Goal: Task Accomplishment & Management: Manage account settings

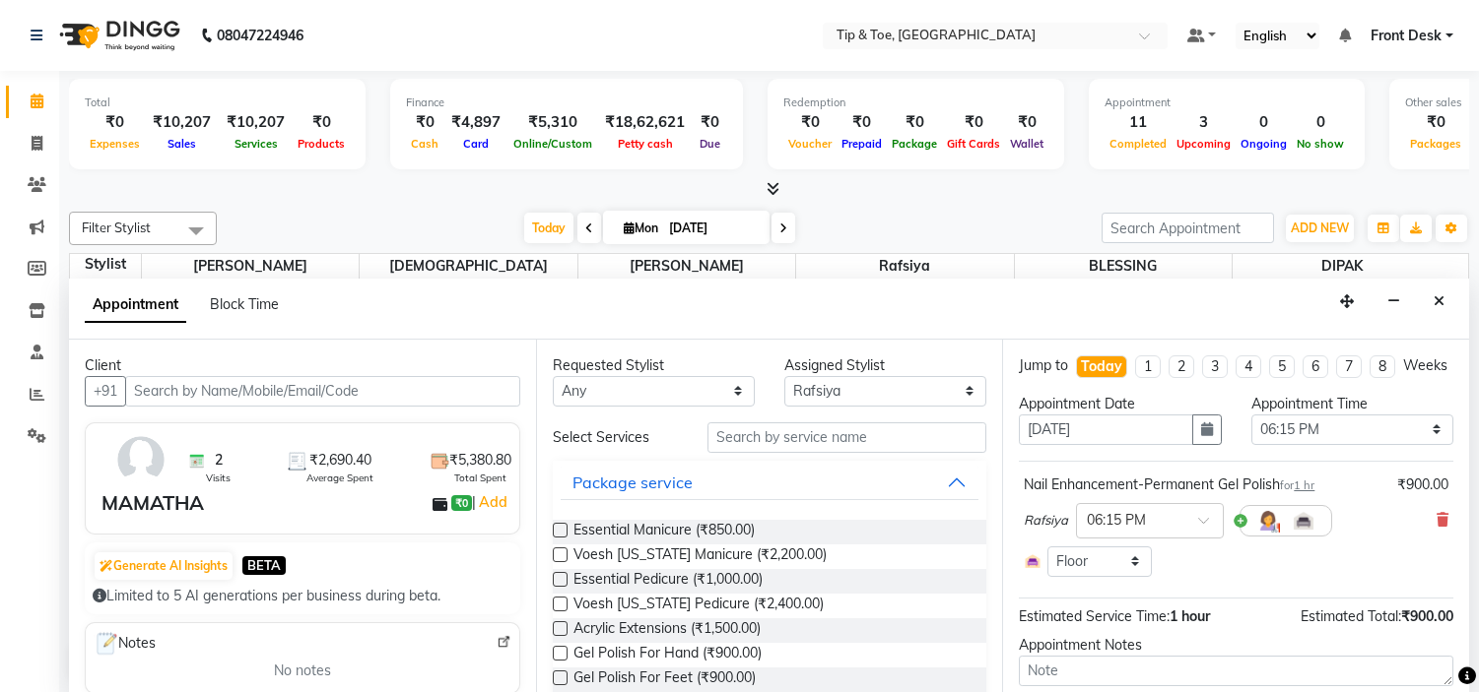
select select "48143"
select select "1095"
select select "2436"
select select "tentative"
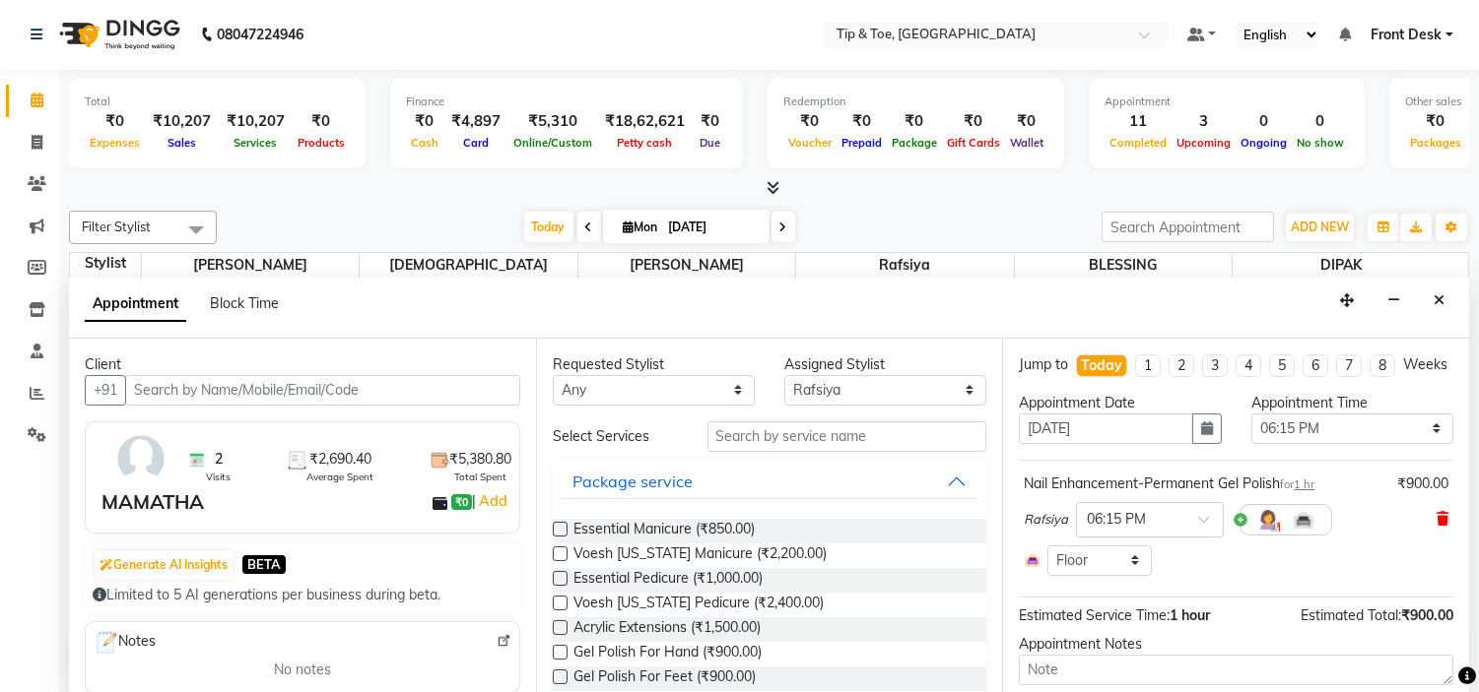
click at [1436, 526] on icon at bounding box center [1442, 519] width 12 height 14
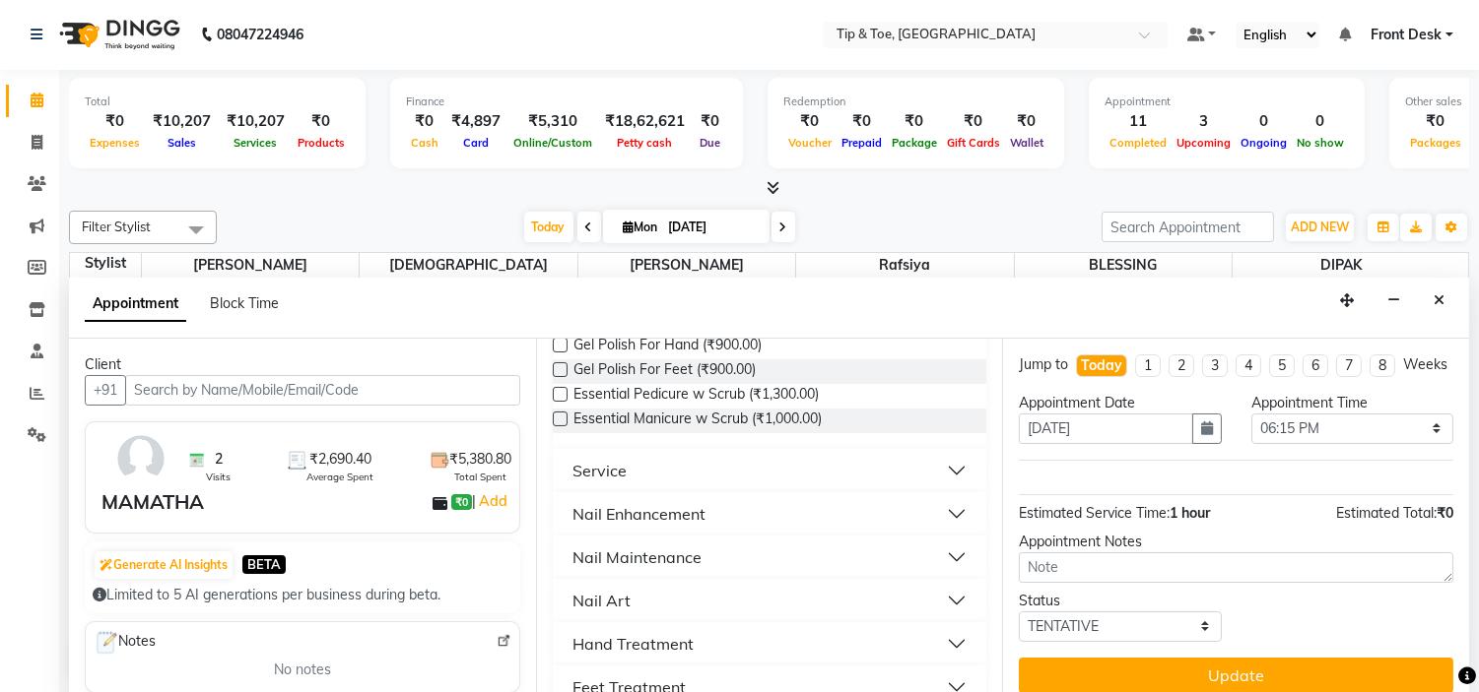
scroll to position [328, 0]
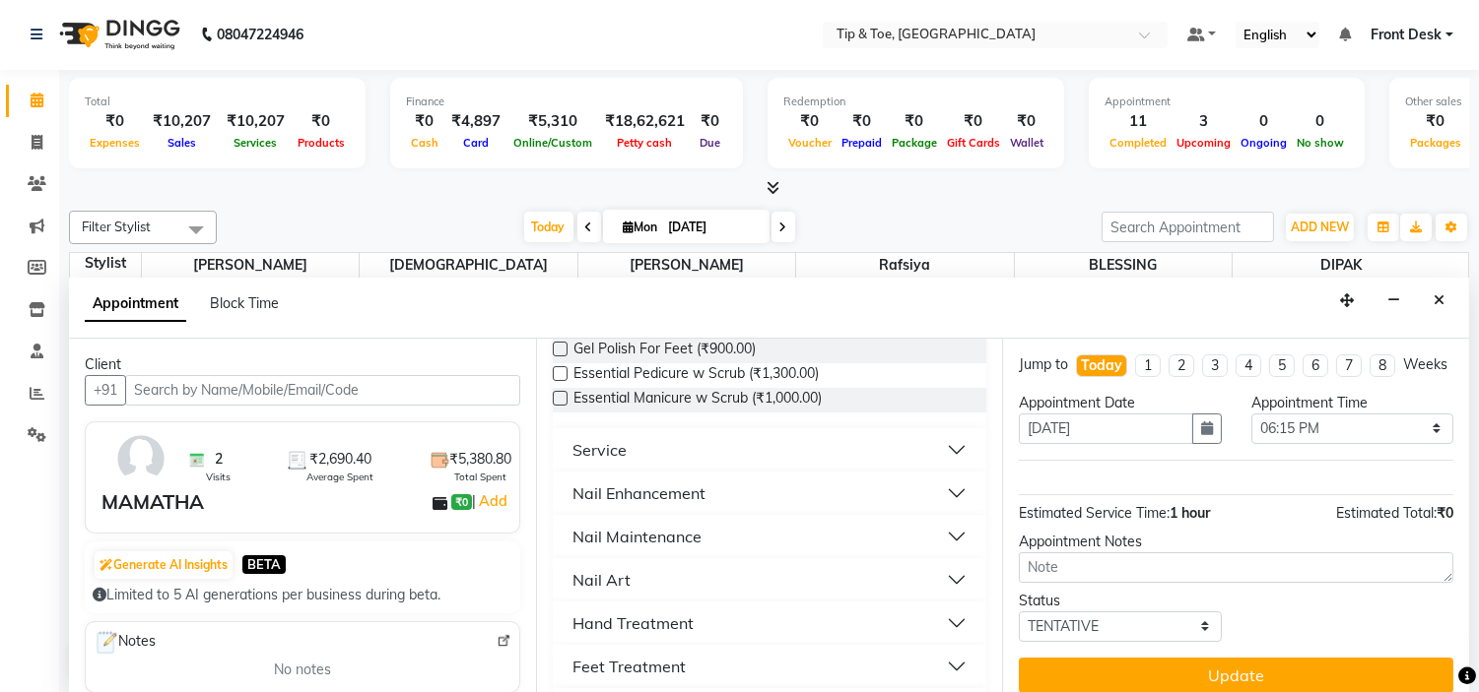
click at [723, 489] on button "Nail Enhancement" at bounding box center [769, 493] width 419 height 35
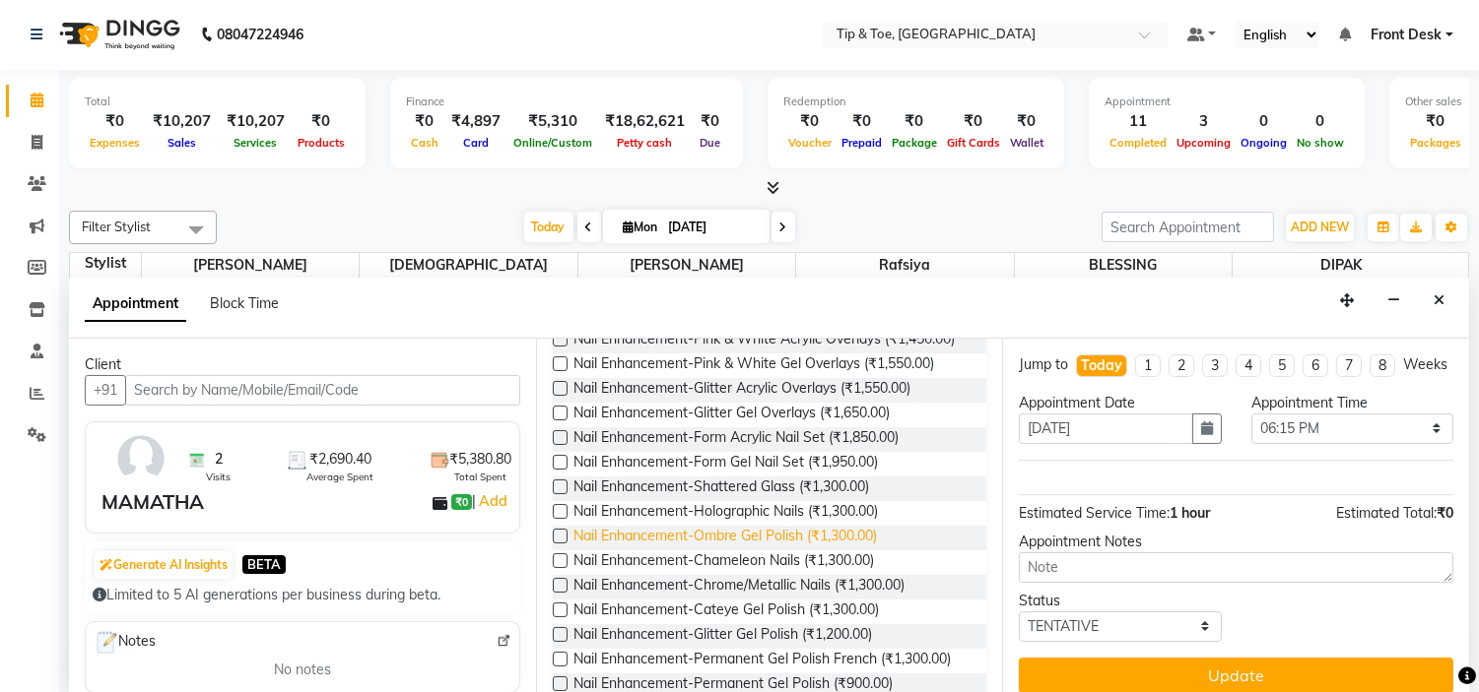
scroll to position [985, 0]
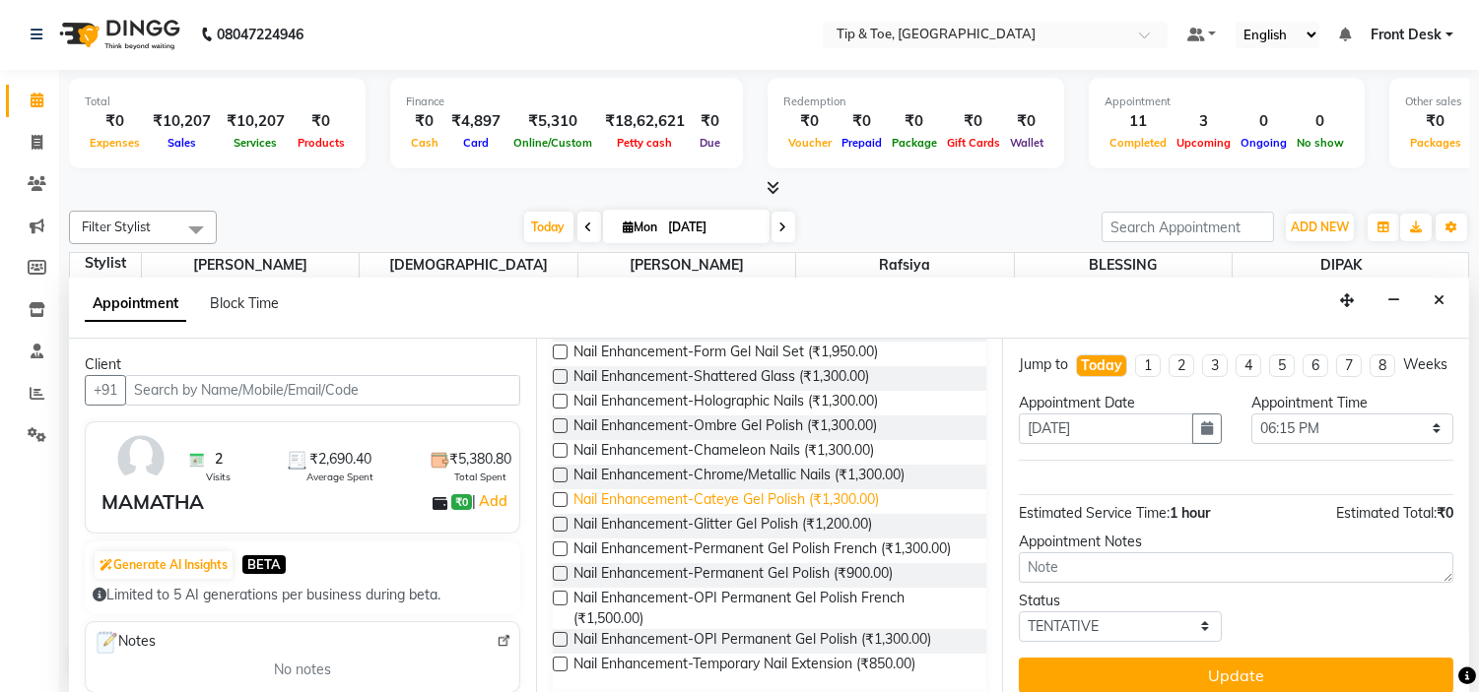
click at [872, 514] on span "Nail Enhancement-Cateye Gel Polish (₹1,300.00)" at bounding box center [725, 502] width 305 height 25
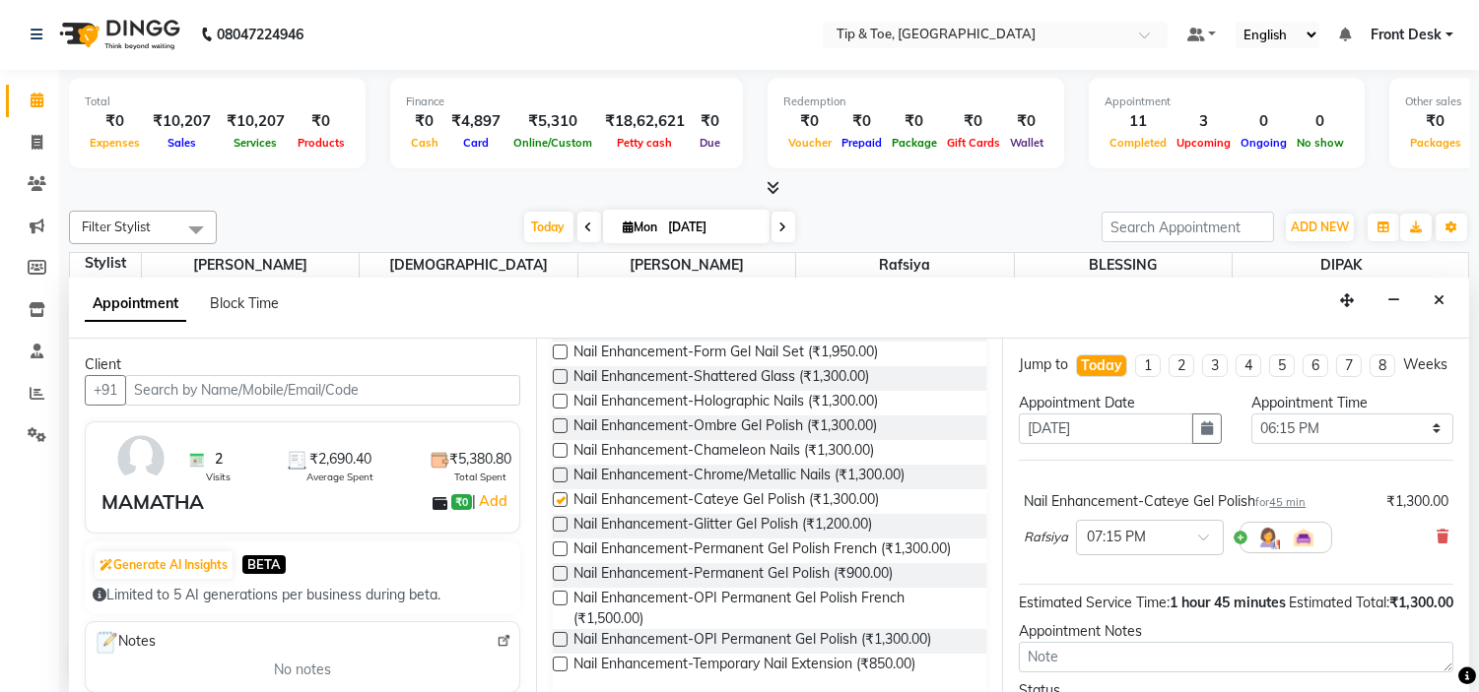
checkbox input "false"
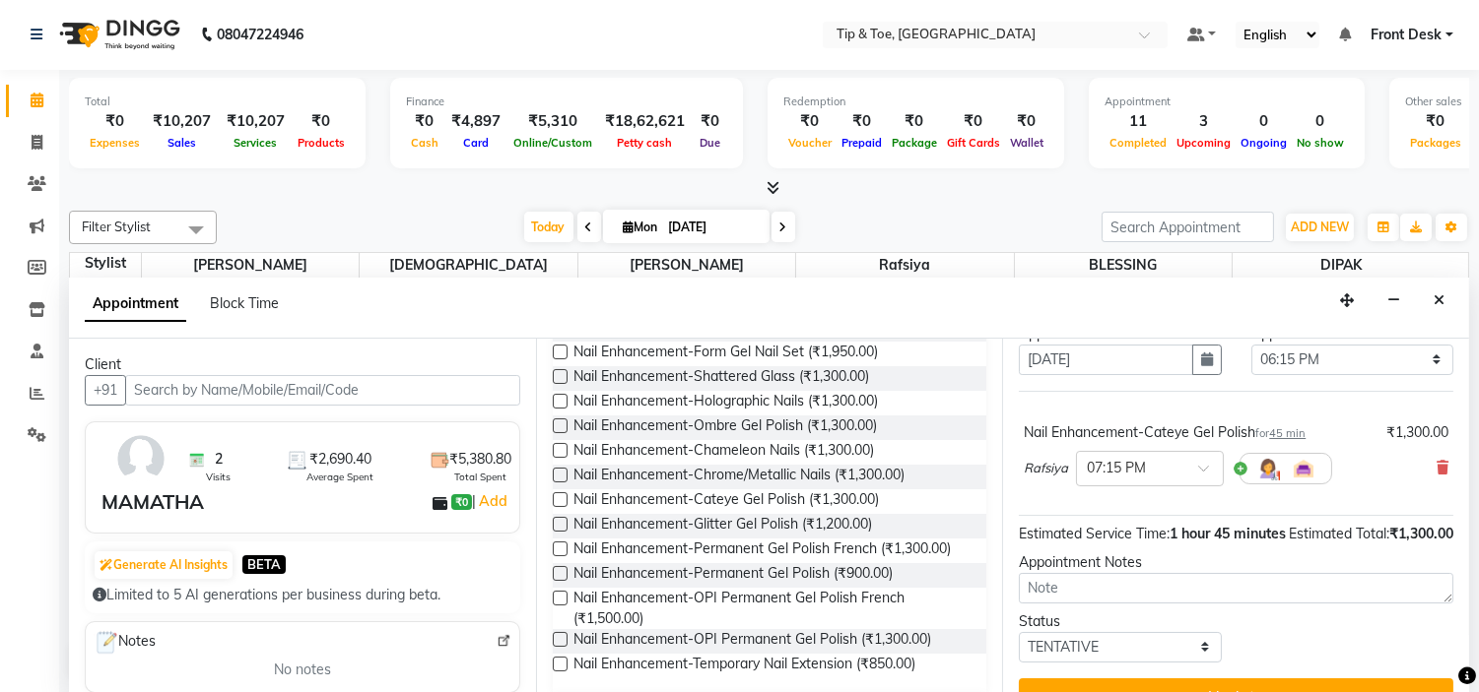
scroll to position [144, 0]
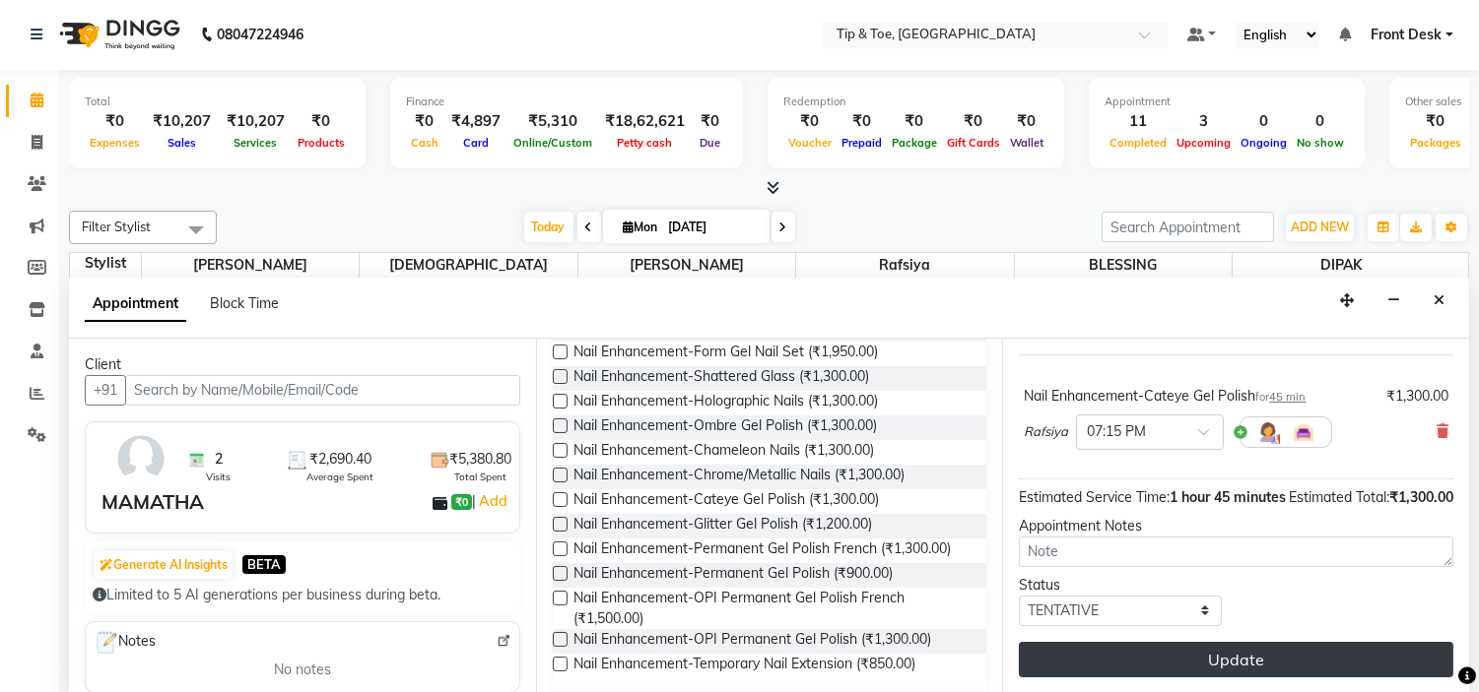
click at [1258, 657] on button "Update" at bounding box center [1236, 659] width 434 height 35
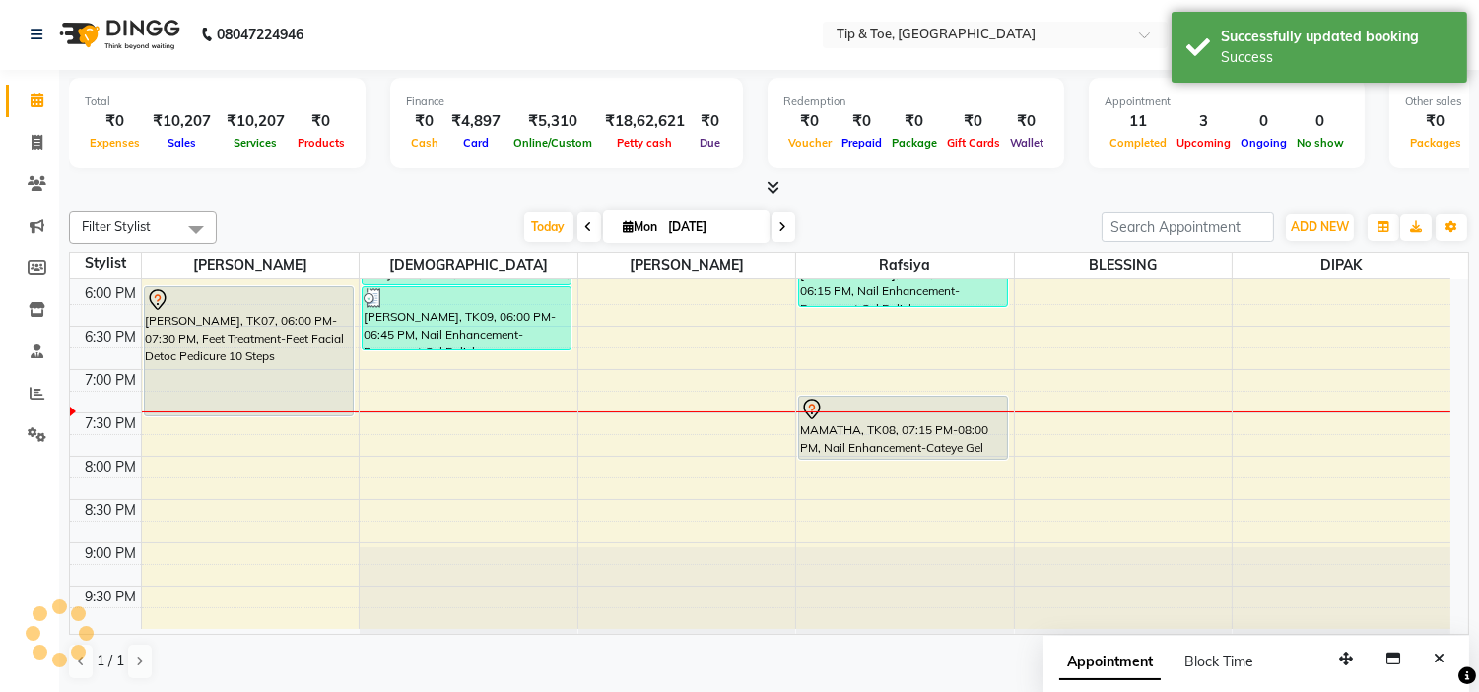
scroll to position [0, 0]
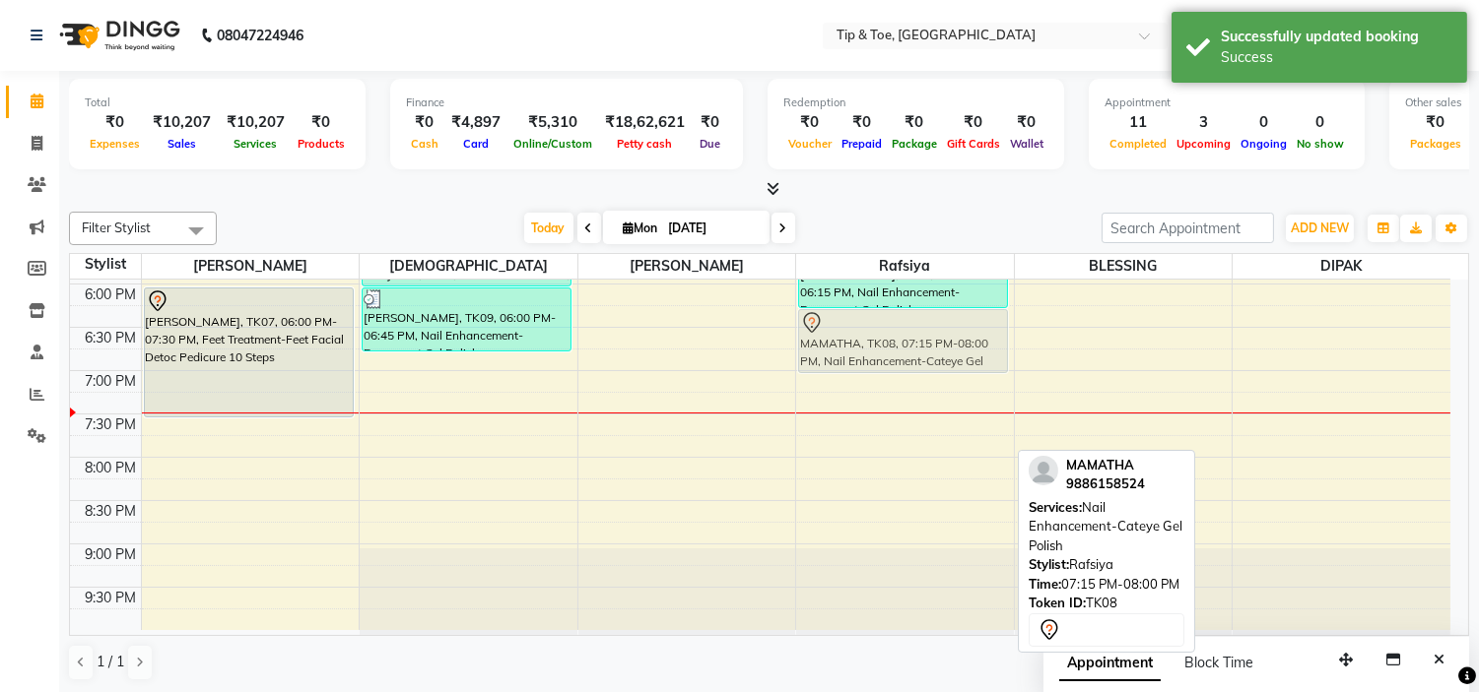
drag, startPoint x: 893, startPoint y: 427, endPoint x: 889, endPoint y: 347, distance: 79.9
click at [889, 347] on div "MINTIZ, TK03, 12:30 PM-01:00 PM, Nail Maintenance-Permanent Gel Polish Removal …" at bounding box center [905, 68] width 218 height 1126
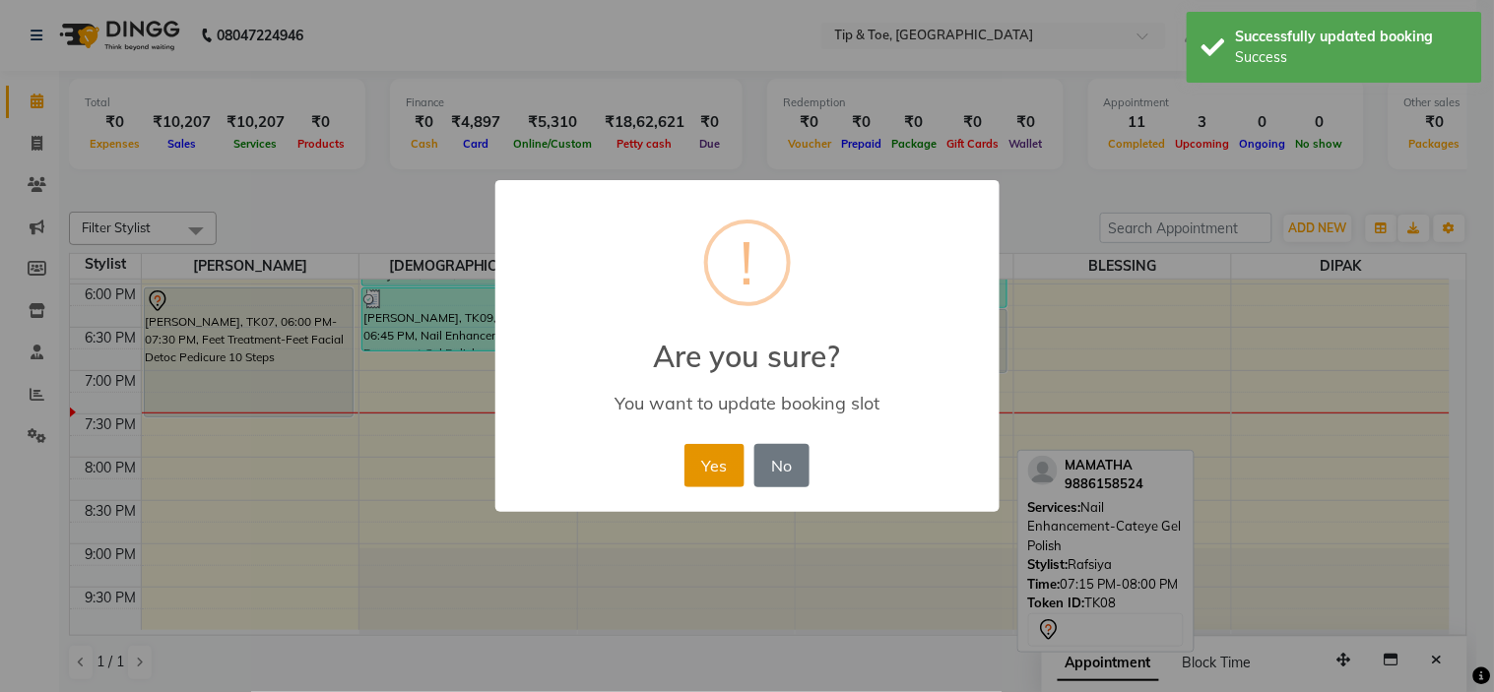
click at [702, 460] on button "Yes" at bounding box center [715, 465] width 60 height 43
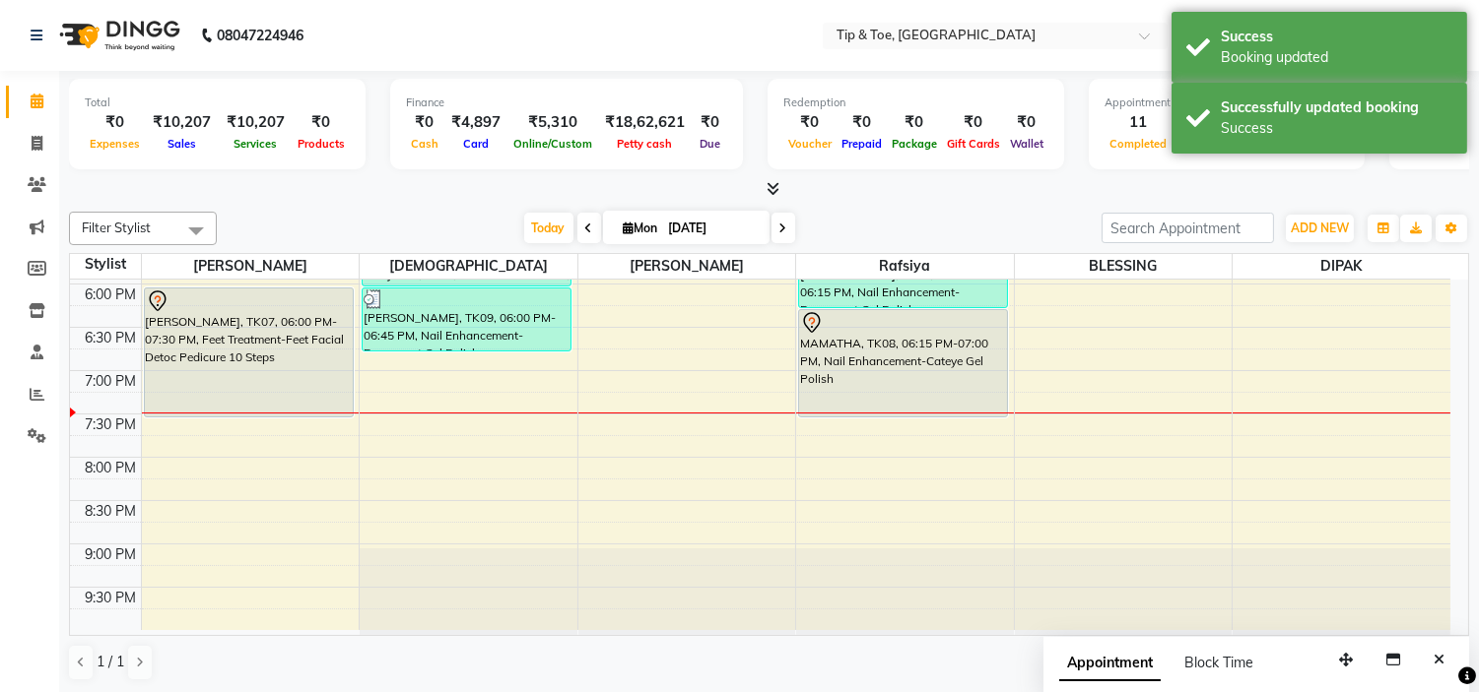
drag, startPoint x: 890, startPoint y: 370, endPoint x: 894, endPoint y: 405, distance: 34.8
click at [894, 405] on div "MINTIZ, TK03, 12:30 PM-01:00 PM, Nail Maintenance-Permanent Gel Polish Removal …" at bounding box center [905, 68] width 218 height 1126
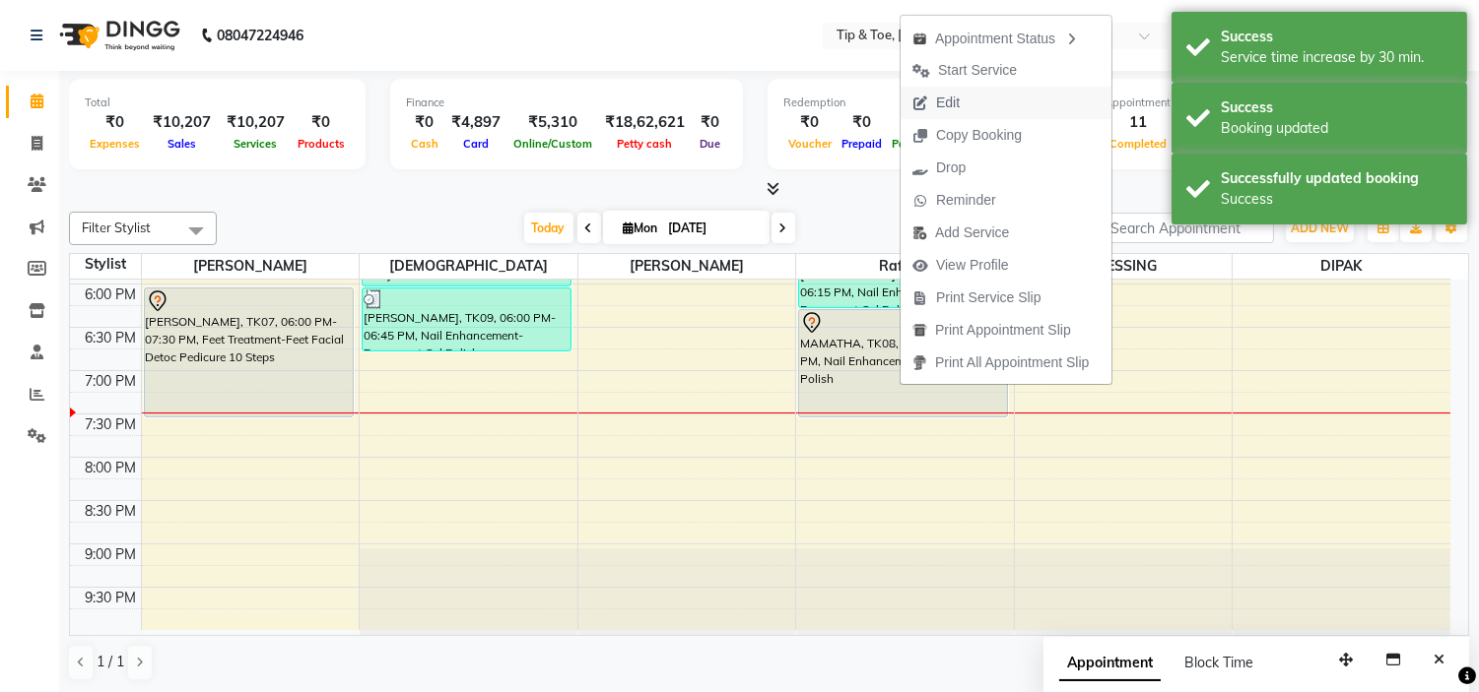
click at [942, 108] on span "Edit" at bounding box center [948, 103] width 24 height 21
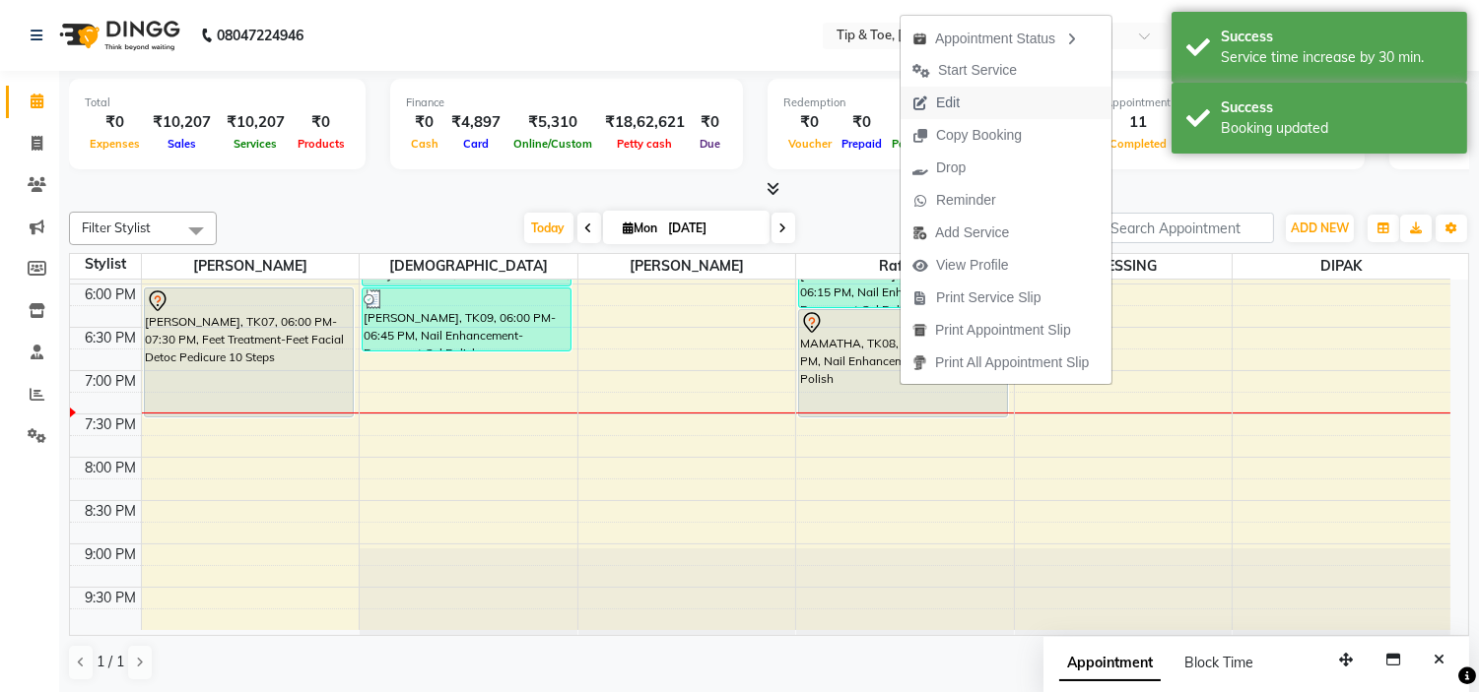
select select "tentative"
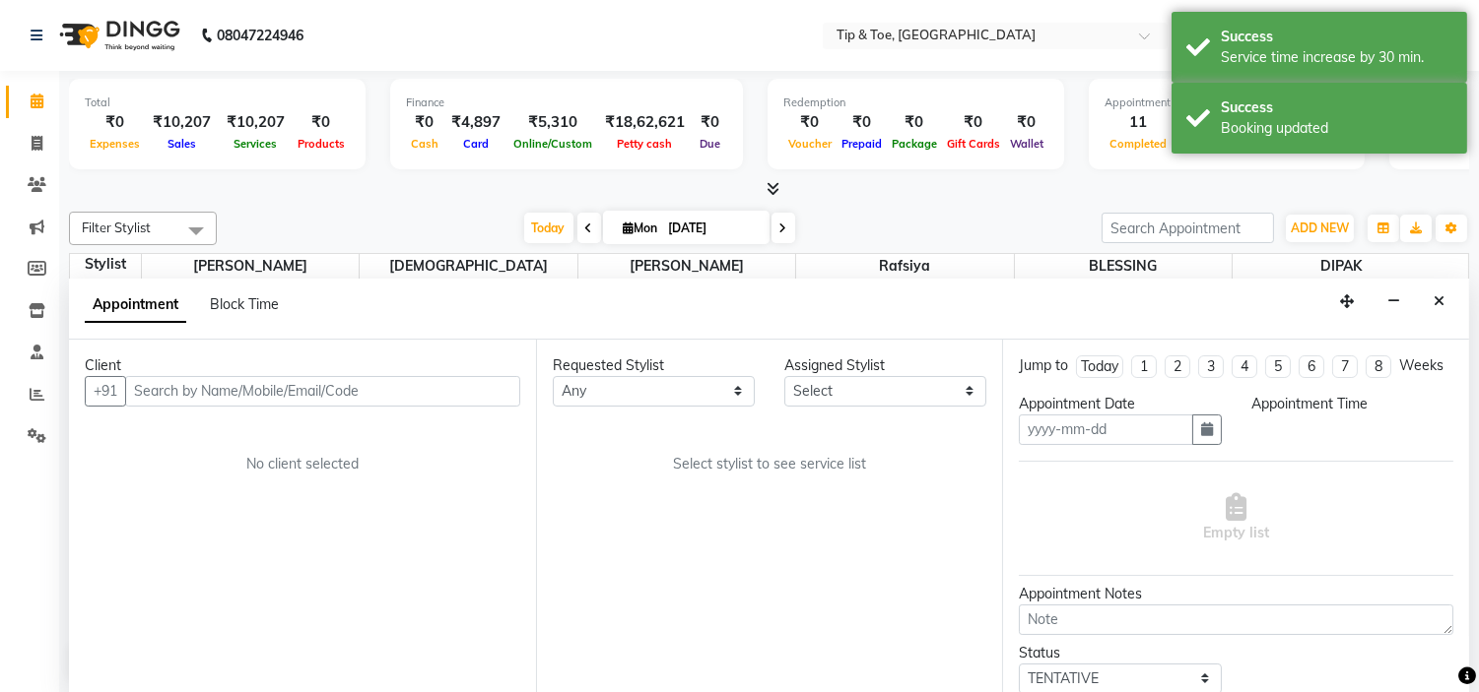
scroll to position [1, 0]
type input "[DATE]"
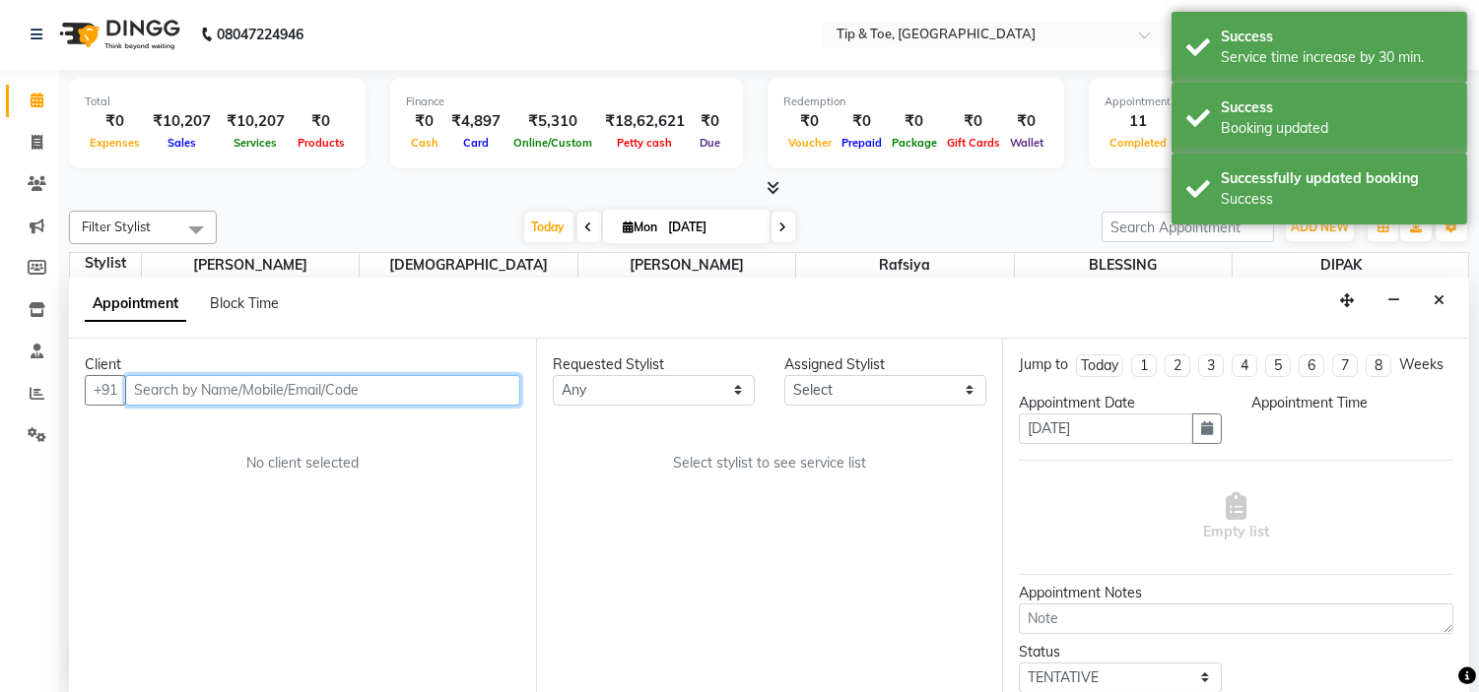
select select "48143"
select select "1095"
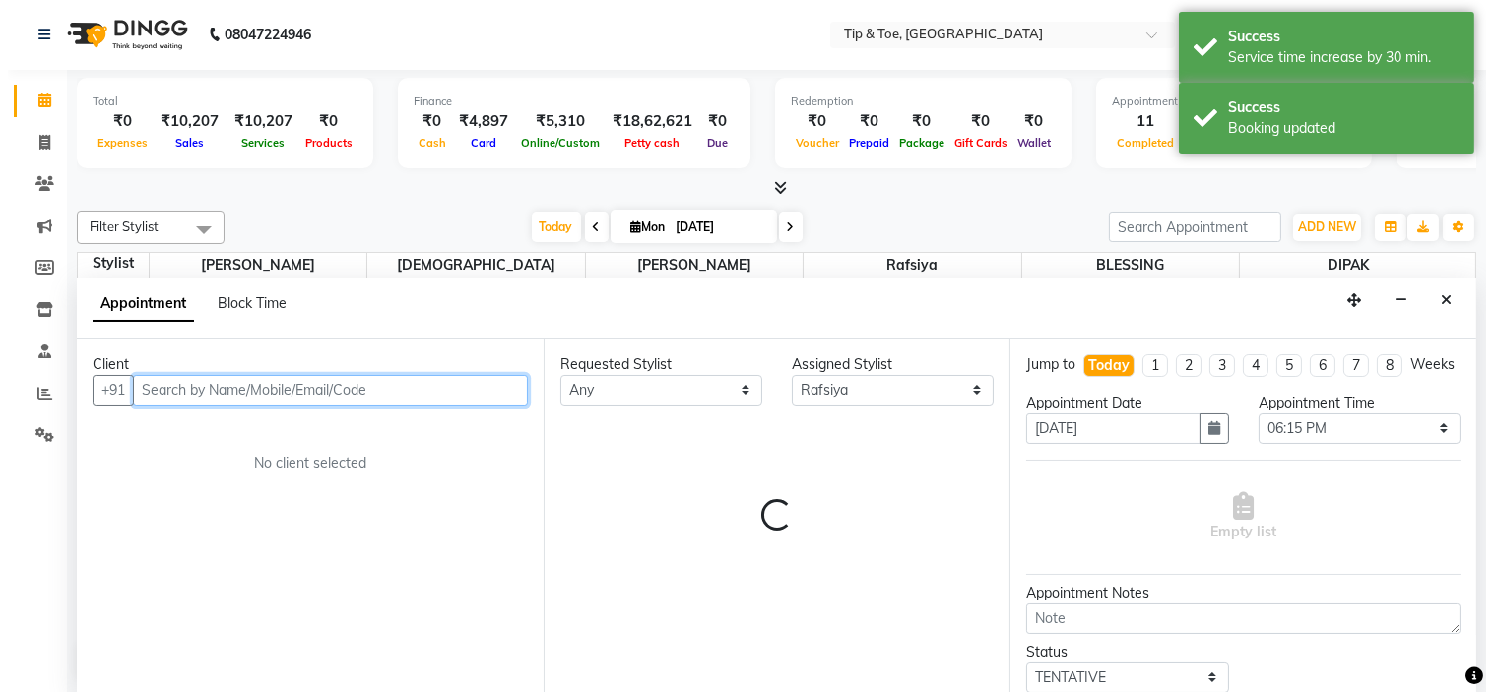
scroll to position [775, 0]
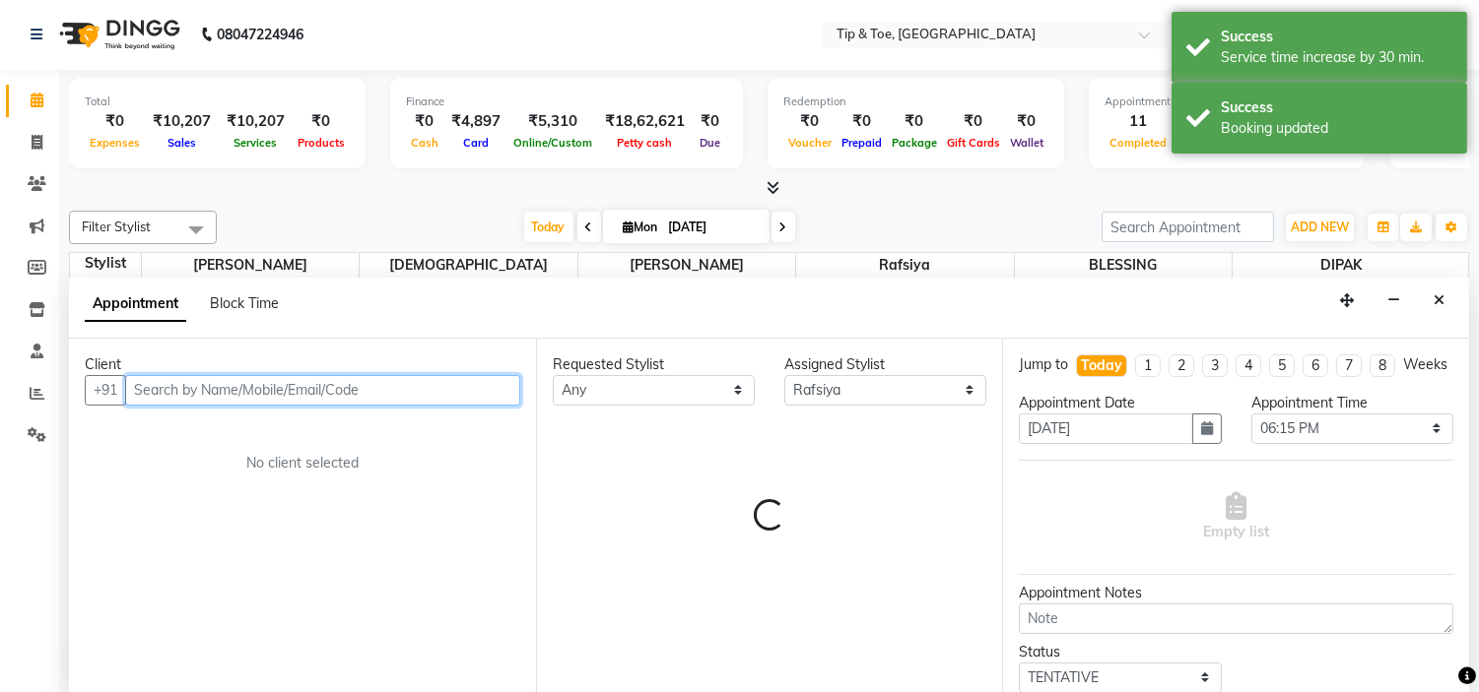
select select "2436"
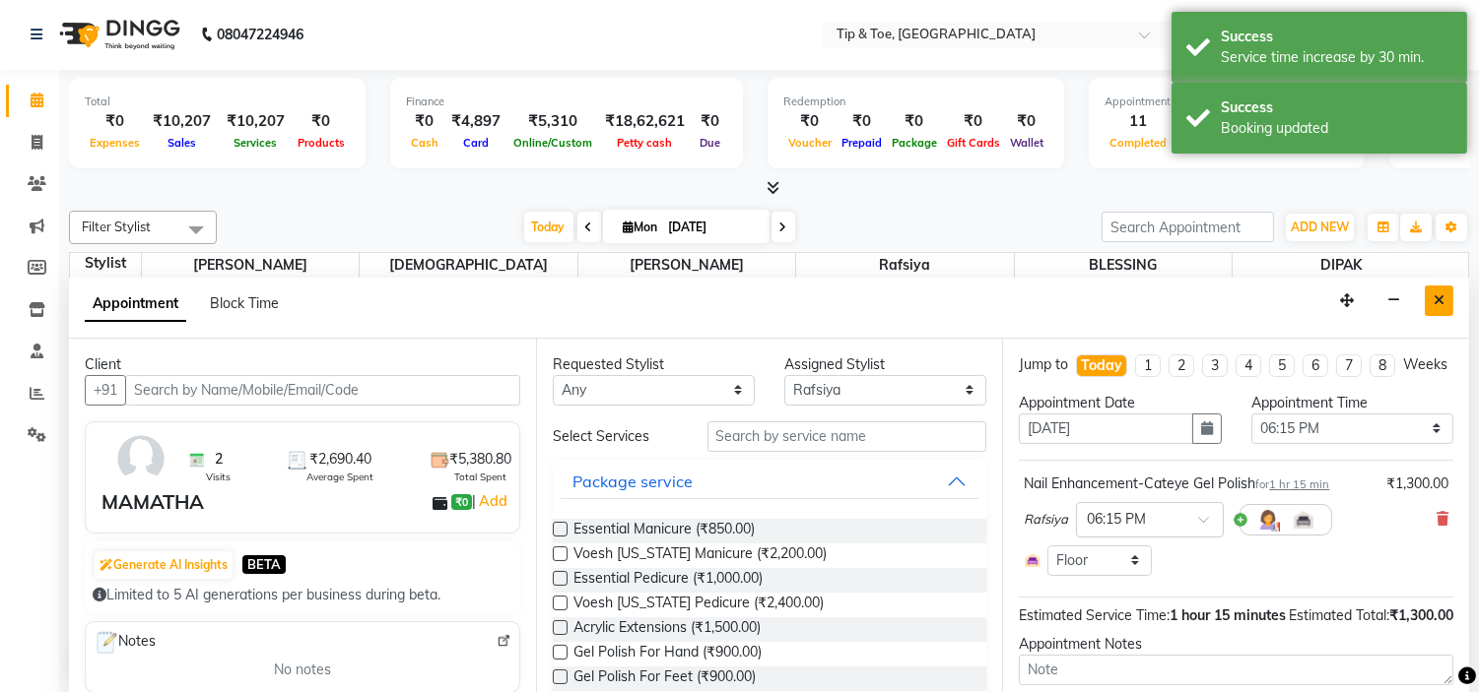
click at [1432, 292] on button "Close" at bounding box center [1438, 301] width 29 height 31
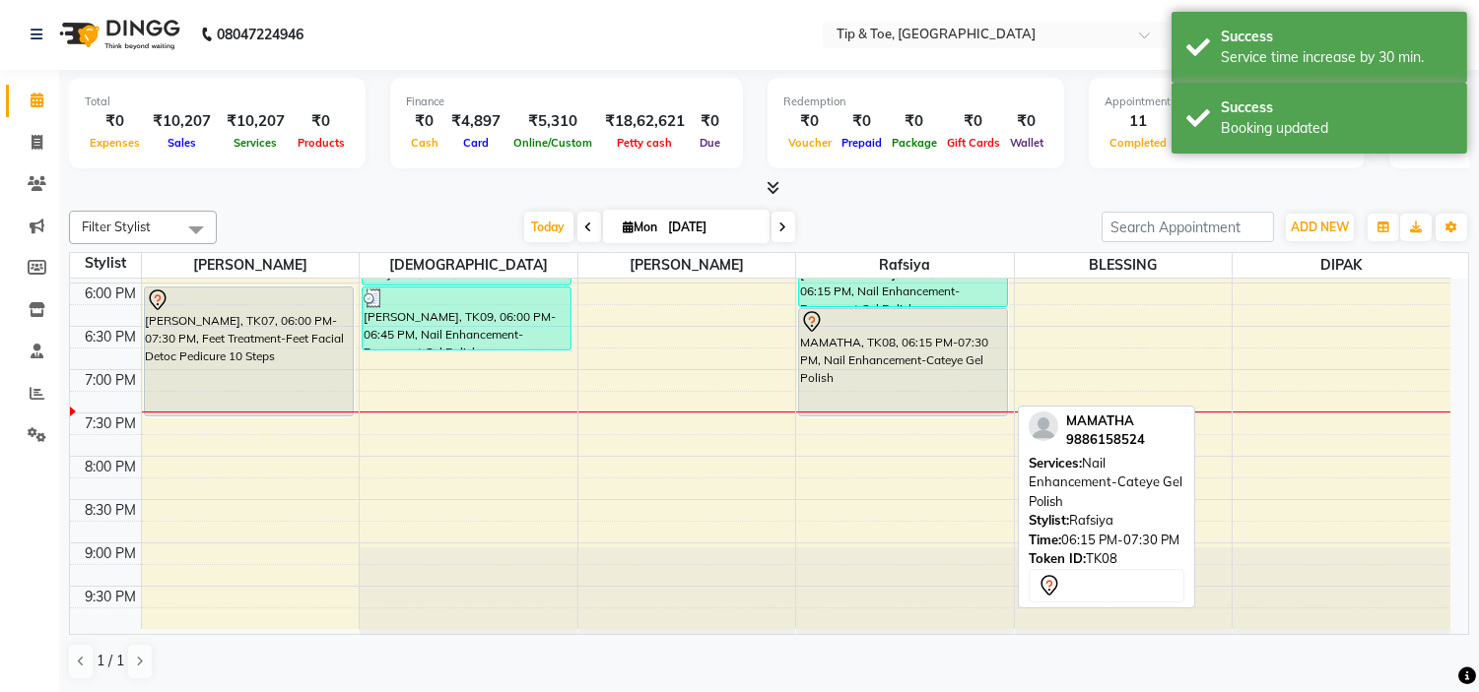
click at [864, 357] on div "MAMATHA, TK08, 06:15 PM-07:30 PM, Nail Enhancement-Cateye Gel Polish" at bounding box center [903, 362] width 208 height 106
click at [868, 361] on div "MAMATHA, TK08, 06:15 PM-07:30 PM, Nail Enhancement-Cateye Gel Polish" at bounding box center [903, 362] width 208 height 106
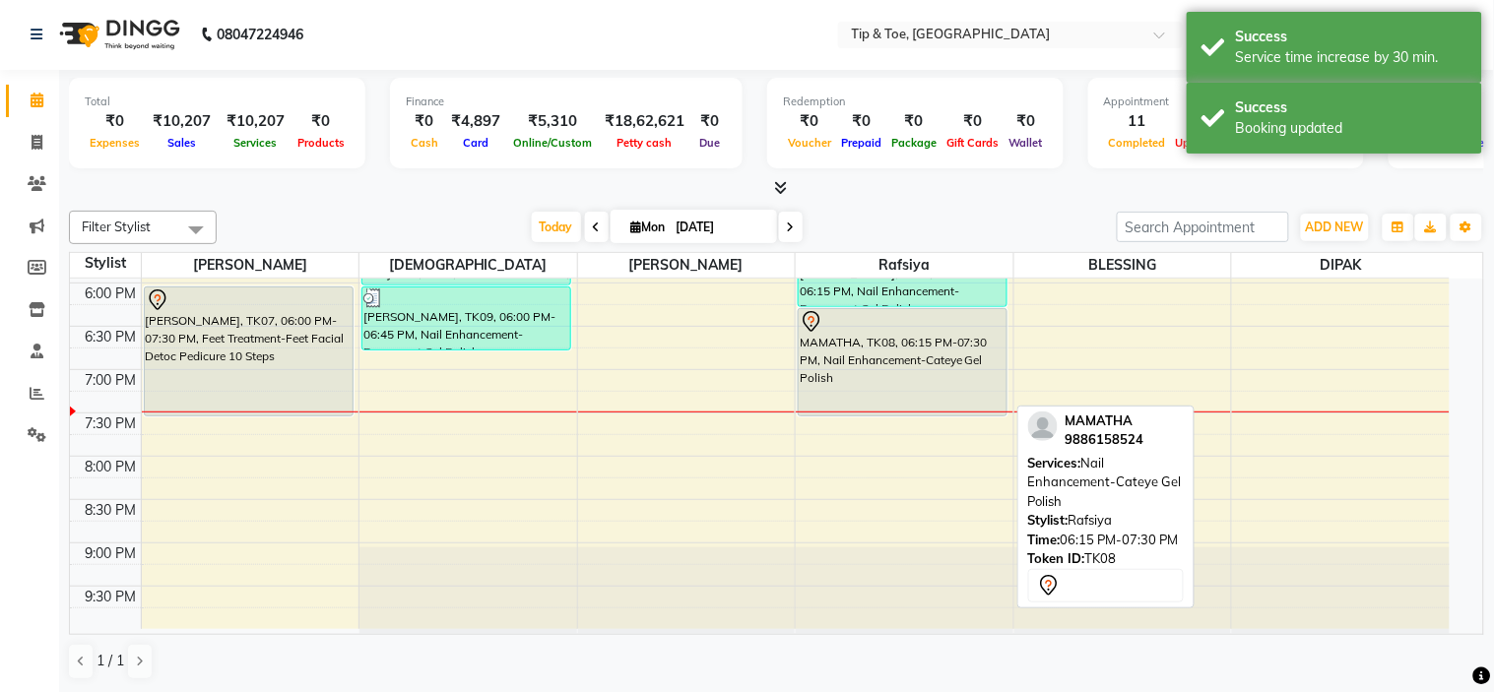
select select "7"
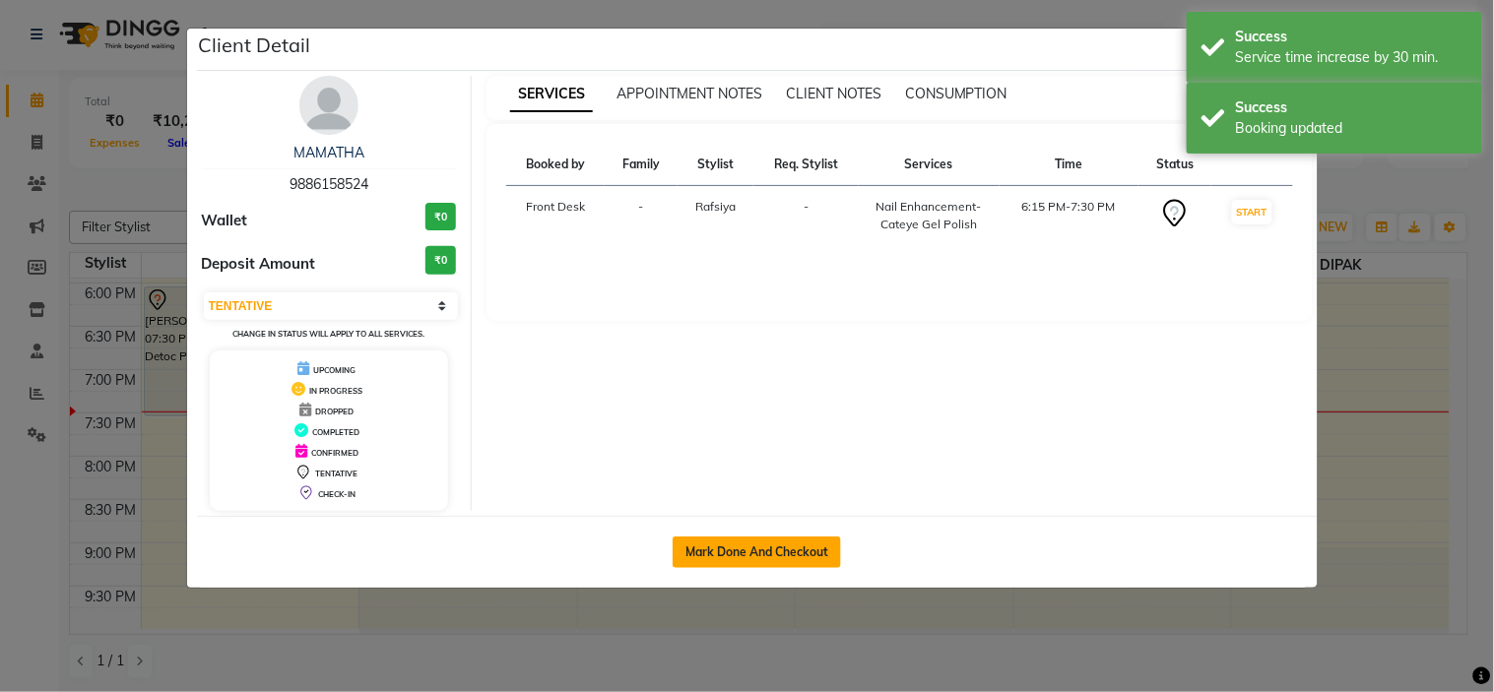
click at [720, 546] on button "Mark Done And Checkout" at bounding box center [757, 553] width 168 height 32
select select "service"
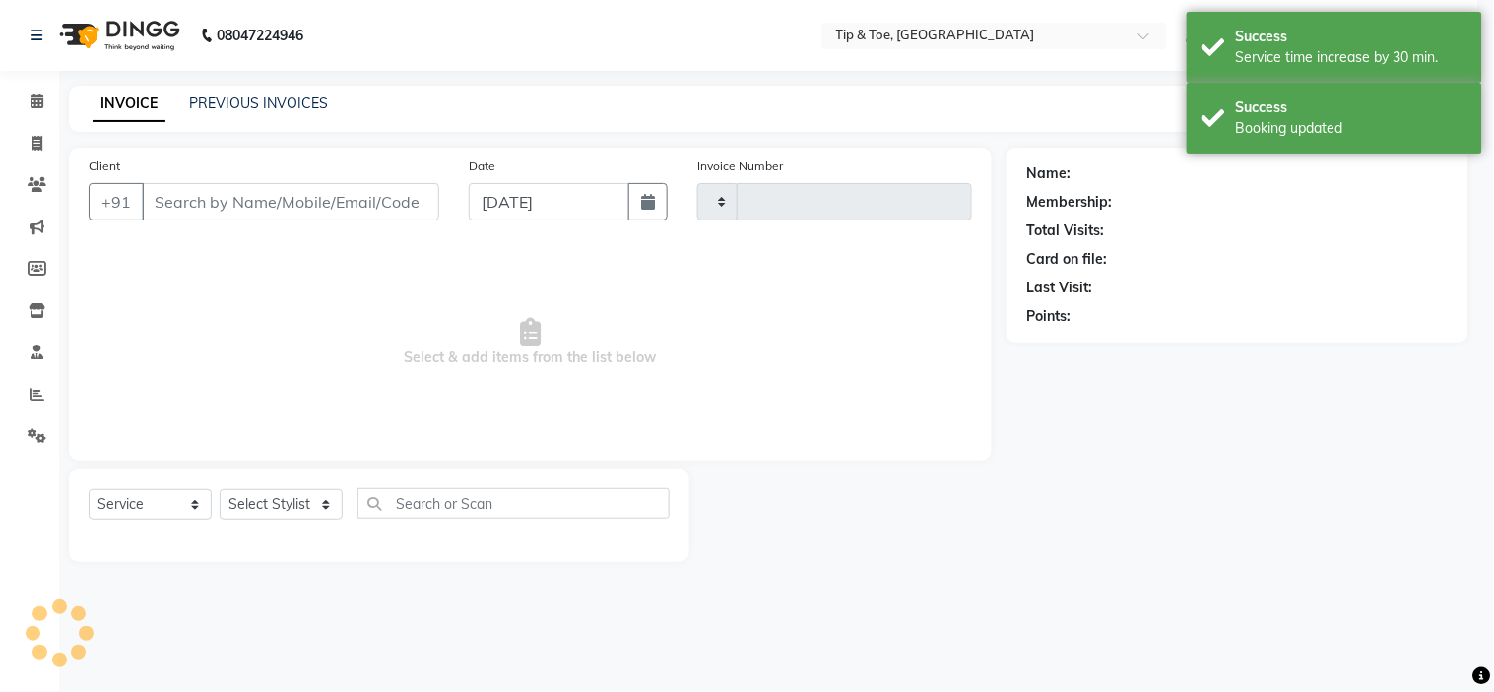
type input "0992"
select select "5360"
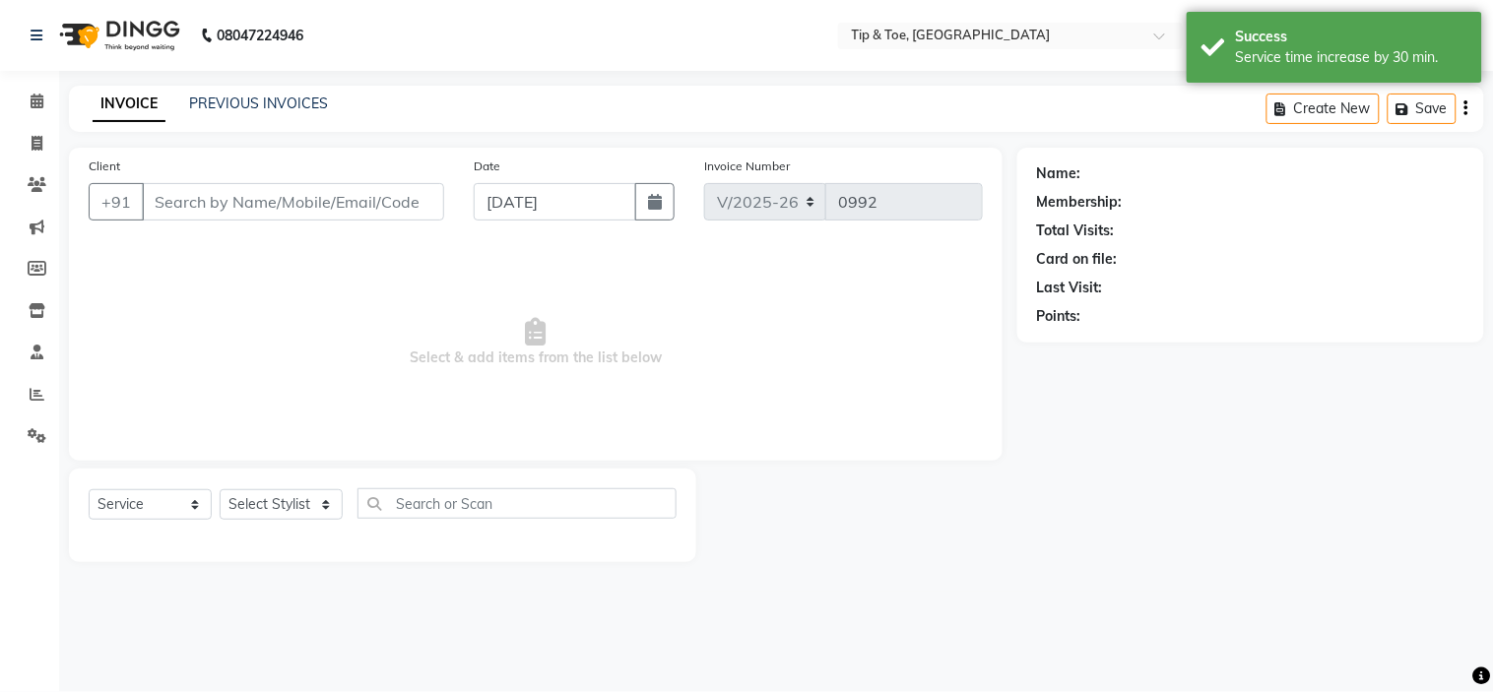
type input "9886158524"
select select "48143"
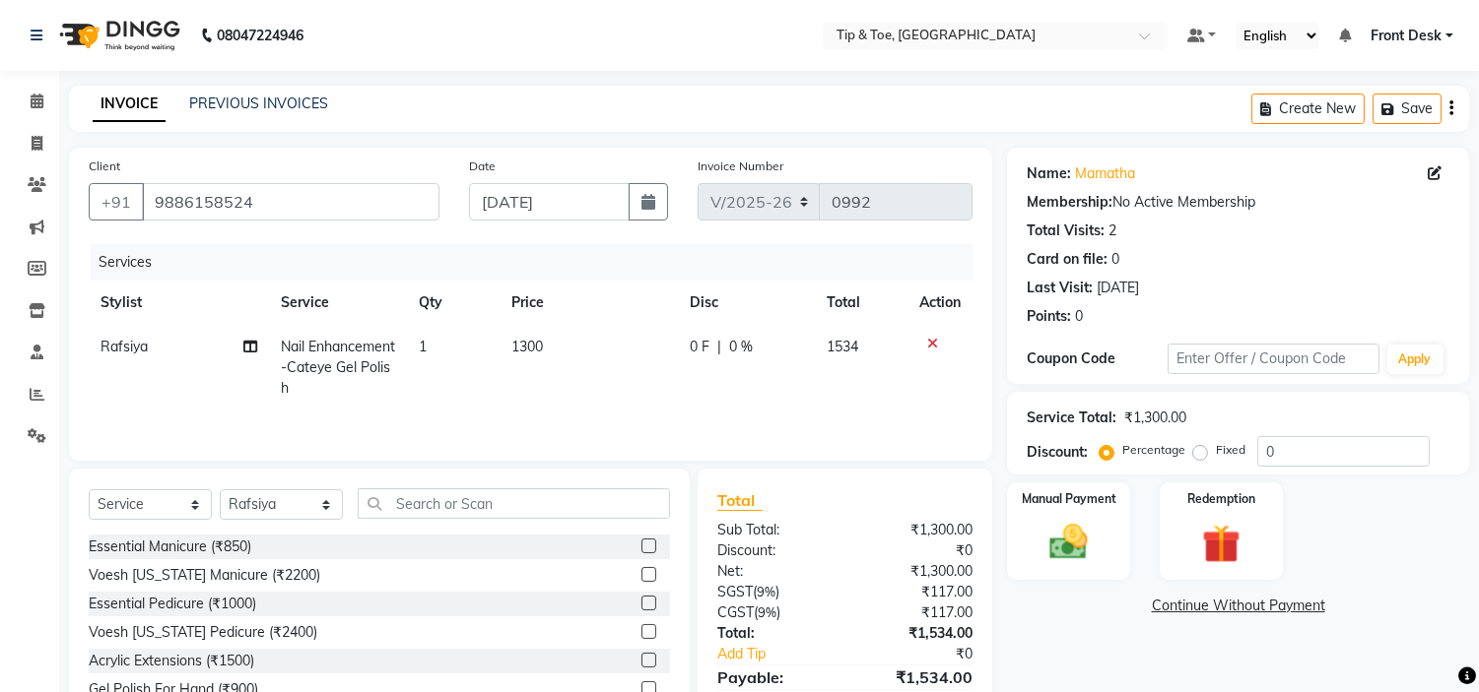
click at [445, 341] on td "1" at bounding box center [453, 368] width 92 height 86
select select "48143"
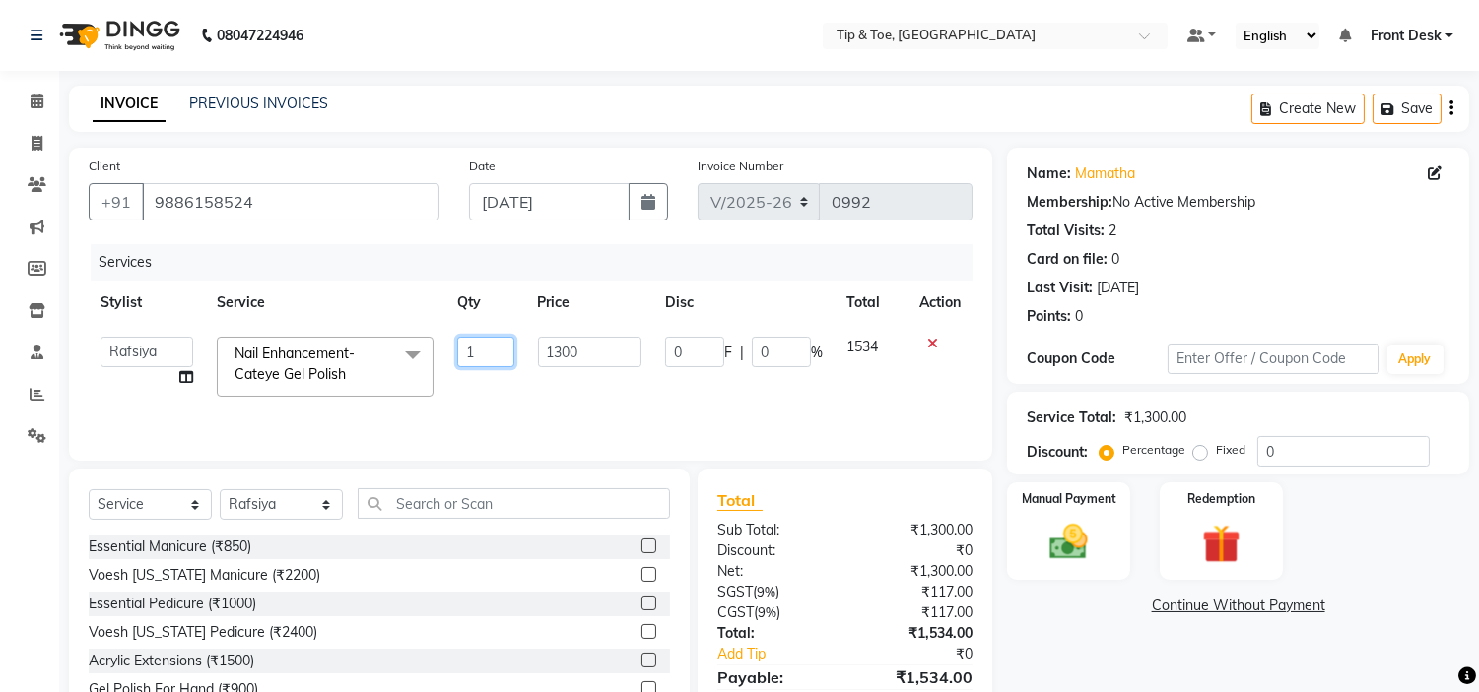
click at [484, 352] on input "1" at bounding box center [485, 352] width 56 height 31
type input "2"
click at [561, 387] on td "1300" at bounding box center [589, 367] width 127 height 84
select select "48143"
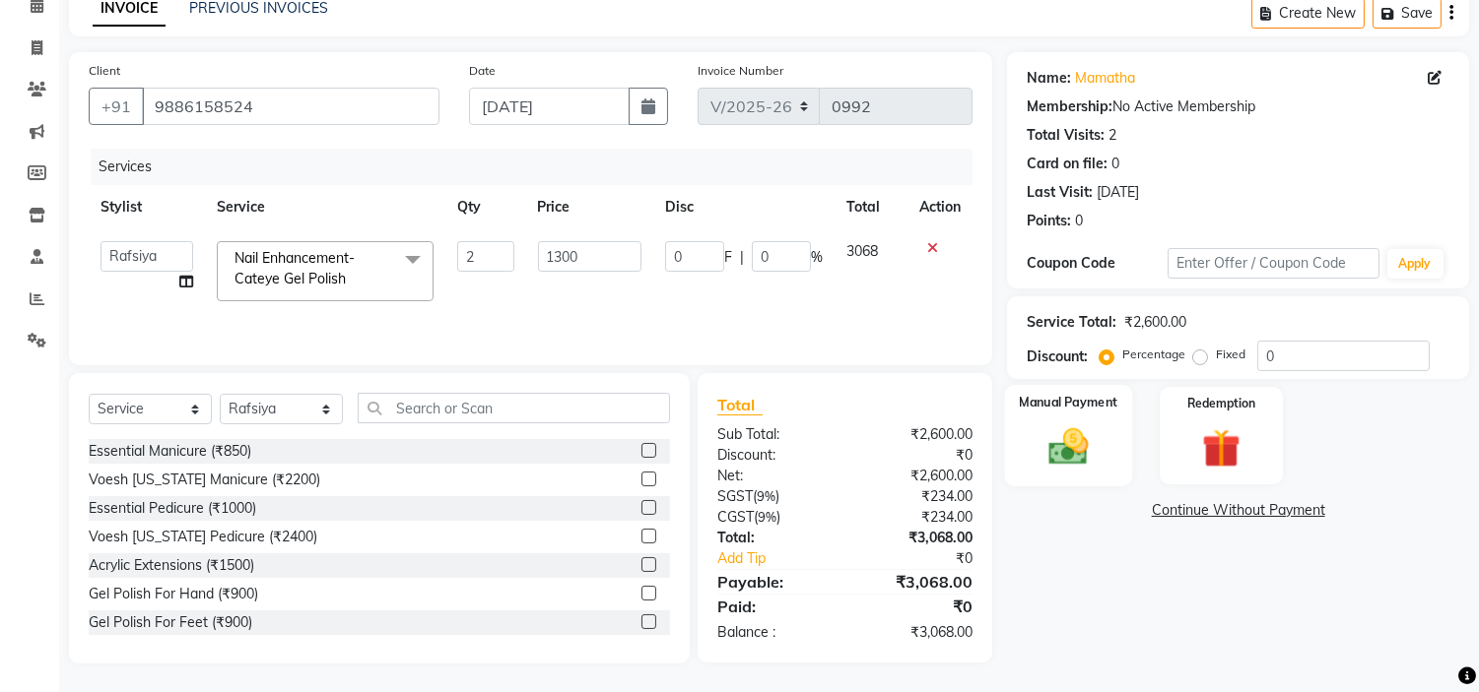
click at [1076, 456] on img at bounding box center [1068, 448] width 65 height 46
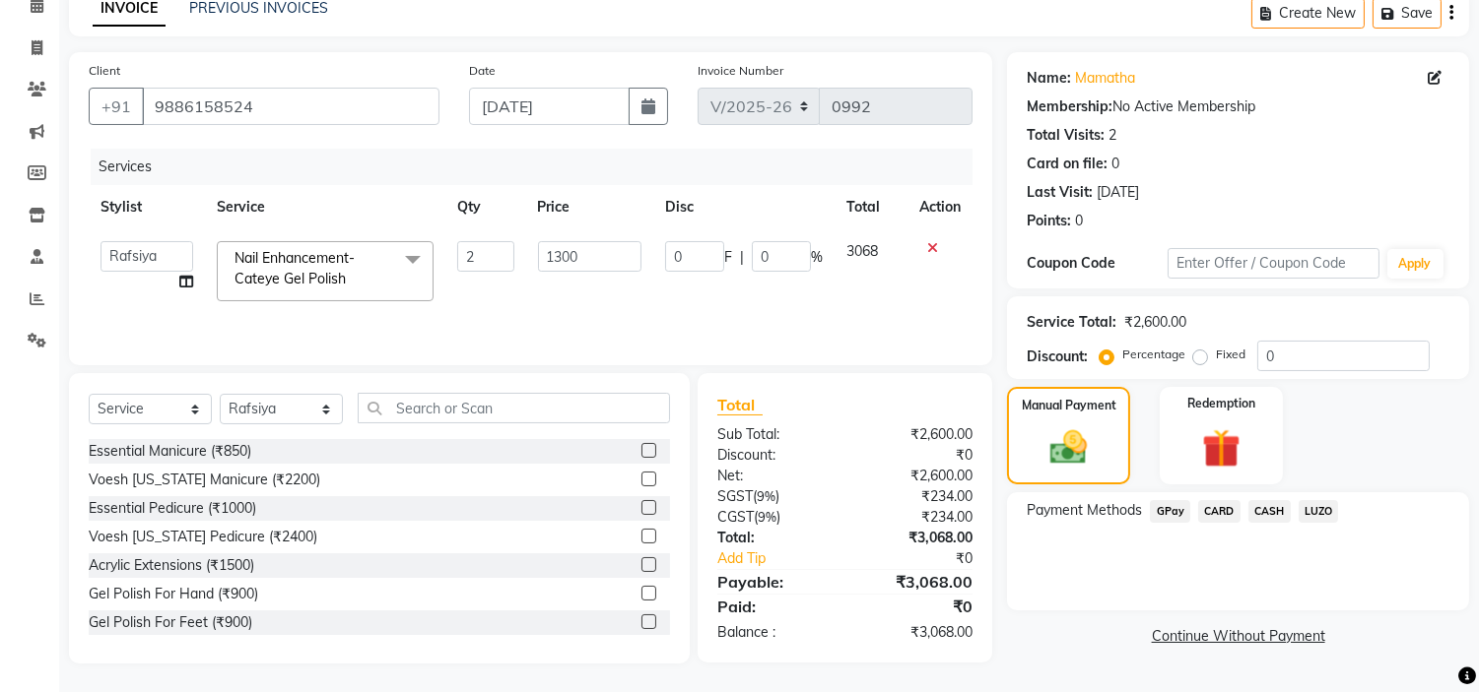
click at [1182, 518] on span "GPay" at bounding box center [1170, 511] width 40 height 23
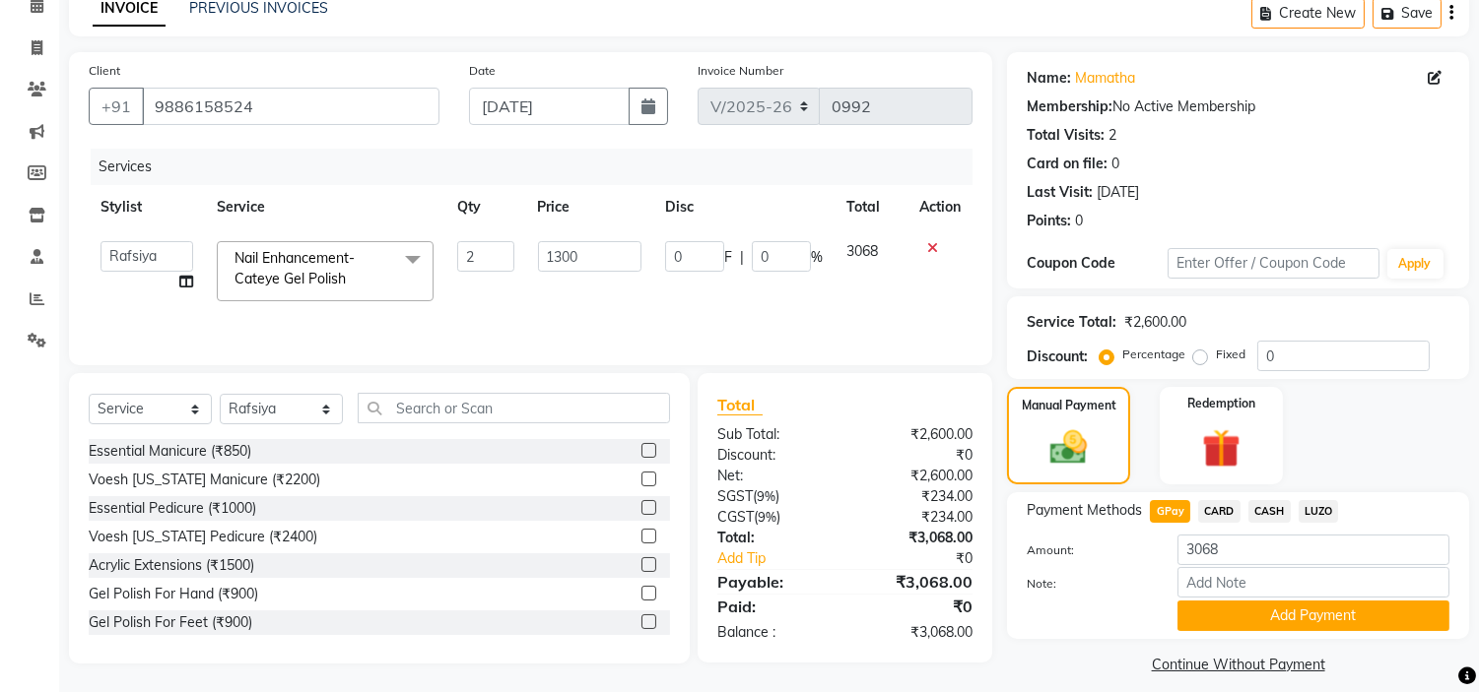
click at [1277, 612] on button "Add Payment" at bounding box center [1313, 616] width 272 height 31
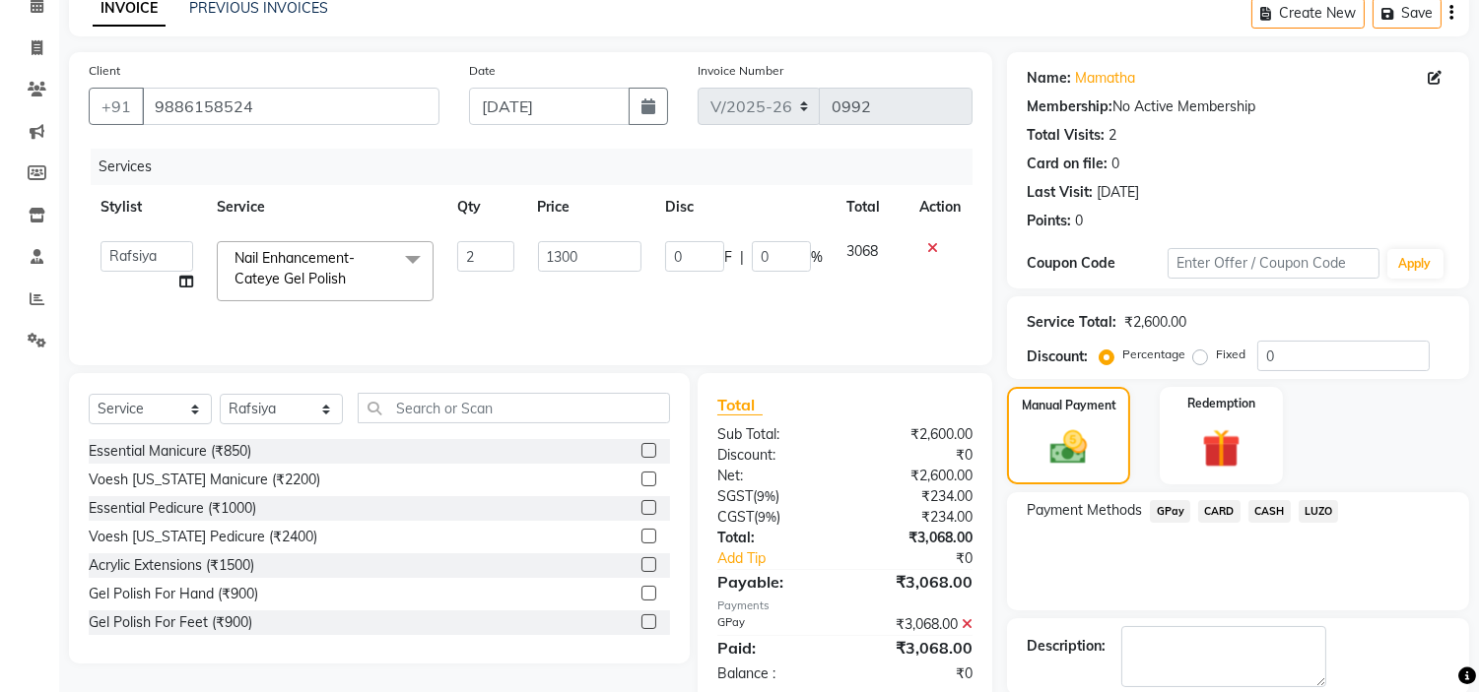
scroll to position [193, 0]
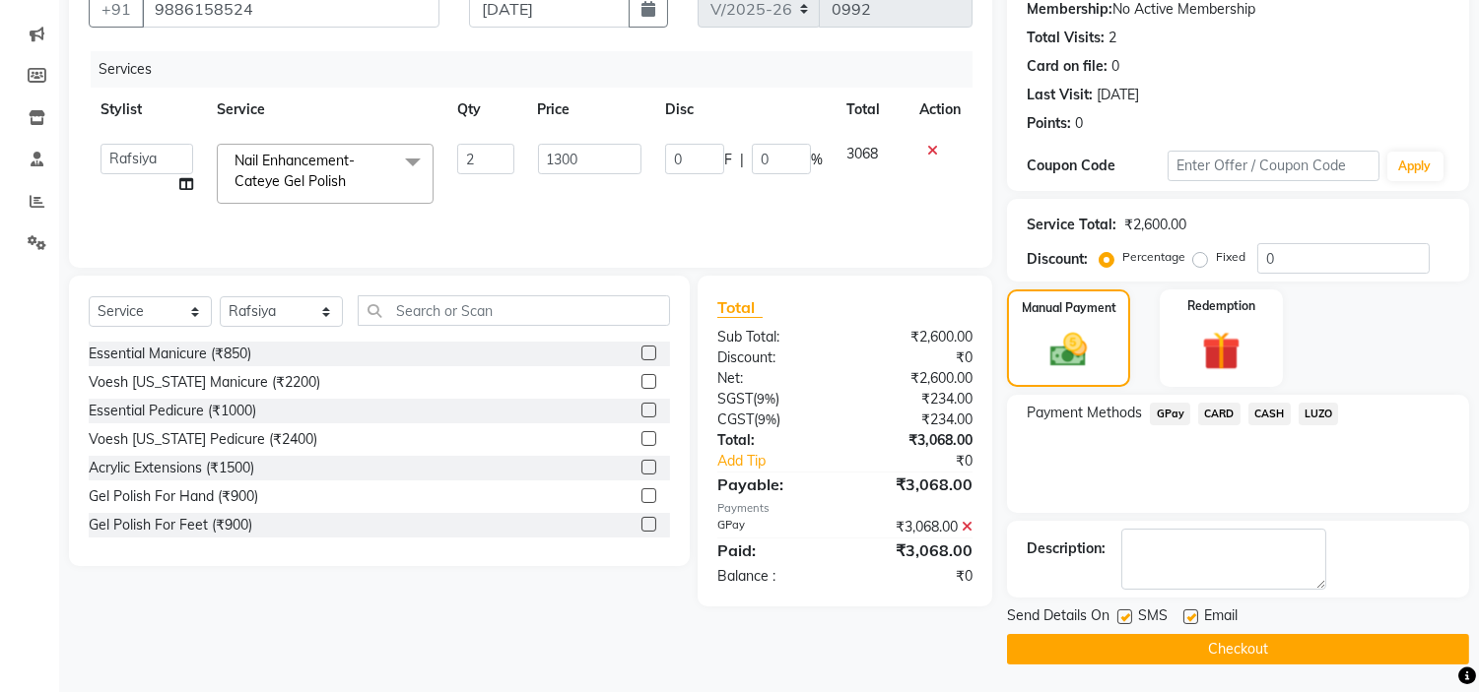
click at [1185, 611] on label at bounding box center [1190, 617] width 15 height 15
click at [1185, 612] on input "checkbox" at bounding box center [1189, 618] width 13 height 13
checkbox input "false"
click at [1216, 642] on button "Checkout" at bounding box center [1238, 649] width 462 height 31
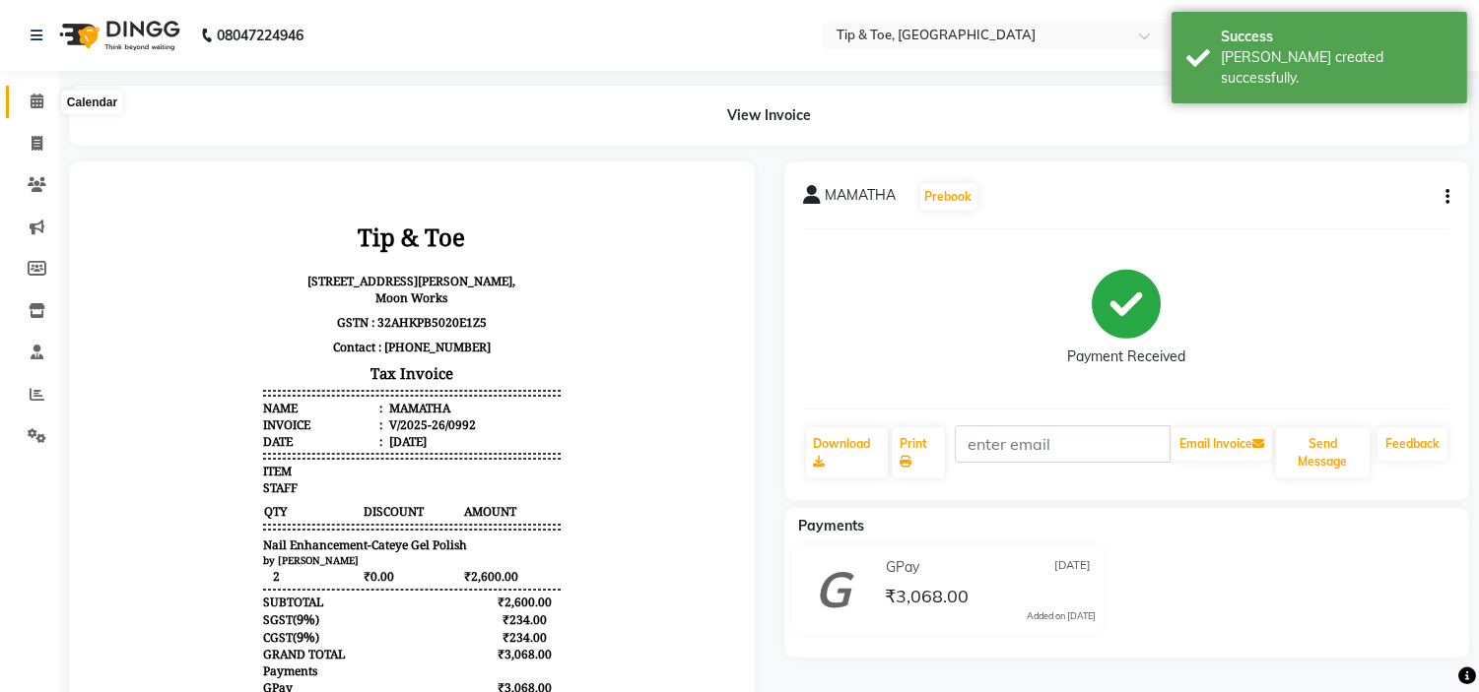
click at [45, 93] on span at bounding box center [37, 102] width 34 height 23
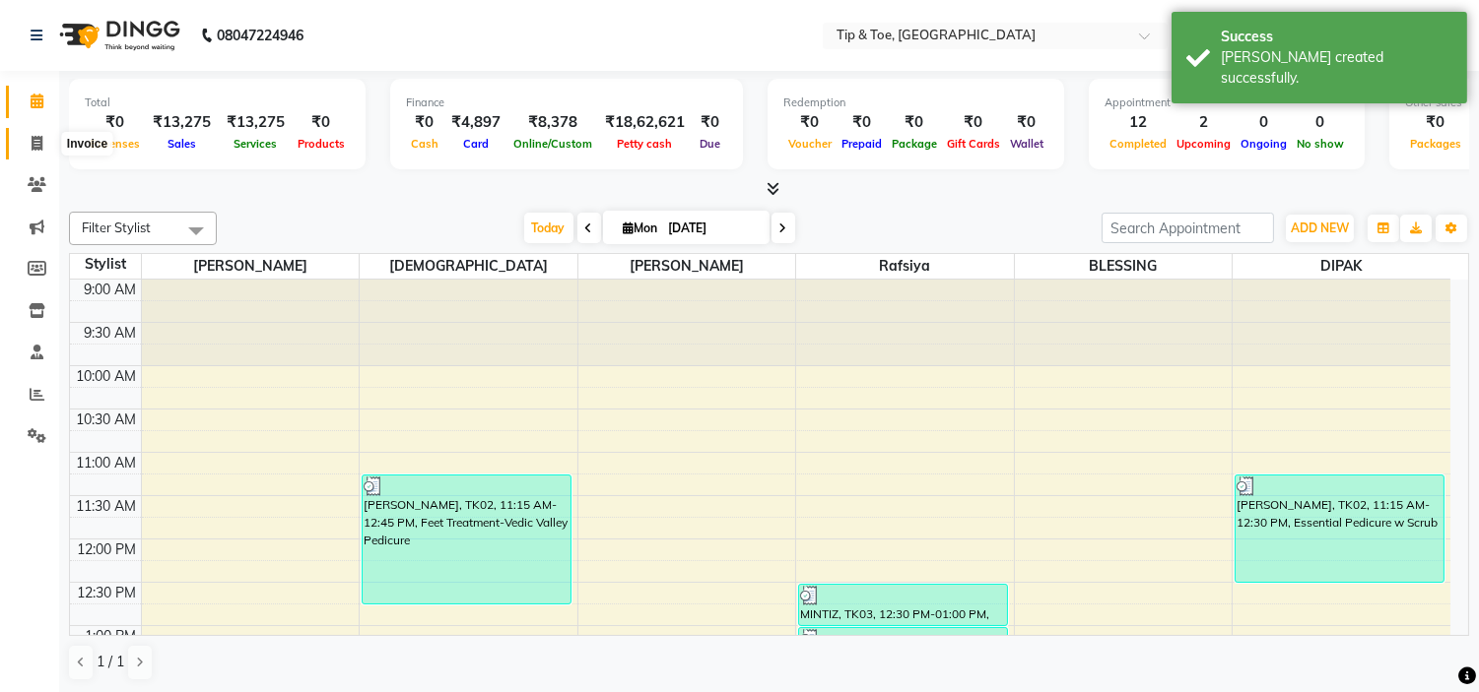
click at [41, 138] on icon at bounding box center [37, 143] width 11 height 15
select select "service"
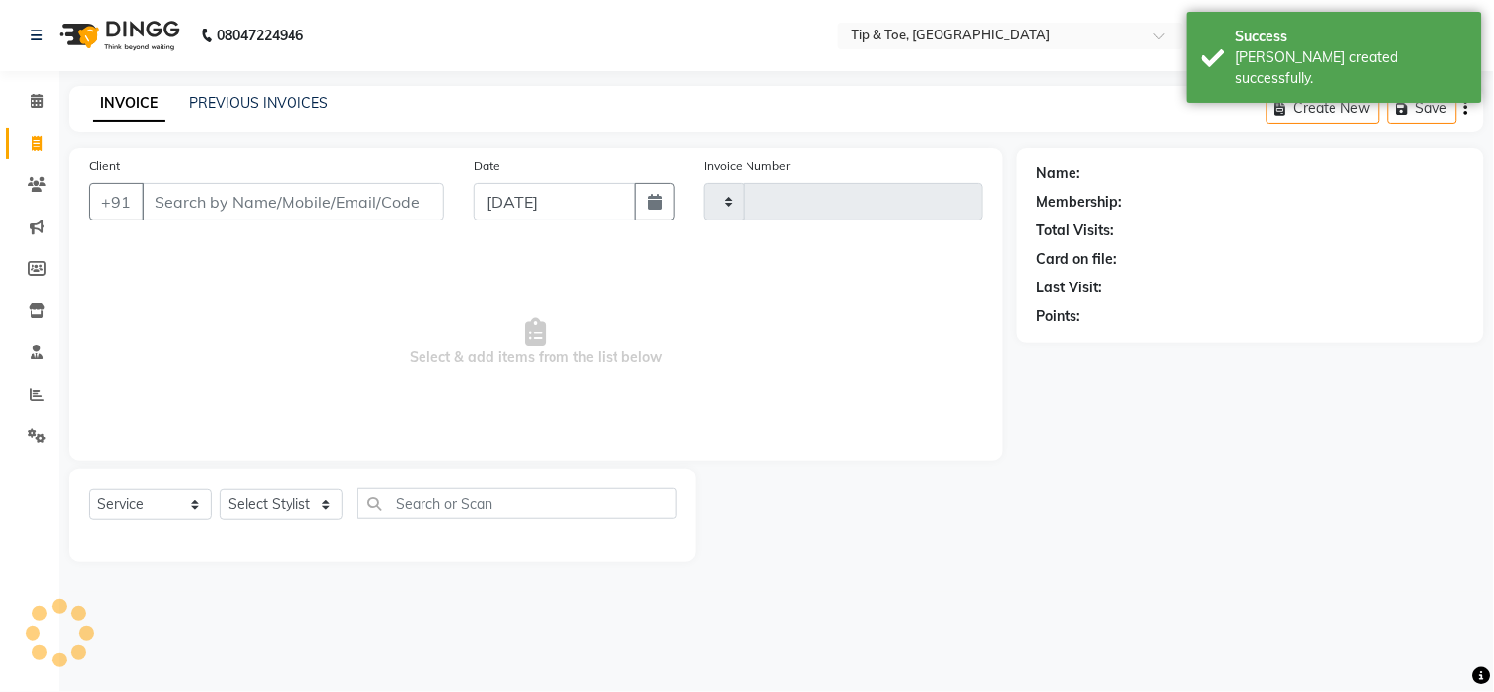
type input "0993"
select select "5360"
click at [238, 108] on link "PREVIOUS INVOICES" at bounding box center [258, 104] width 139 height 18
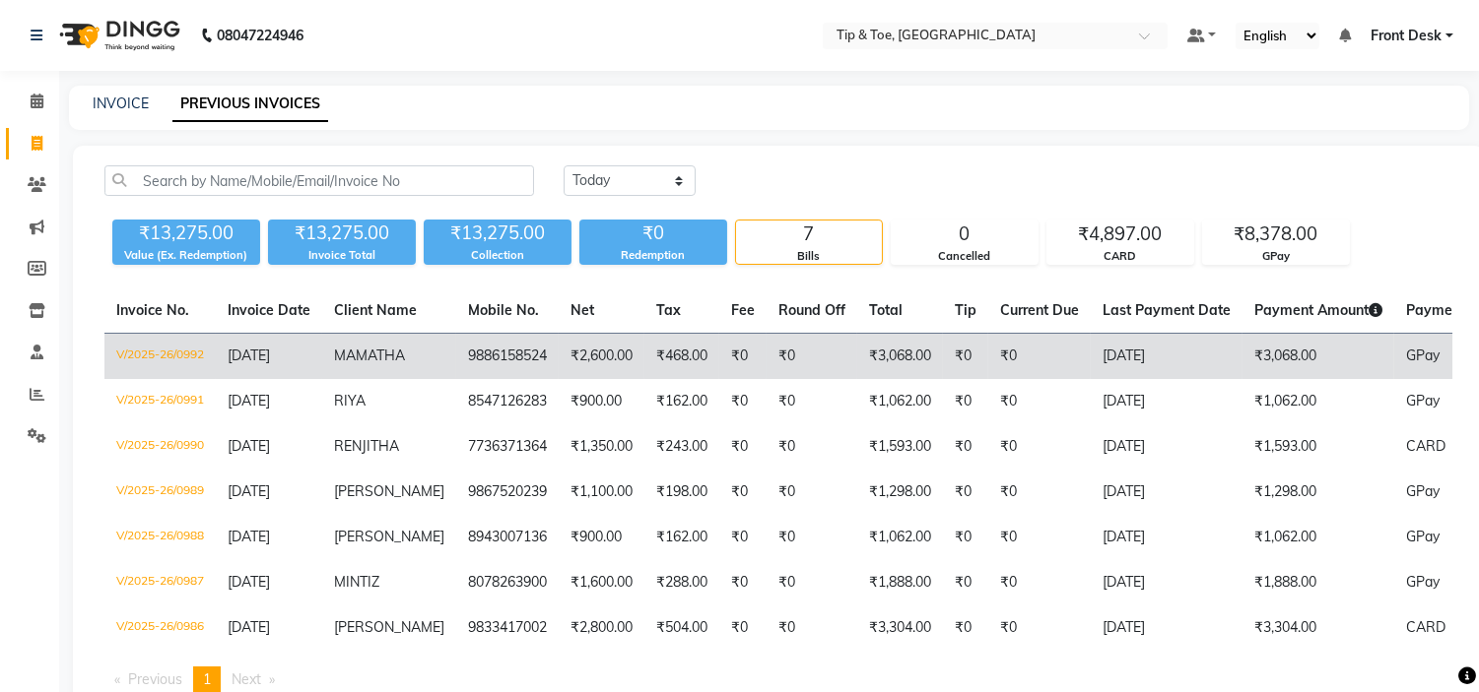
click at [512, 368] on td "9886158524" at bounding box center [507, 357] width 102 height 46
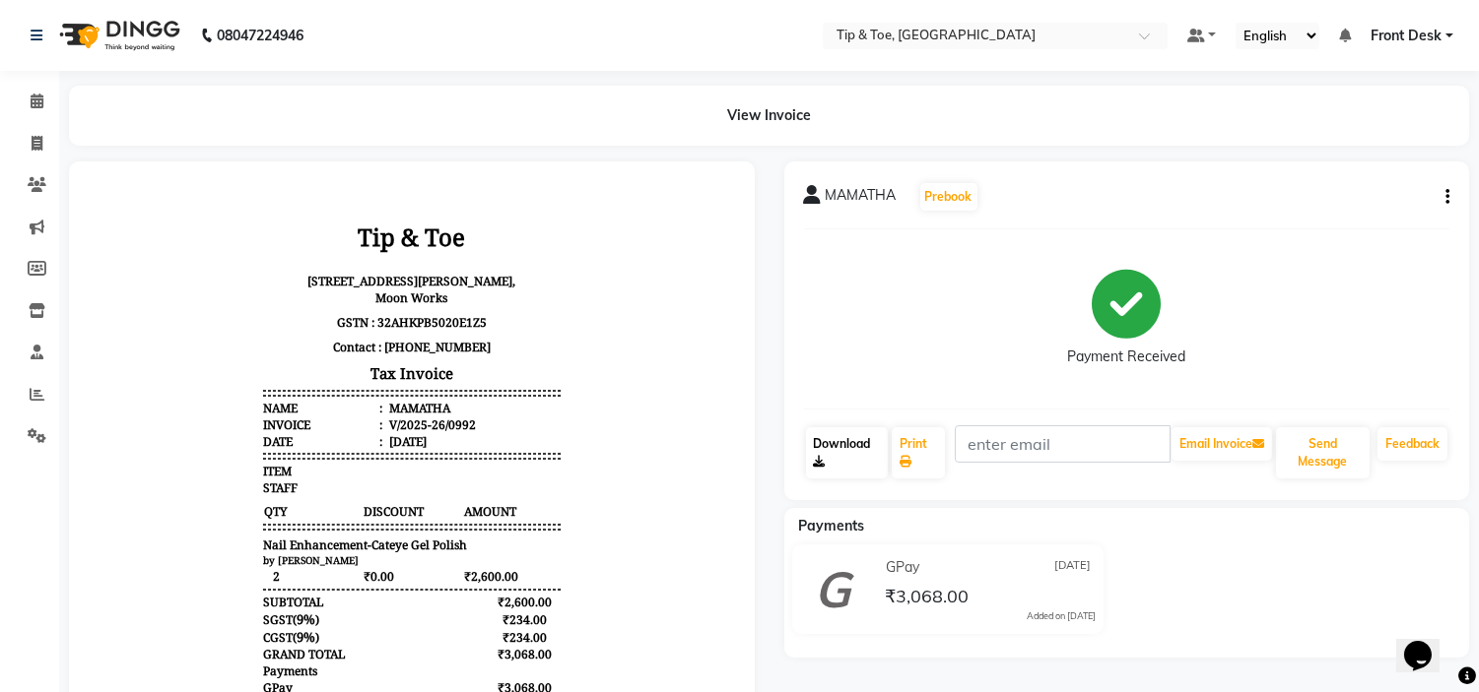
click at [855, 456] on link "Download" at bounding box center [847, 453] width 82 height 51
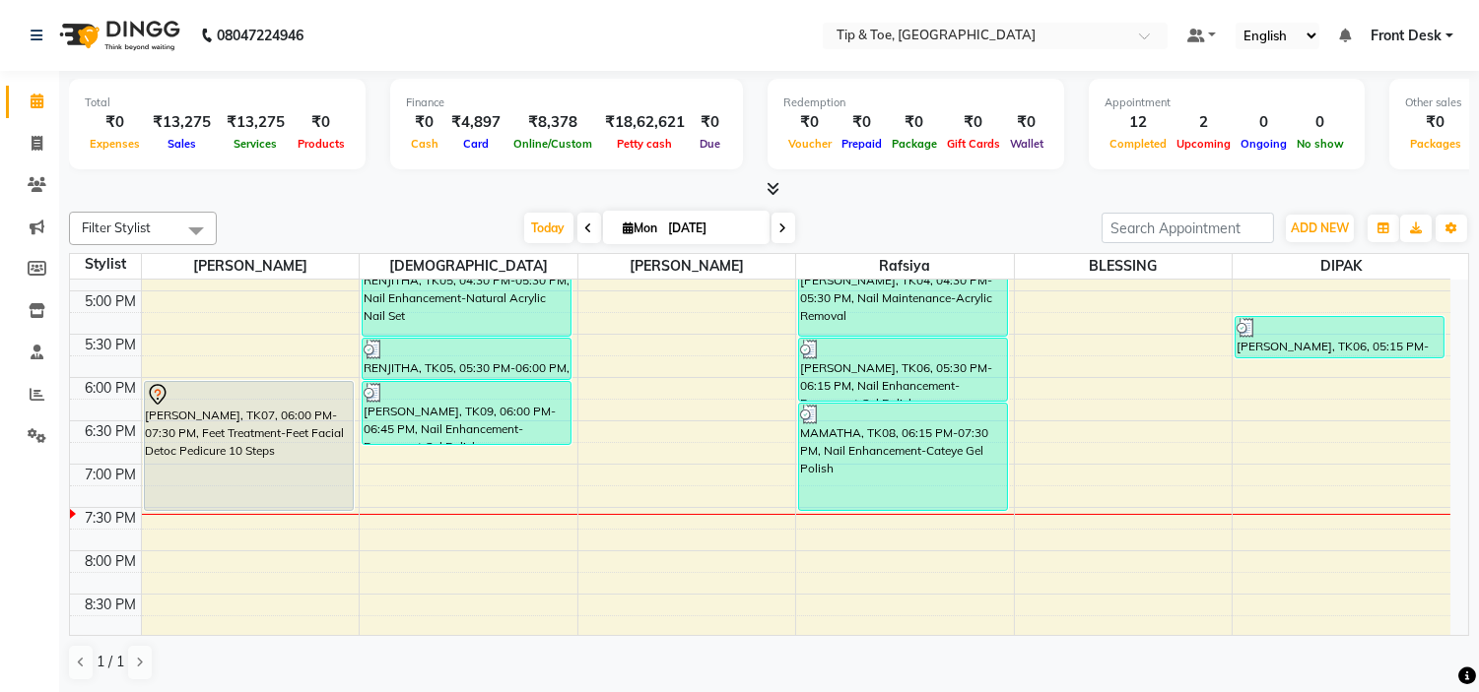
scroll to position [765, 0]
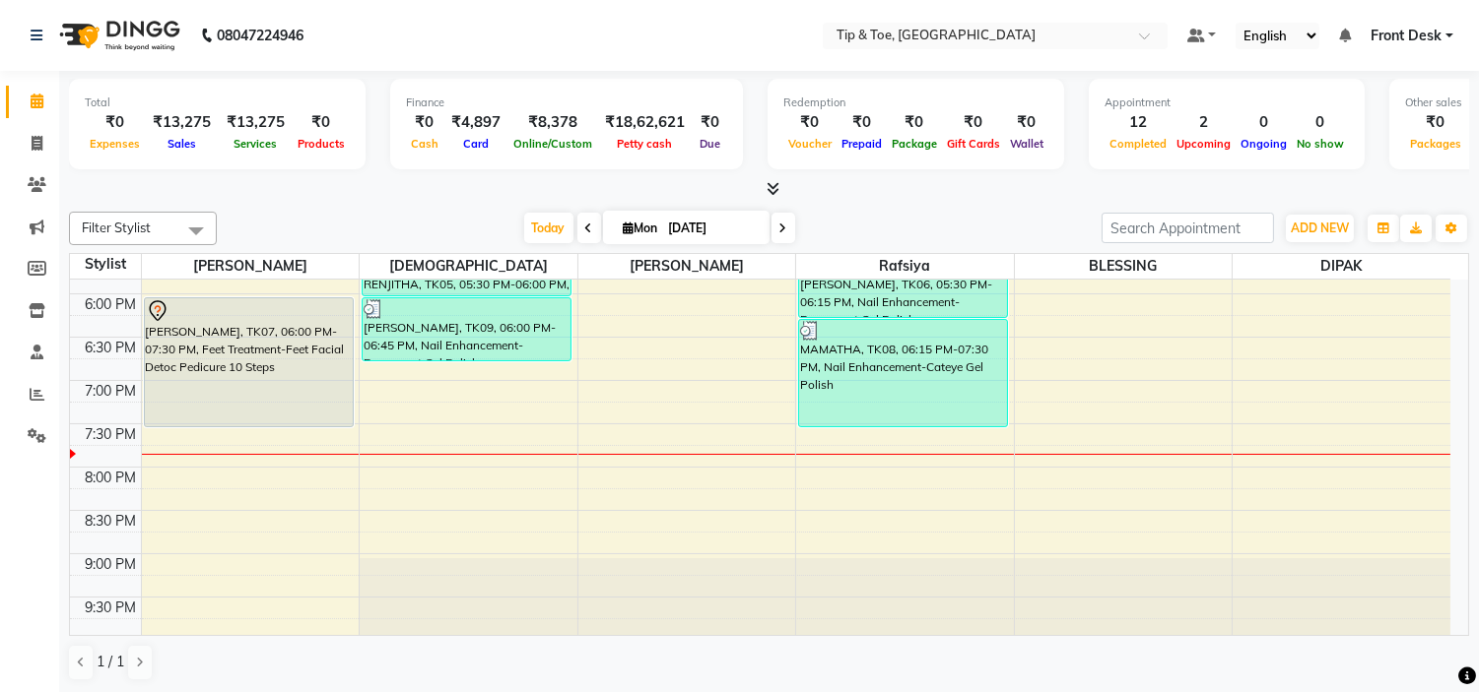
click at [782, 228] on span at bounding box center [783, 228] width 24 height 31
type input "02-09-2025"
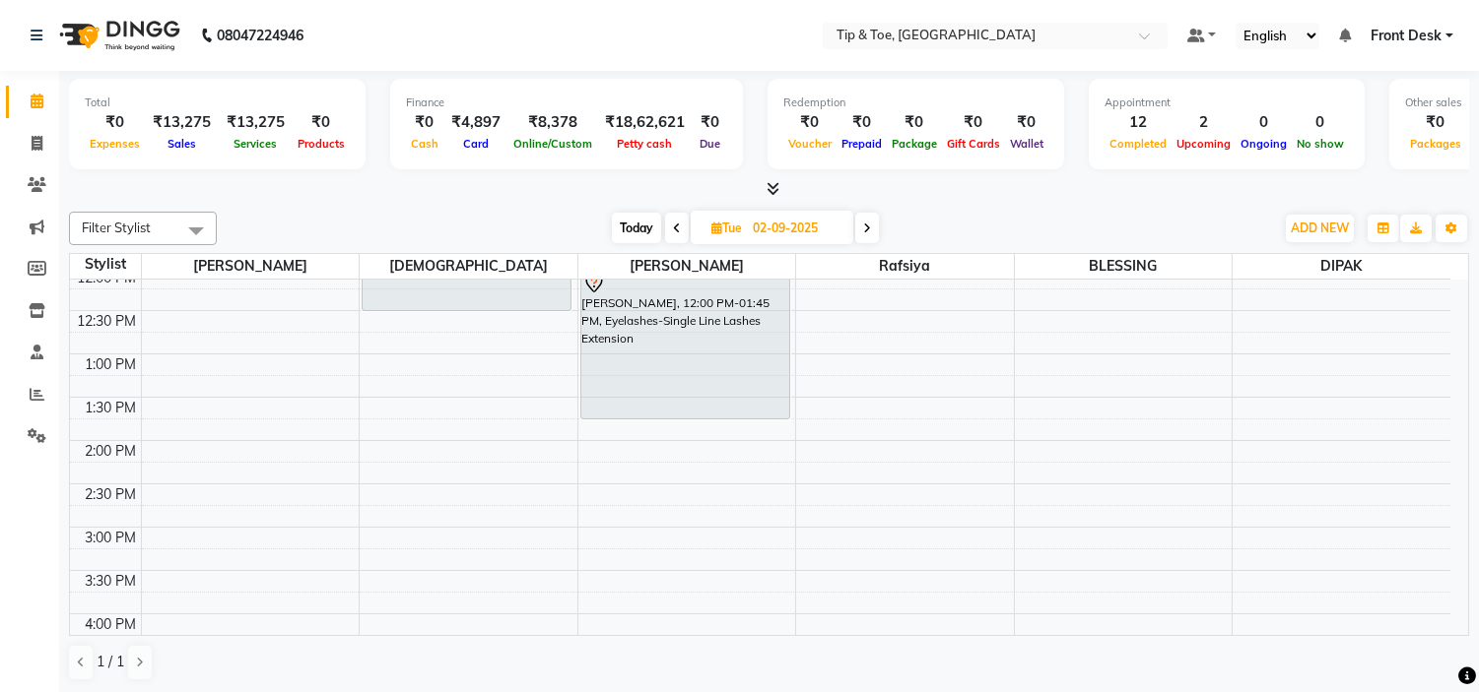
scroll to position [219, 0]
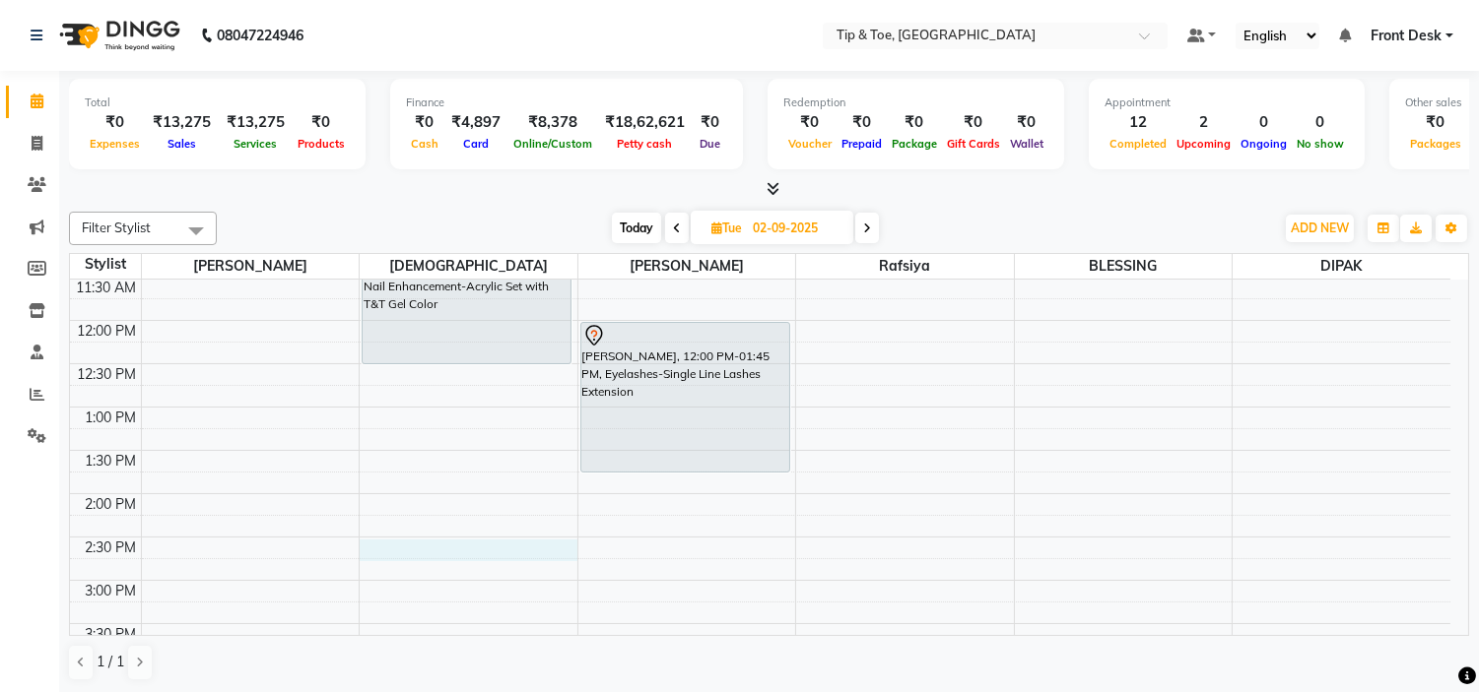
click at [440, 543] on div "9:00 AM 9:30 AM 10:00 AM 10:30 AM 11:00 AM 11:30 AM 12:00 PM 12:30 PM 1:00 PM 1…" at bounding box center [760, 624] width 1380 height 1126
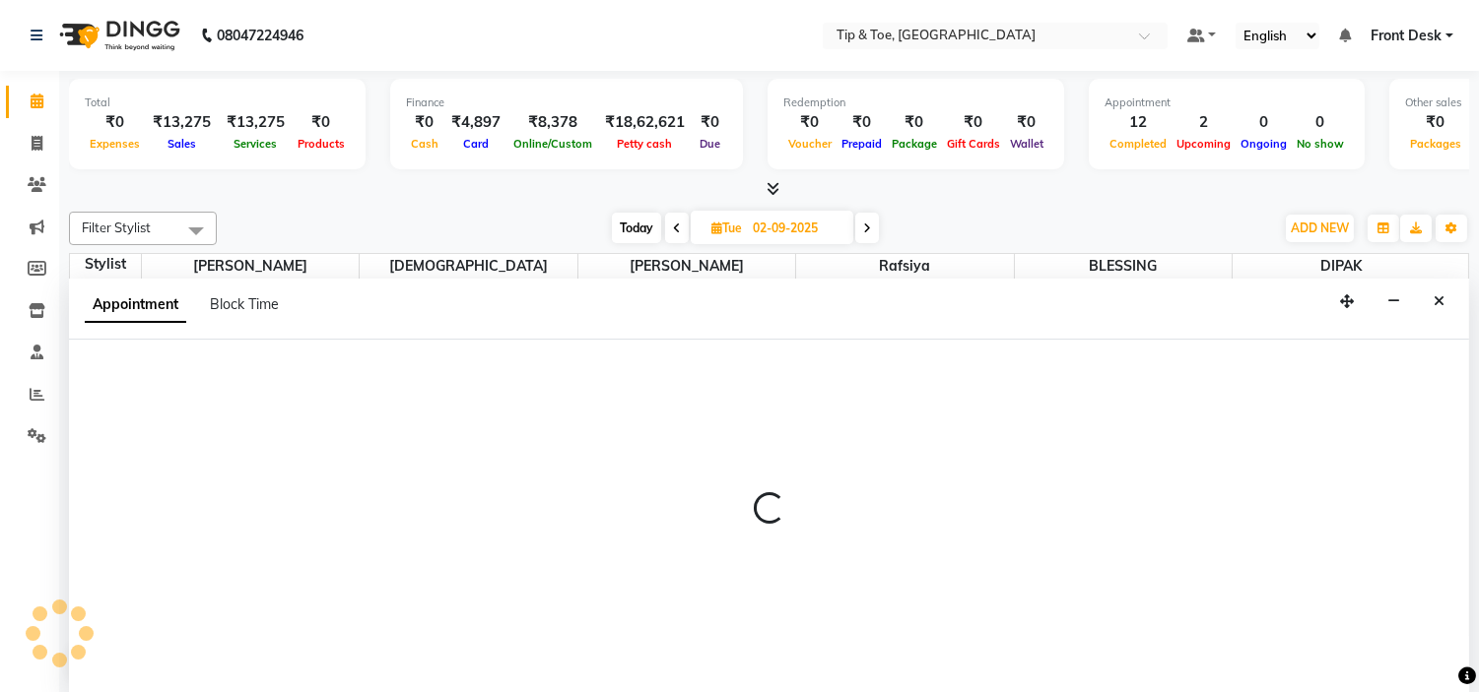
scroll to position [1, 0]
select select "37611"
select select "870"
select select "tentative"
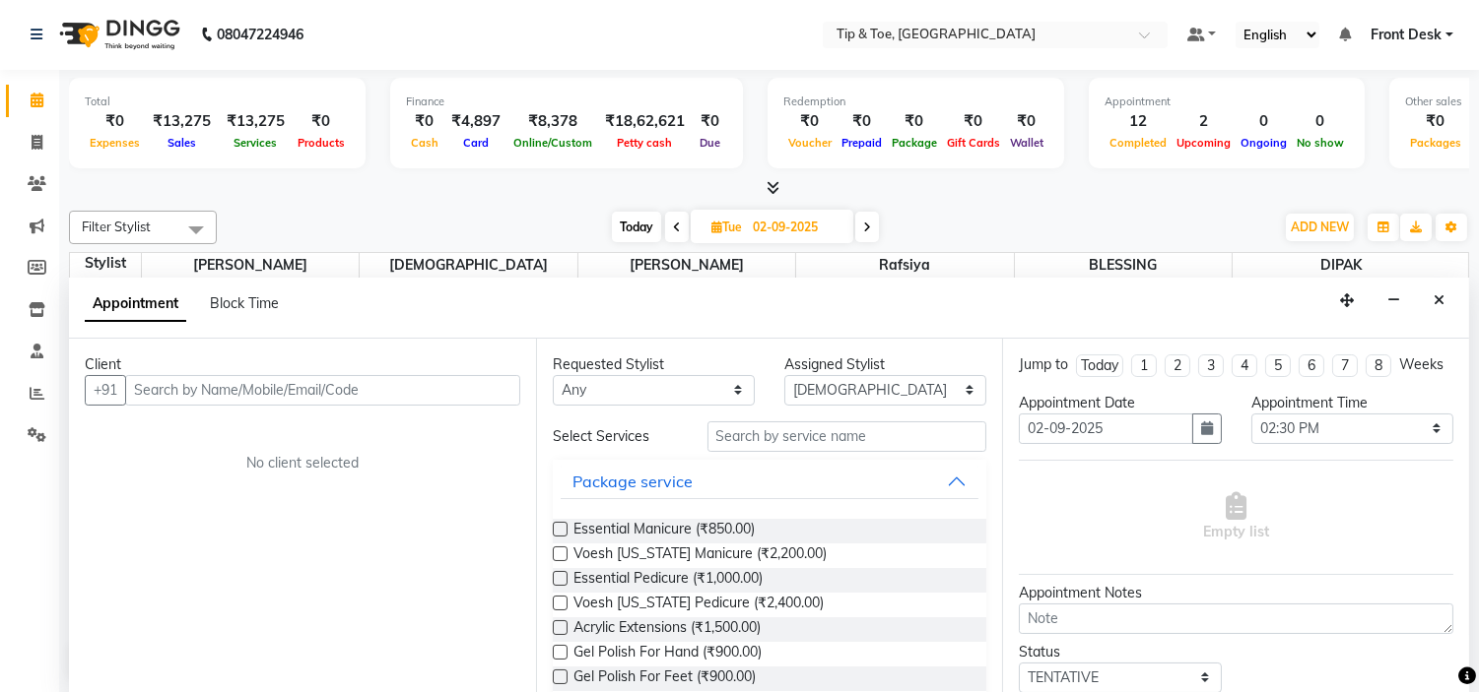
click at [318, 386] on input "text" at bounding box center [322, 390] width 395 height 31
click at [308, 395] on input "text" at bounding box center [322, 390] width 395 height 31
click at [375, 392] on input "text" at bounding box center [322, 390] width 395 height 31
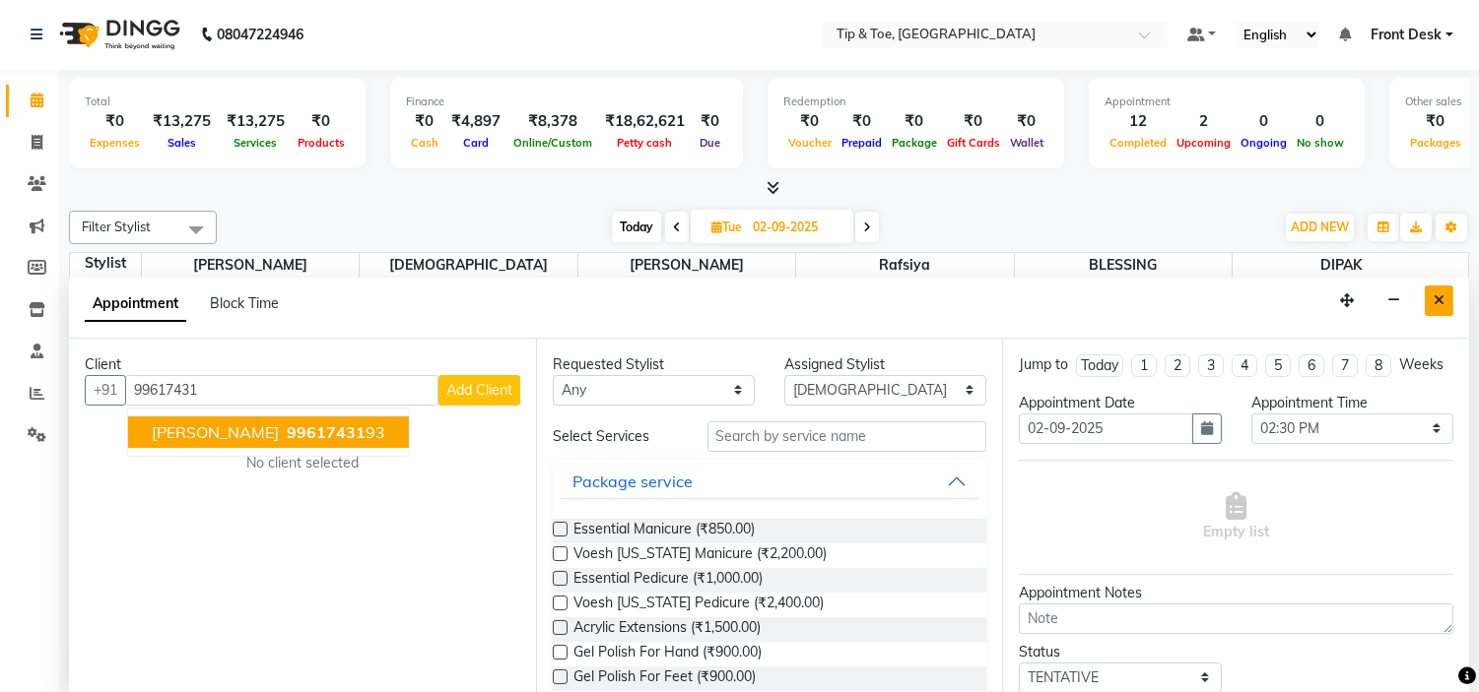
type input "99617431"
click at [1443, 298] on icon "Close" at bounding box center [1438, 301] width 11 height 14
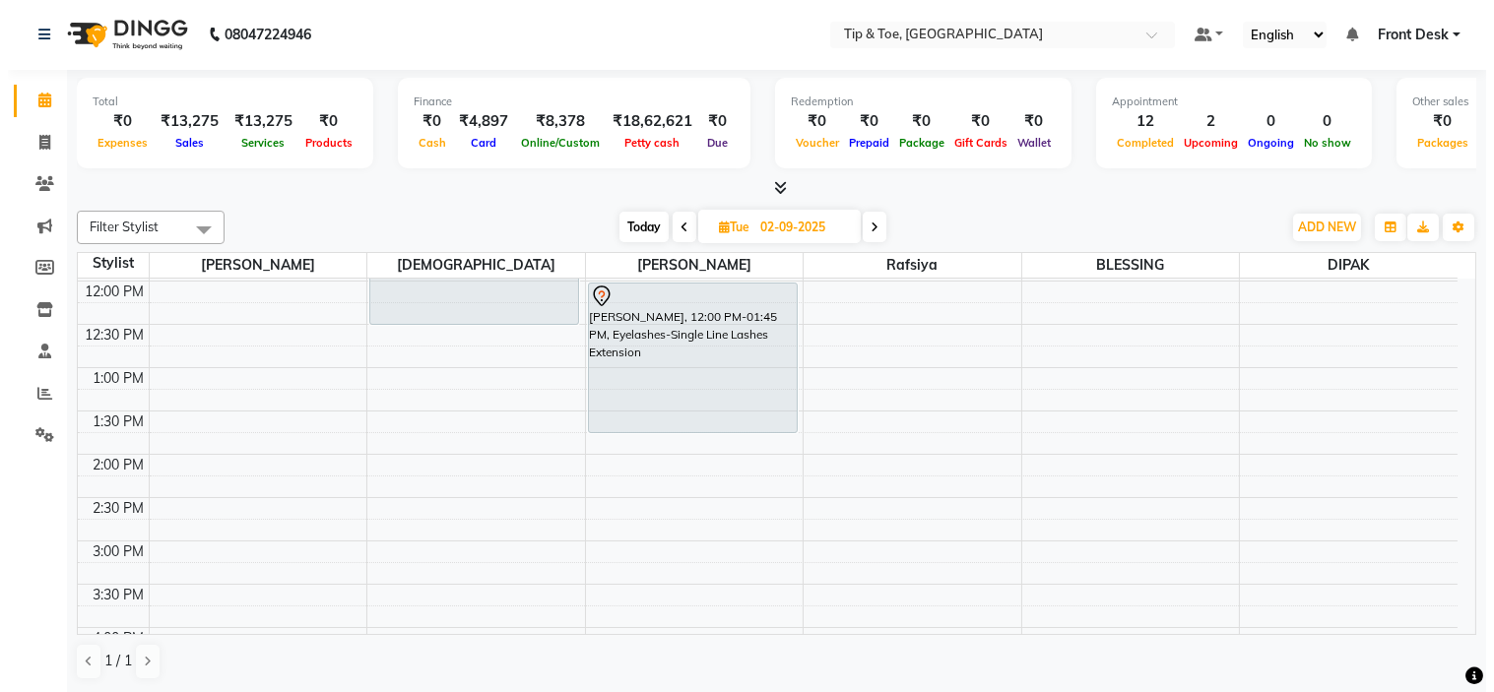
scroll to position [219, 0]
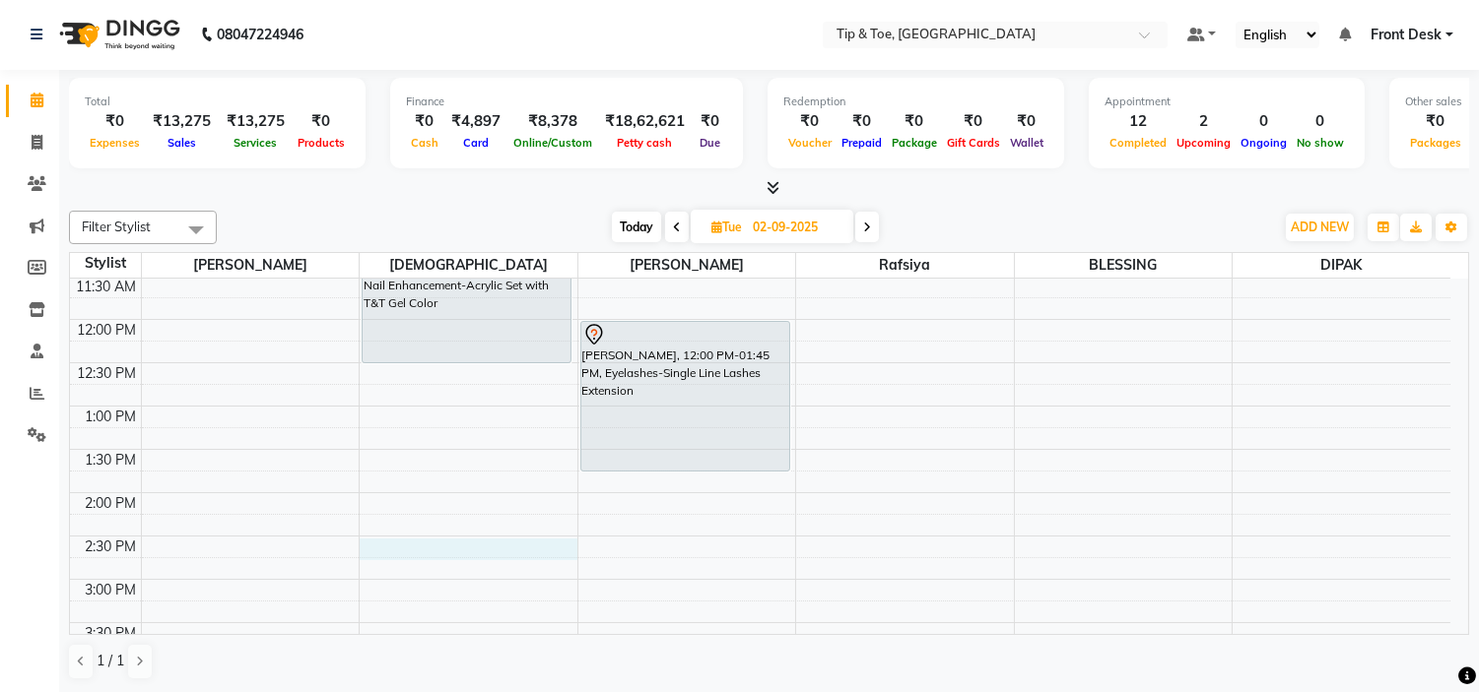
click at [433, 539] on div "9:00 AM 9:30 AM 10:00 AM 10:30 AM 11:00 AM 11:30 AM 12:00 PM 12:30 PM 1:00 PM 1…" at bounding box center [760, 623] width 1380 height 1126
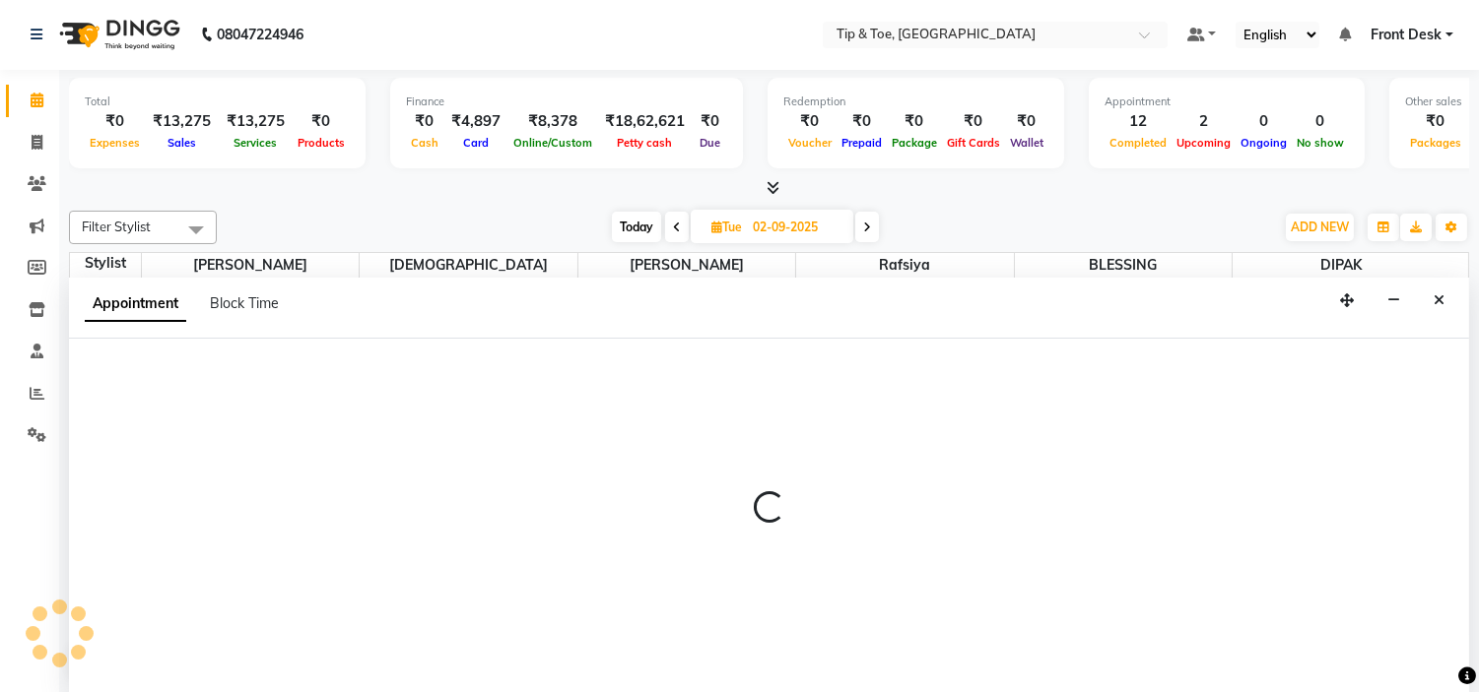
select select "870"
select select "tentative"
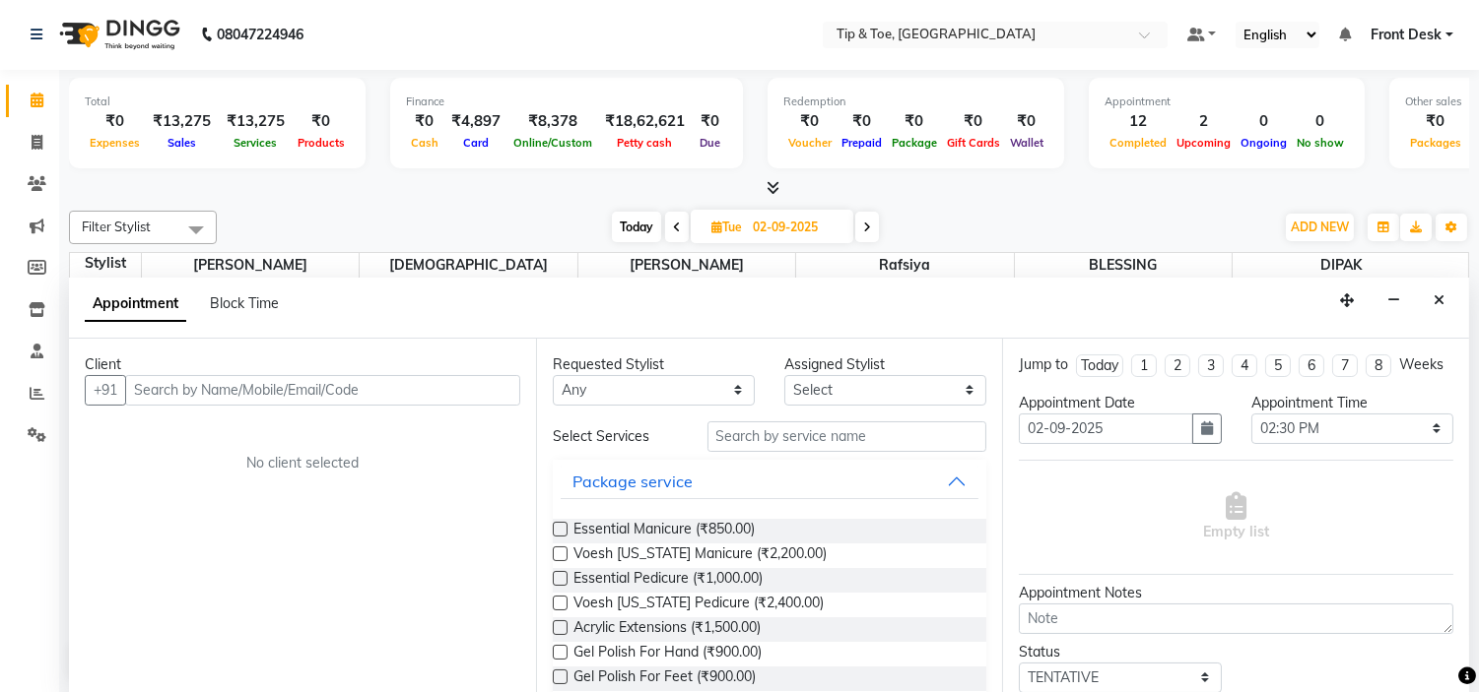
click at [327, 391] on input "text" at bounding box center [322, 390] width 395 height 31
type input "8921544920"
click at [489, 384] on span "Add Client" at bounding box center [479, 390] width 66 height 18
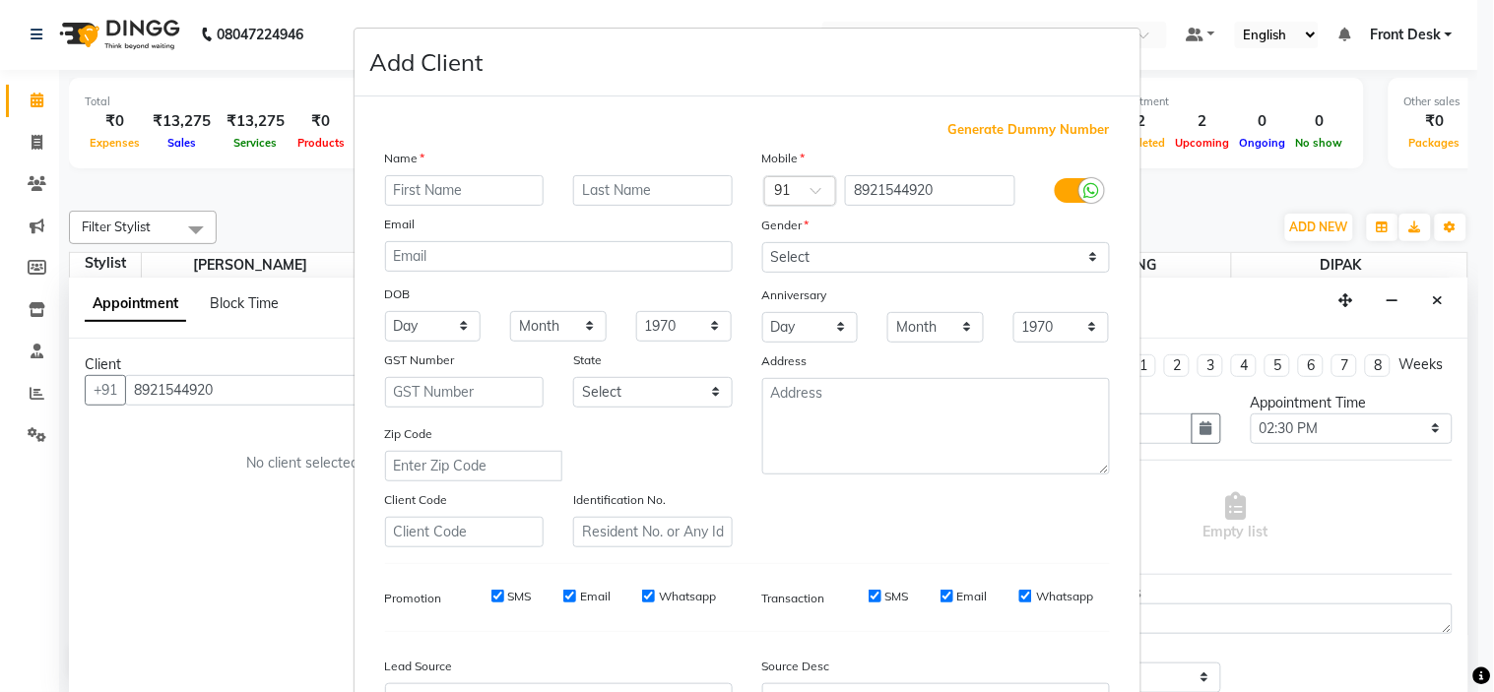
click at [507, 189] on input "text" at bounding box center [465, 190] width 160 height 31
type input "NEHA"
click at [798, 253] on select "Select [DEMOGRAPHIC_DATA] [DEMOGRAPHIC_DATA] Other Prefer Not To Say" at bounding box center [936, 257] width 348 height 31
select select "[DEMOGRAPHIC_DATA]"
click at [762, 242] on select "Select [DEMOGRAPHIC_DATA] [DEMOGRAPHIC_DATA] Other Prefer Not To Say" at bounding box center [936, 257] width 348 height 31
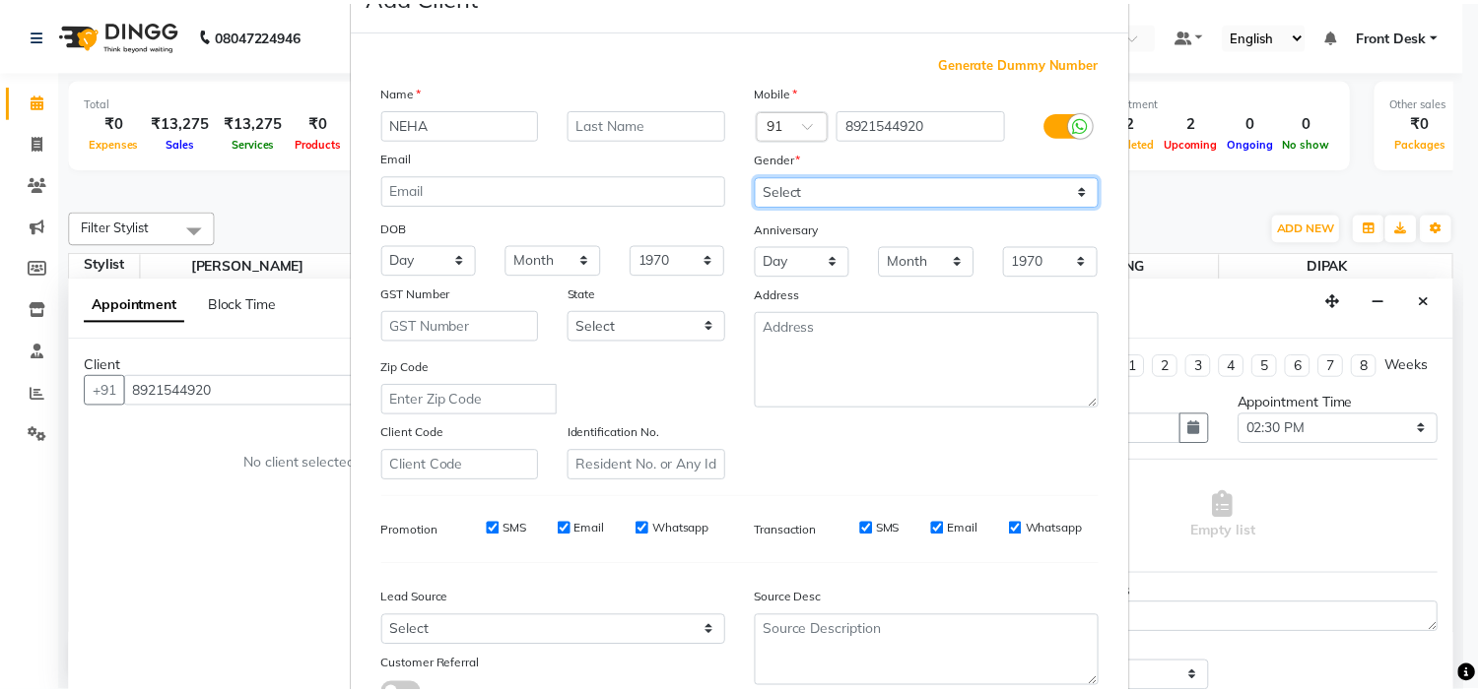
scroll to position [218, 0]
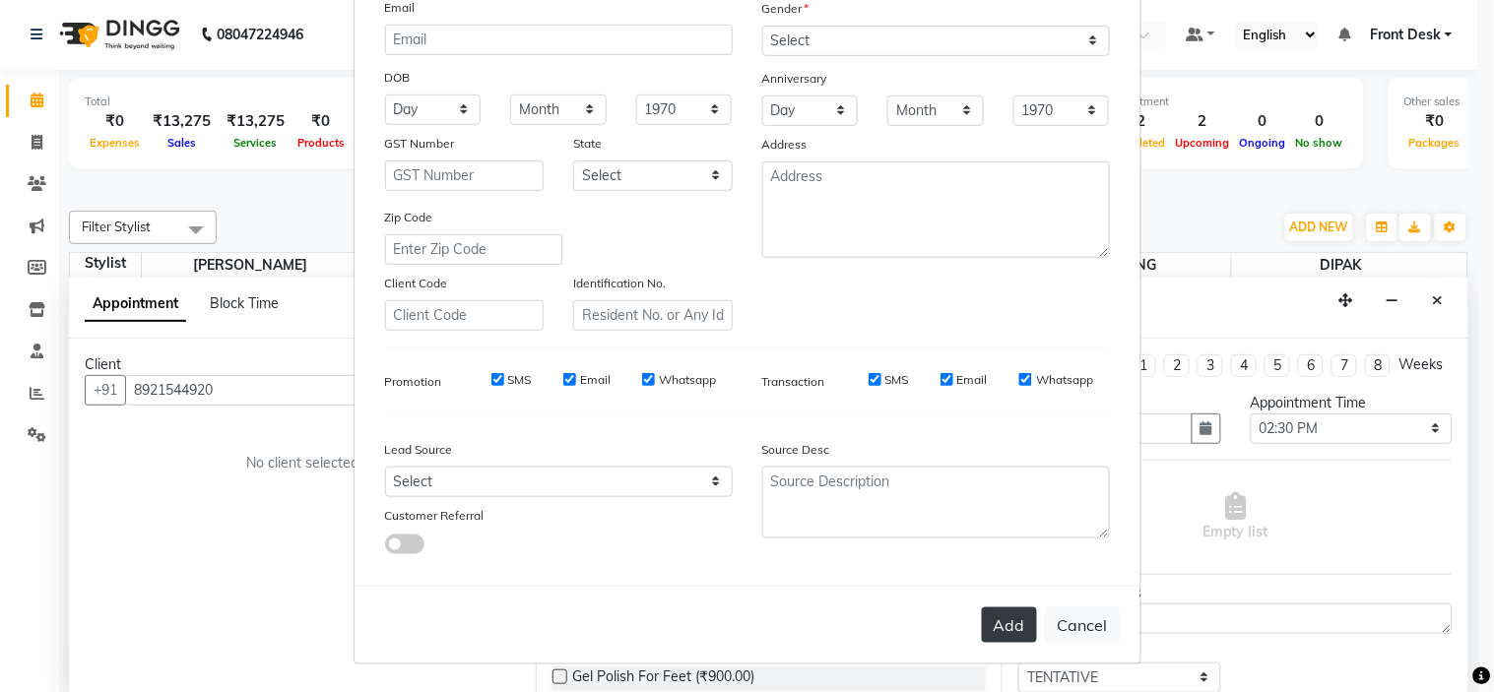
click at [1002, 617] on button "Add" at bounding box center [1009, 625] width 55 height 35
select select
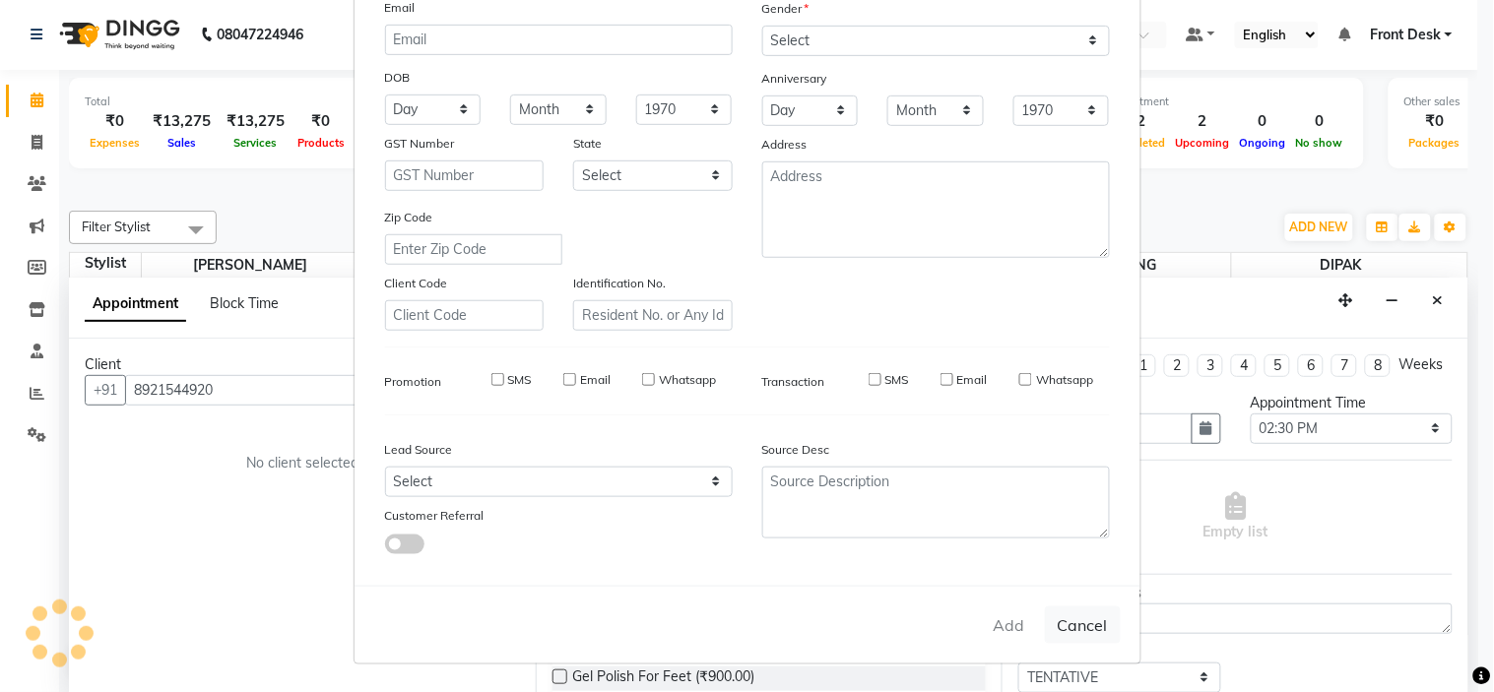
select select
checkbox input "false"
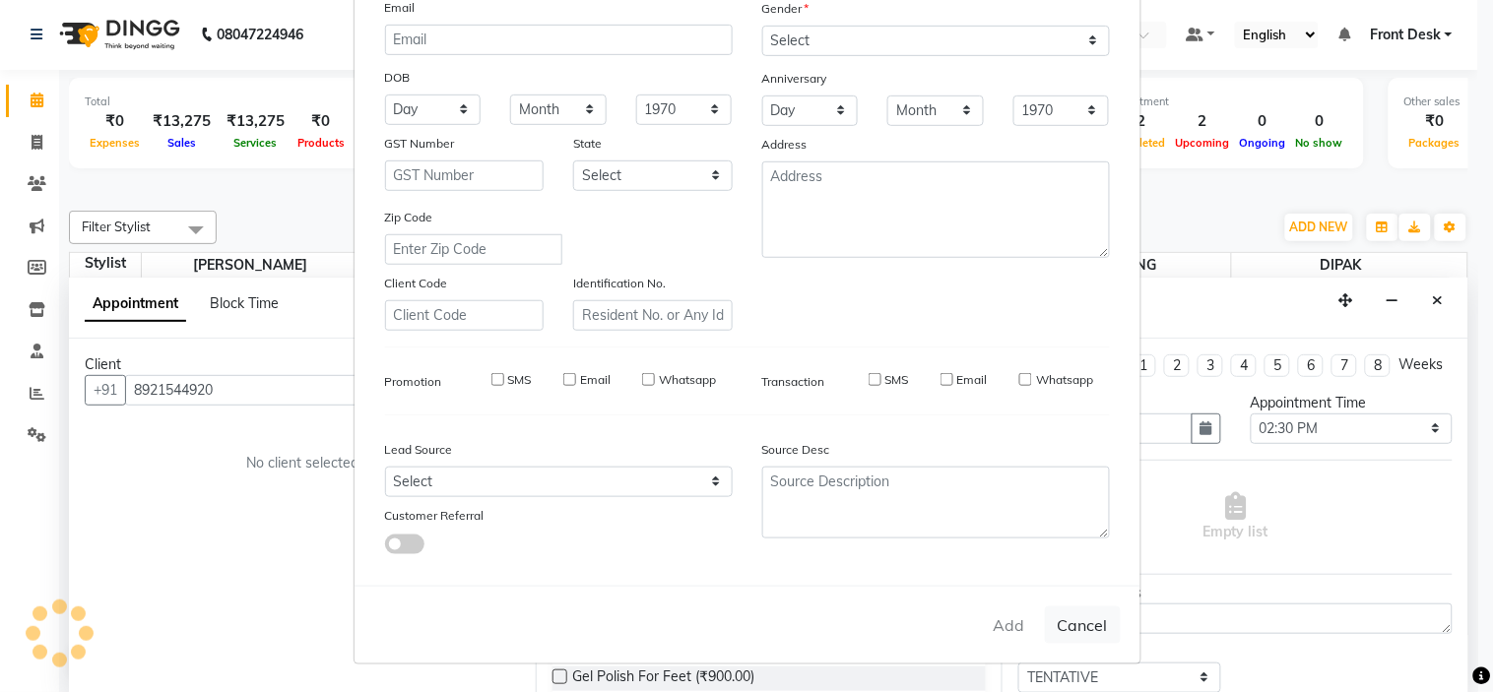
checkbox input "false"
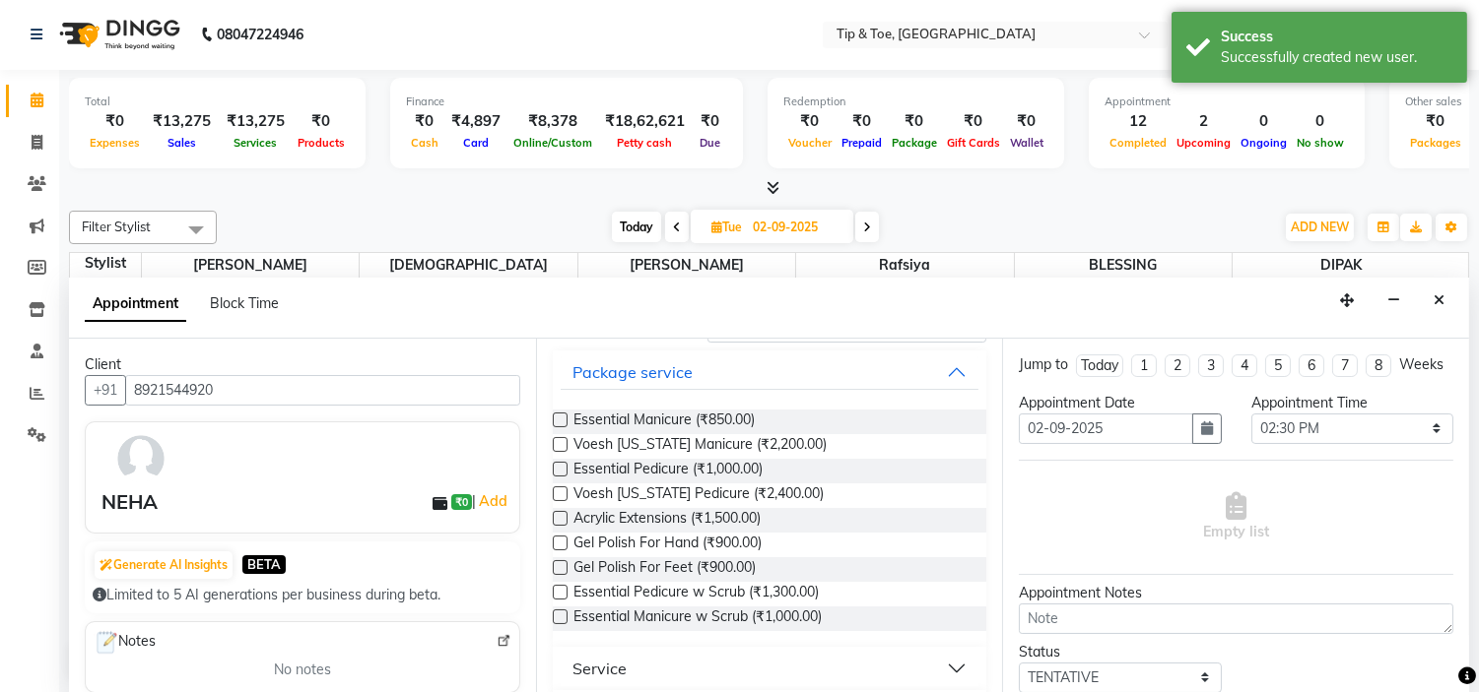
scroll to position [219, 0]
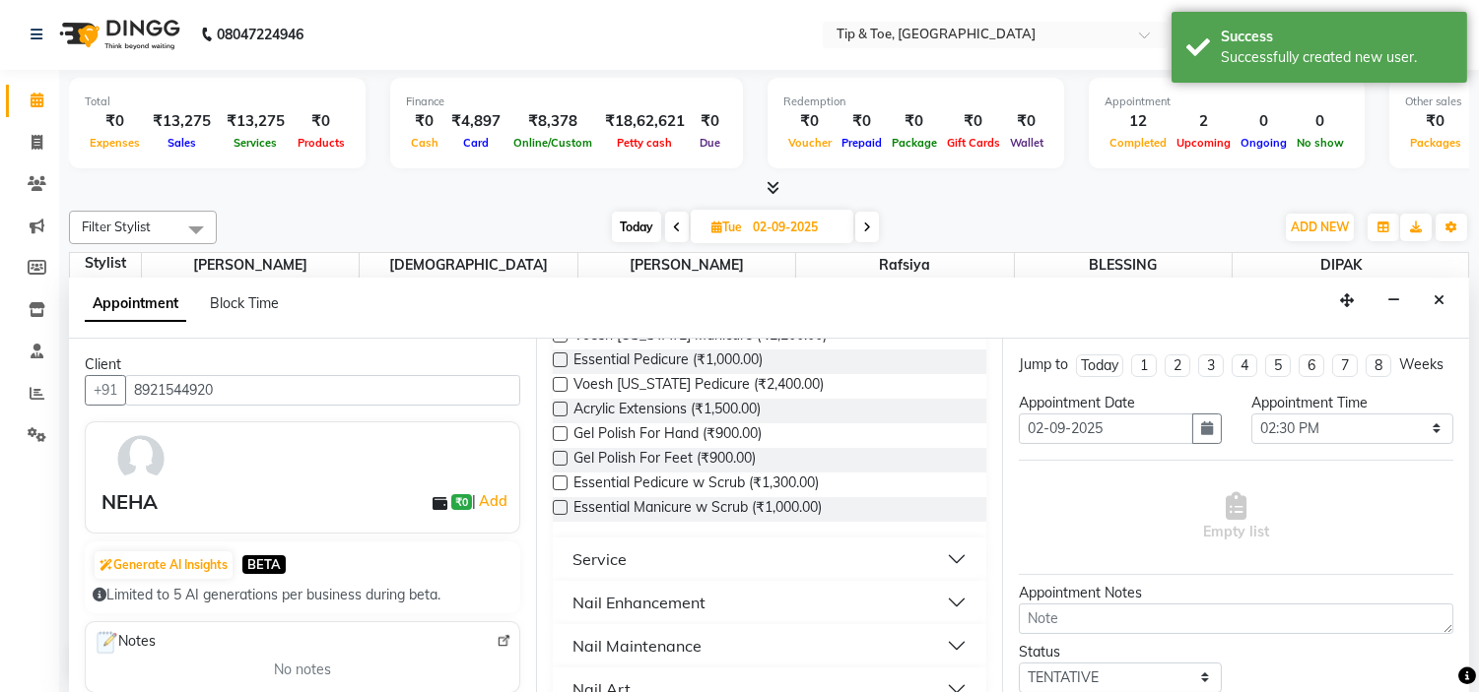
click at [766, 647] on button "Nail Maintenance" at bounding box center [769, 645] width 419 height 35
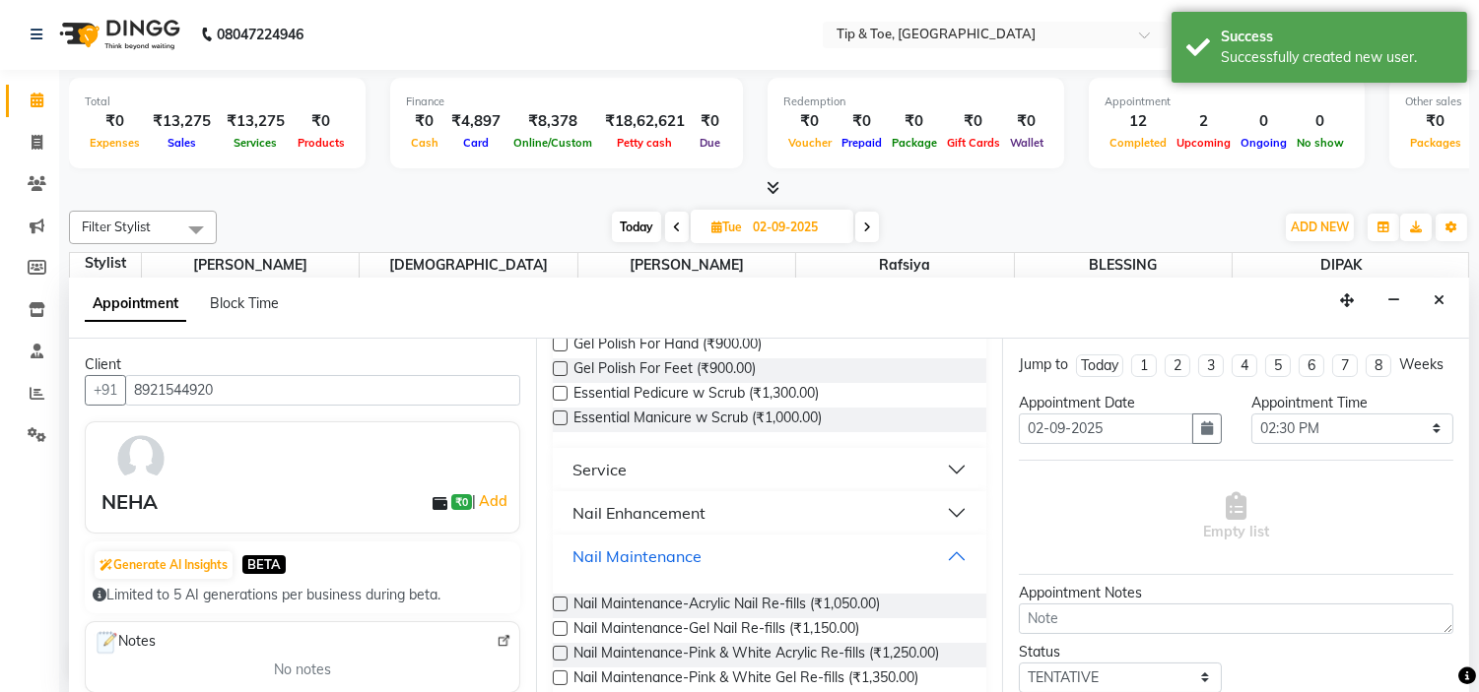
scroll to position [437, 0]
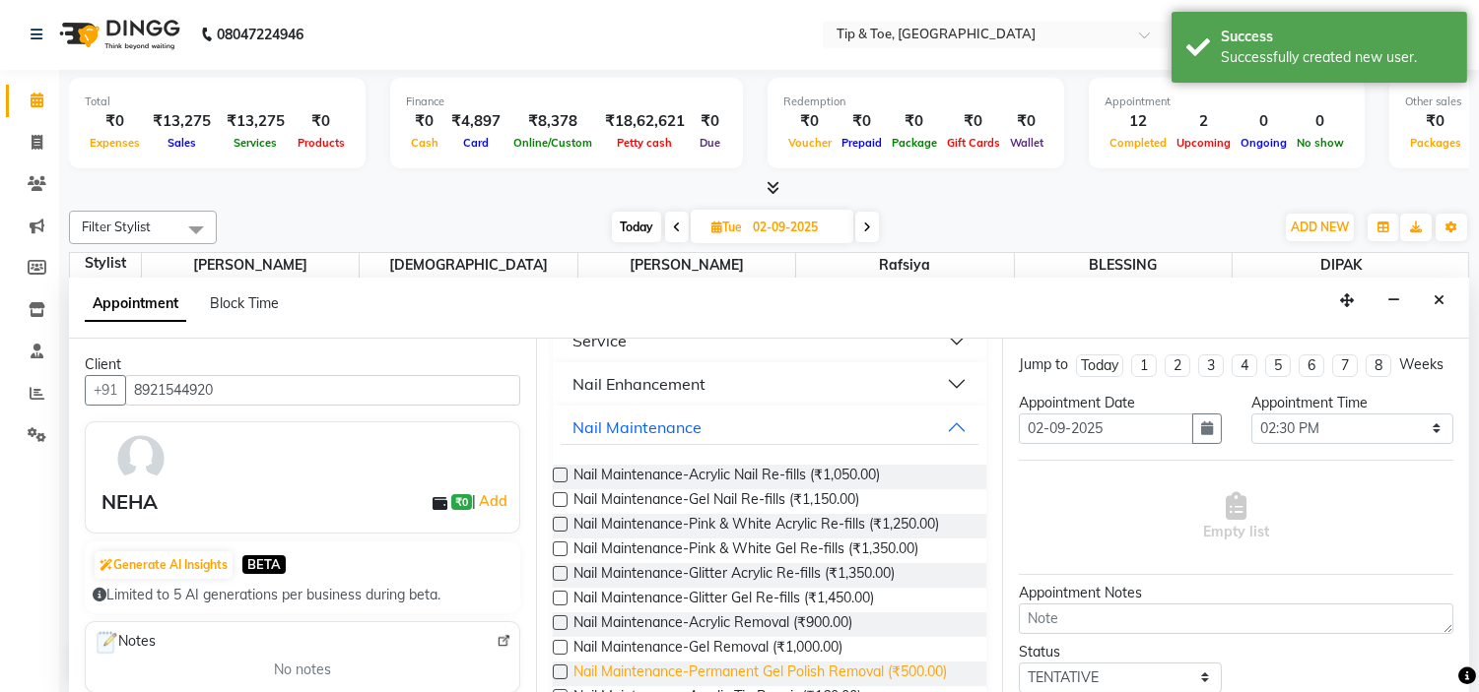
click at [919, 667] on span "Nail Maintenance-Permanent Gel Polish Removal (₹500.00)" at bounding box center [759, 674] width 373 height 25
checkbox input "false"
click at [741, 424] on button "Nail Maintenance" at bounding box center [769, 427] width 419 height 35
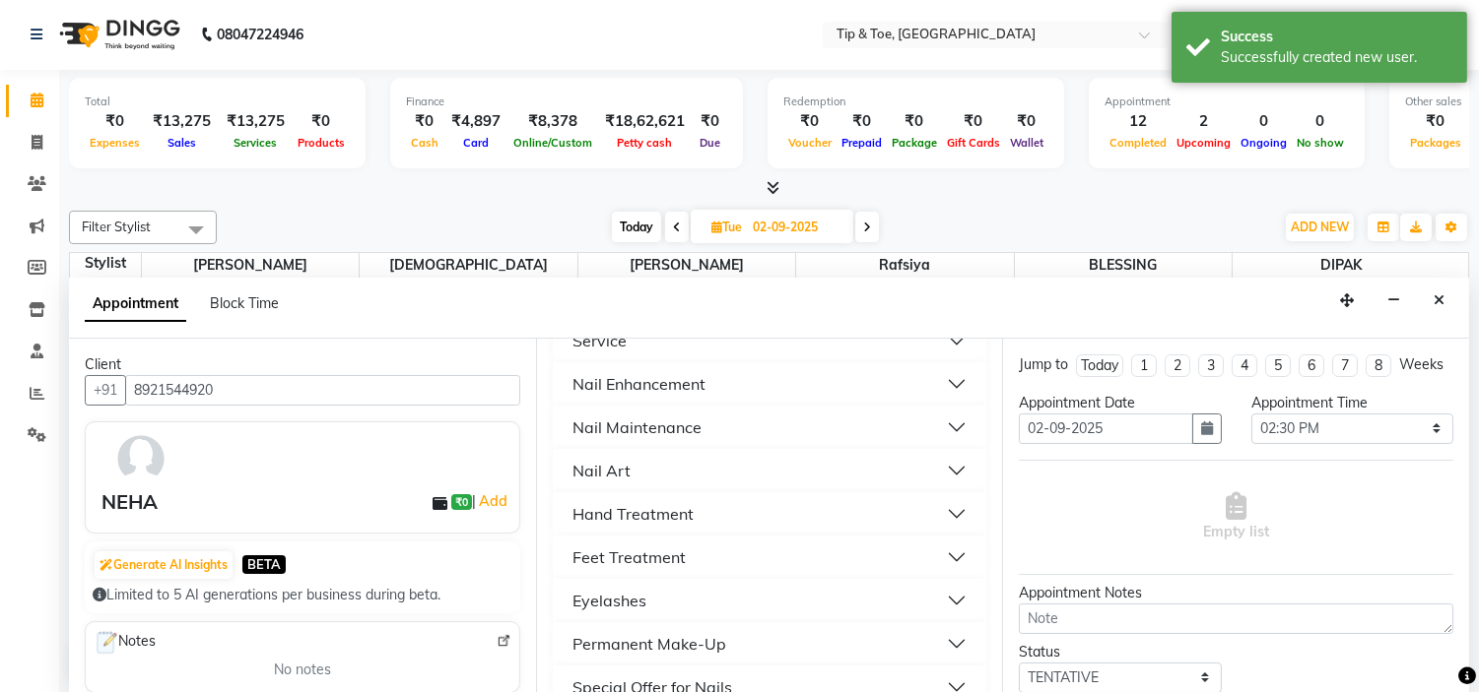
click at [774, 386] on button "Nail Enhancement" at bounding box center [769, 383] width 419 height 35
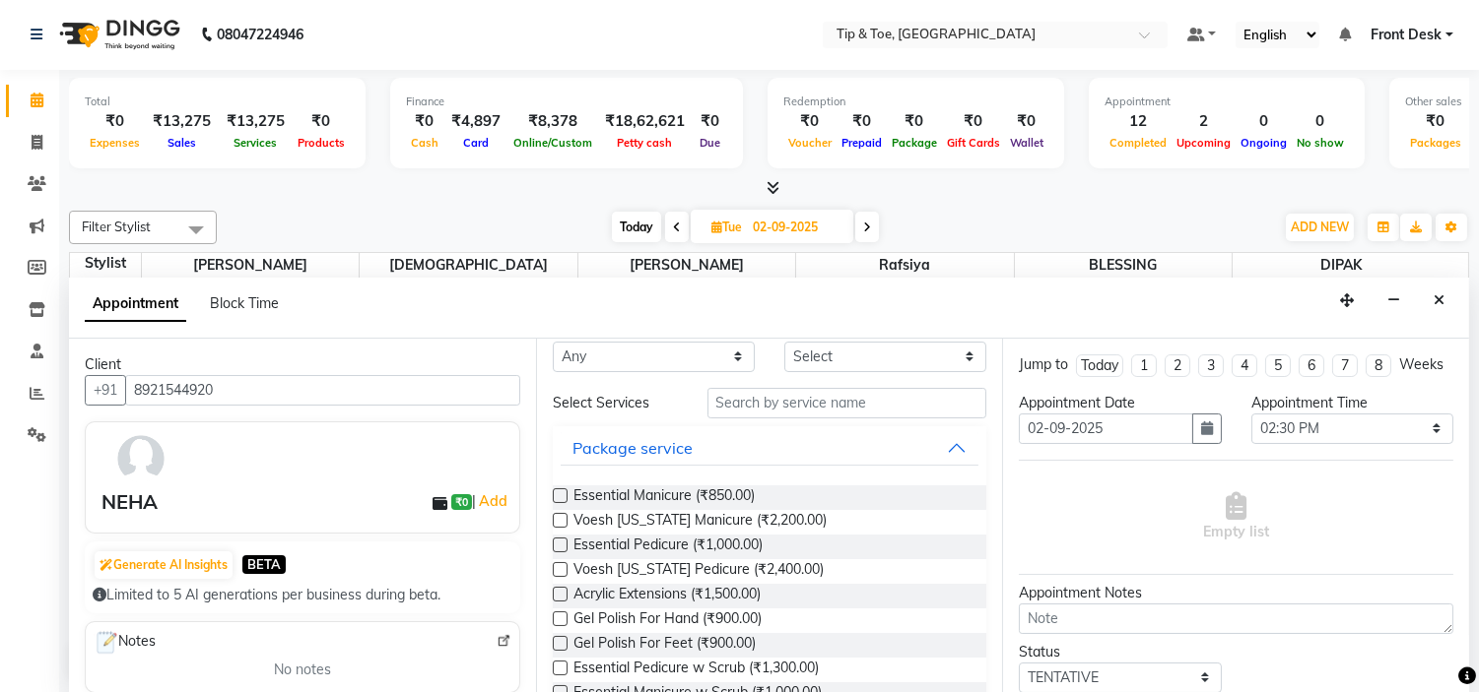
scroll to position [0, 0]
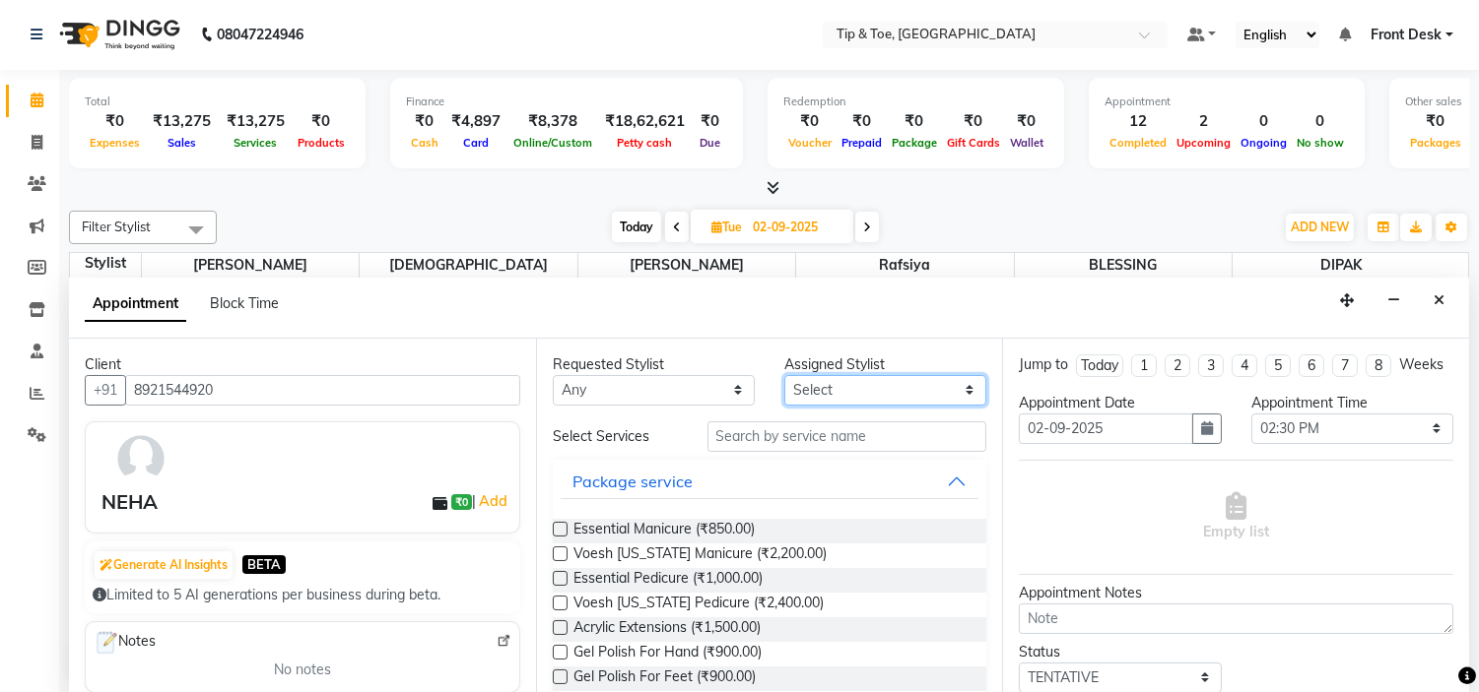
click at [847, 388] on select "Select" at bounding box center [885, 390] width 202 height 31
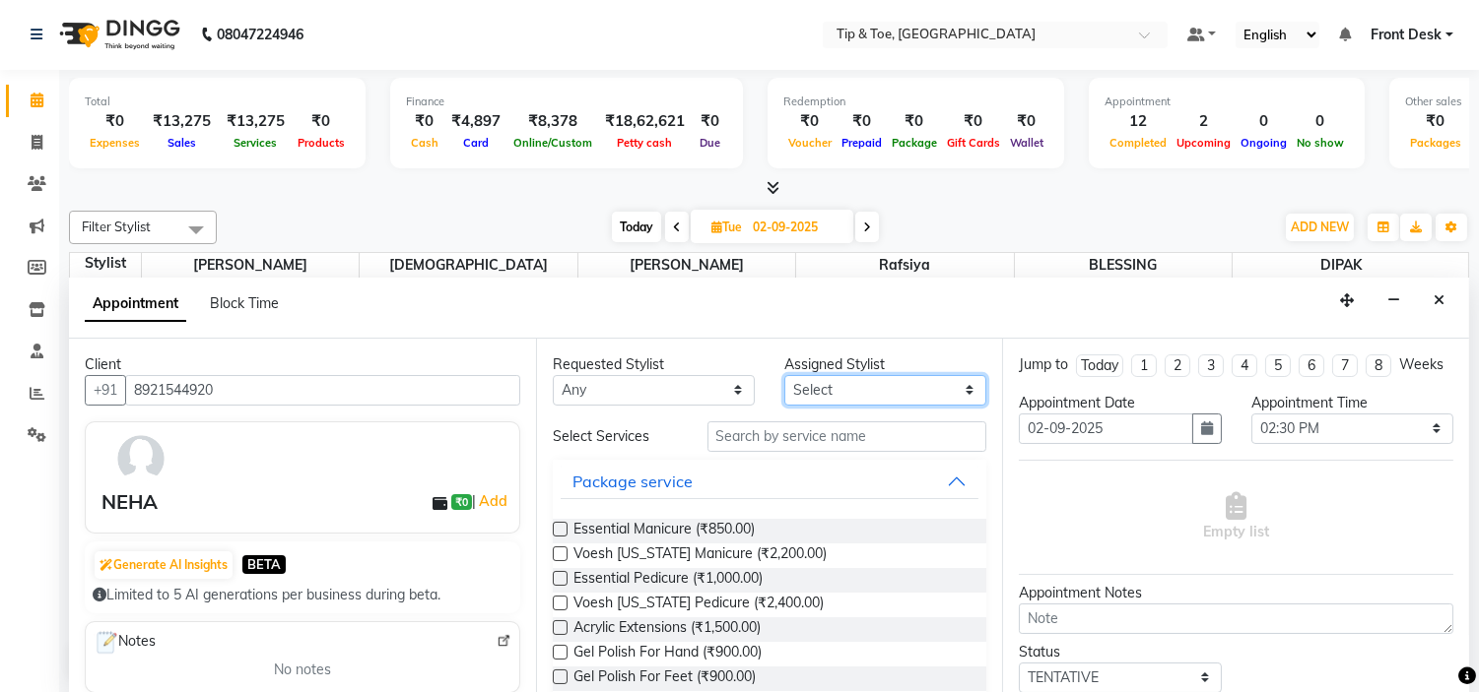
click at [847, 388] on select "Select" at bounding box center [885, 390] width 202 height 31
click at [844, 384] on select "Select" at bounding box center [885, 390] width 202 height 31
click at [841, 379] on select "Select" at bounding box center [885, 390] width 202 height 31
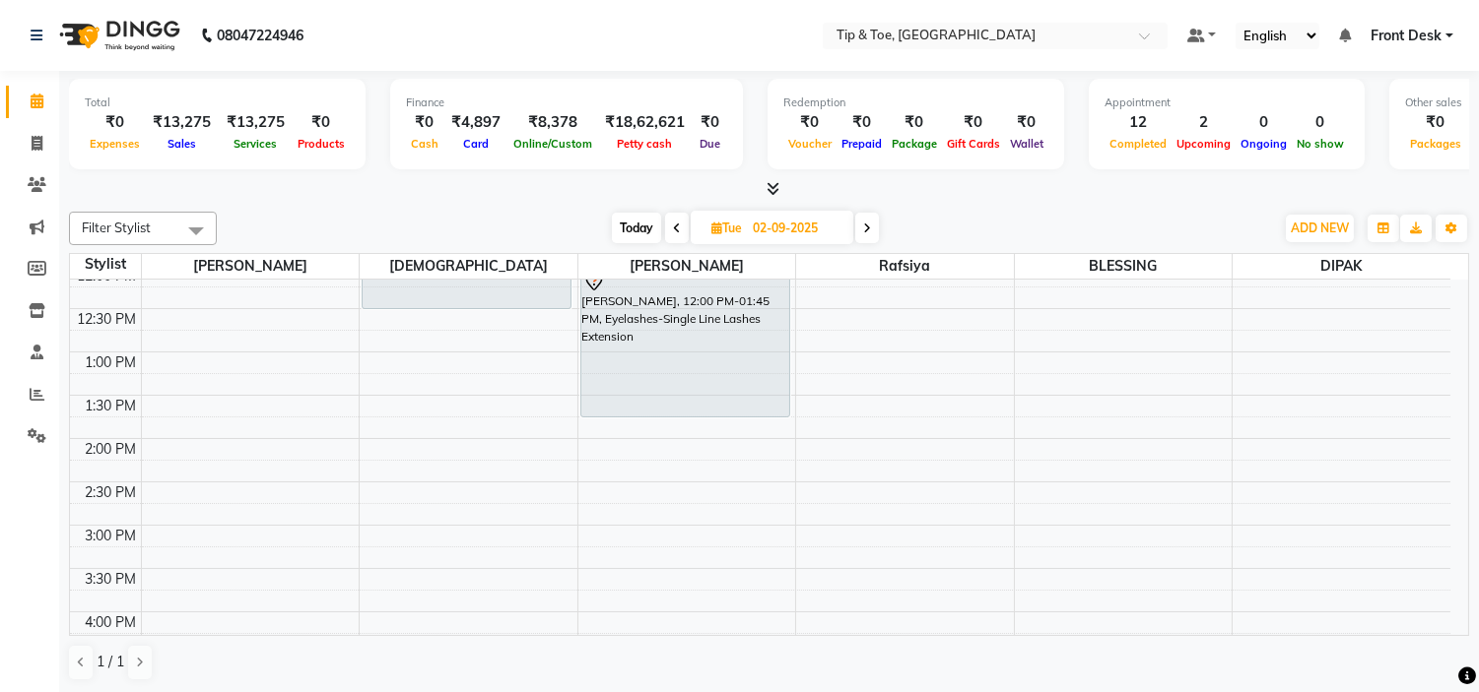
scroll to position [328, 0]
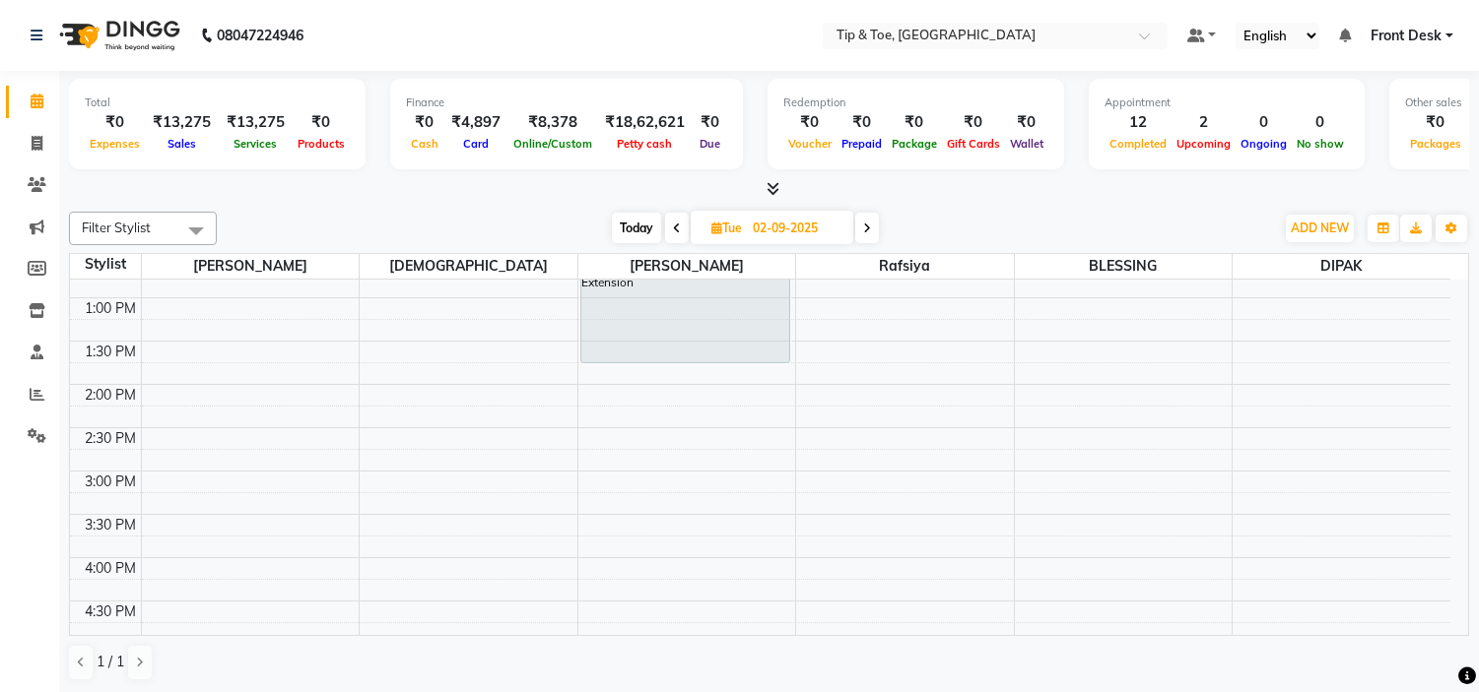
click at [455, 440] on div "9:00 AM 9:30 AM 10:00 AM 10:30 AM 11:00 AM 11:30 AM 12:00 PM 12:30 PM 1:00 PM 1…" at bounding box center [760, 515] width 1380 height 1126
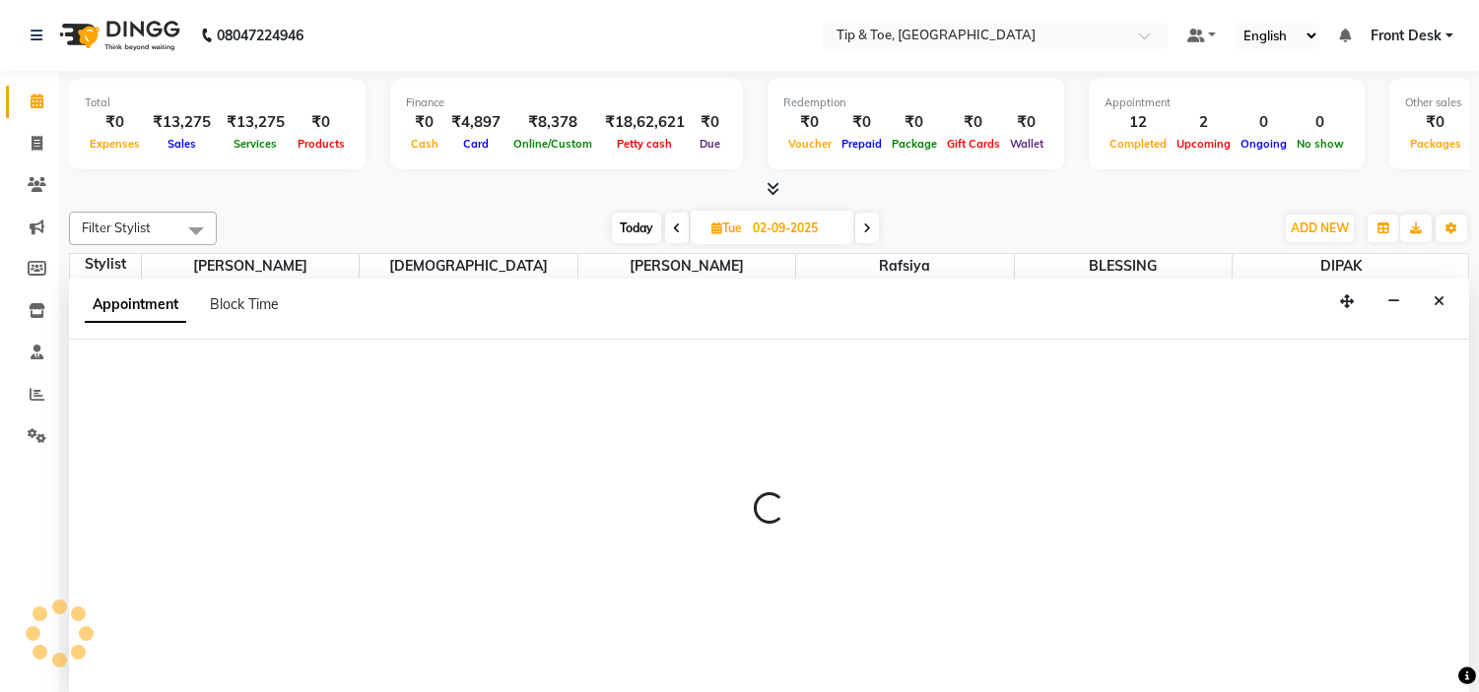
select select "37611"
select select "870"
select select "tentative"
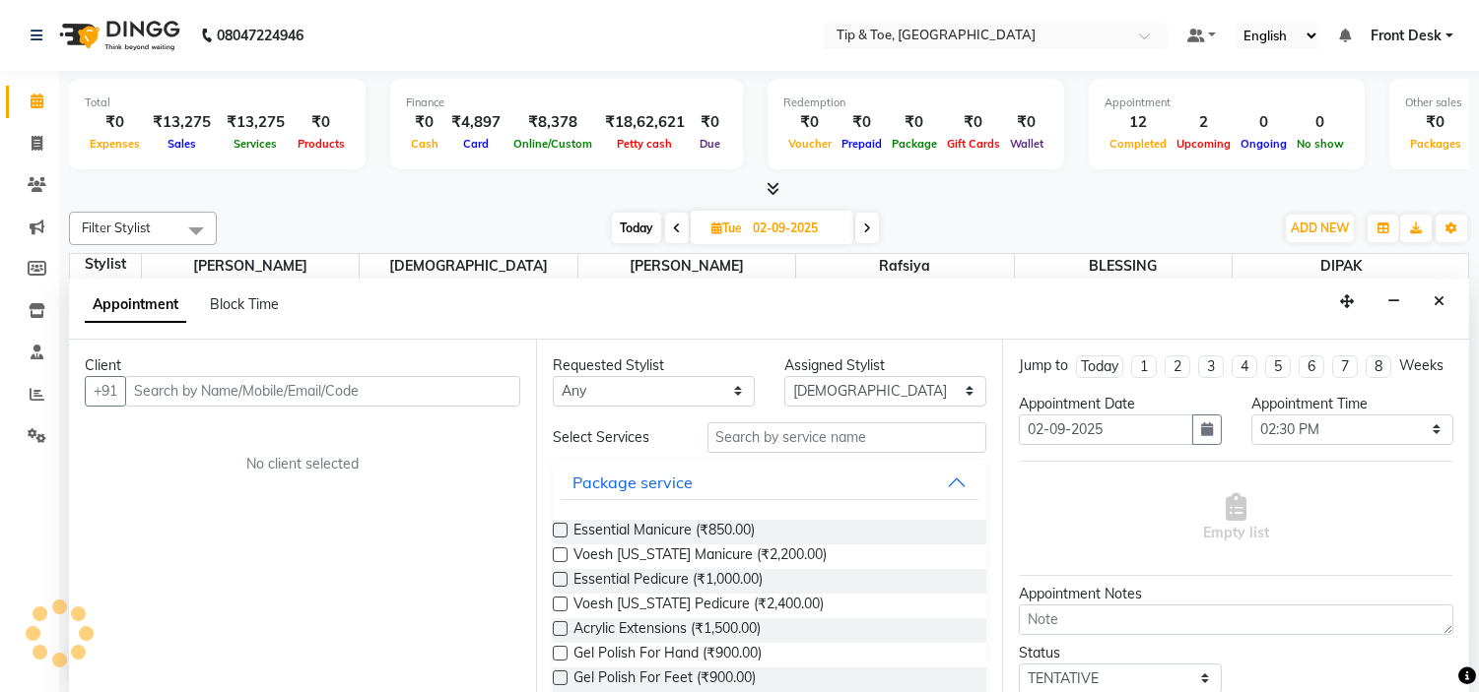
scroll to position [1, 0]
click at [357, 390] on input "text" at bounding box center [322, 390] width 395 height 31
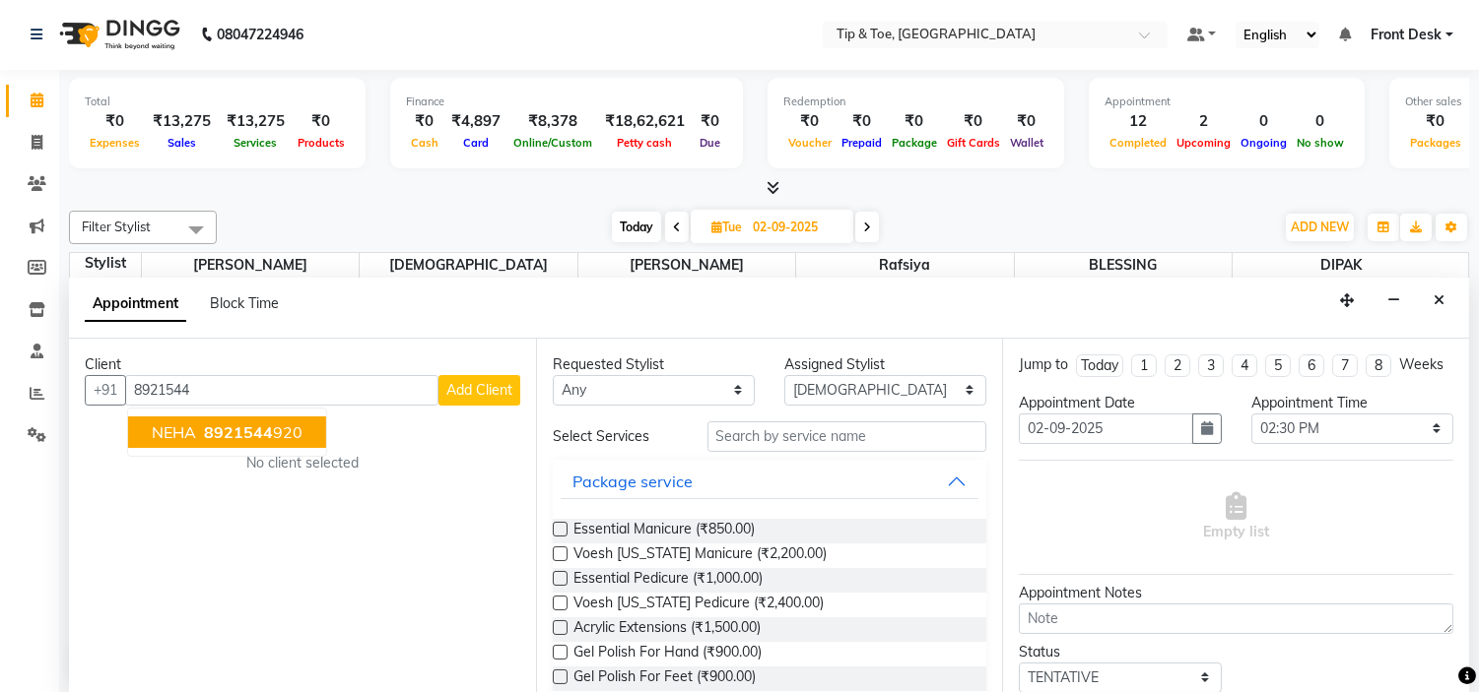
click at [310, 429] on button "NEHA 8921544 920" at bounding box center [227, 433] width 198 height 32
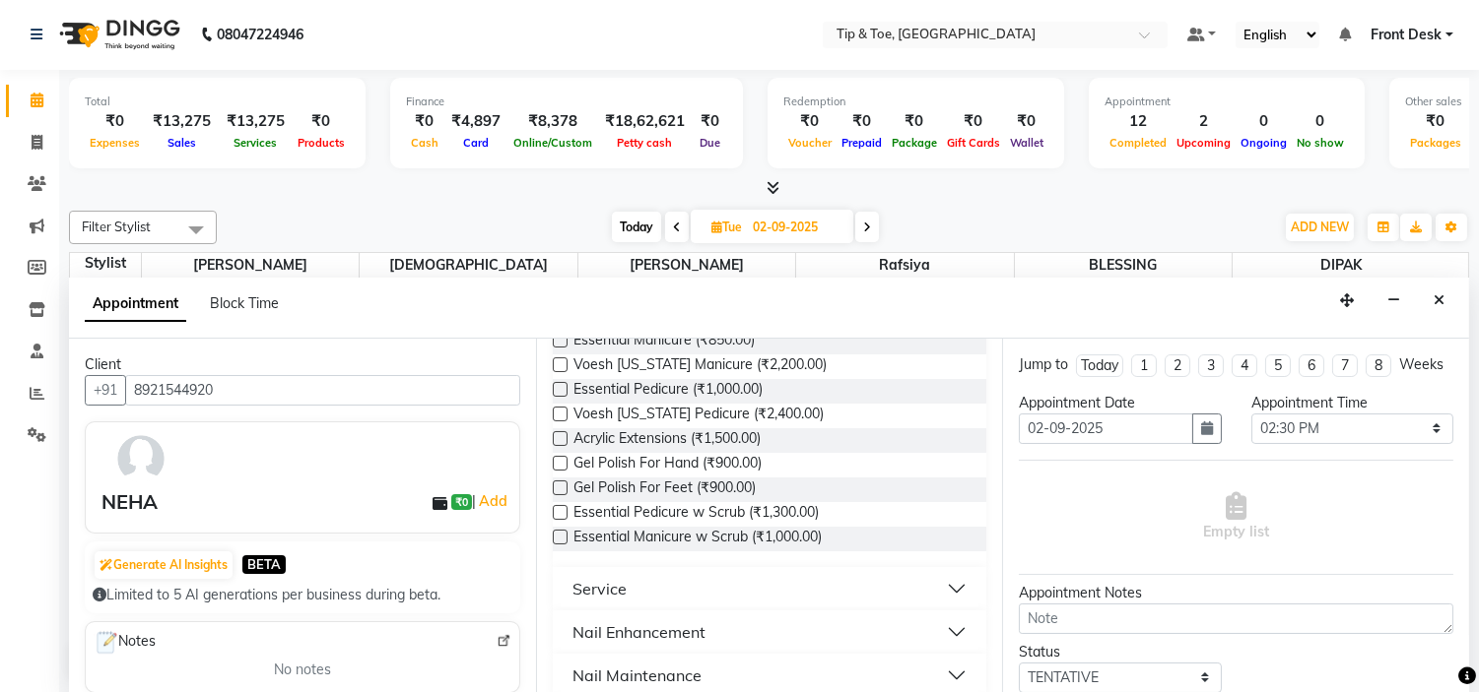
scroll to position [219, 0]
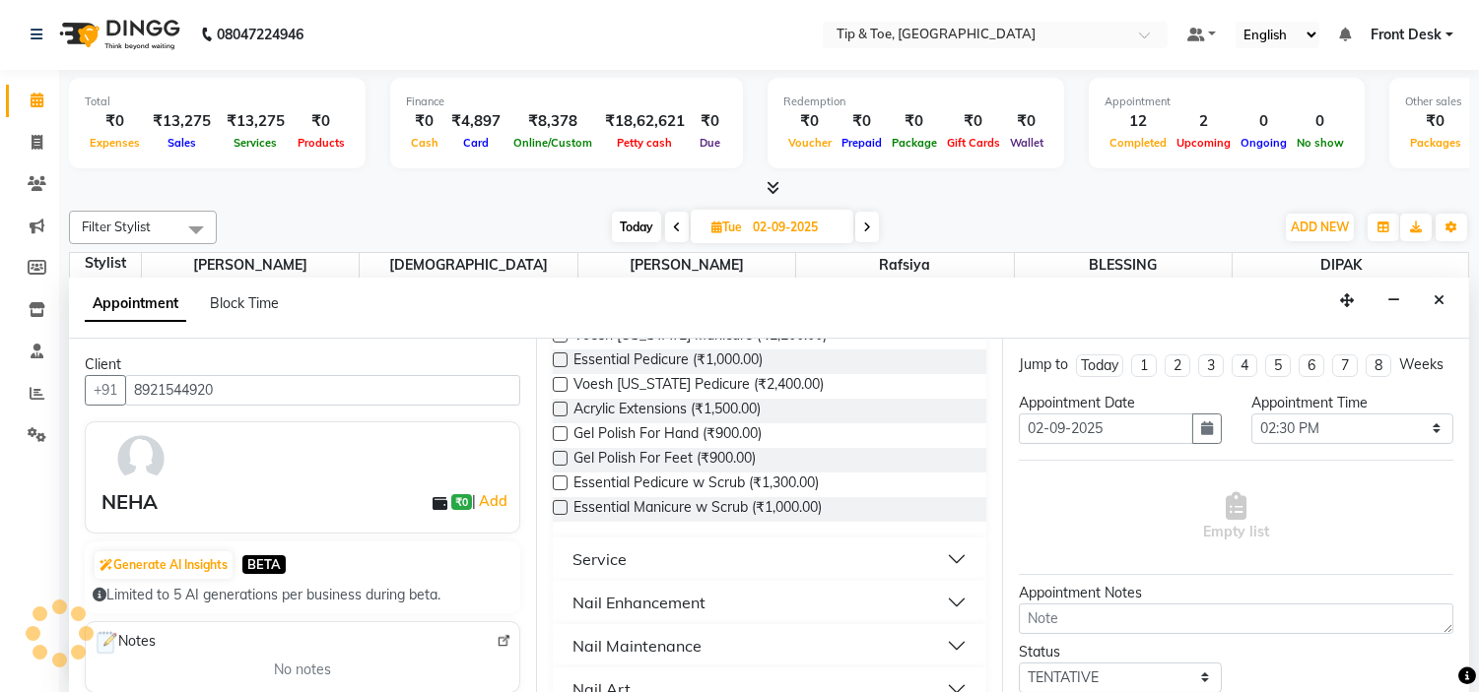
type input "8921544920"
click at [704, 650] on button "Nail Maintenance" at bounding box center [769, 645] width 419 height 35
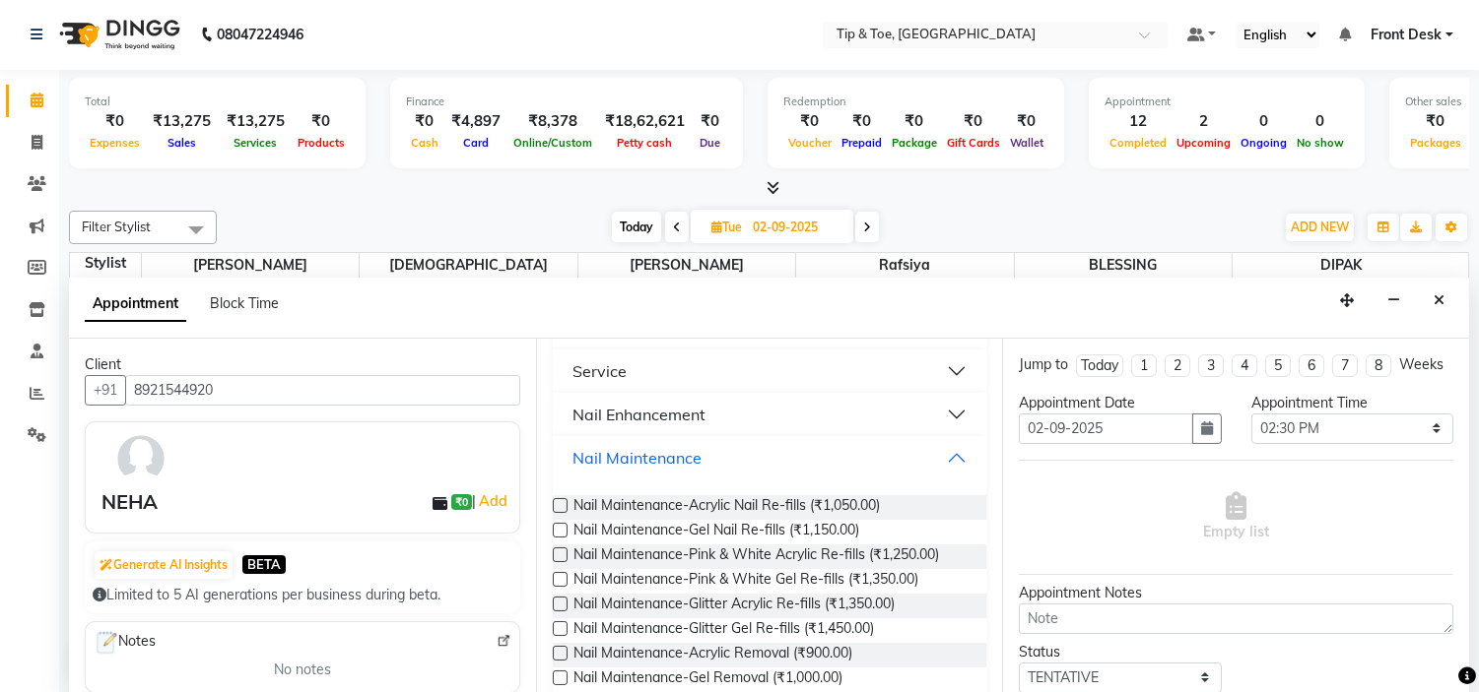
scroll to position [656, 0]
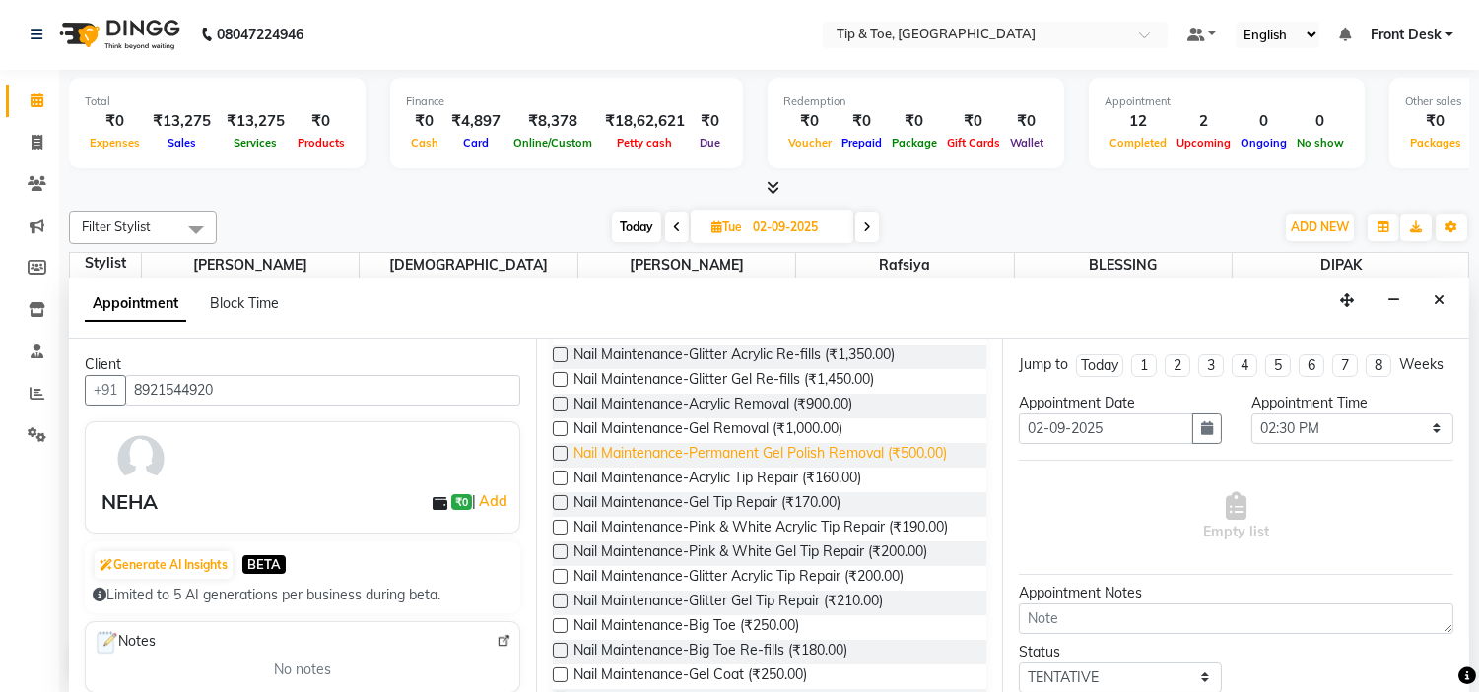
click at [859, 453] on span "Nail Maintenance-Permanent Gel Polish Removal (₹500.00)" at bounding box center [759, 455] width 373 height 25
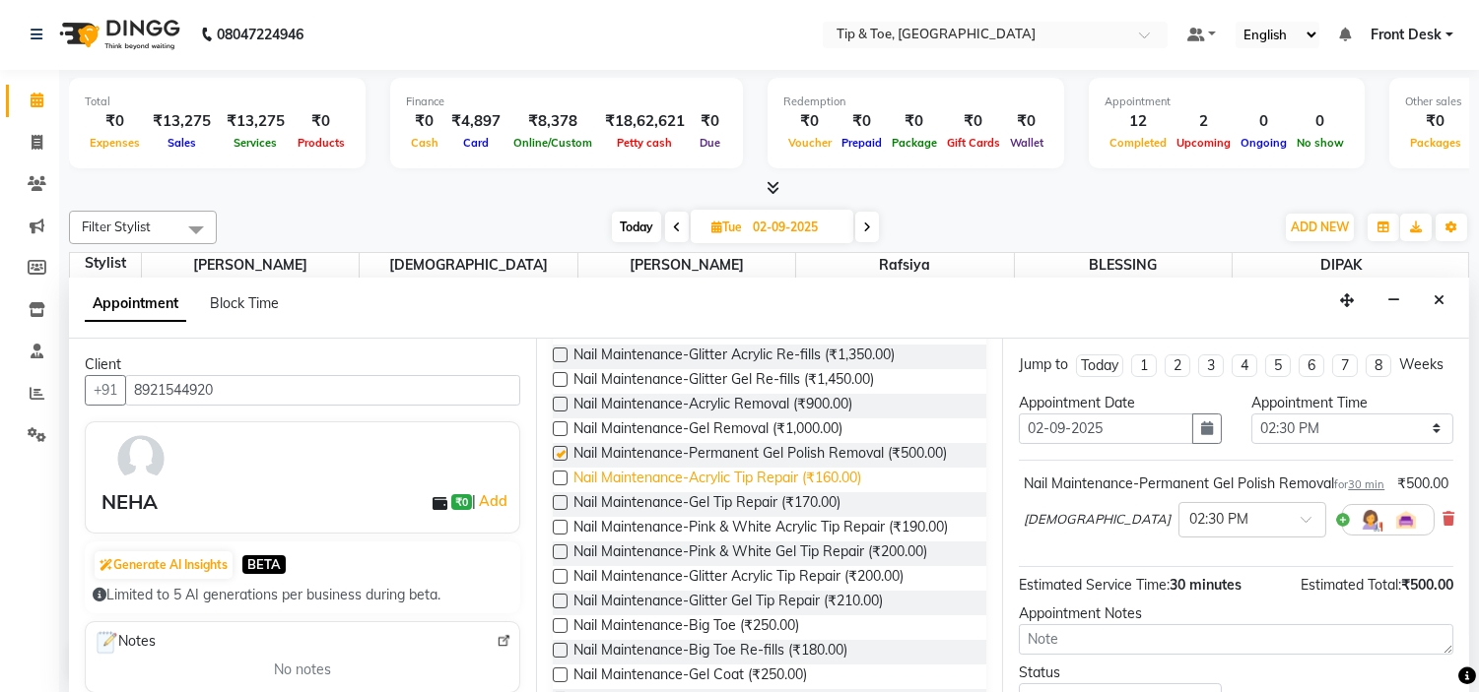
checkbox input "false"
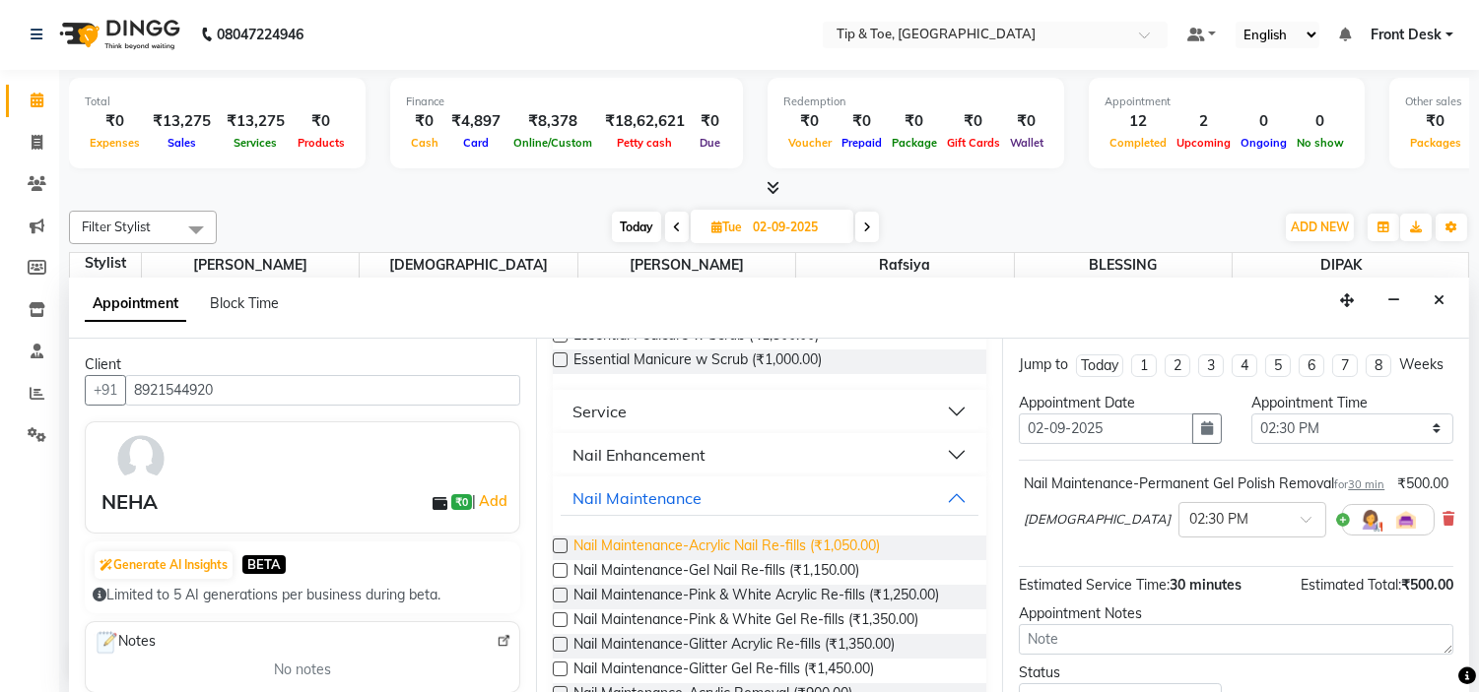
scroll to position [328, 0]
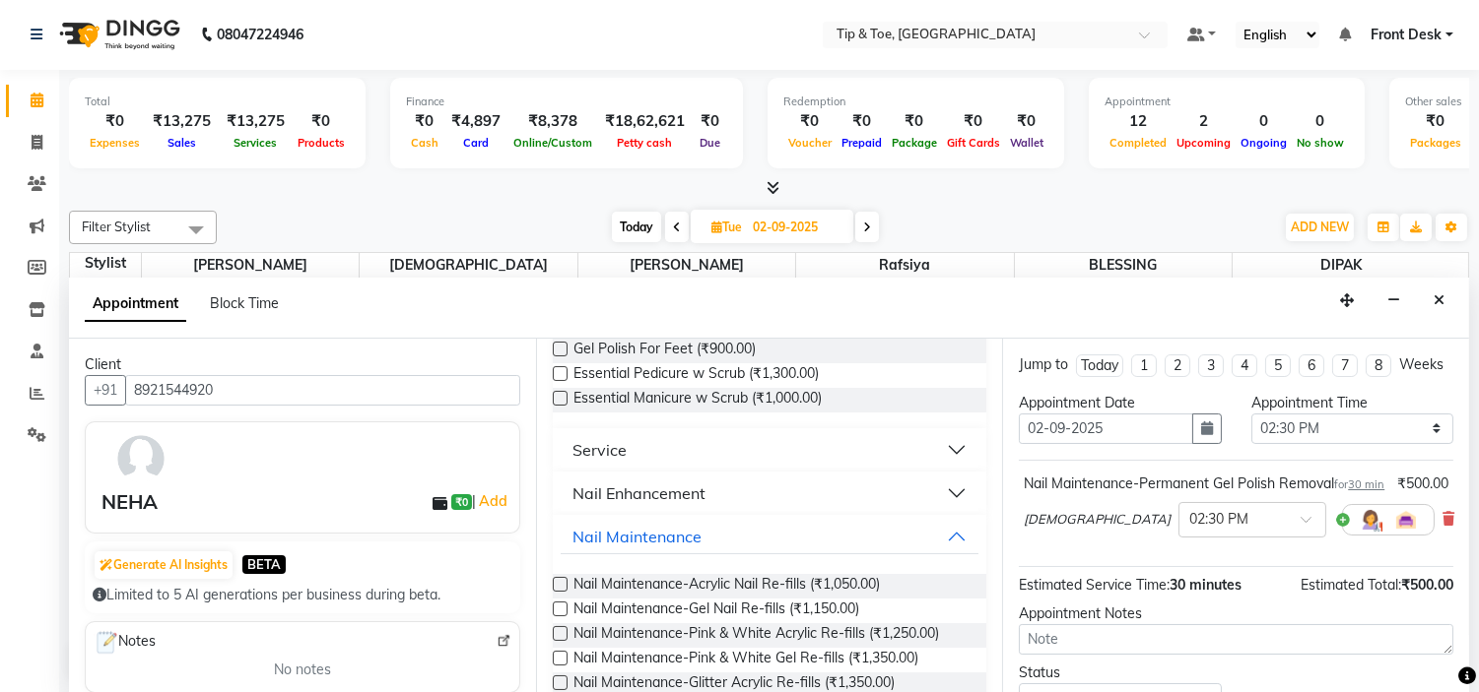
click at [717, 489] on button "Nail Enhancement" at bounding box center [769, 493] width 419 height 35
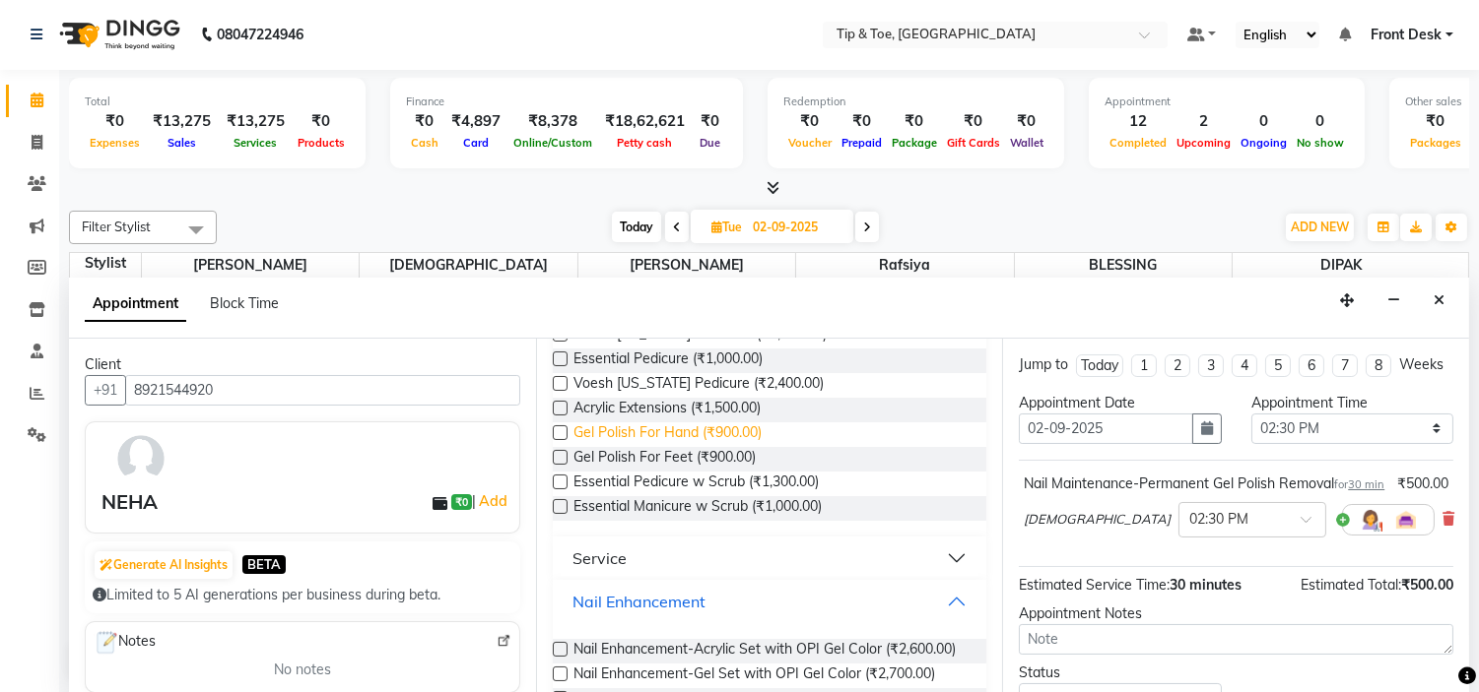
scroll to position [219, 0]
click at [735, 434] on span "Gel Polish For Hand (₹900.00)" at bounding box center [667, 436] width 188 height 25
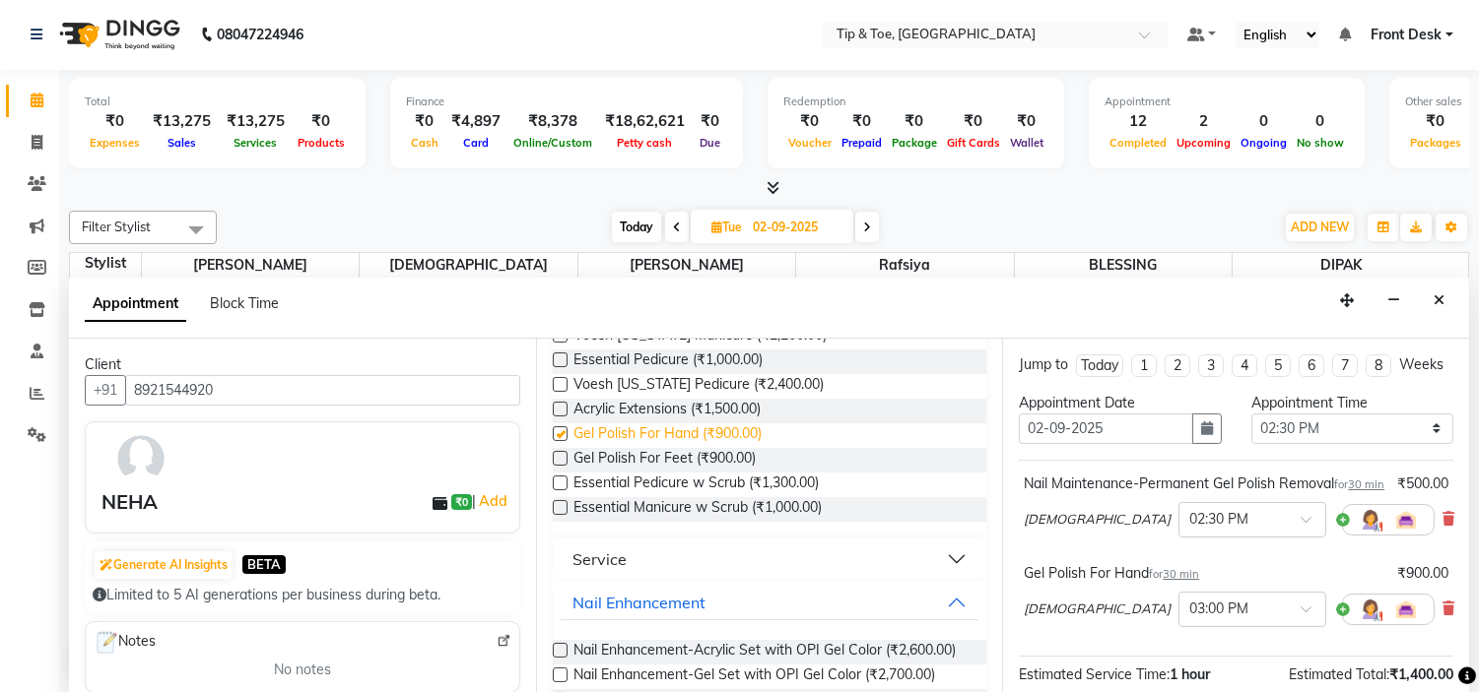
checkbox input "false"
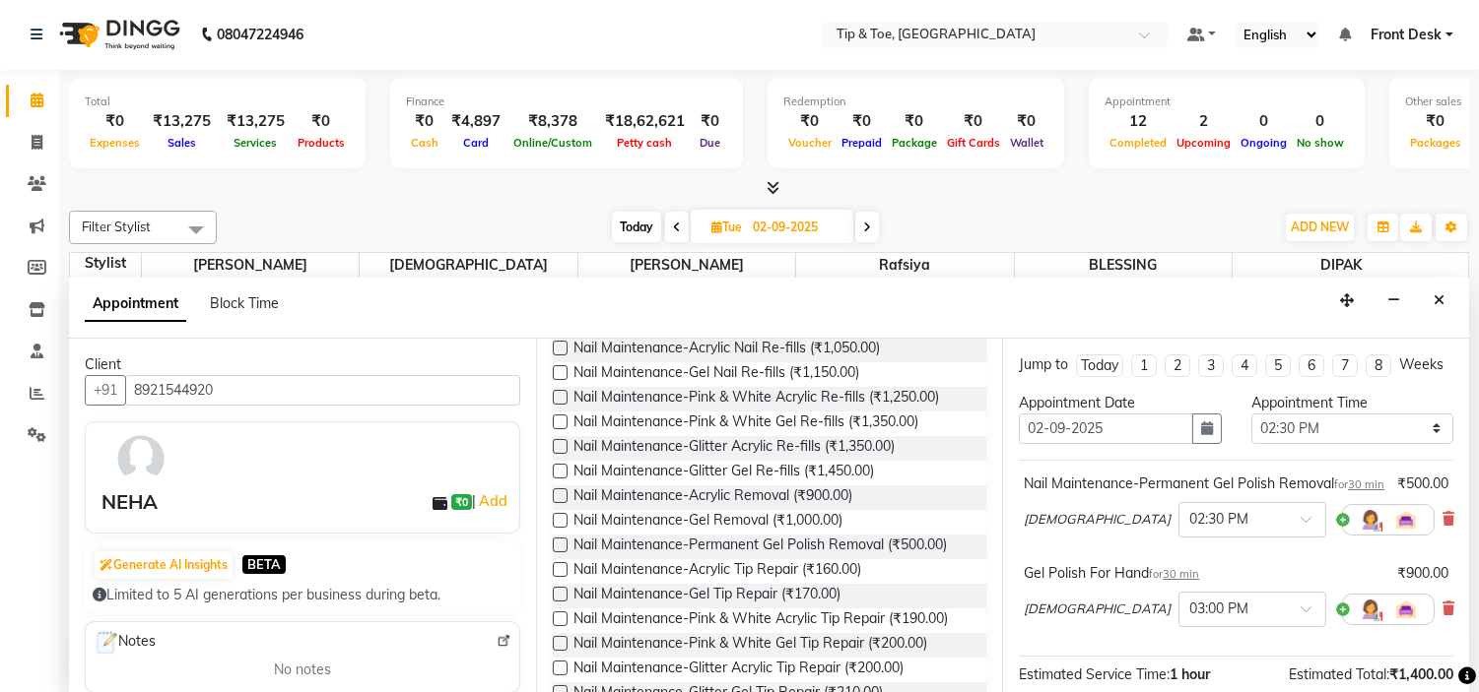
scroll to position [1422, 0]
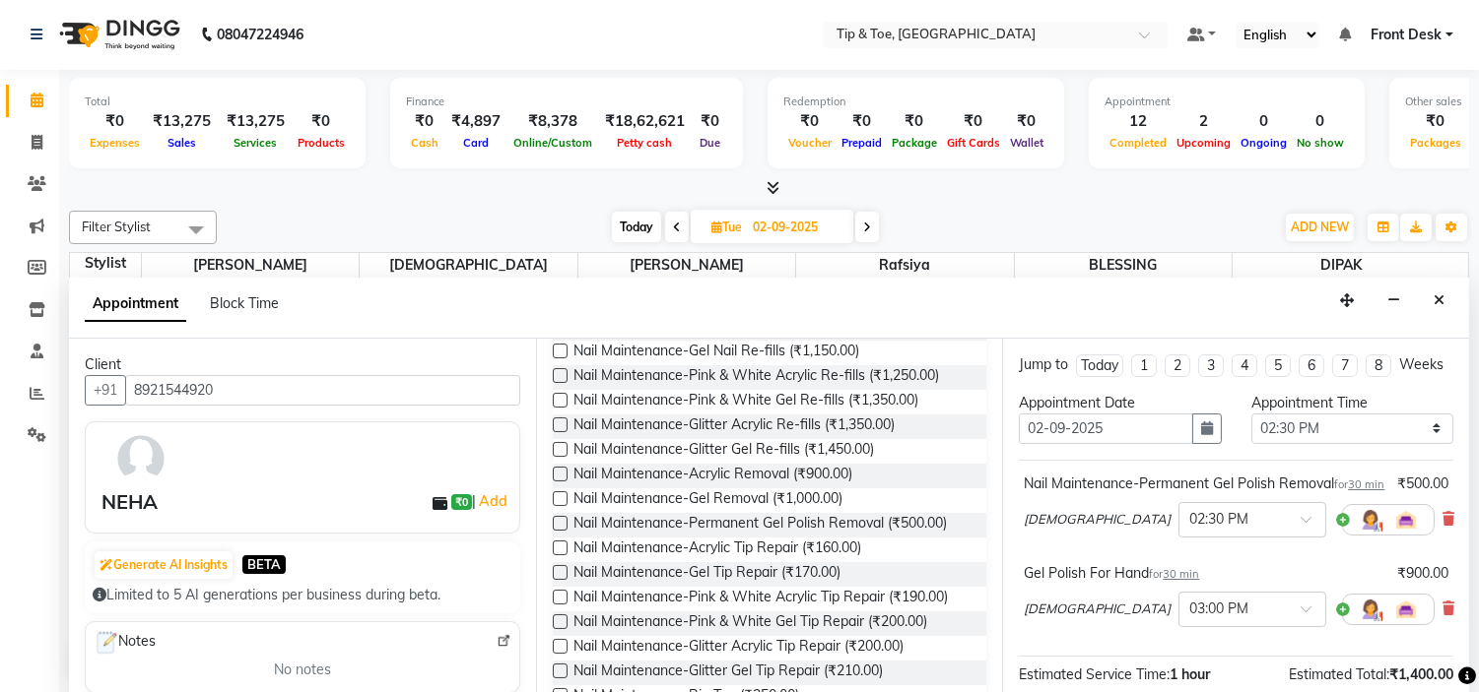
click at [743, 297] on button "Nail Maintenance" at bounding box center [769, 278] width 419 height 35
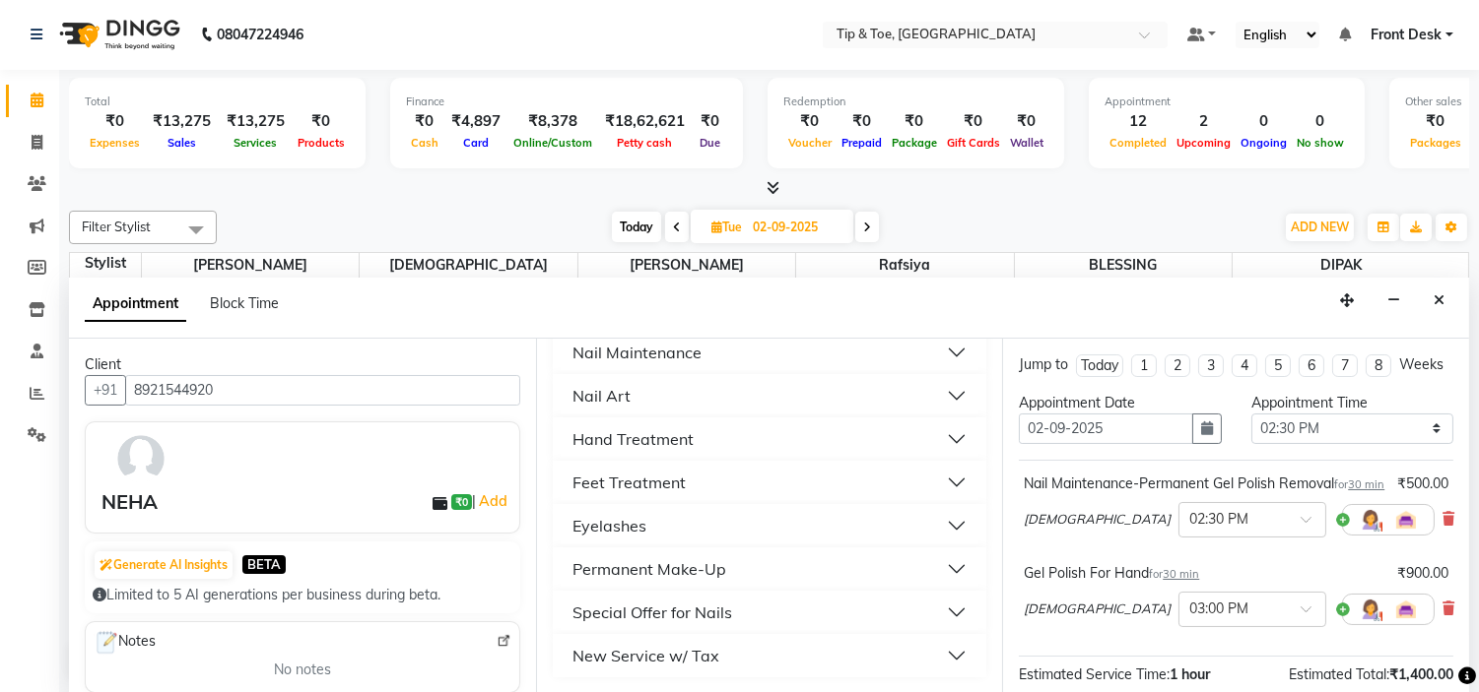
click at [731, 487] on button "Feet Treatment" at bounding box center [769, 482] width 419 height 35
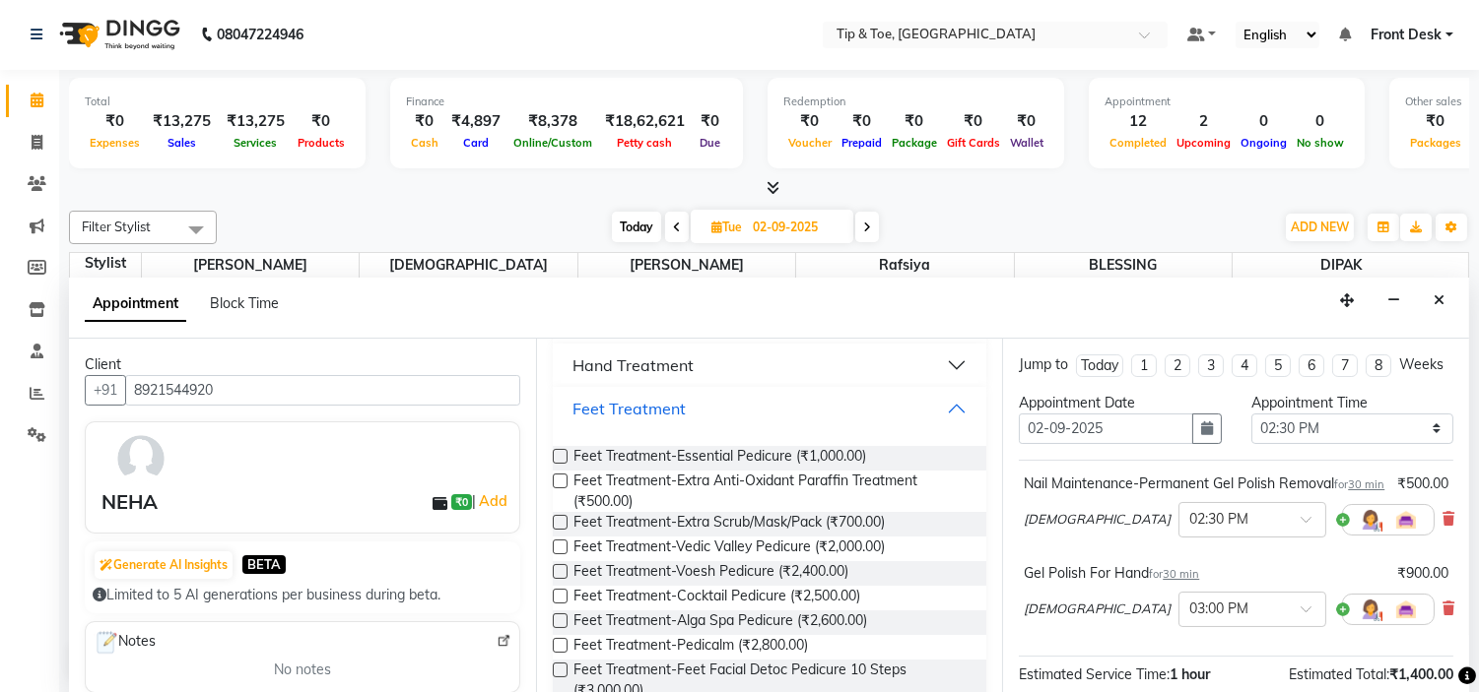
click at [724, 427] on button "Feet Treatment" at bounding box center [769, 408] width 419 height 35
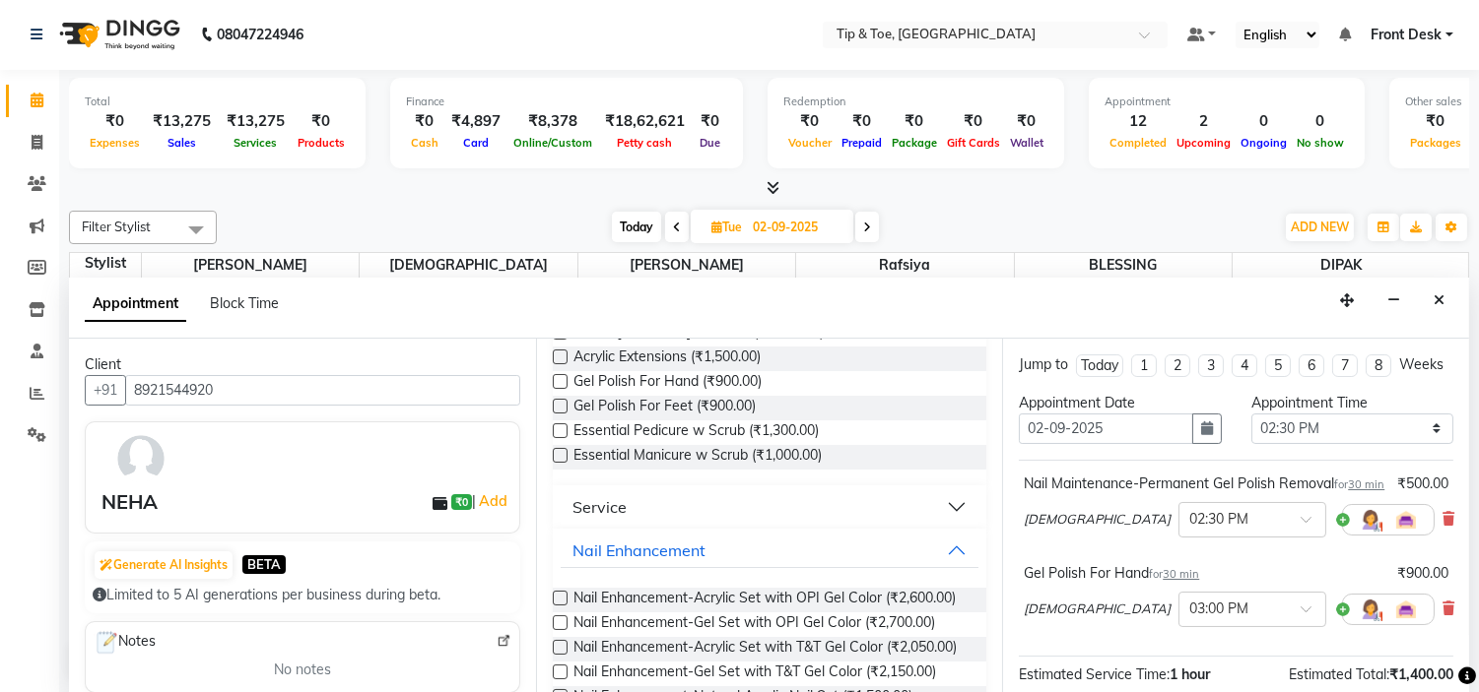
scroll to position [219, 0]
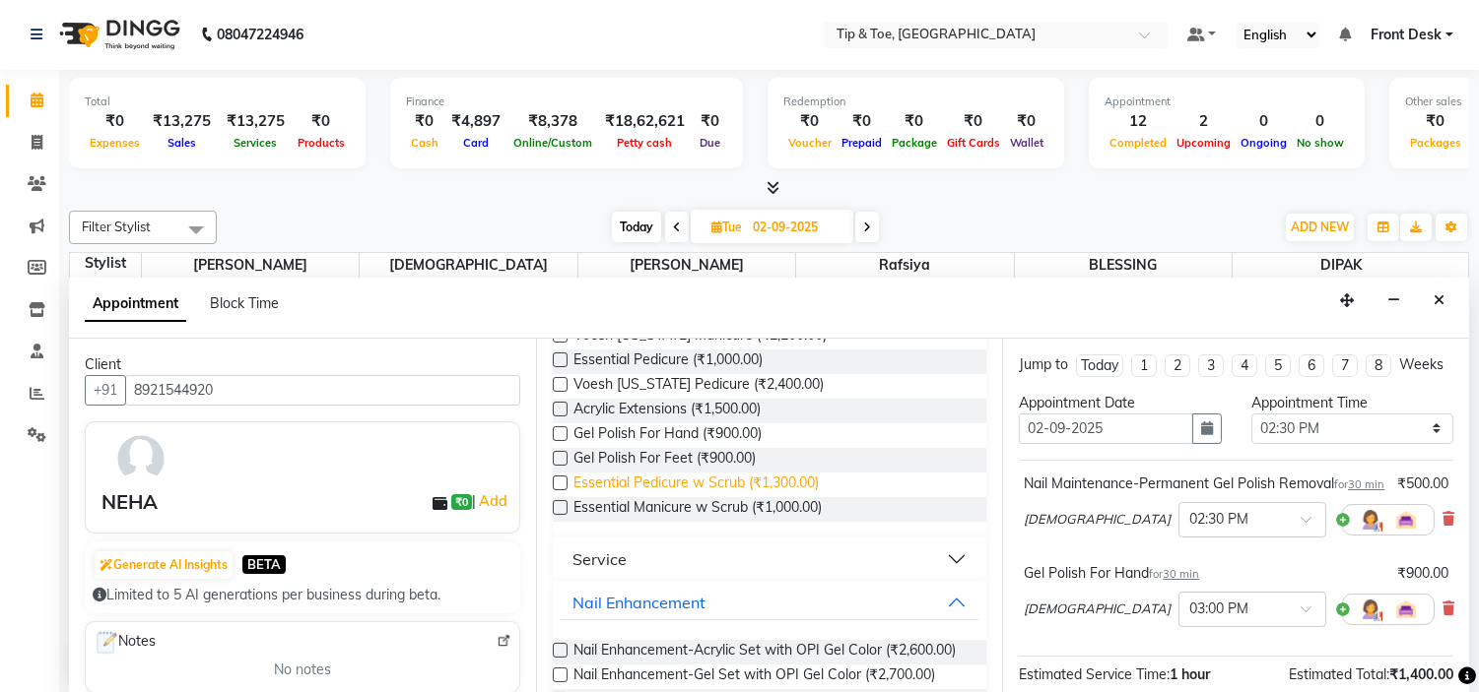
click at [773, 481] on span "Essential Pedicure w Scrub (₹1,300.00)" at bounding box center [695, 485] width 245 height 25
checkbox input "false"
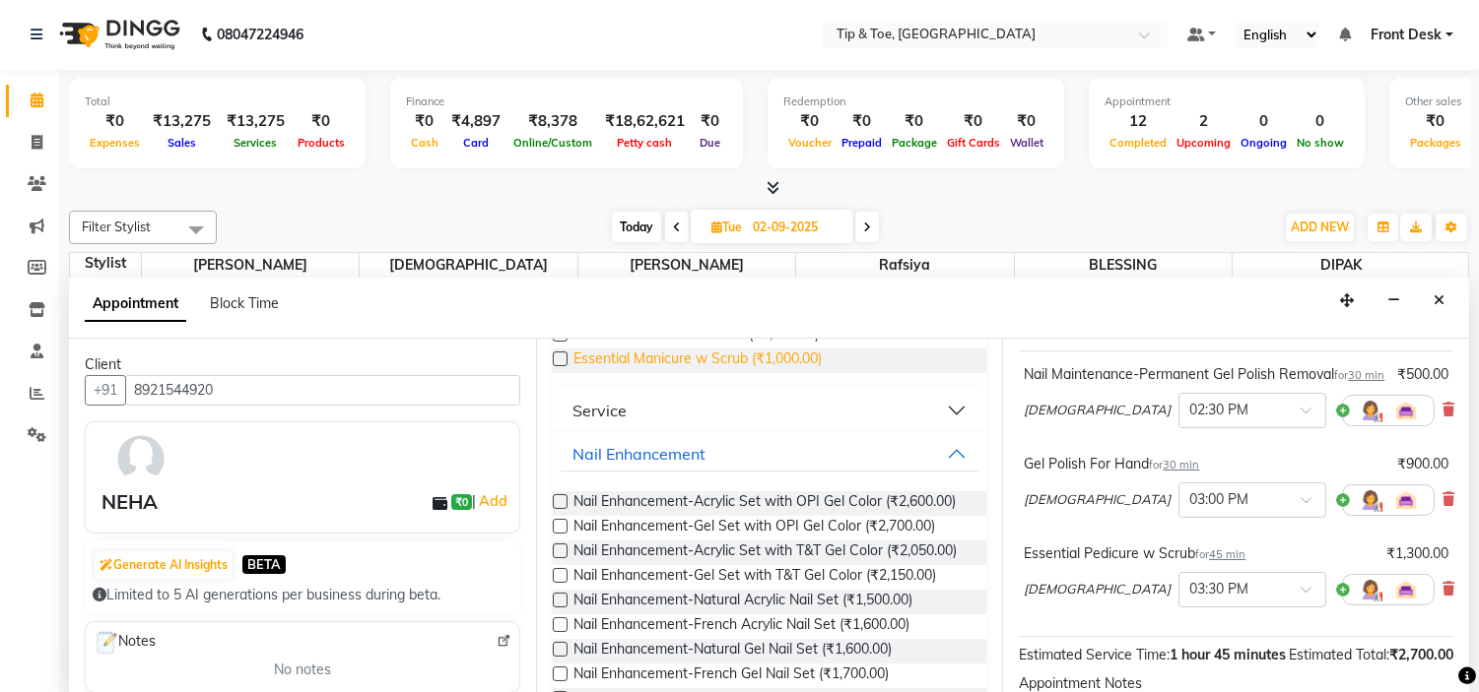
scroll to position [328, 0]
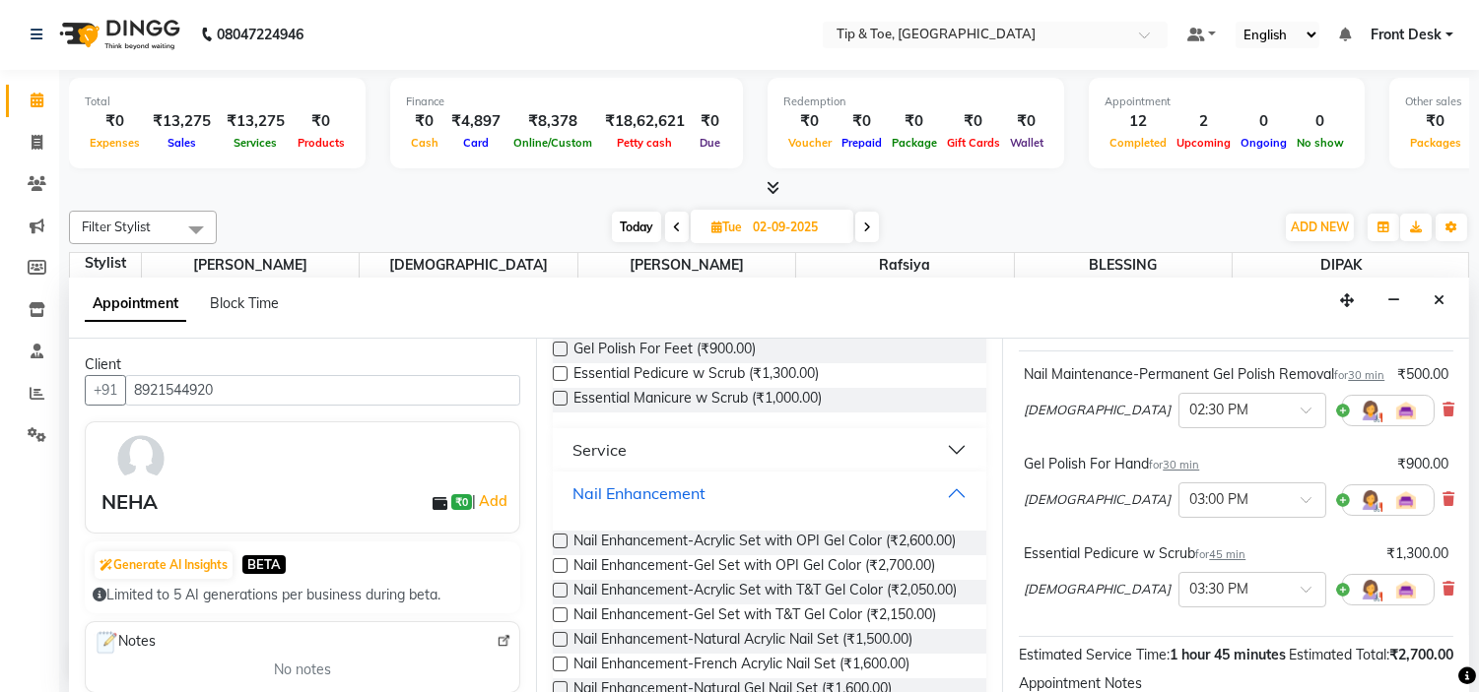
click at [814, 490] on button "Nail Enhancement" at bounding box center [769, 493] width 419 height 35
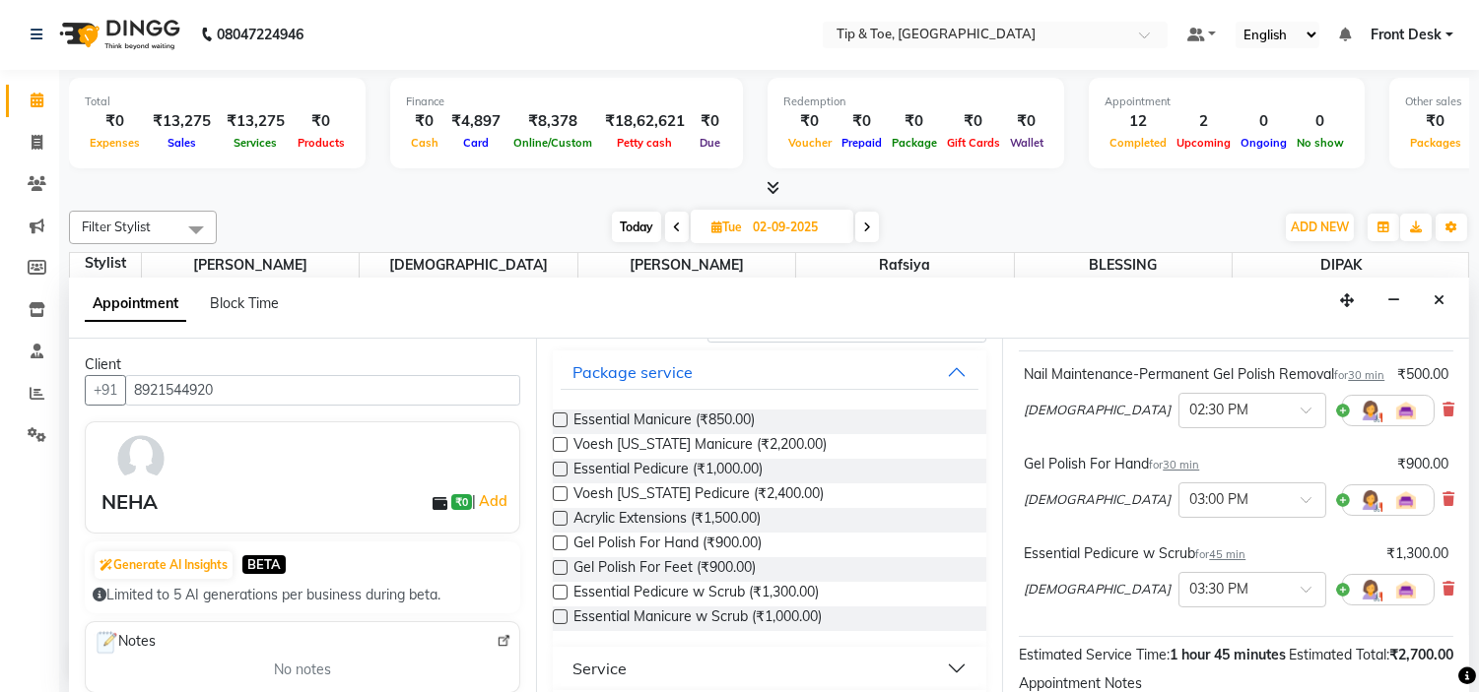
scroll to position [0, 0]
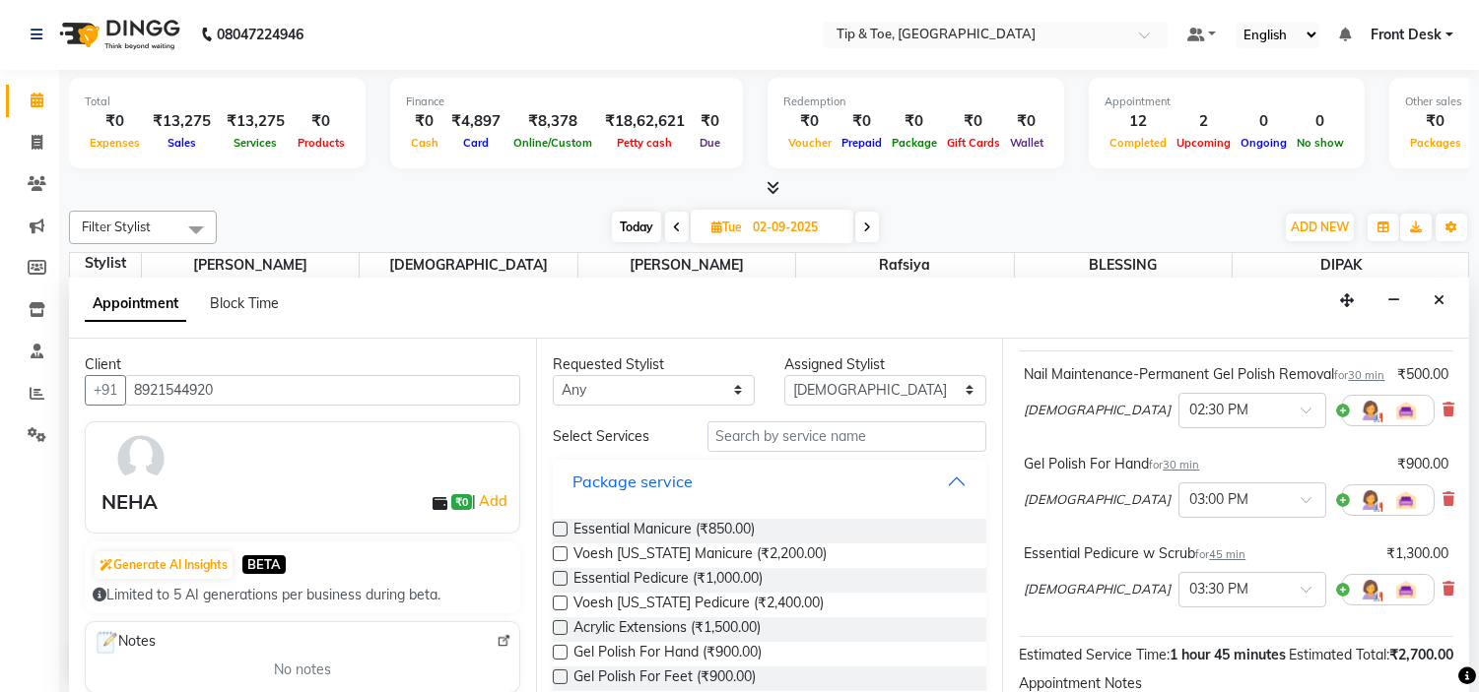
click at [804, 479] on button "Package service" at bounding box center [769, 481] width 419 height 35
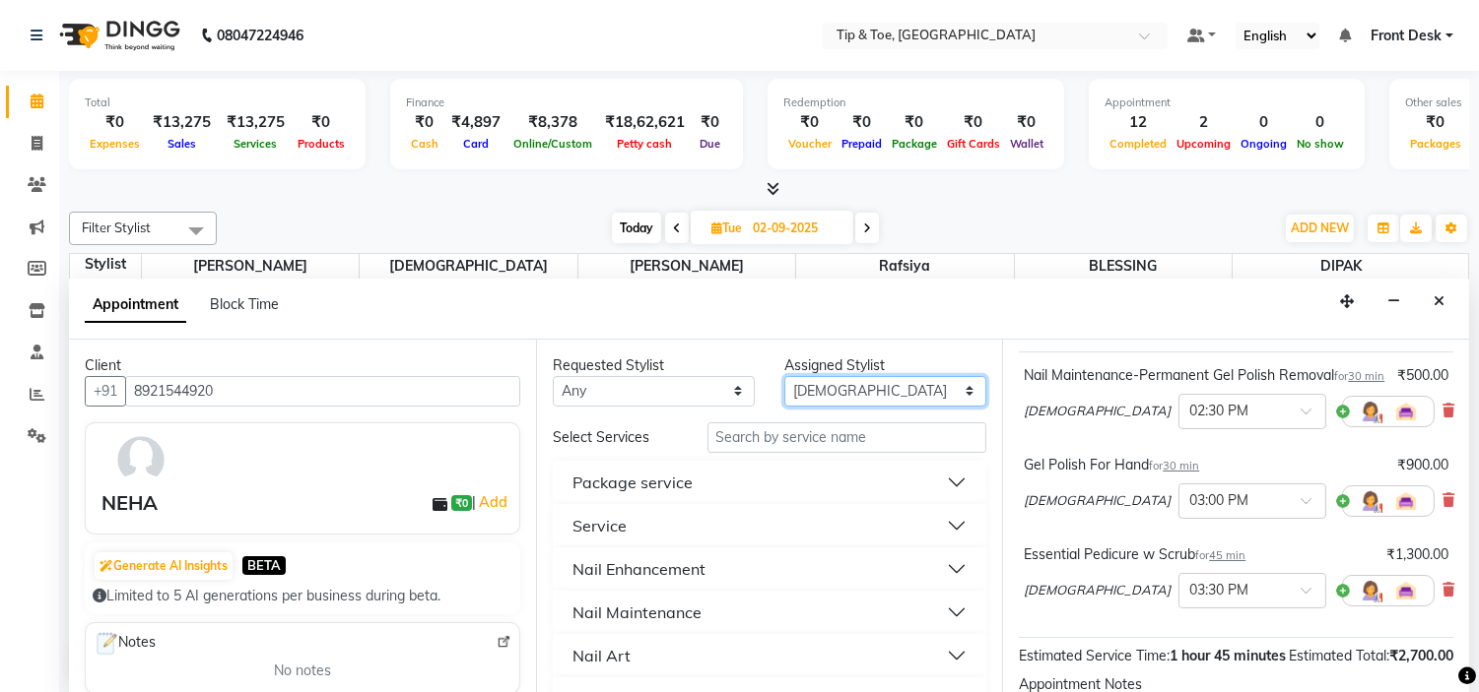
click at [877, 382] on select "Select BLESSING DIPAK Karamjeet Khalid Rafsiya Sunita" at bounding box center [885, 391] width 202 height 31
click at [784, 376] on select "Select BLESSING DIPAK Karamjeet Khalid Rafsiya Sunita" at bounding box center [885, 391] width 202 height 31
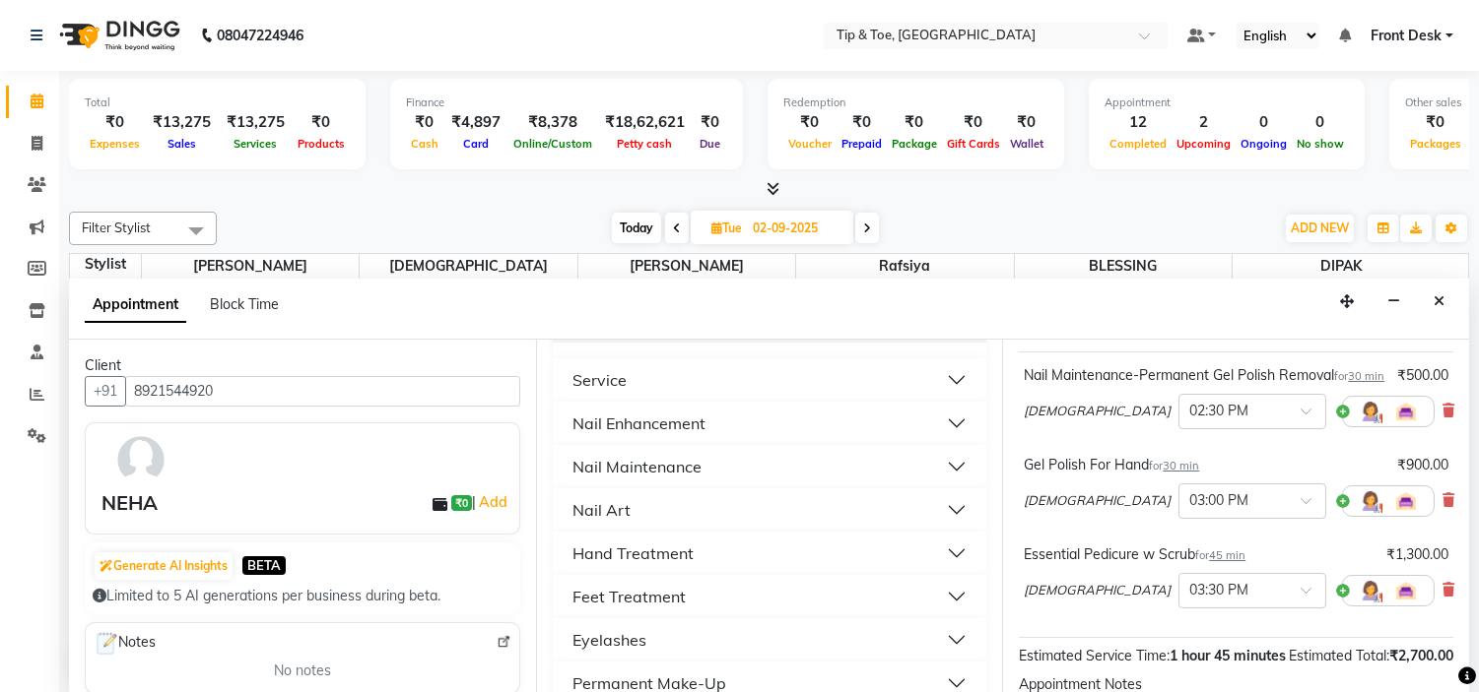
scroll to position [437, 0]
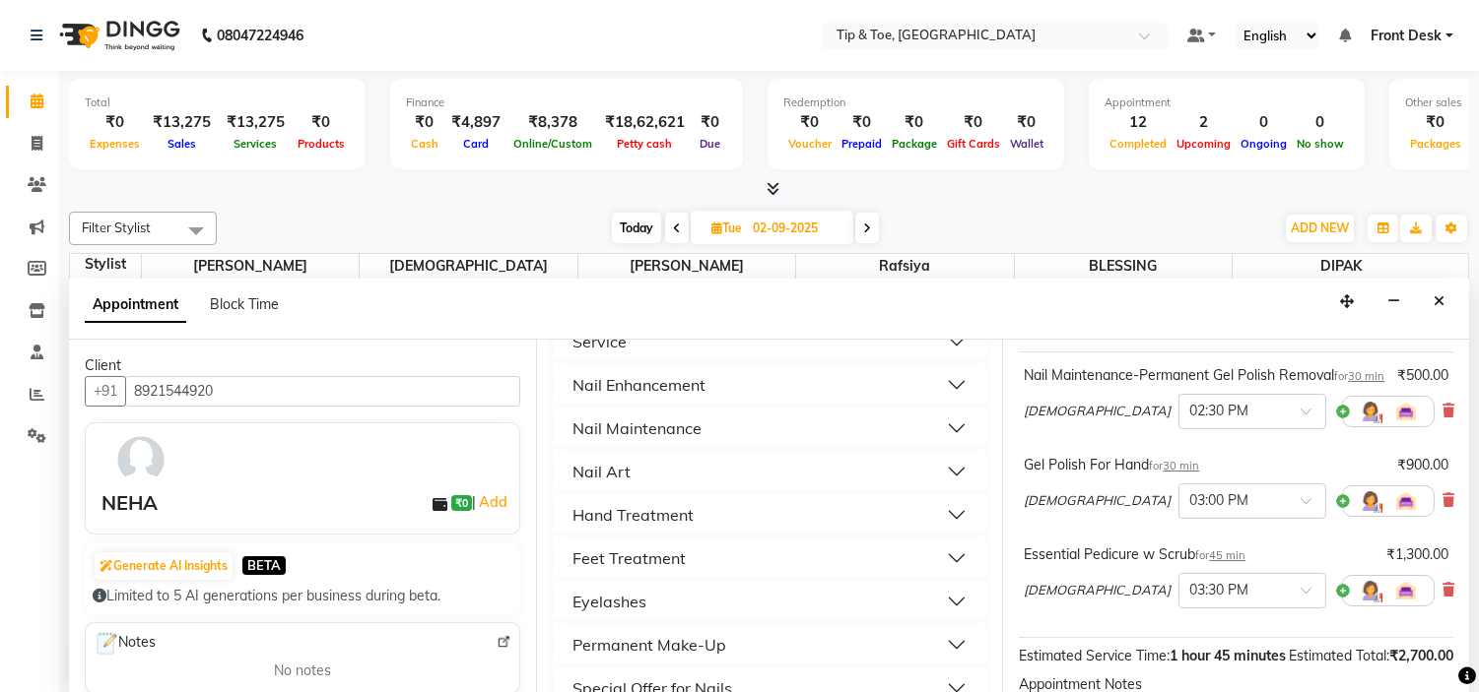
click at [753, 558] on button "Feet Treatment" at bounding box center [769, 558] width 419 height 35
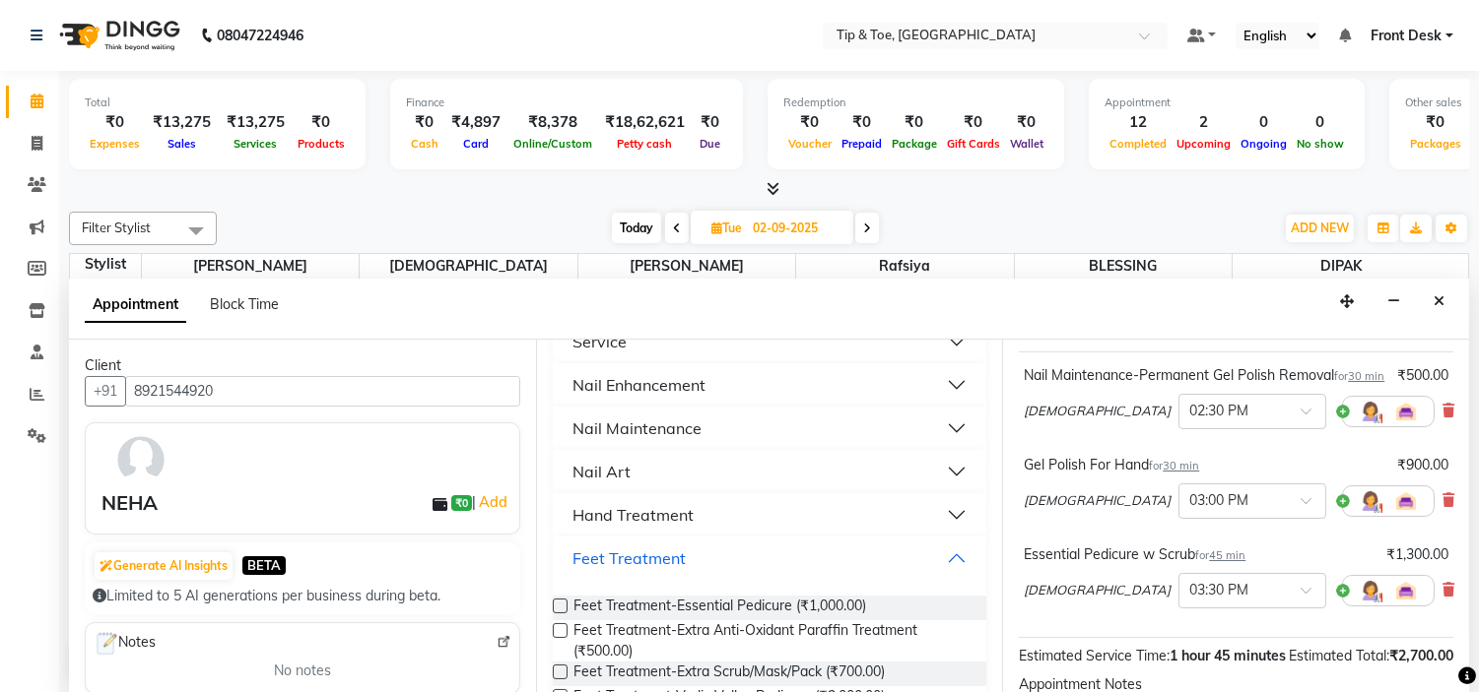
click at [737, 563] on button "Feet Treatment" at bounding box center [769, 558] width 419 height 35
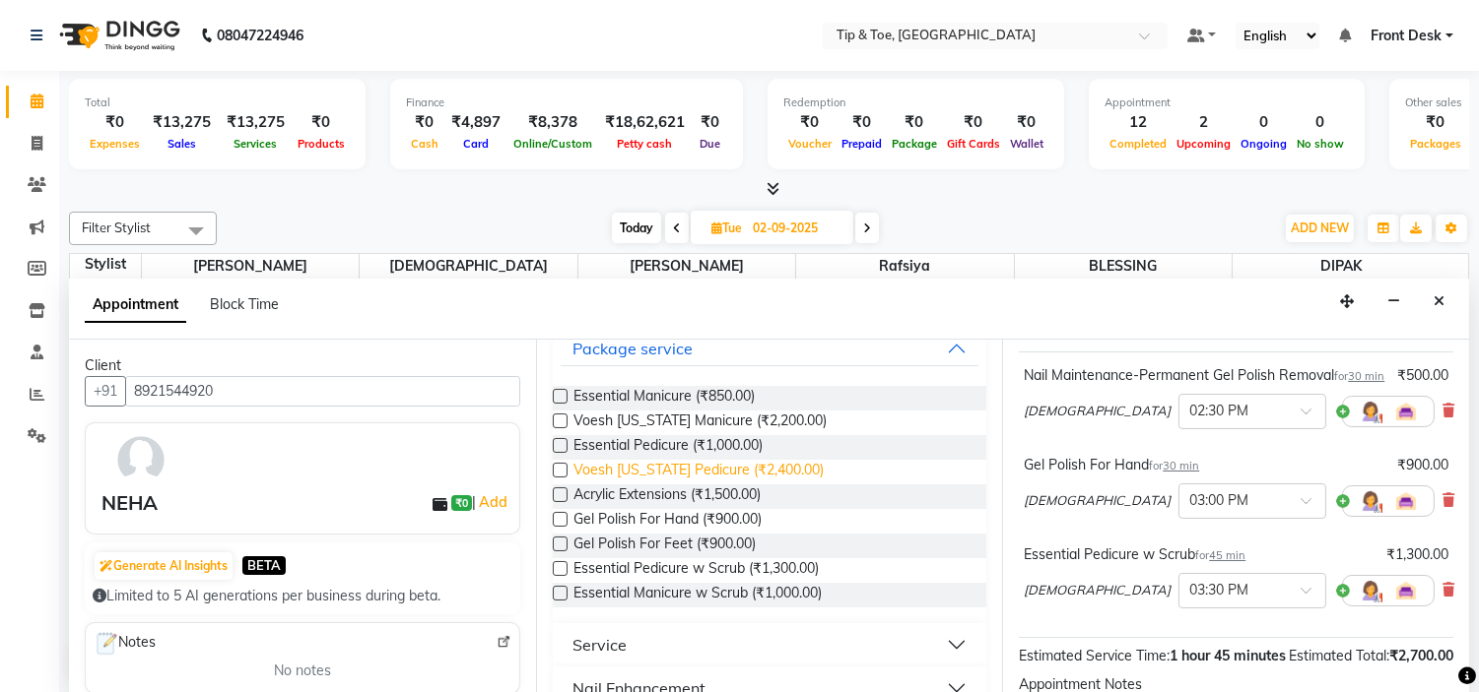
scroll to position [0, 0]
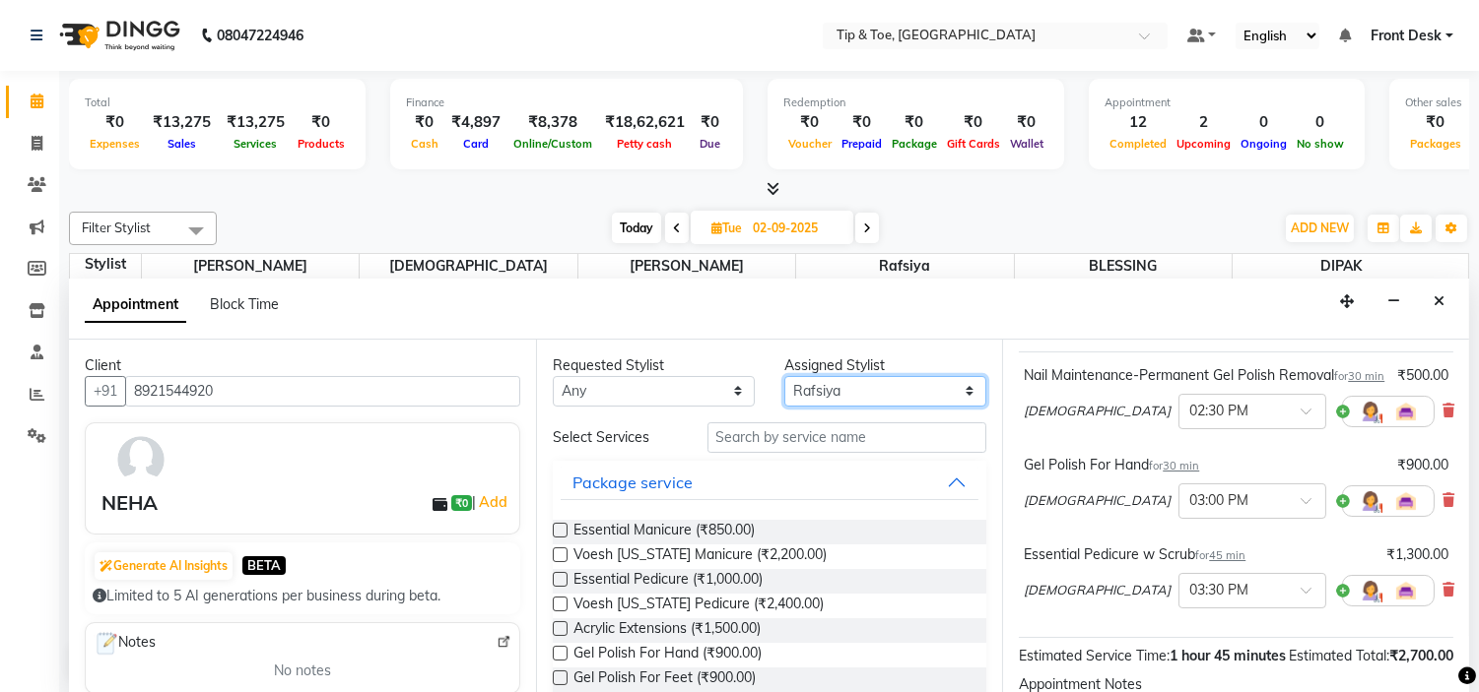
click at [860, 388] on select "Select BLESSING DIPAK Karamjeet Khalid Rafsiya Sunita" at bounding box center [885, 391] width 202 height 31
select select "50942"
click at [784, 376] on select "Select BLESSING DIPAK Karamjeet Khalid Rafsiya Sunita" at bounding box center [885, 391] width 202 height 31
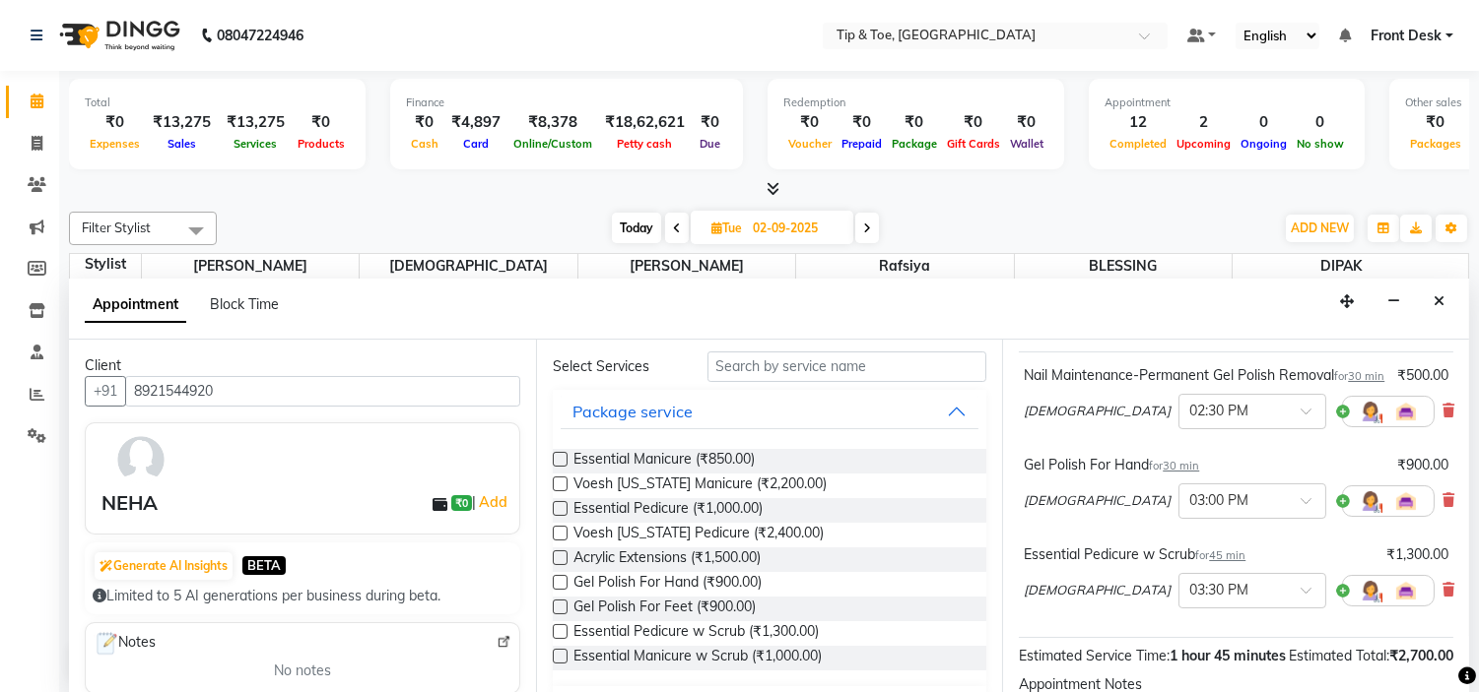
scroll to position [109, 0]
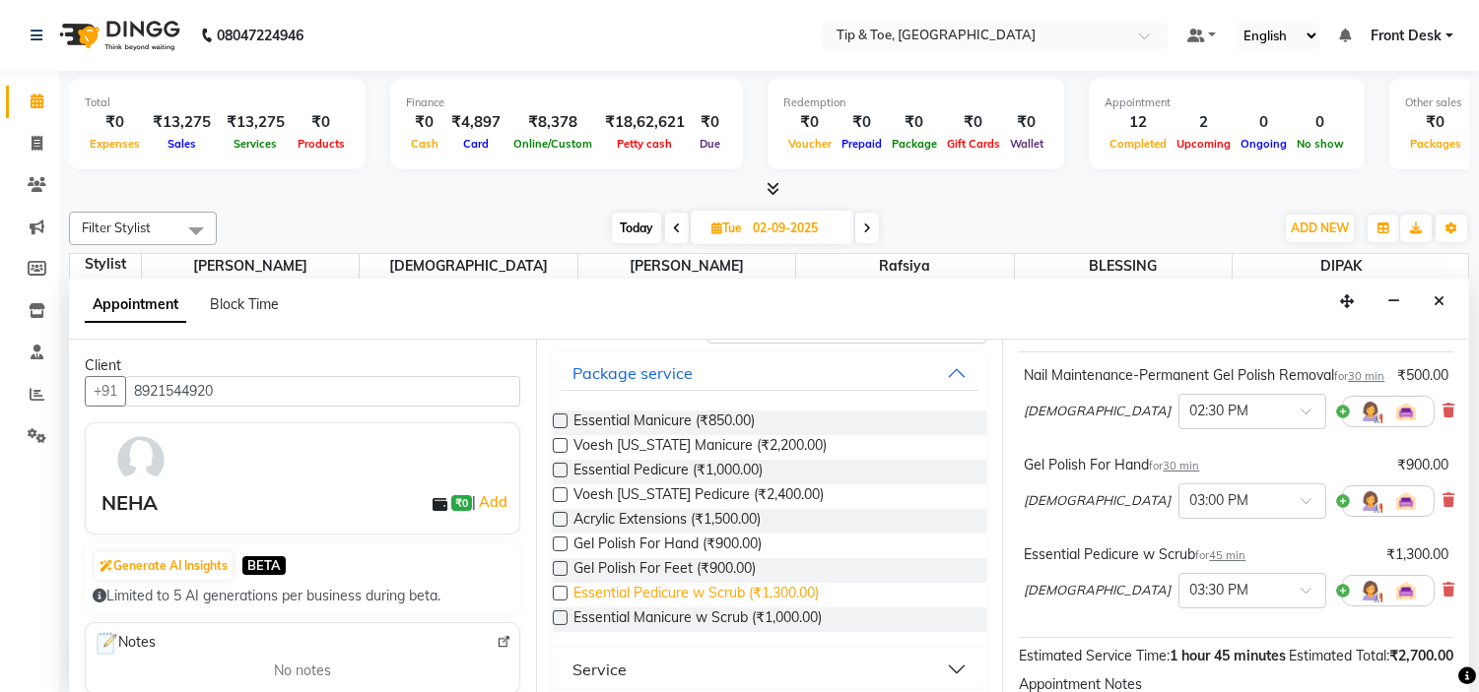
click at [812, 592] on span "Essential Pedicure w Scrub (₹1,300.00)" at bounding box center [695, 595] width 245 height 25
checkbox input "false"
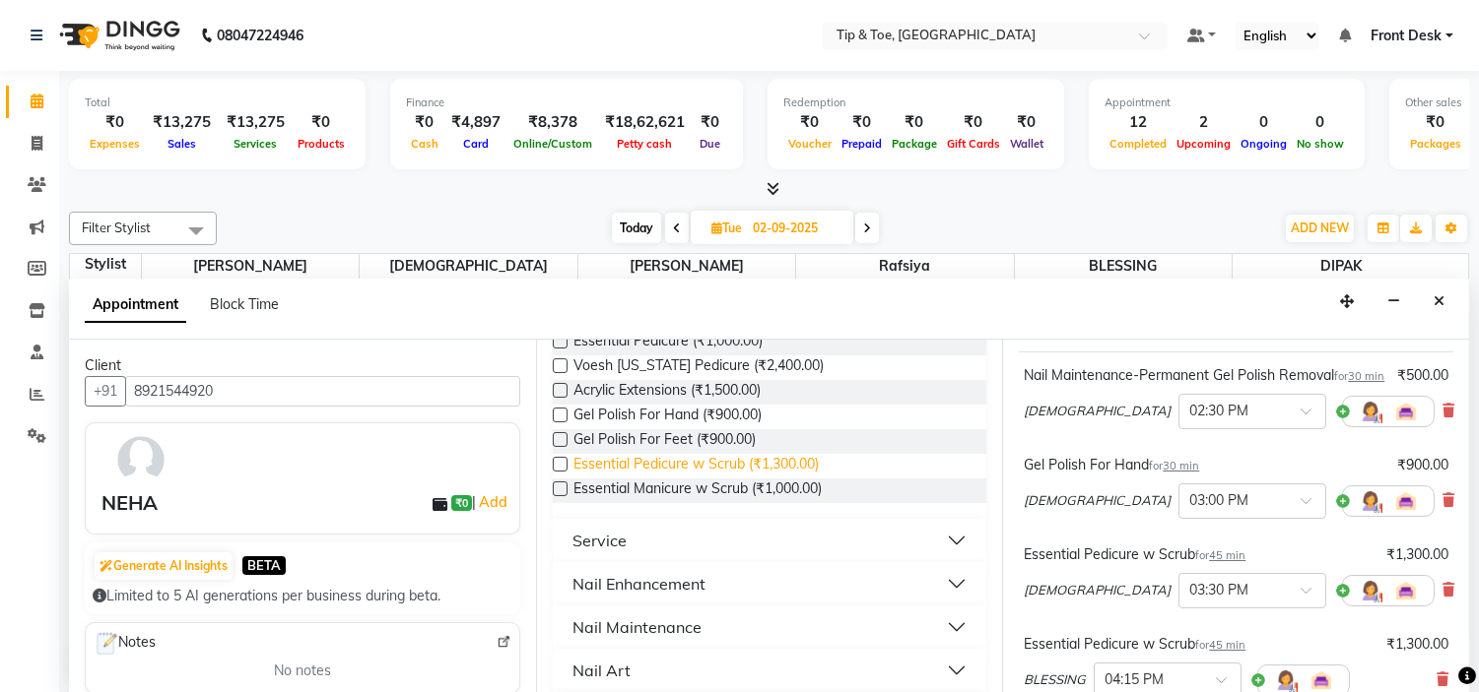
scroll to position [328, 0]
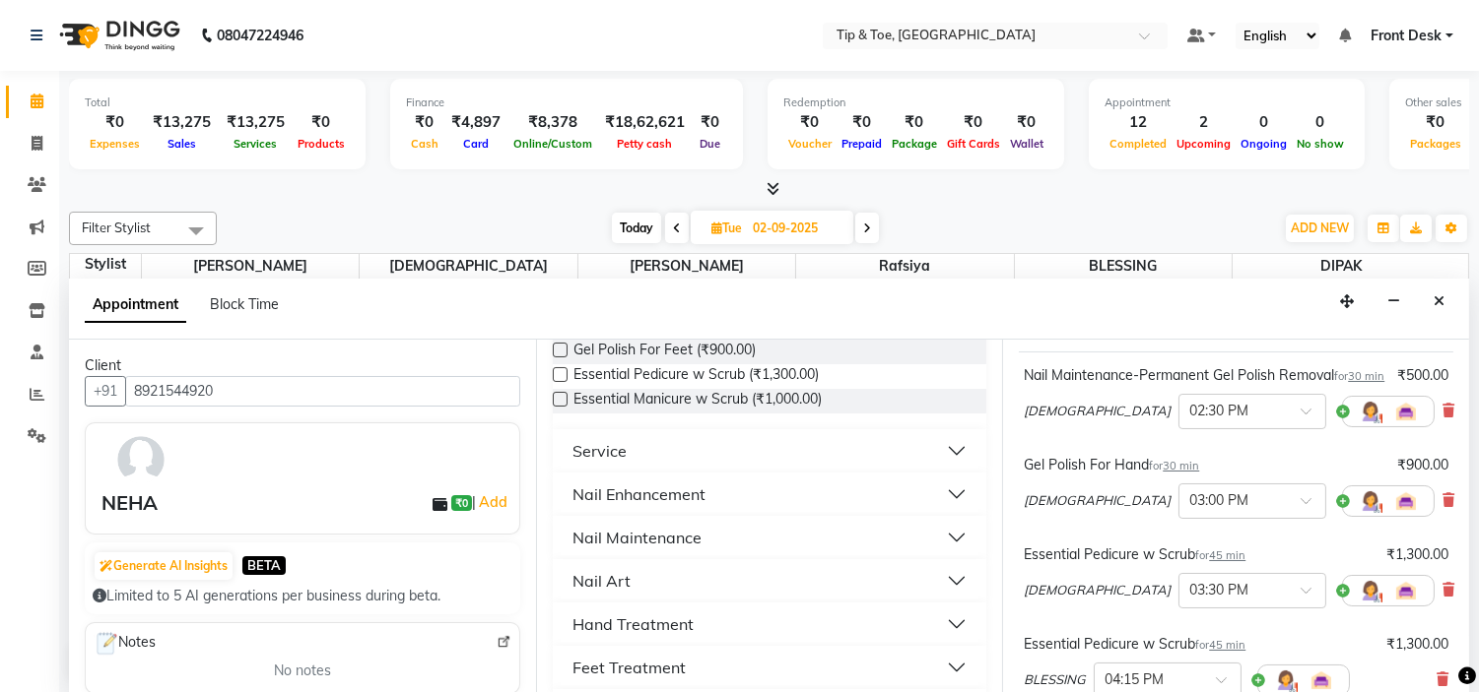
click at [771, 494] on button "Nail Enhancement" at bounding box center [769, 494] width 419 height 35
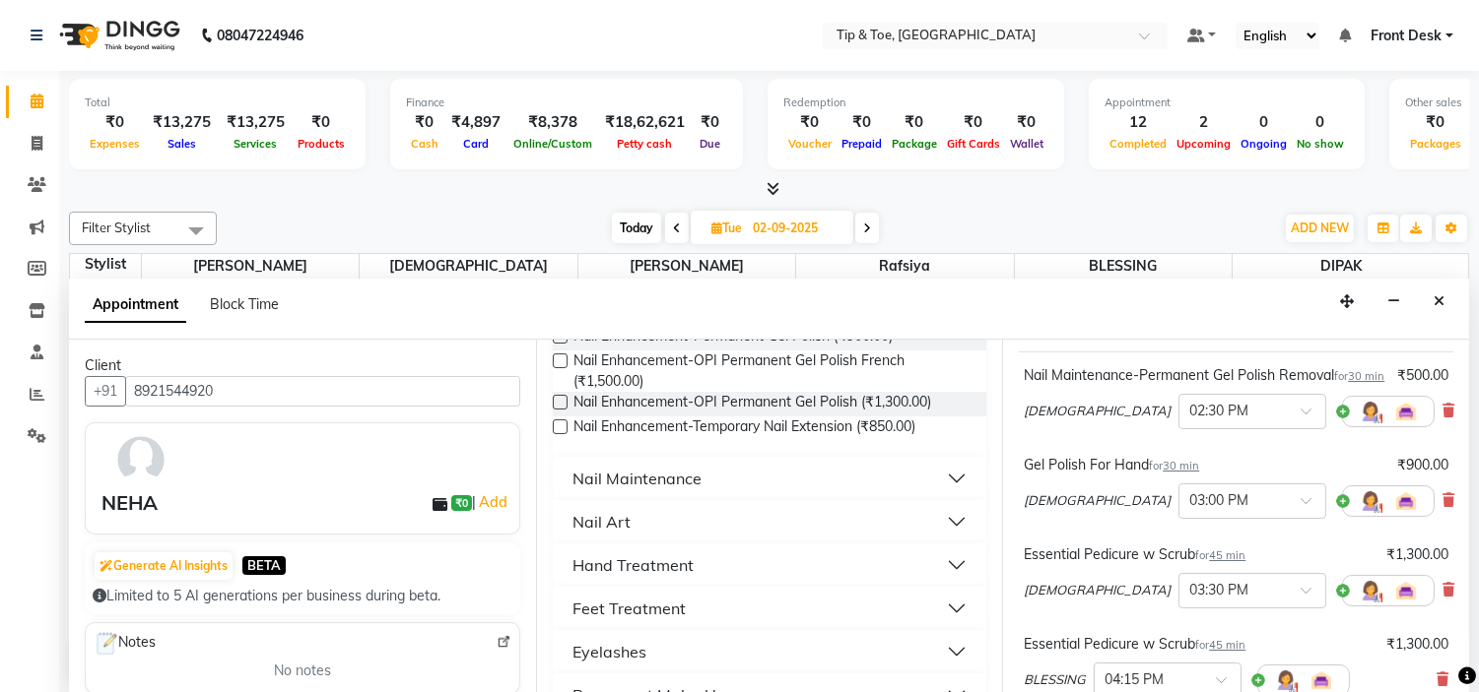
scroll to position [1094, 0]
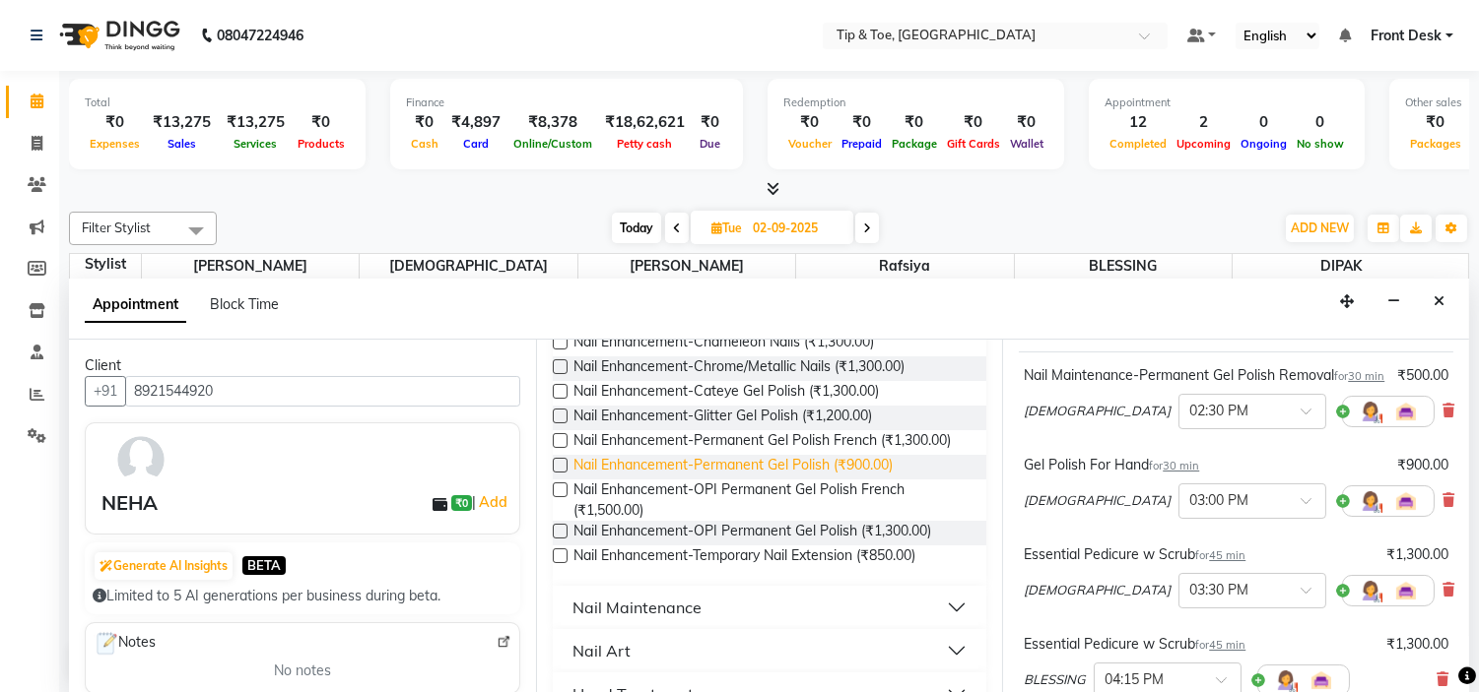
click at [869, 480] on span "Nail Enhancement-Permanent Gel Polish (₹900.00)" at bounding box center [732, 467] width 319 height 25
checkbox input "false"
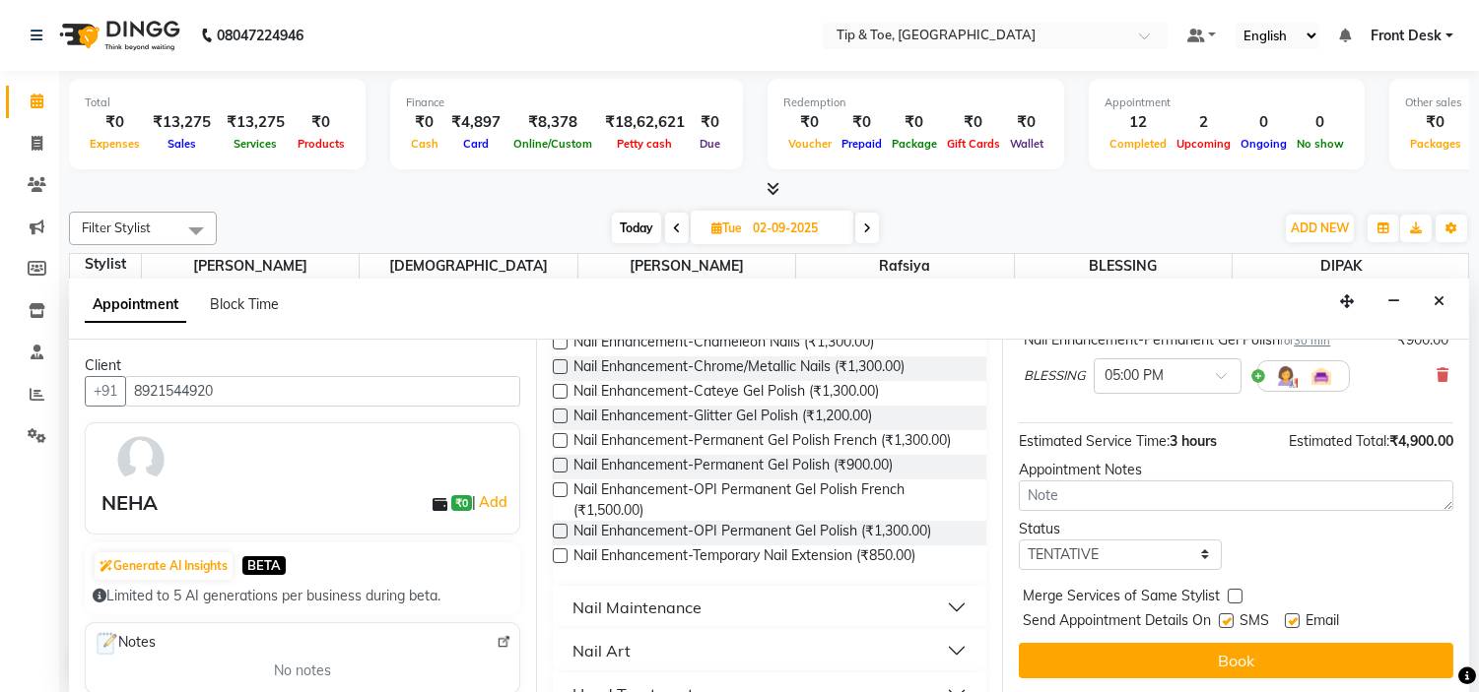
scroll to position [1, 0]
click at [1292, 615] on label at bounding box center [1292, 620] width 15 height 15
click at [1292, 616] on input "checkbox" at bounding box center [1291, 622] width 13 height 13
checkbox input "false"
click at [1294, 656] on button "Book" at bounding box center [1236, 659] width 434 height 35
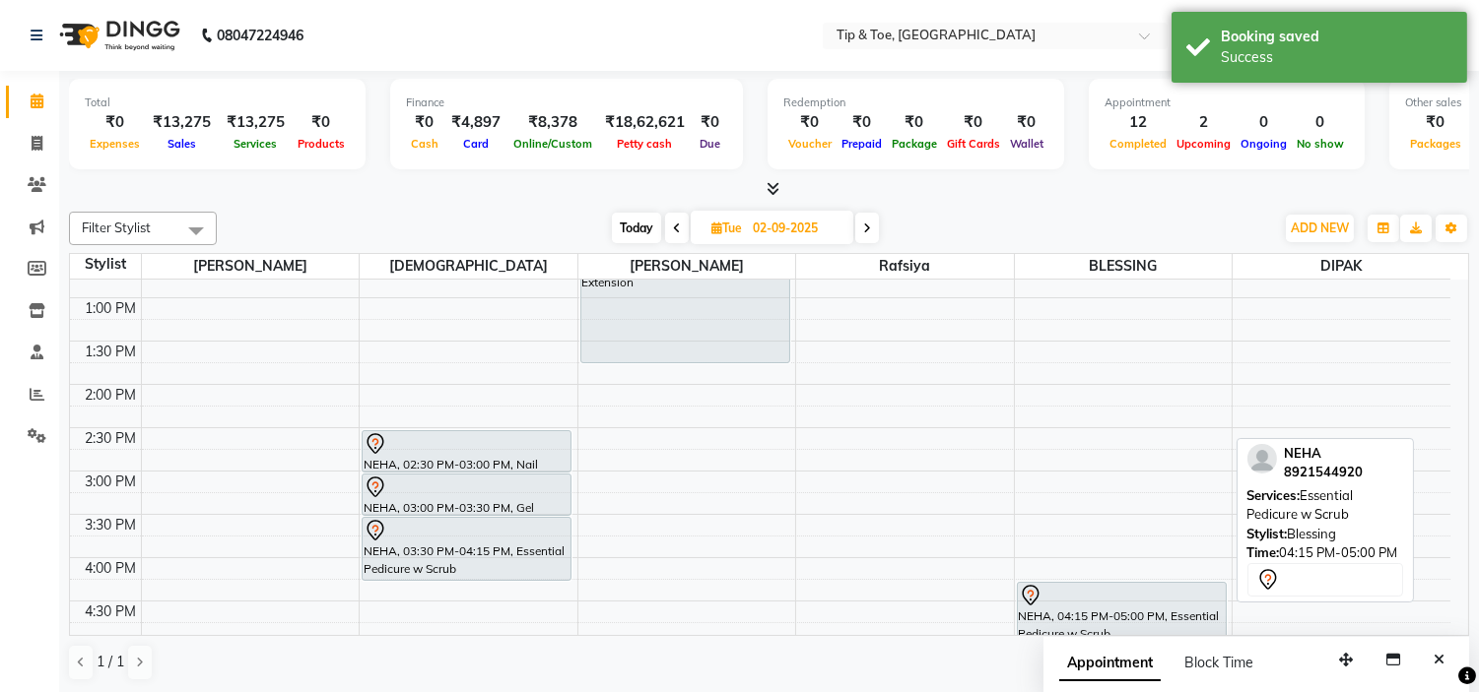
scroll to position [437, 0]
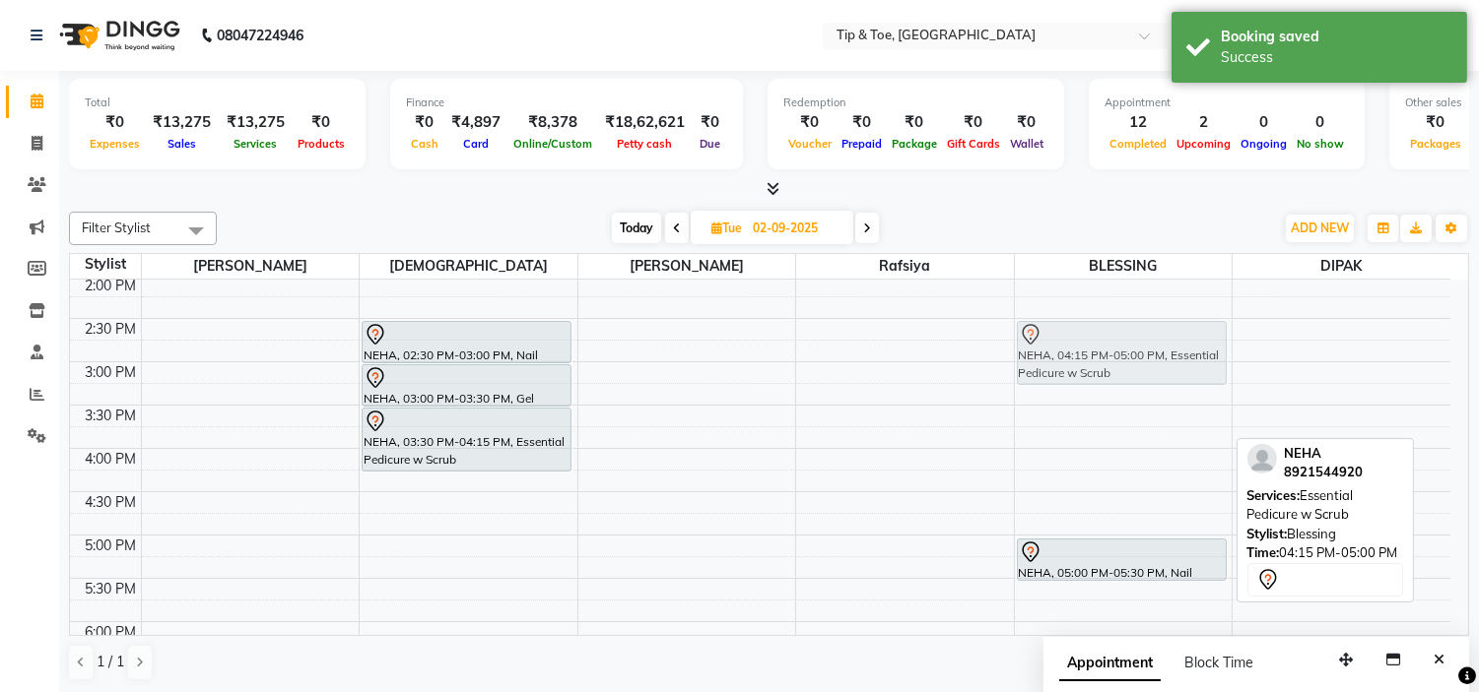
drag, startPoint x: 1143, startPoint y: 490, endPoint x: 1130, endPoint y: 341, distance: 149.3
click at [1130, 341] on div "NEHA, 04:15 PM-05:00 PM, Essential Pedicure w Scrub NEHA, 05:00 PM-05:30 PM, Na…" at bounding box center [1124, 405] width 218 height 1126
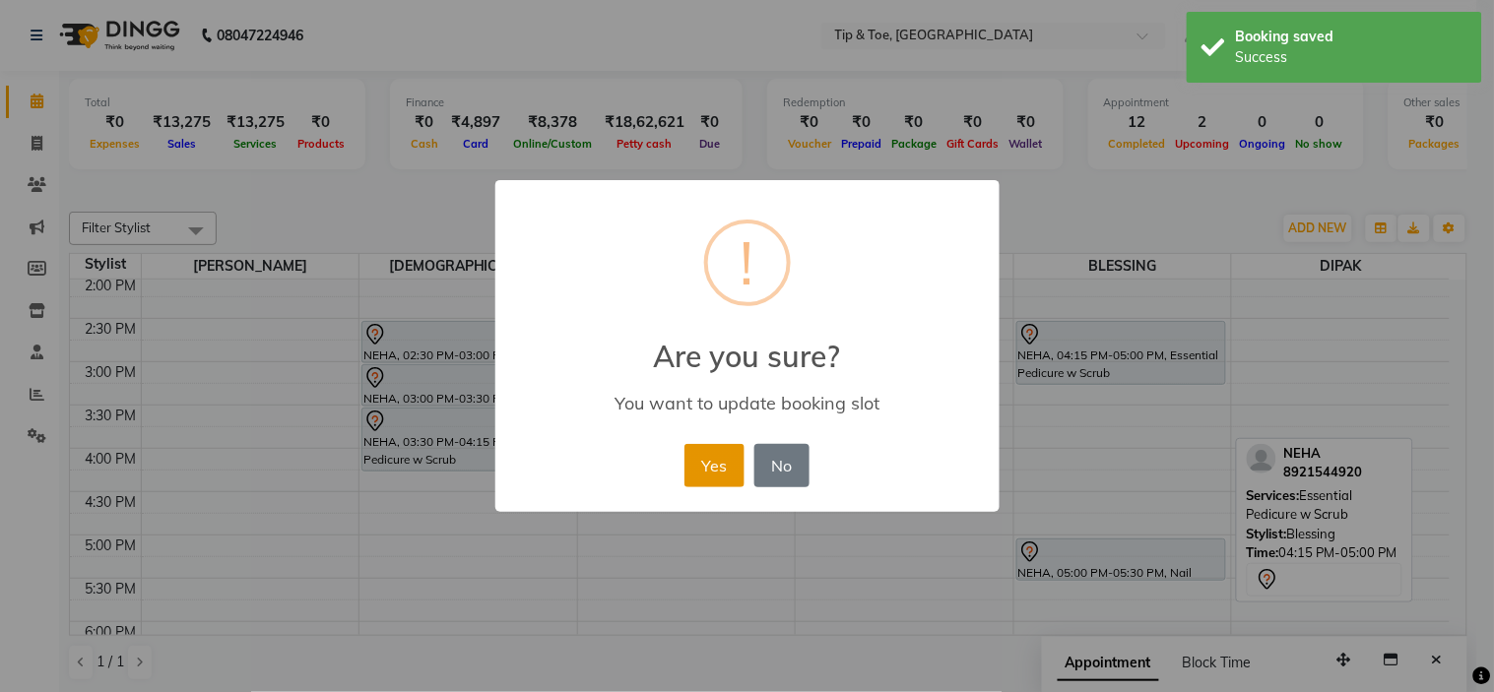
click at [731, 467] on button "Yes" at bounding box center [715, 465] width 60 height 43
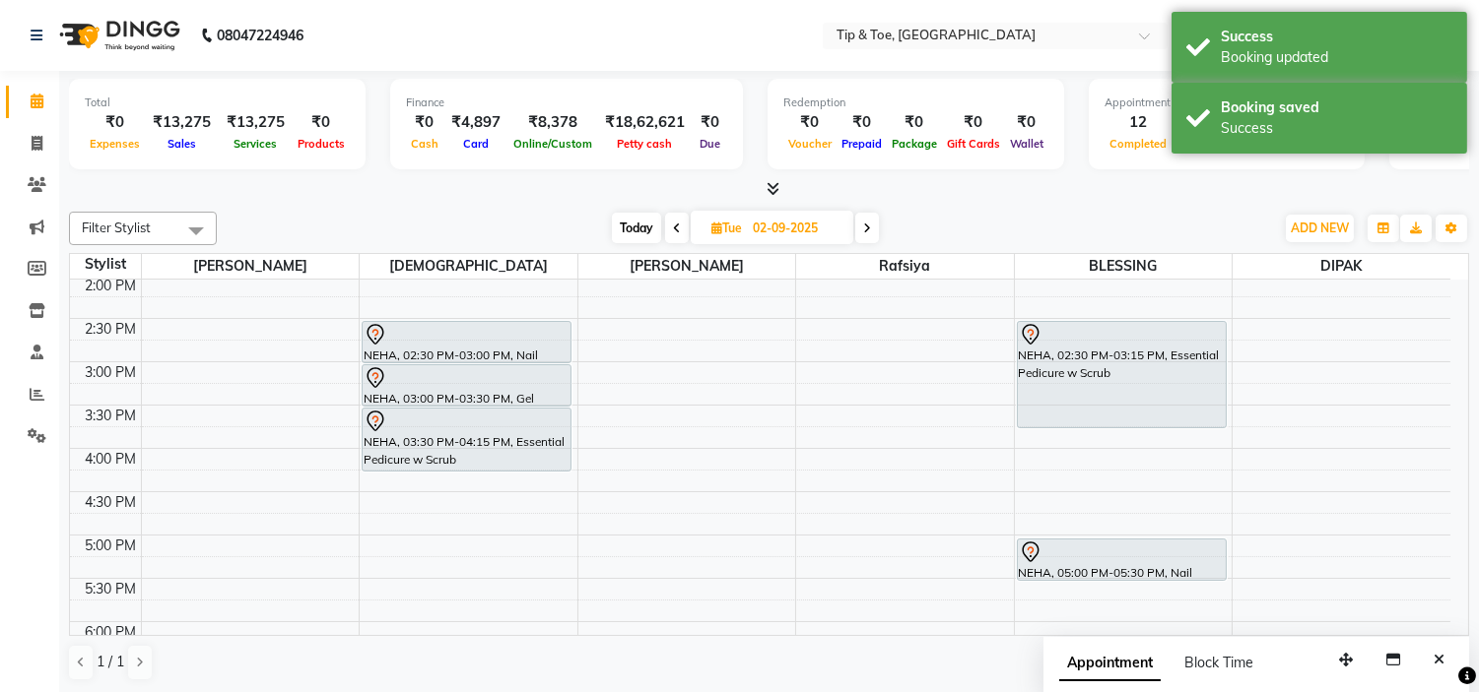
drag, startPoint x: 1124, startPoint y: 384, endPoint x: 1129, endPoint y: 419, distance: 34.8
click at [1129, 419] on div "NEHA, 02:30 PM-03:15 PM, Essential Pedicure w Scrub NEHA, 05:00 PM-05:30 PM, Na…" at bounding box center [1124, 405] width 218 height 1126
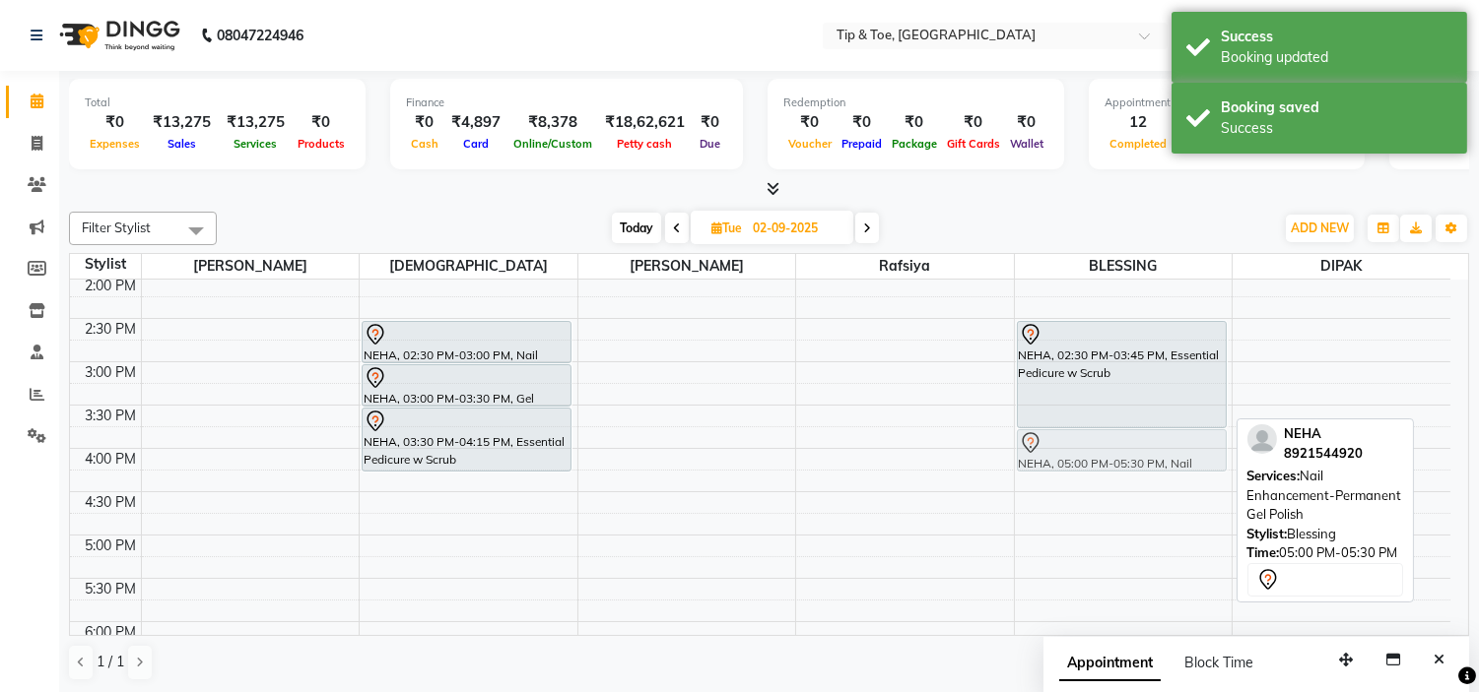
drag, startPoint x: 1150, startPoint y: 557, endPoint x: 1165, endPoint y: 457, distance: 100.7
click at [1165, 457] on div "NEHA, 02:30 PM-03:45 PM, Essential Pedicure w Scrub NEHA, 05:00 PM-05:30 PM, Na…" at bounding box center [1124, 405] width 218 height 1126
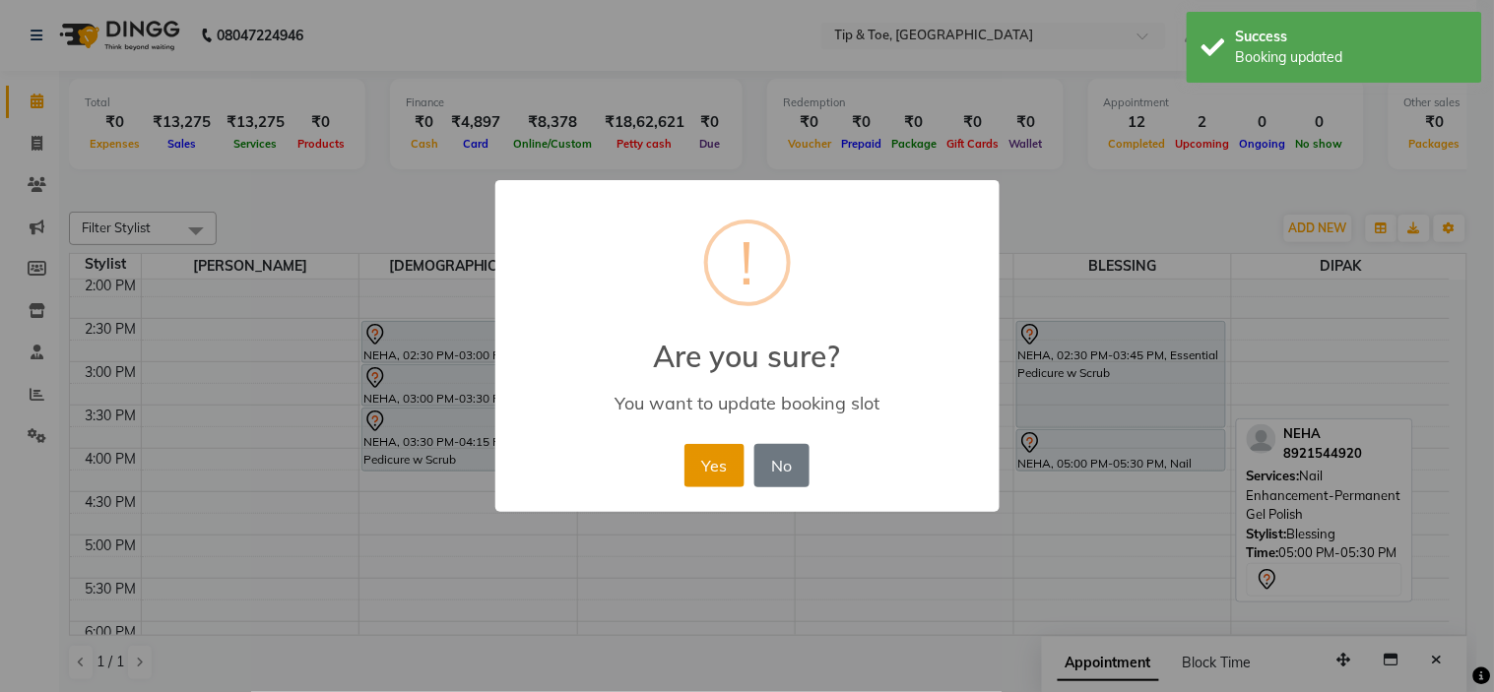
click at [724, 473] on button "Yes" at bounding box center [715, 465] width 60 height 43
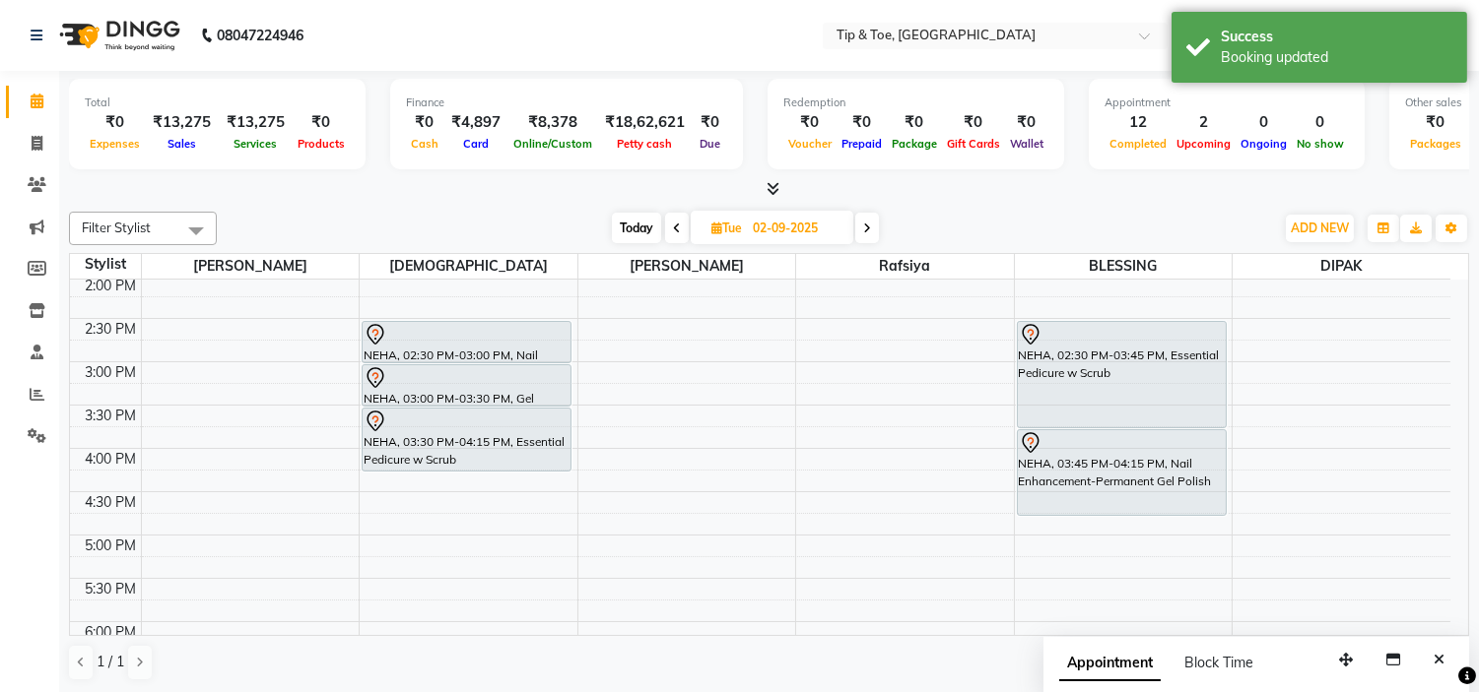
drag, startPoint x: 1120, startPoint y: 468, endPoint x: 1116, endPoint y: 502, distance: 34.7
click at [1116, 502] on div "NEHA, 02:30 PM-03:45 PM, Essential Pedicure w Scrub NEHA, 03:45 PM-04:15 PM, Na…" at bounding box center [1124, 405] width 218 height 1126
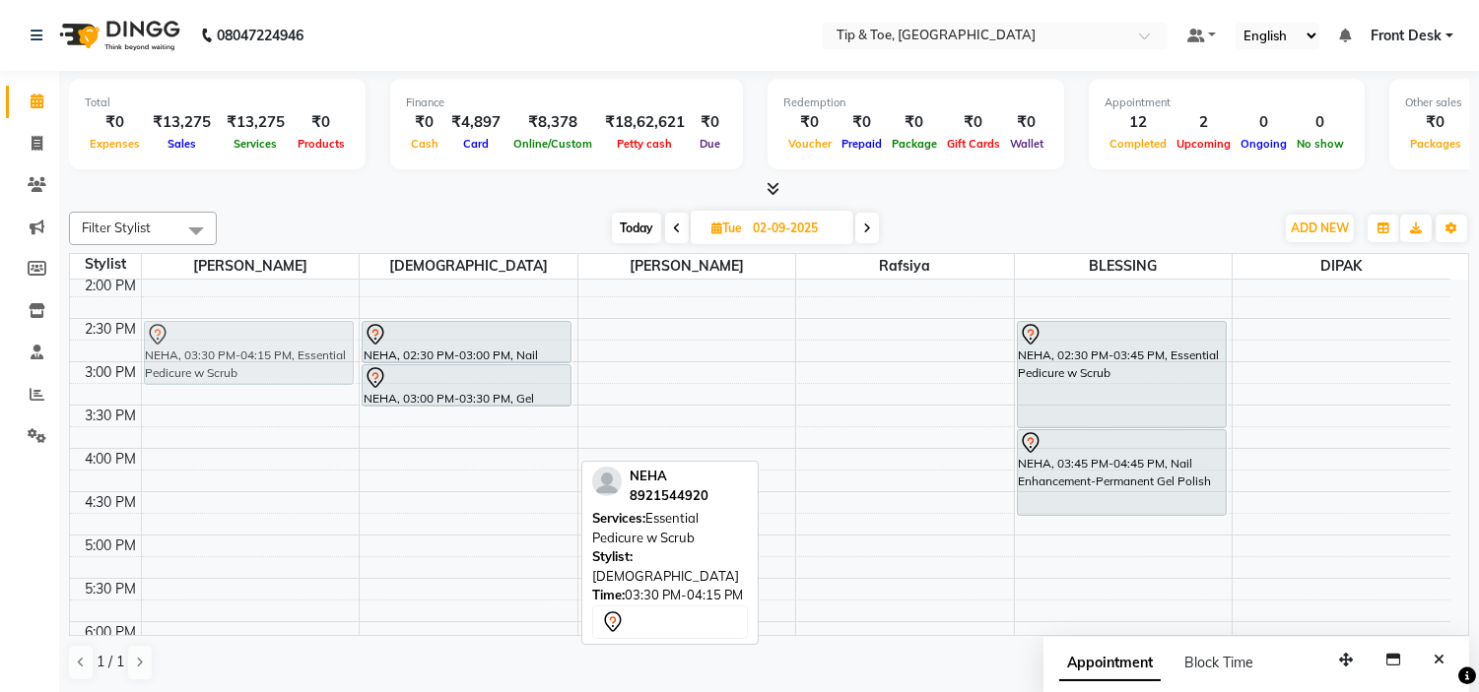
drag, startPoint x: 483, startPoint y: 448, endPoint x: 283, endPoint y: 357, distance: 220.0
click at [283, 357] on tr "NEHA, 03:30 PM-04:15 PM, Essential Pedicure w Scrub N AVAMI NAVI, 11:00 AM-12:3…" at bounding box center [760, 405] width 1380 height 1126
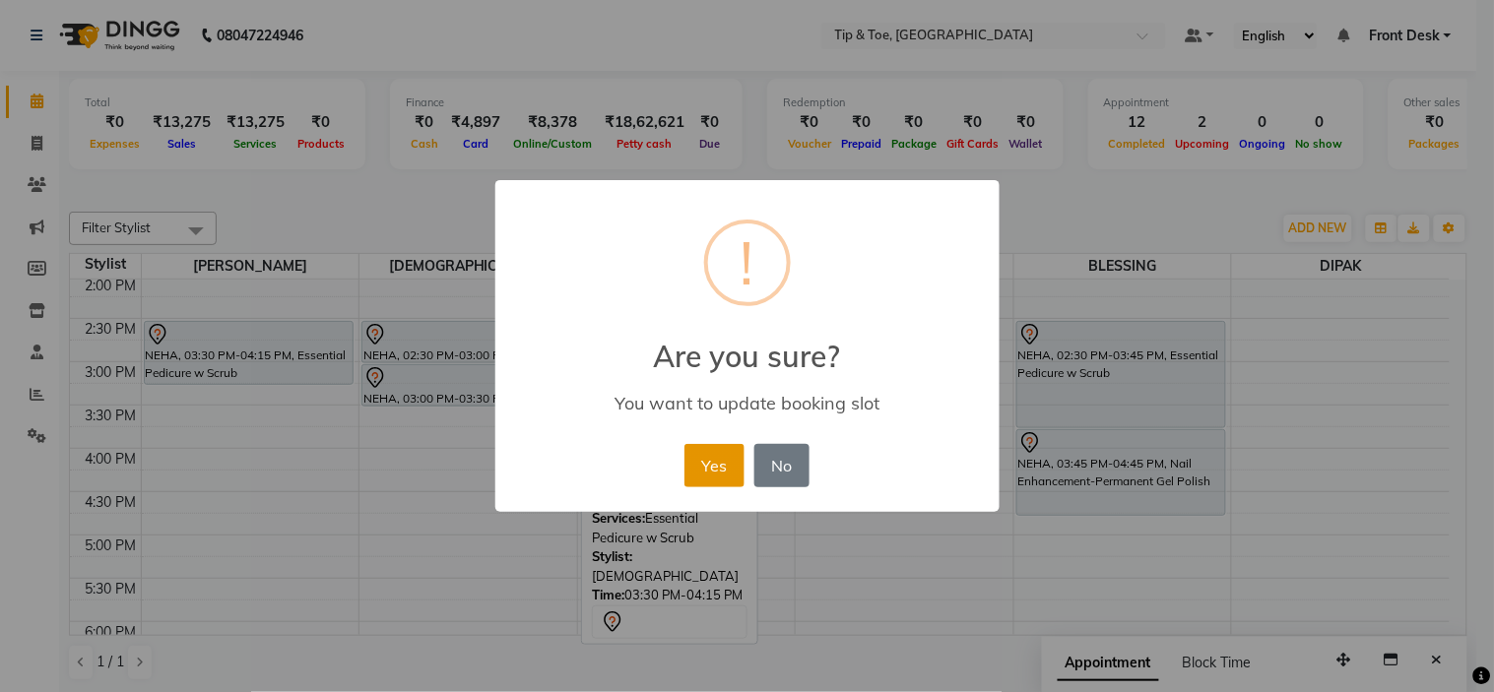
click at [727, 468] on button "Yes" at bounding box center [715, 465] width 60 height 43
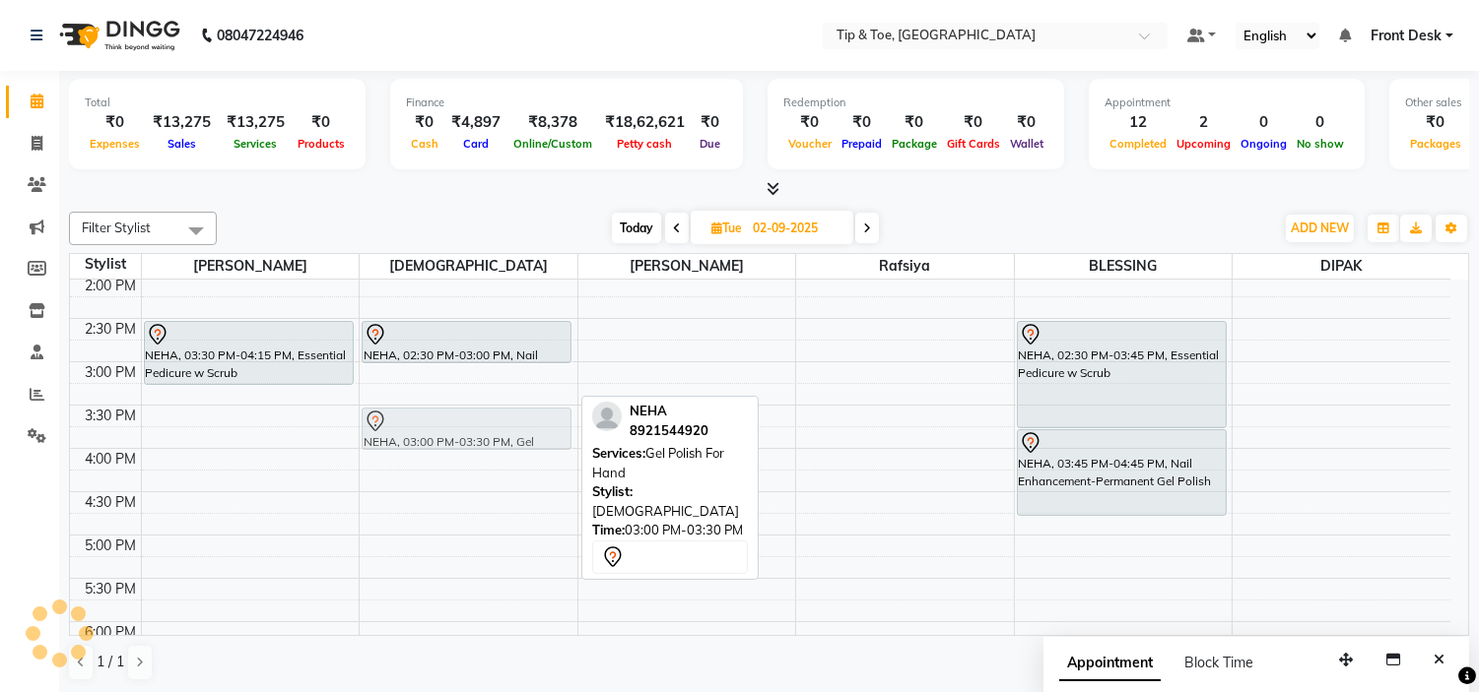
drag, startPoint x: 470, startPoint y: 372, endPoint x: 475, endPoint y: 419, distance: 46.6
click at [475, 419] on div "N AVAMI NAVI, 11:00 AM-12:30 PM, Nail Enhancement-Acrylic Set with T&T Gel Colo…" at bounding box center [469, 405] width 218 height 1126
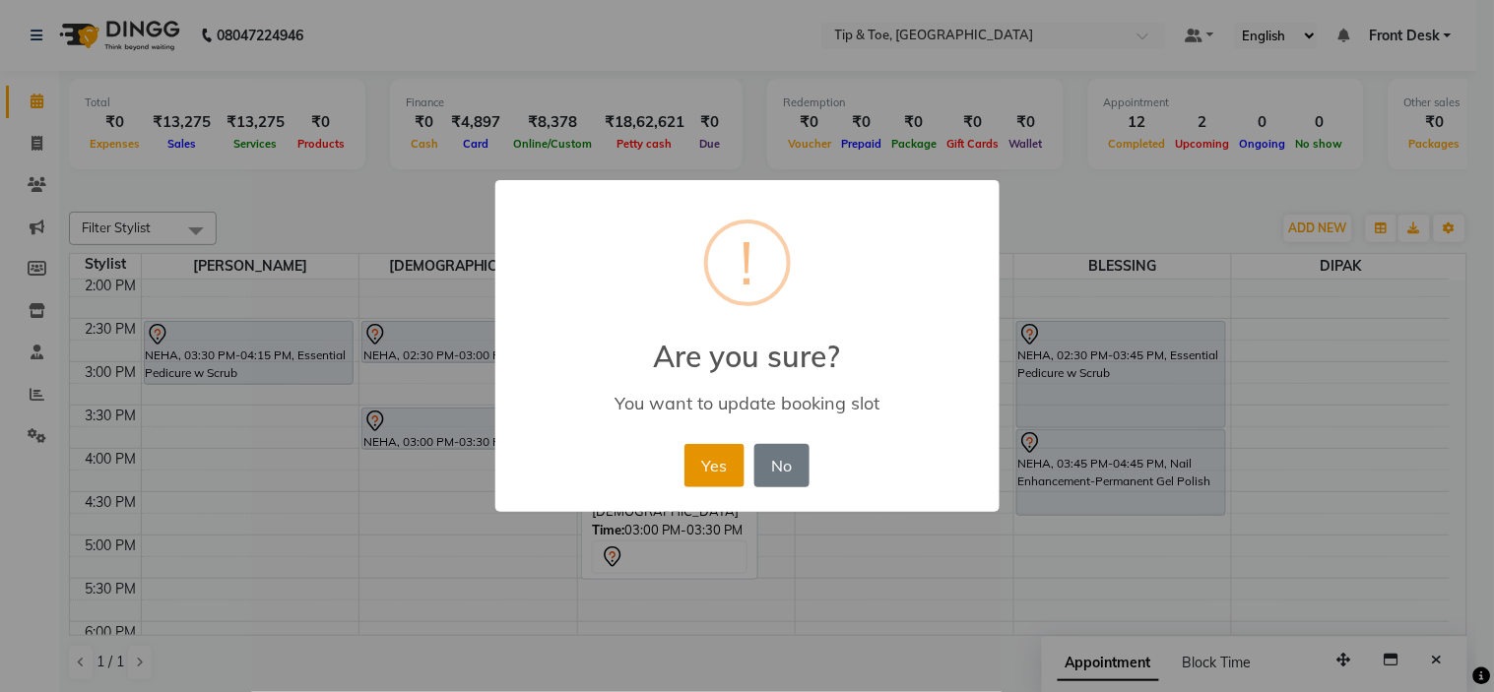
click at [720, 471] on button "Yes" at bounding box center [715, 465] width 60 height 43
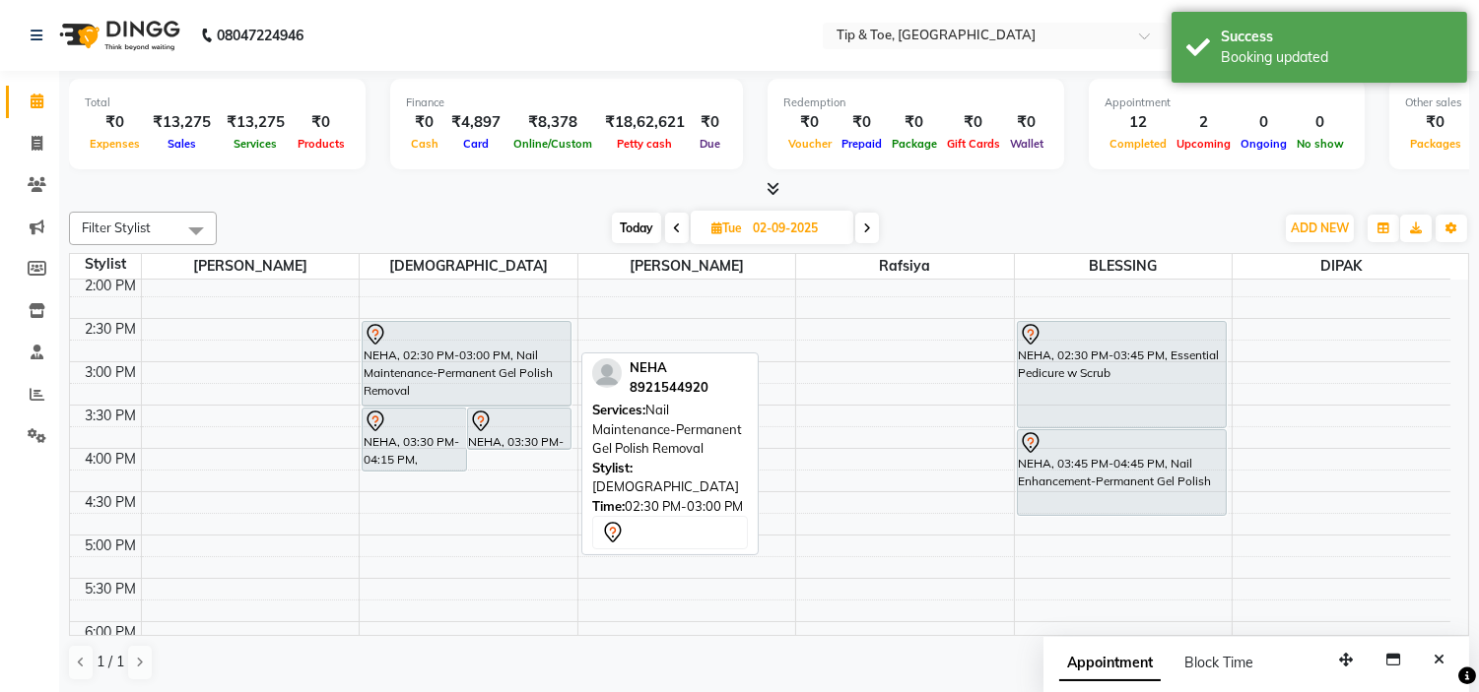
drag, startPoint x: 498, startPoint y: 357, endPoint x: 498, endPoint y: 394, distance: 37.4
click at [498, 394] on div "NEHA, 03:30 PM-04:15 PM, Essential Pedicure w Scrub NEHA, 03:30 PM-04:00 PM, Ge…" at bounding box center [469, 405] width 218 height 1126
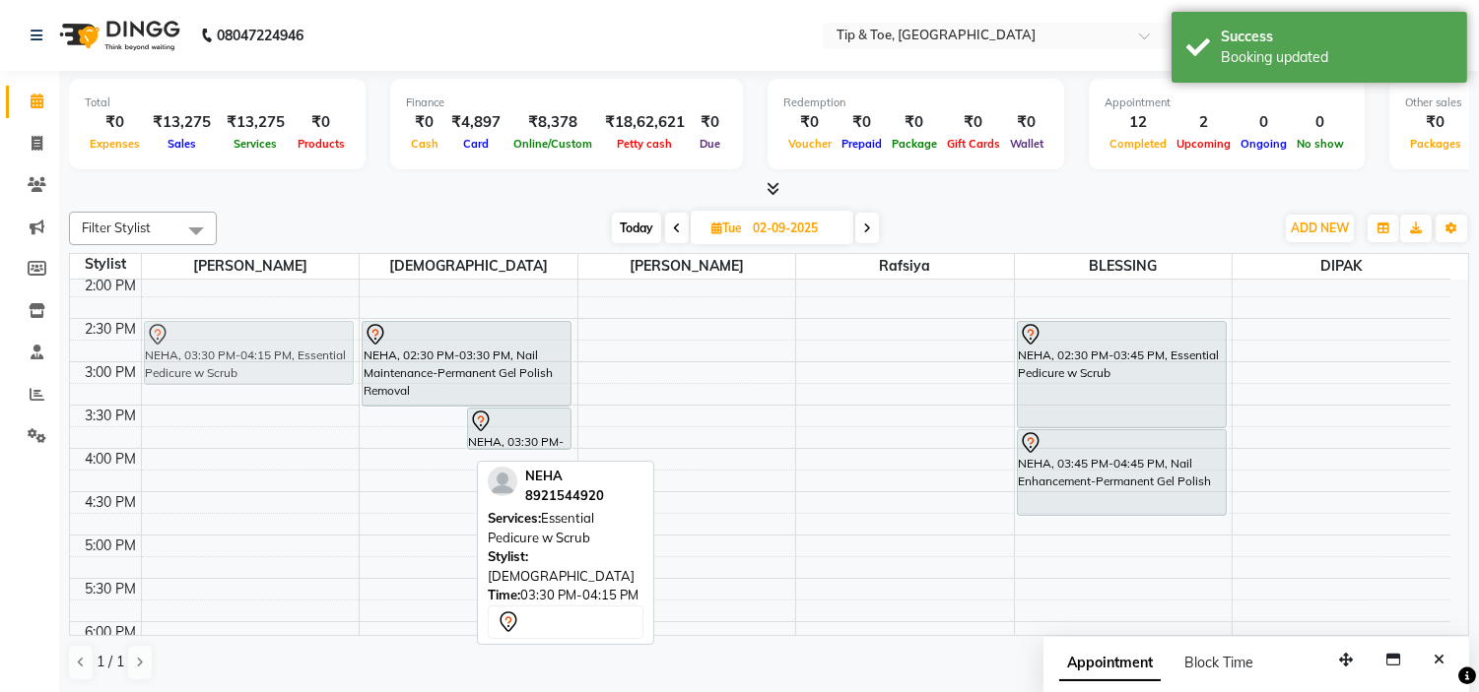
drag, startPoint x: 420, startPoint y: 441, endPoint x: 272, endPoint y: 351, distance: 173.3
click at [272, 351] on tr "NEHA, 03:30 PM-04:15 PM, Essential Pedicure w Scrub NEHA, 03:30 PM-04:15 PM, Es…" at bounding box center [760, 405] width 1380 height 1126
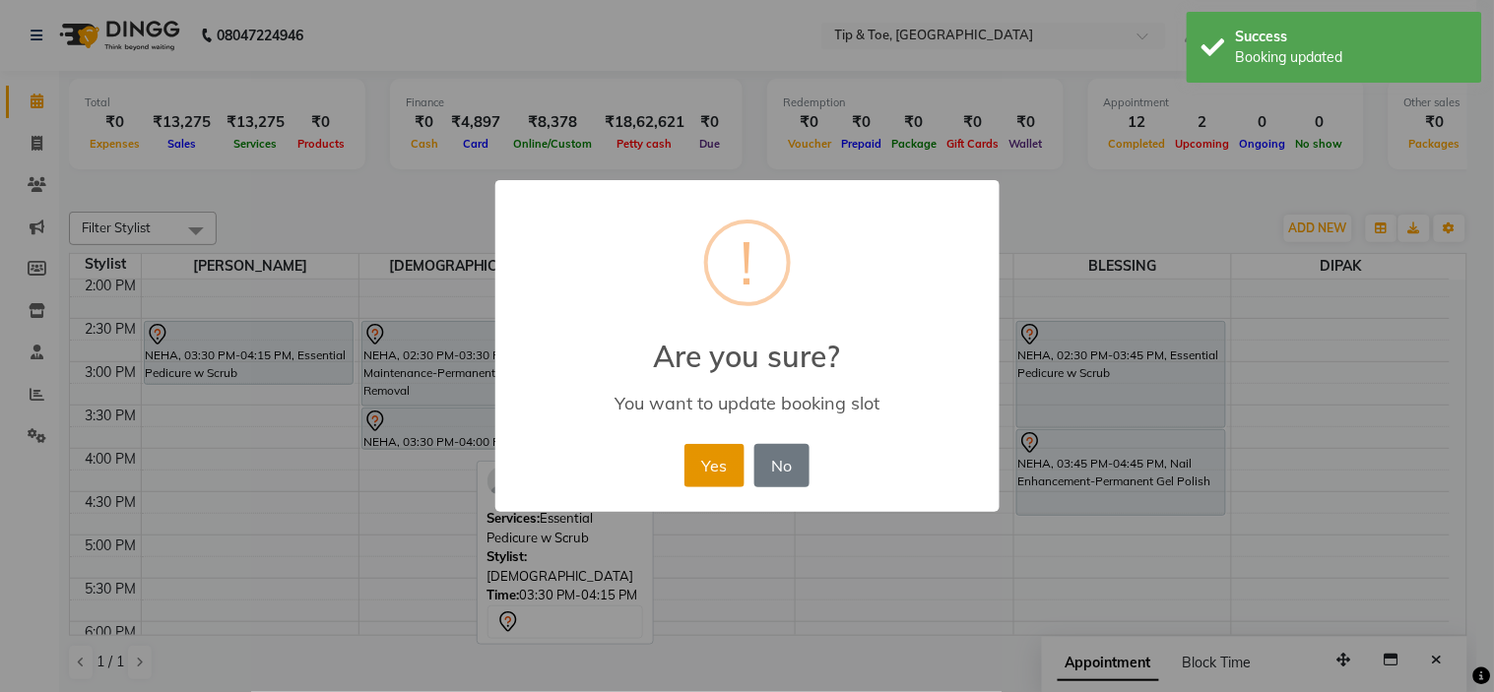
click at [725, 465] on button "Yes" at bounding box center [715, 465] width 60 height 43
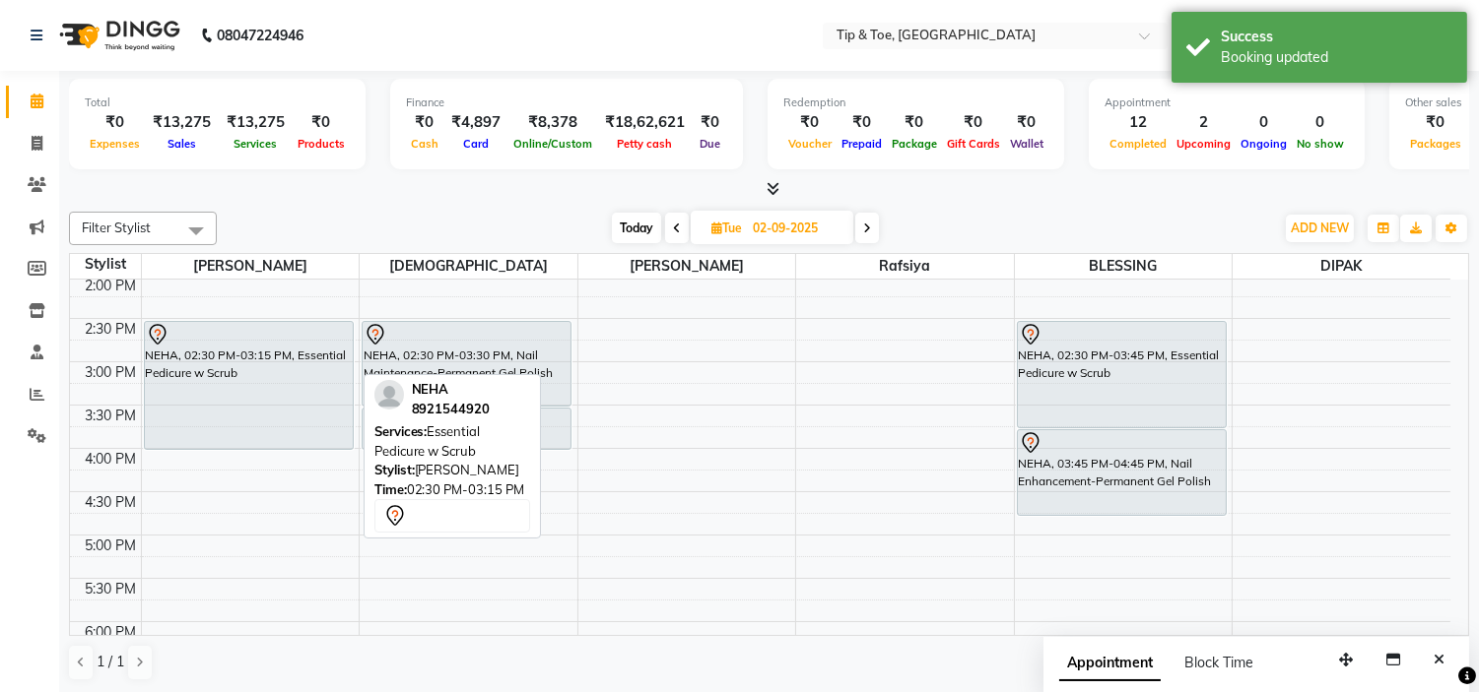
drag, startPoint x: 332, startPoint y: 378, endPoint x: 339, endPoint y: 435, distance: 57.5
click at [339, 435] on div "NEHA, 02:30 PM-03:15 PM, Essential Pedicure w Scrub NEHA, 02:30 PM-03:15 PM, Es…" at bounding box center [251, 405] width 218 height 1126
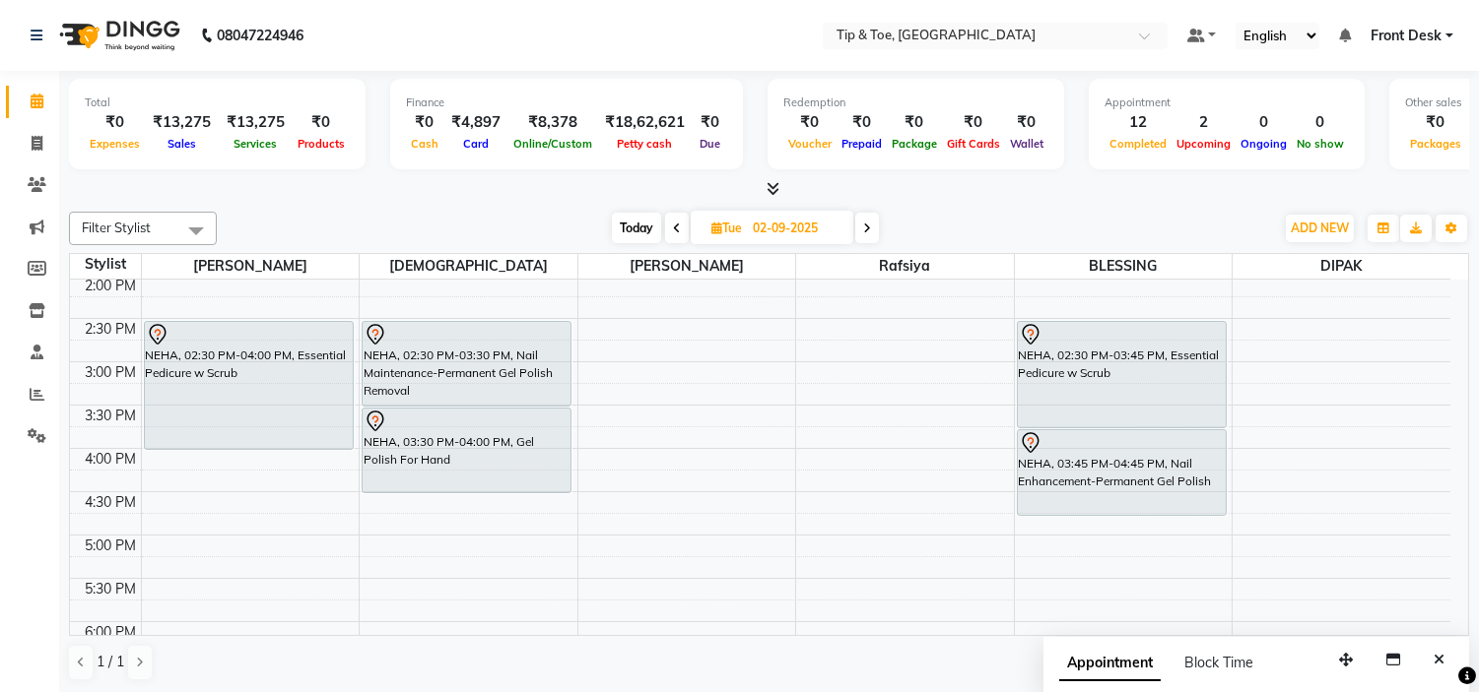
drag, startPoint x: 505, startPoint y: 449, endPoint x: 505, endPoint y: 487, distance: 37.4
click at [505, 487] on div "N AVAMI NAVI, 11:00 AM-12:30 PM, Nail Enhancement-Acrylic Set with T&T Gel Colo…" at bounding box center [469, 405] width 218 height 1126
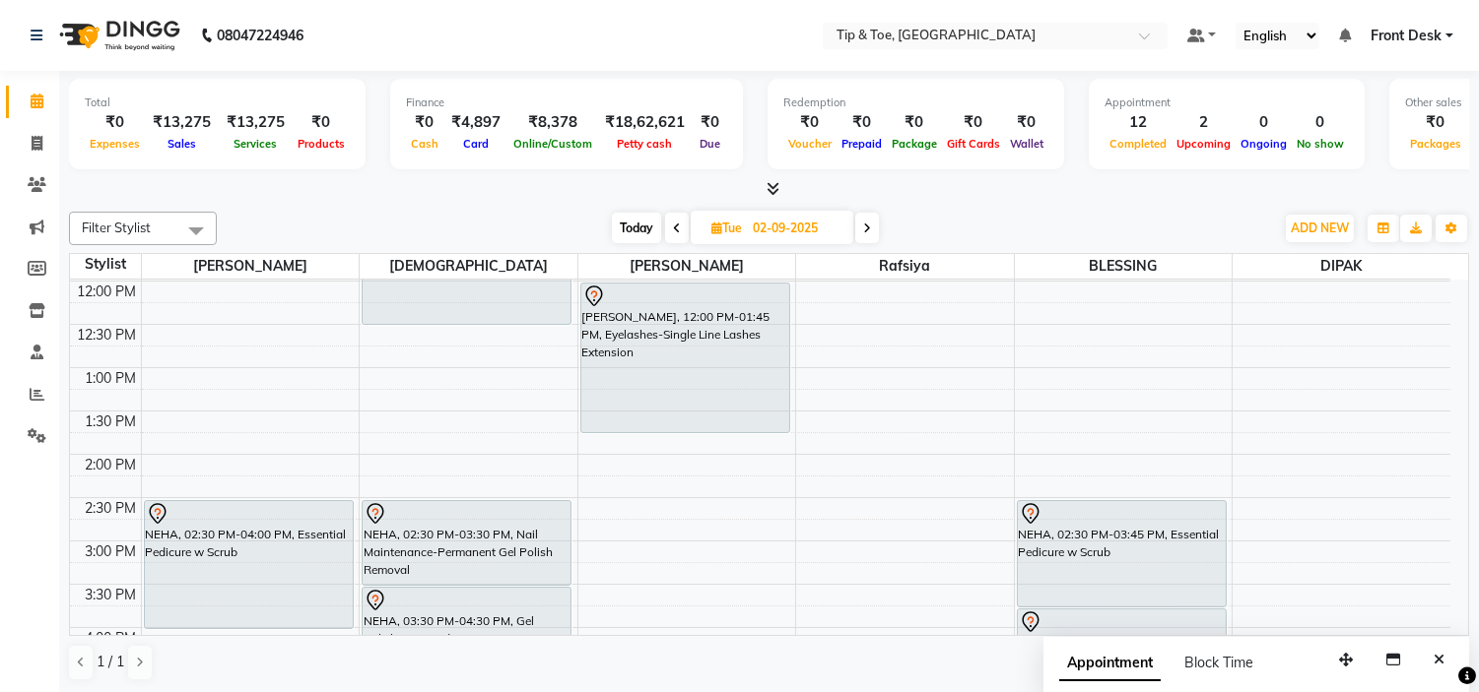
scroll to position [219, 0]
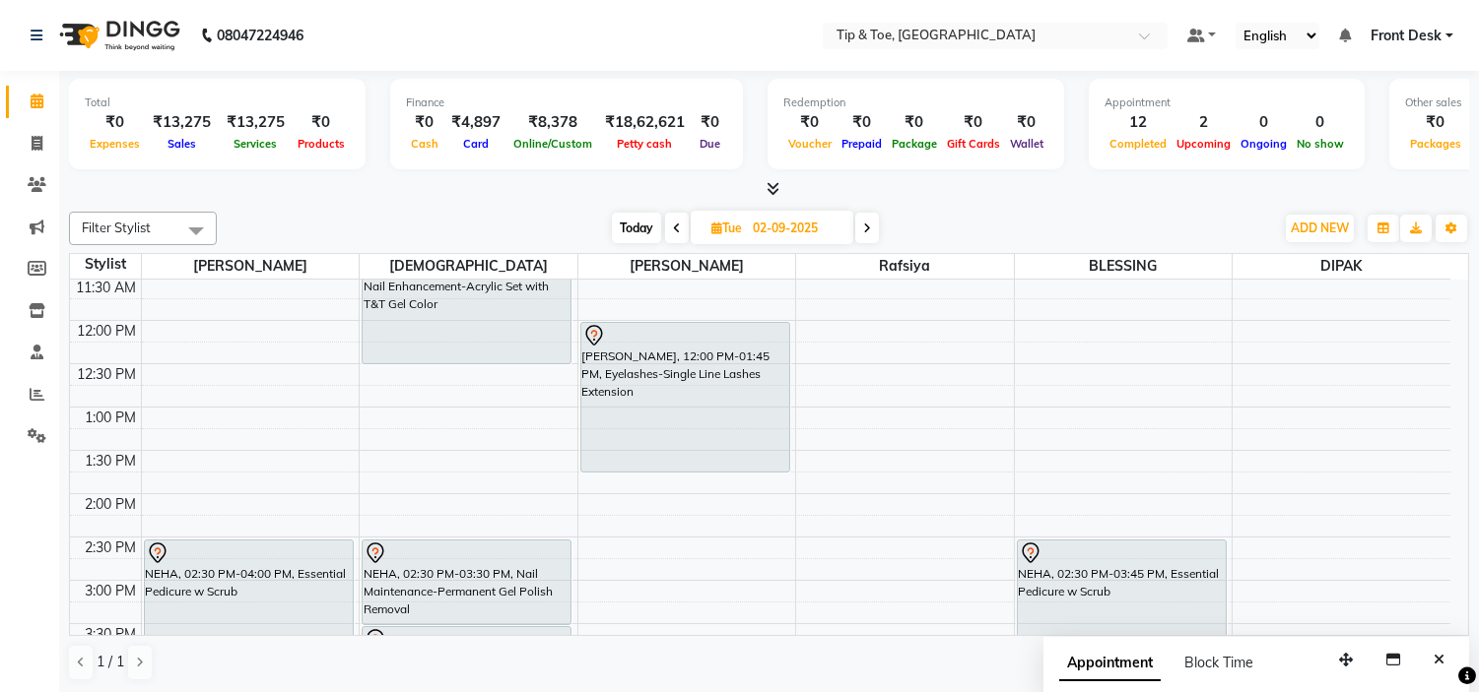
click at [684, 227] on span at bounding box center [677, 228] width 24 height 31
type input "[DATE]"
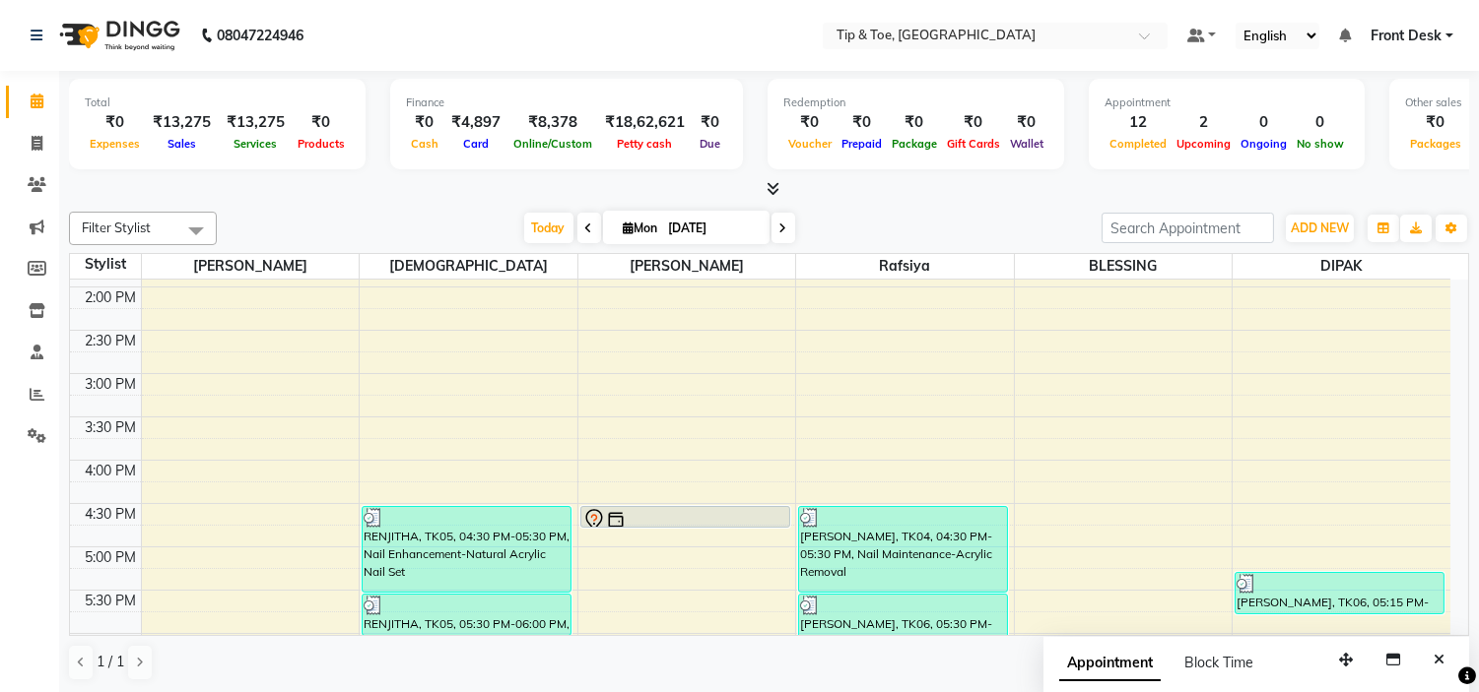
scroll to position [666, 0]
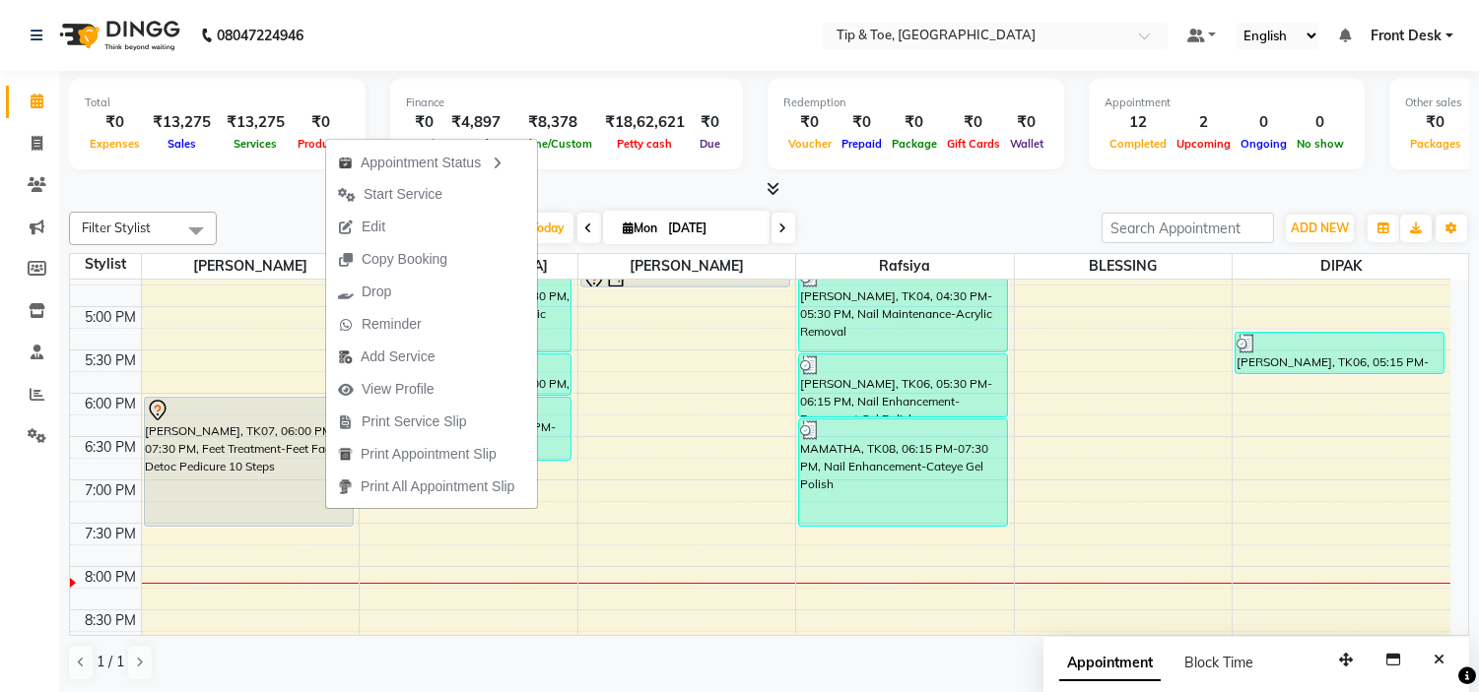
click at [284, 201] on div "Total ₹0 Expenses ₹13,275 Sales ₹13,275 Services ₹0 Products Finance ₹0 Cash ₹4…" at bounding box center [768, 383] width 1419 height 624
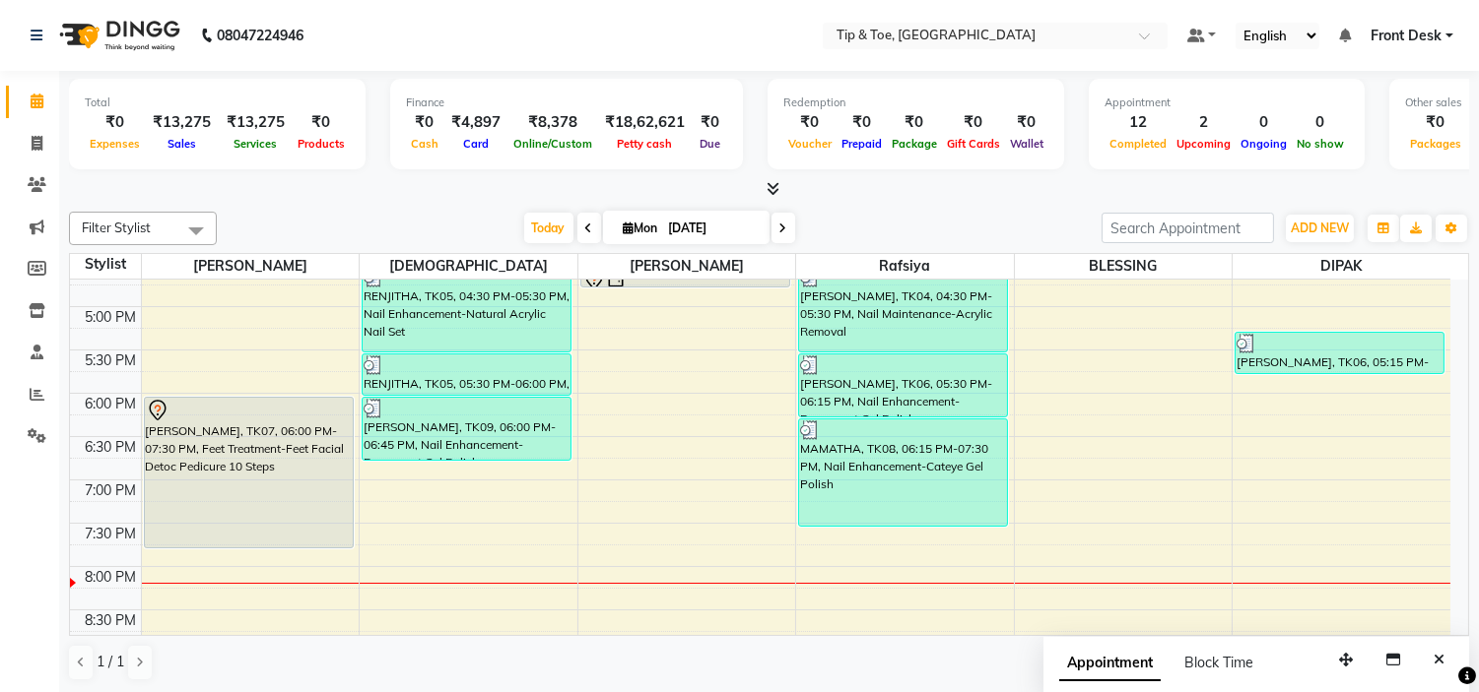
drag, startPoint x: 242, startPoint y: 527, endPoint x: 297, endPoint y: 528, distance: 55.2
click at [268, 549] on div "9:00 AM 9:30 AM 10:00 AM 10:30 AM 11:00 AM 11:30 AM 12:00 PM 12:30 PM 1:00 PM 1…" at bounding box center [760, 177] width 1380 height 1126
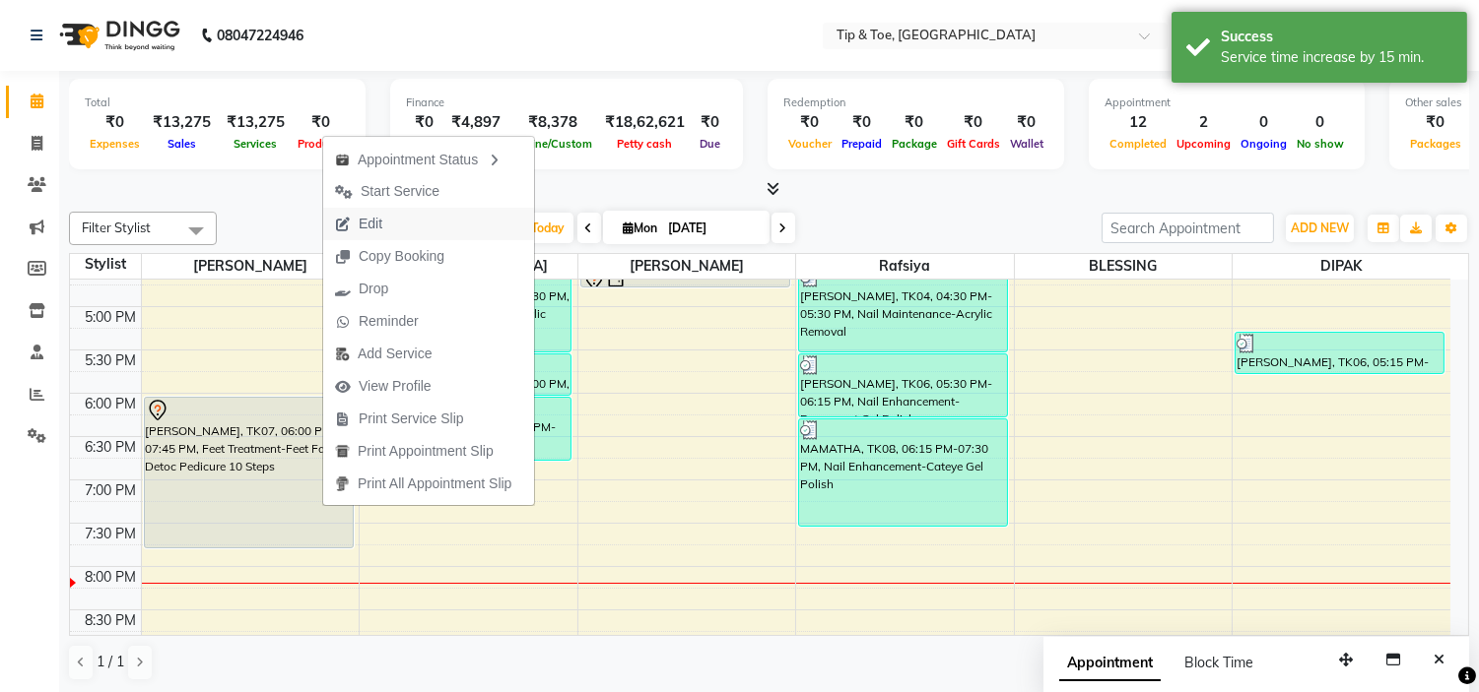
click at [435, 225] on button "Edit" at bounding box center [428, 224] width 211 height 33
select select "tentative"
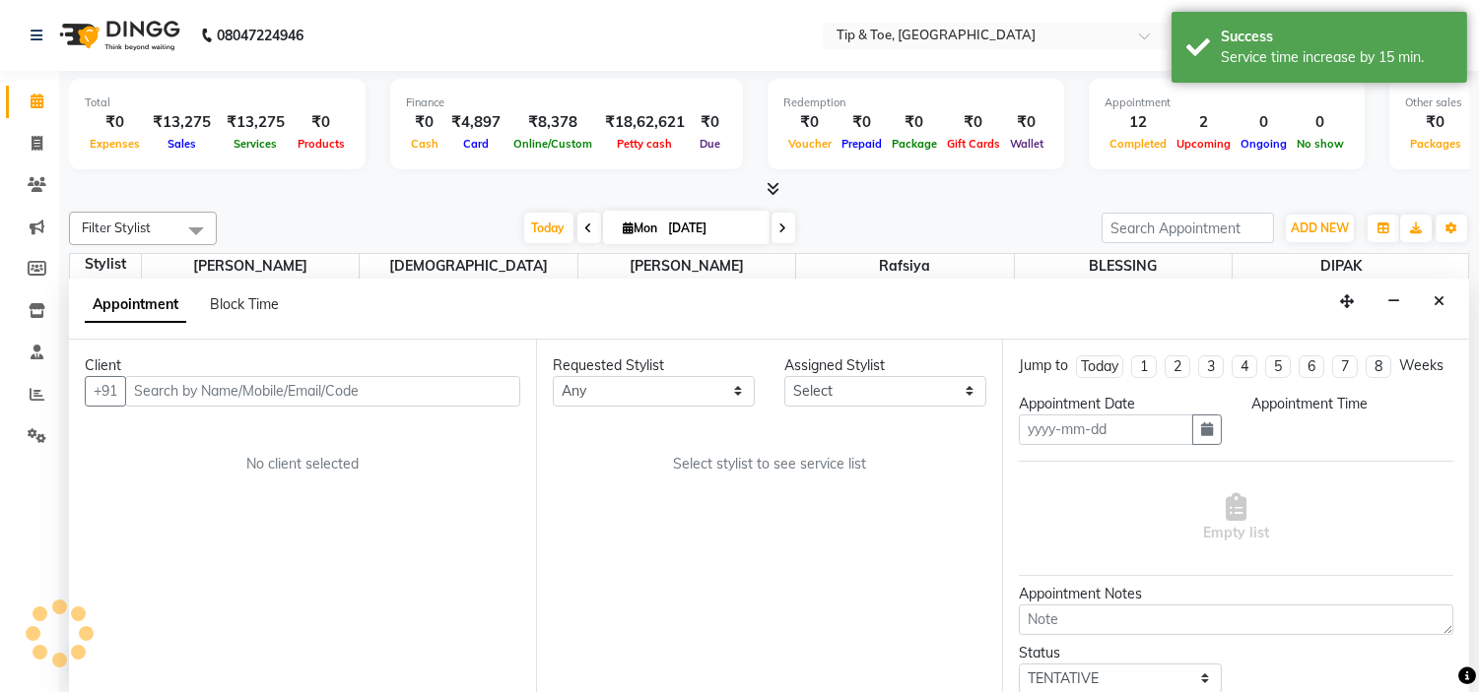
scroll to position [1, 0]
type input "[DATE]"
select select "35568"
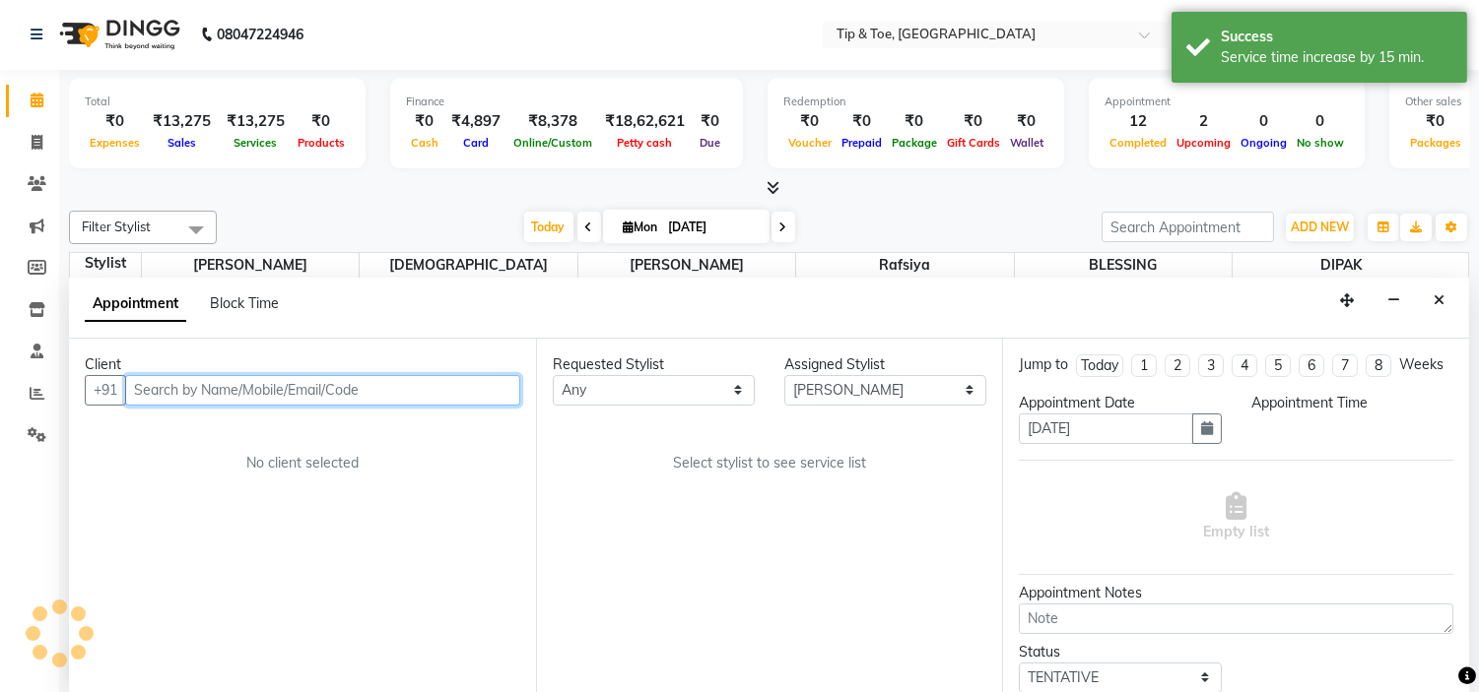
scroll to position [0, 0]
select select "1080"
select select "2436"
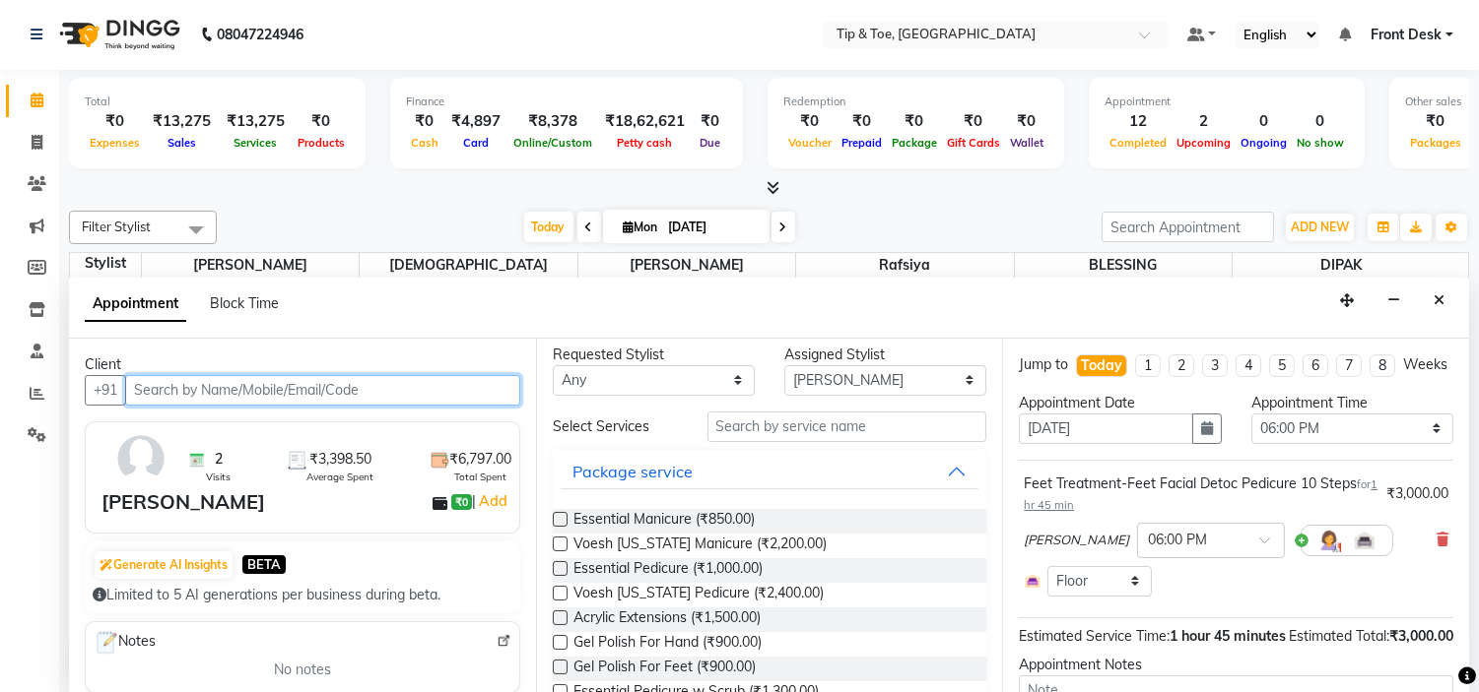
scroll to position [0, 0]
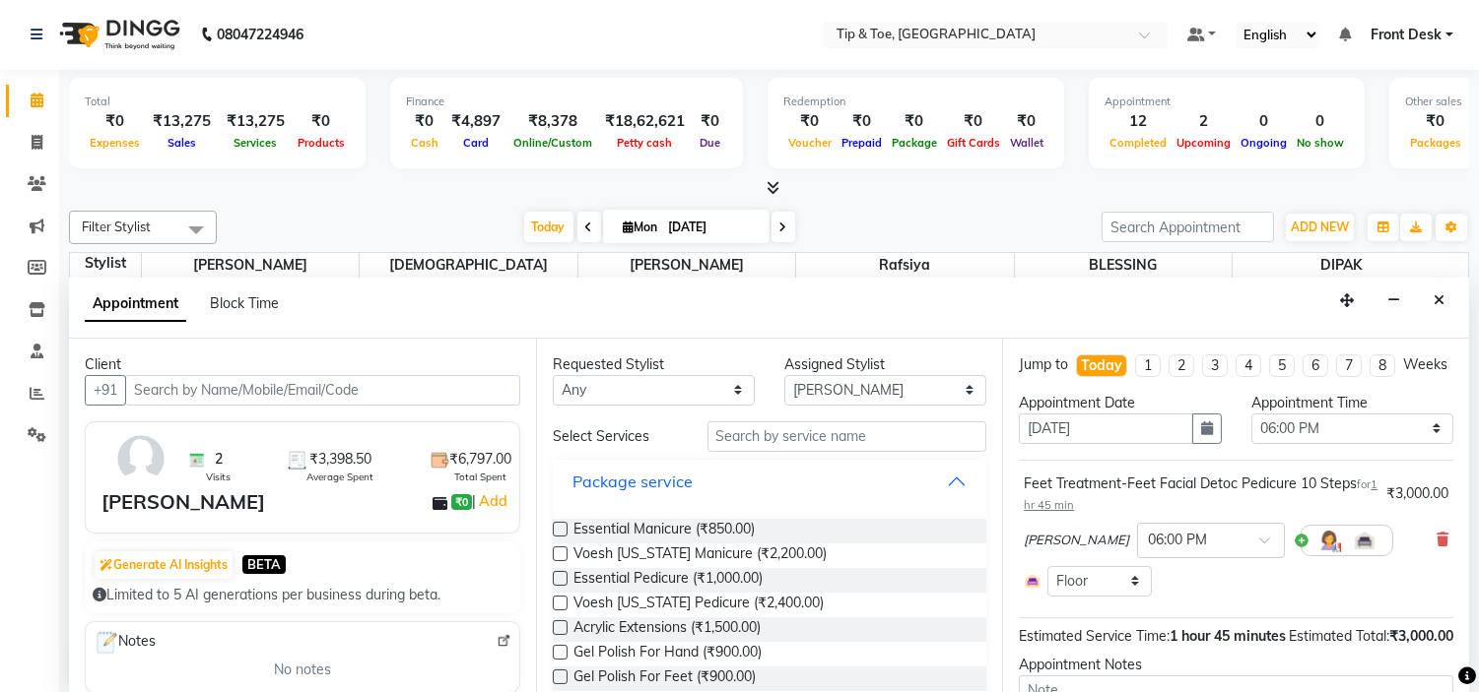
click at [834, 483] on button "Package service" at bounding box center [769, 481] width 419 height 35
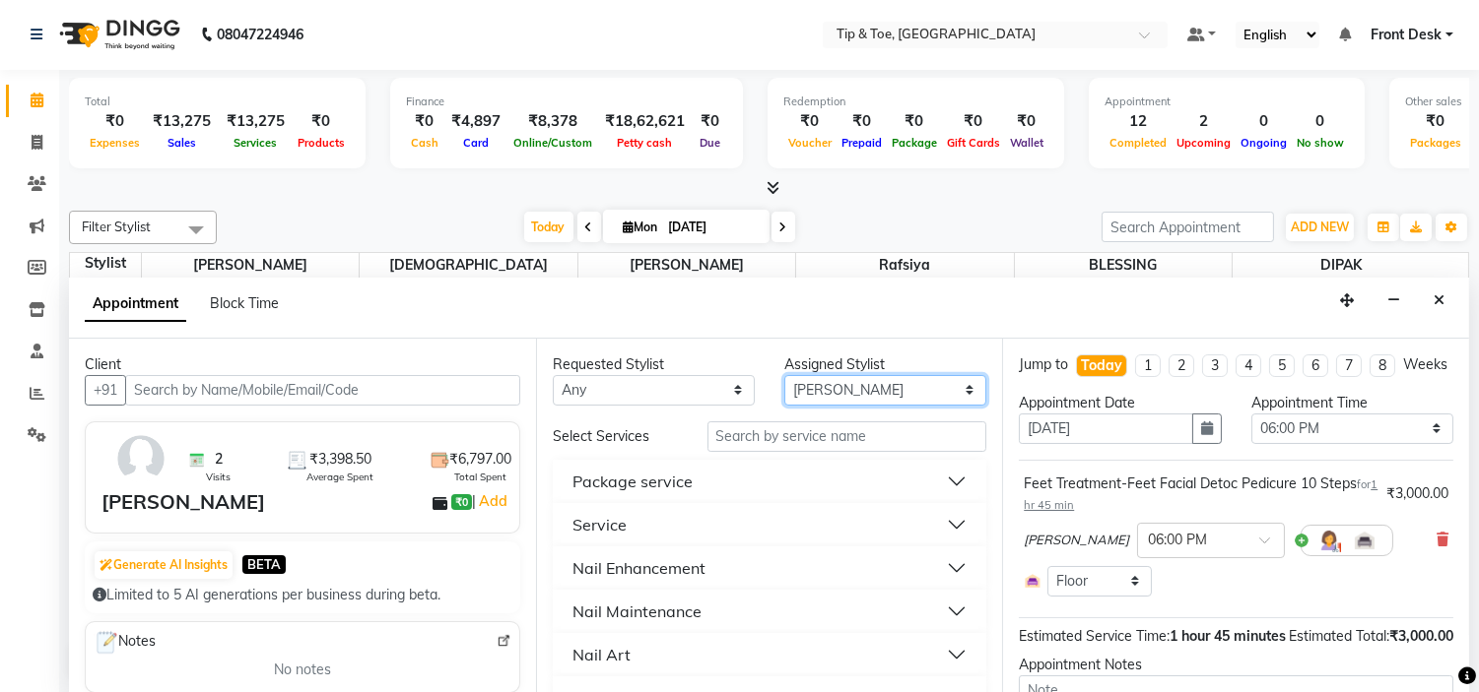
click at [803, 394] on select "Select BLESSING DIPAK Karamjeet Khalid Rafsiya Sunita" at bounding box center [885, 390] width 202 height 31
select select "37611"
click at [784, 375] on select "Select BLESSING DIPAK Karamjeet Khalid Rafsiya Sunita" at bounding box center [885, 390] width 202 height 31
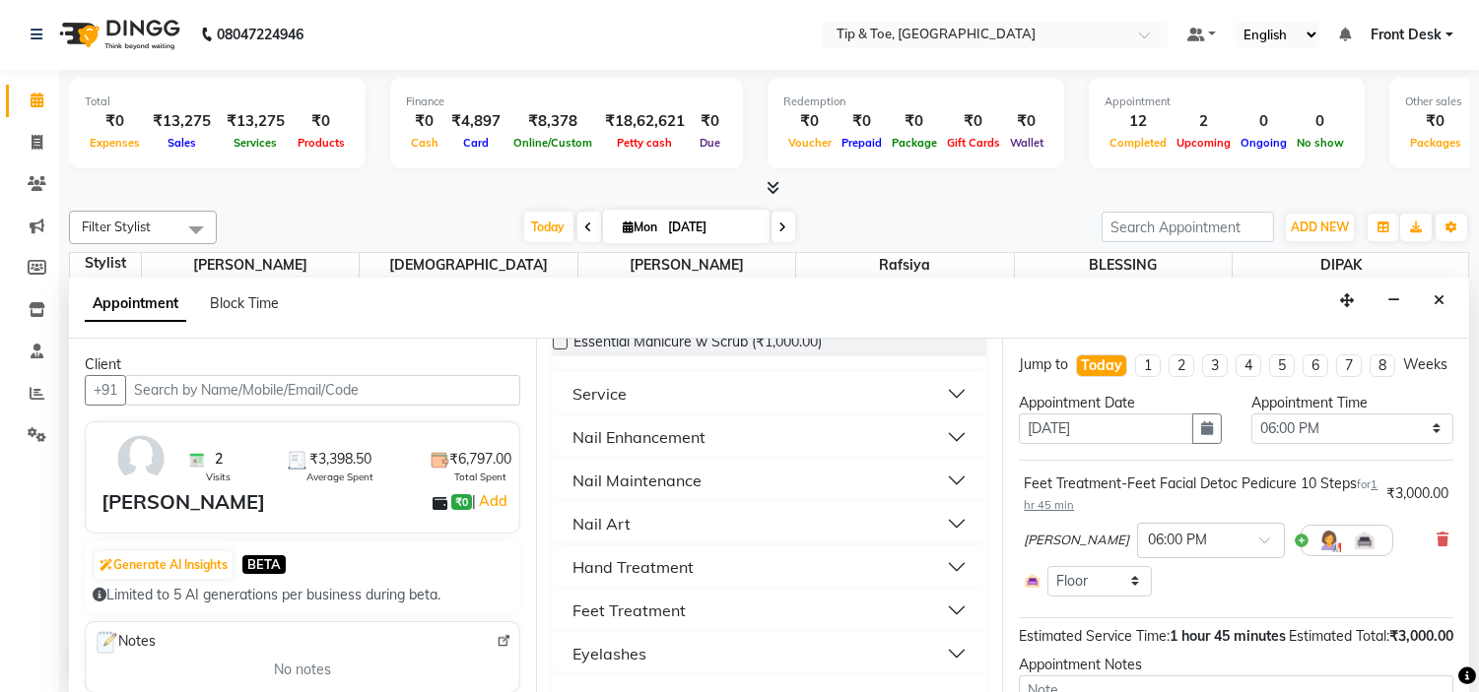
scroll to position [437, 0]
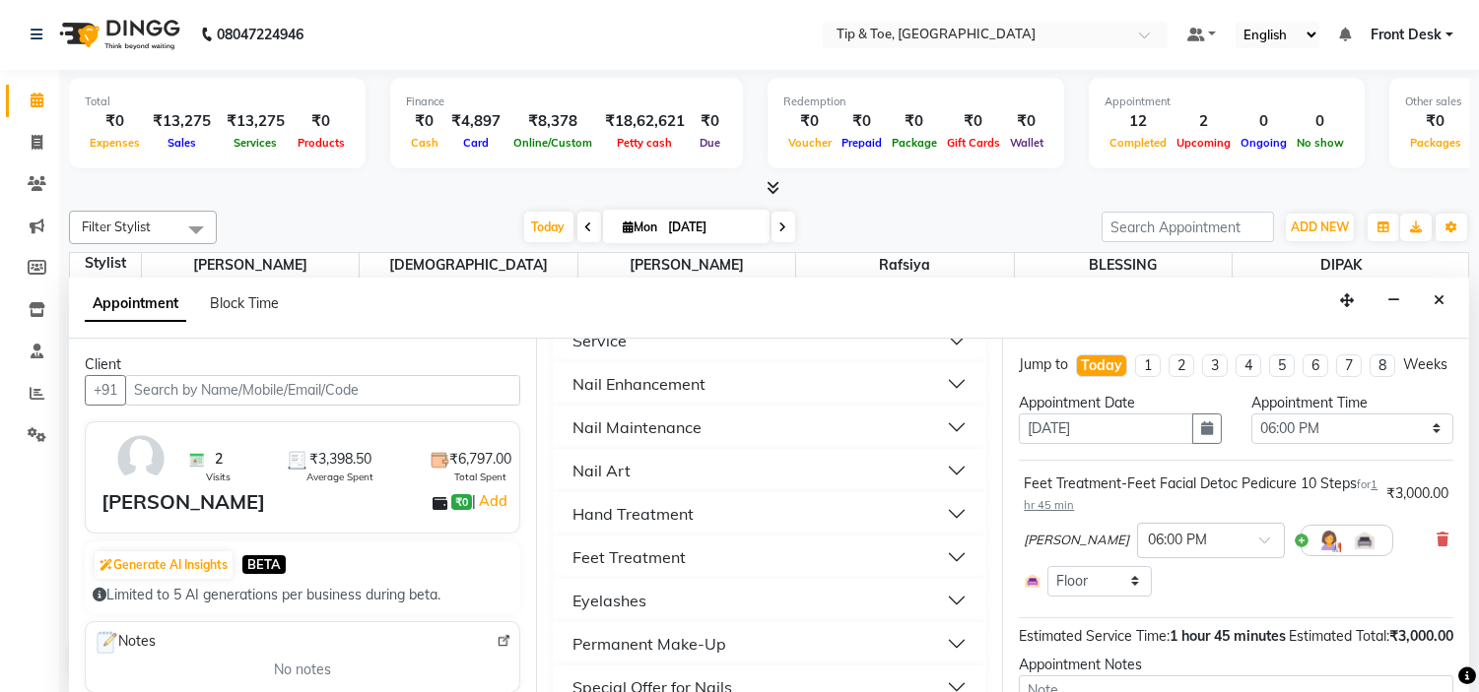
click at [714, 380] on button "Nail Enhancement" at bounding box center [769, 383] width 419 height 35
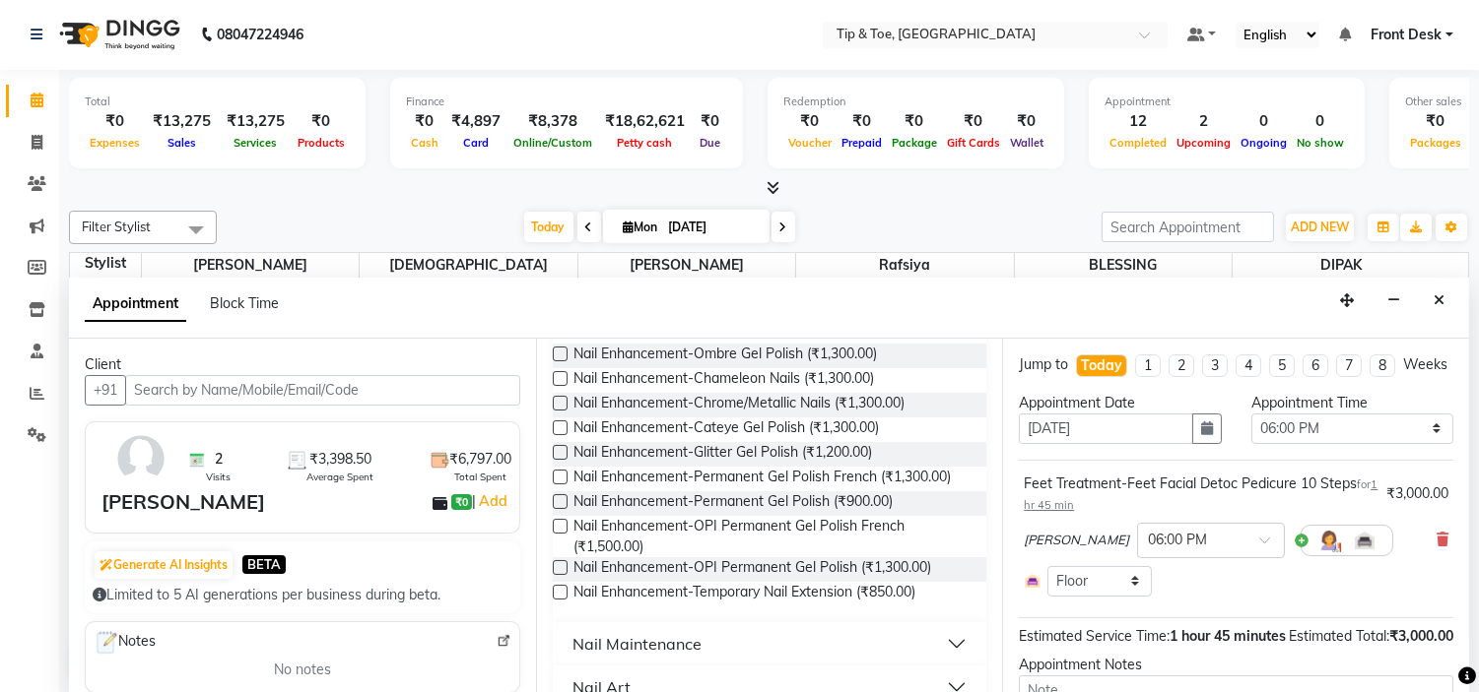
scroll to position [1094, 0]
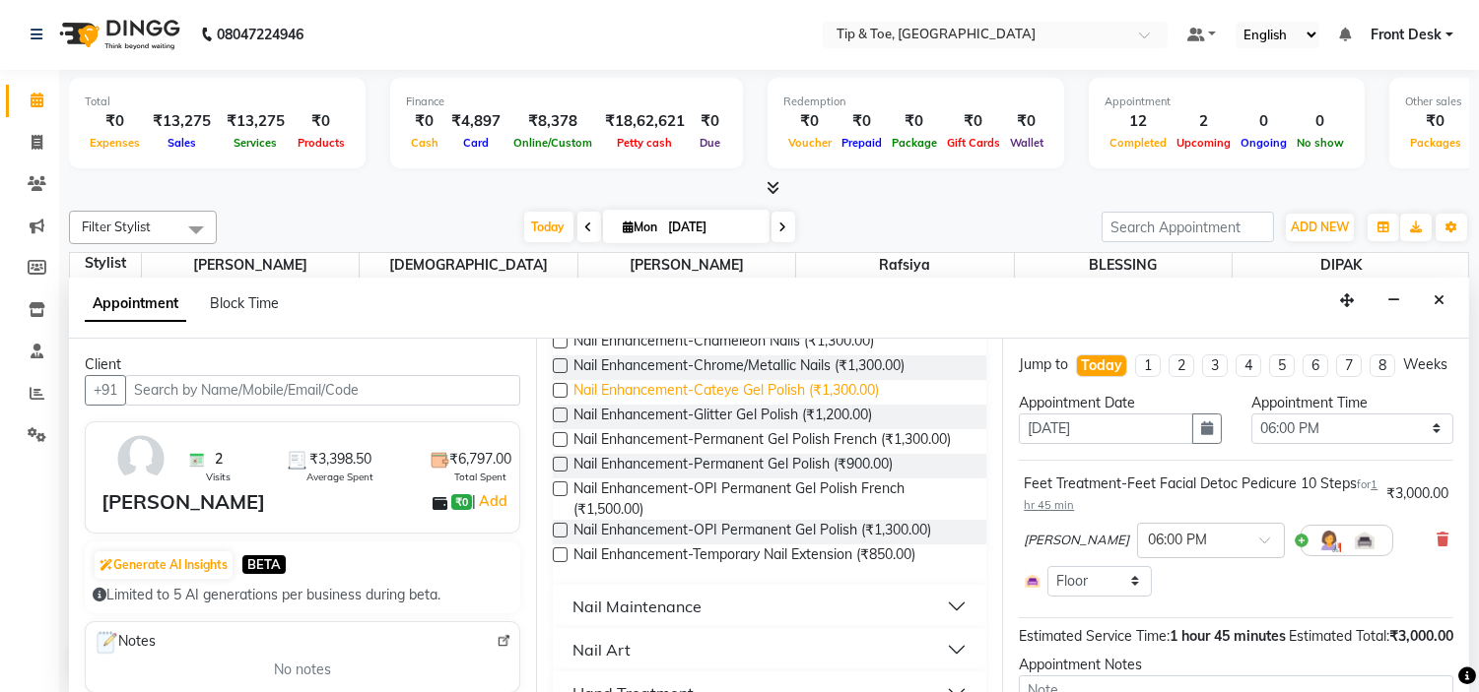
click at [854, 405] on span "Nail Enhancement-Cateye Gel Polish (₹1,300.00)" at bounding box center [725, 392] width 305 height 25
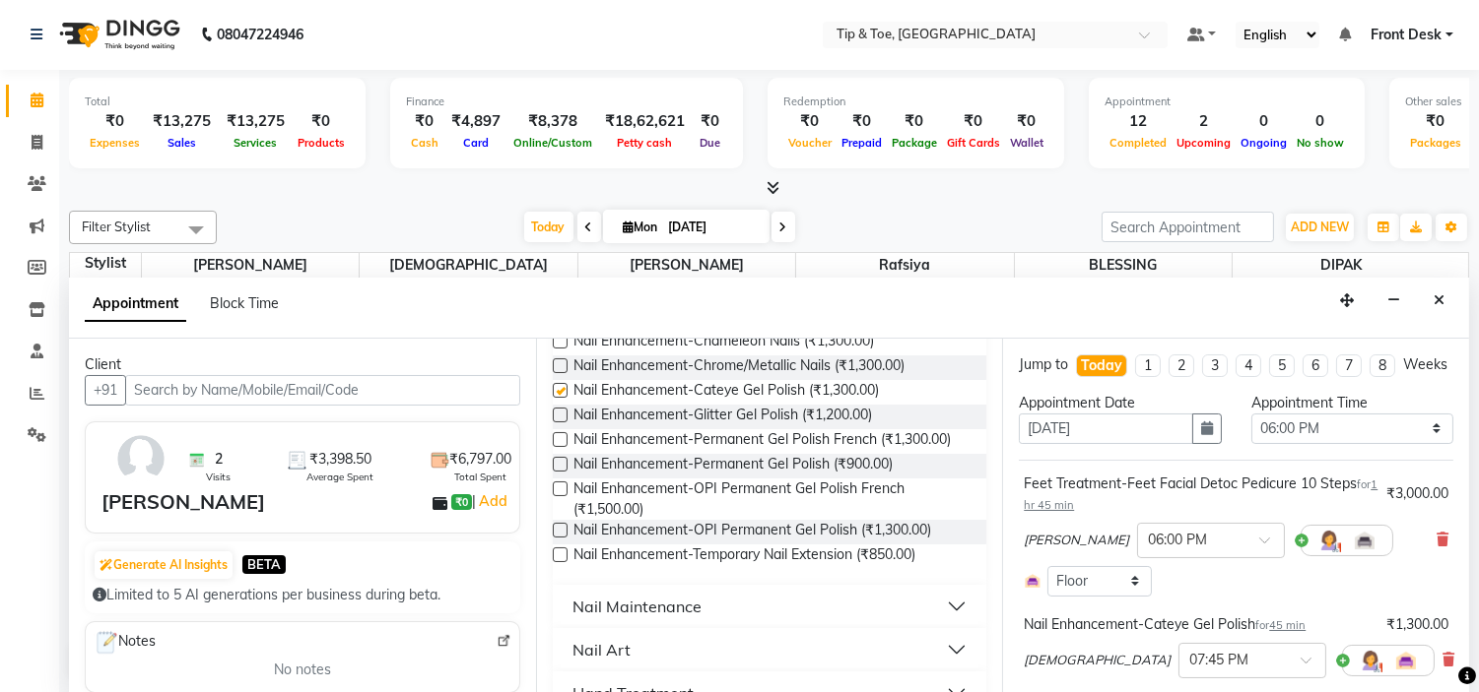
checkbox input "false"
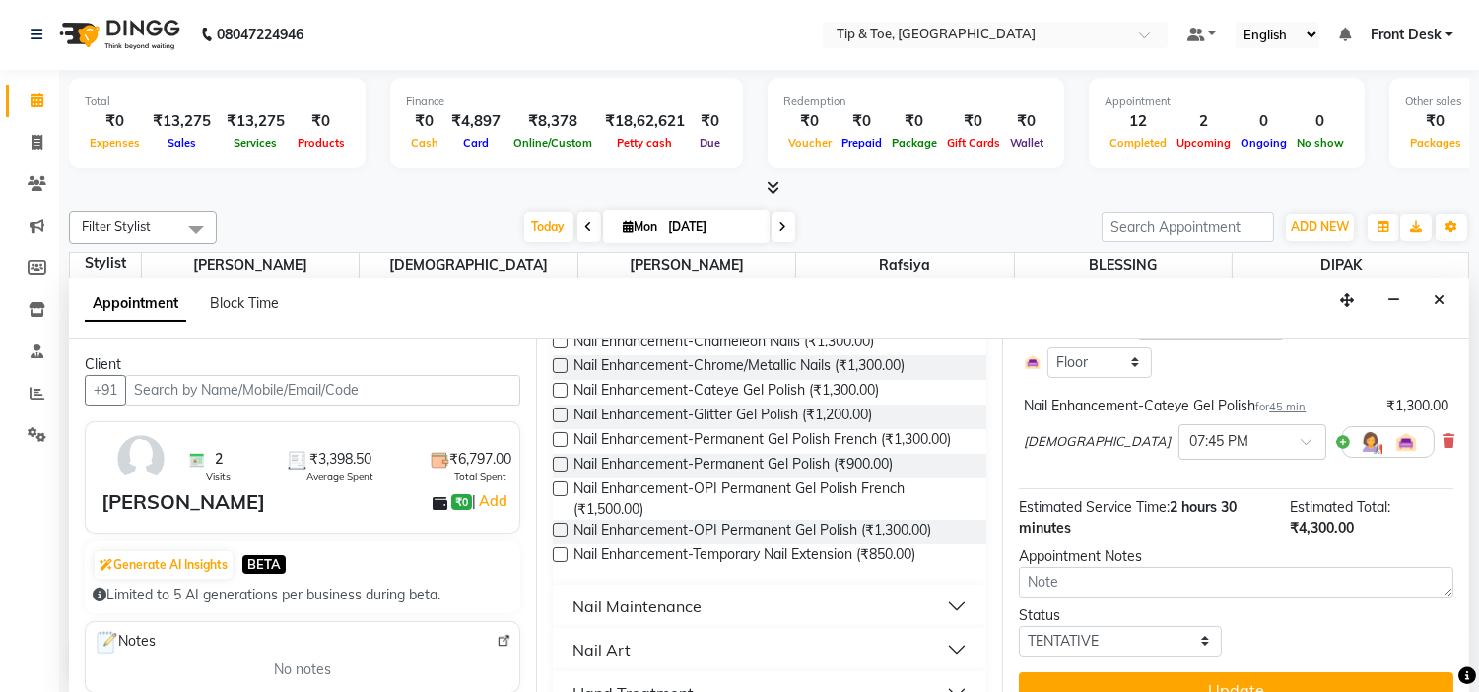
scroll to position [268, 0]
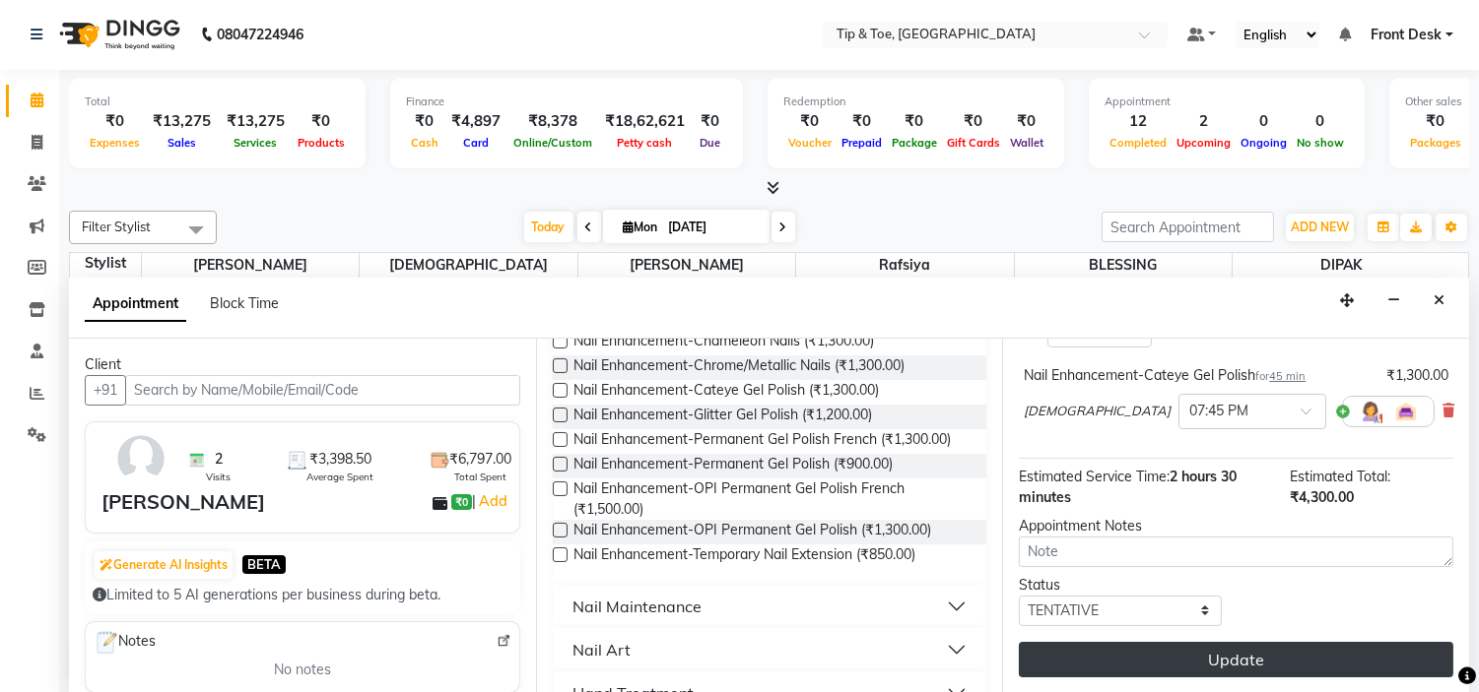
click at [1246, 665] on button "Update" at bounding box center [1236, 659] width 434 height 35
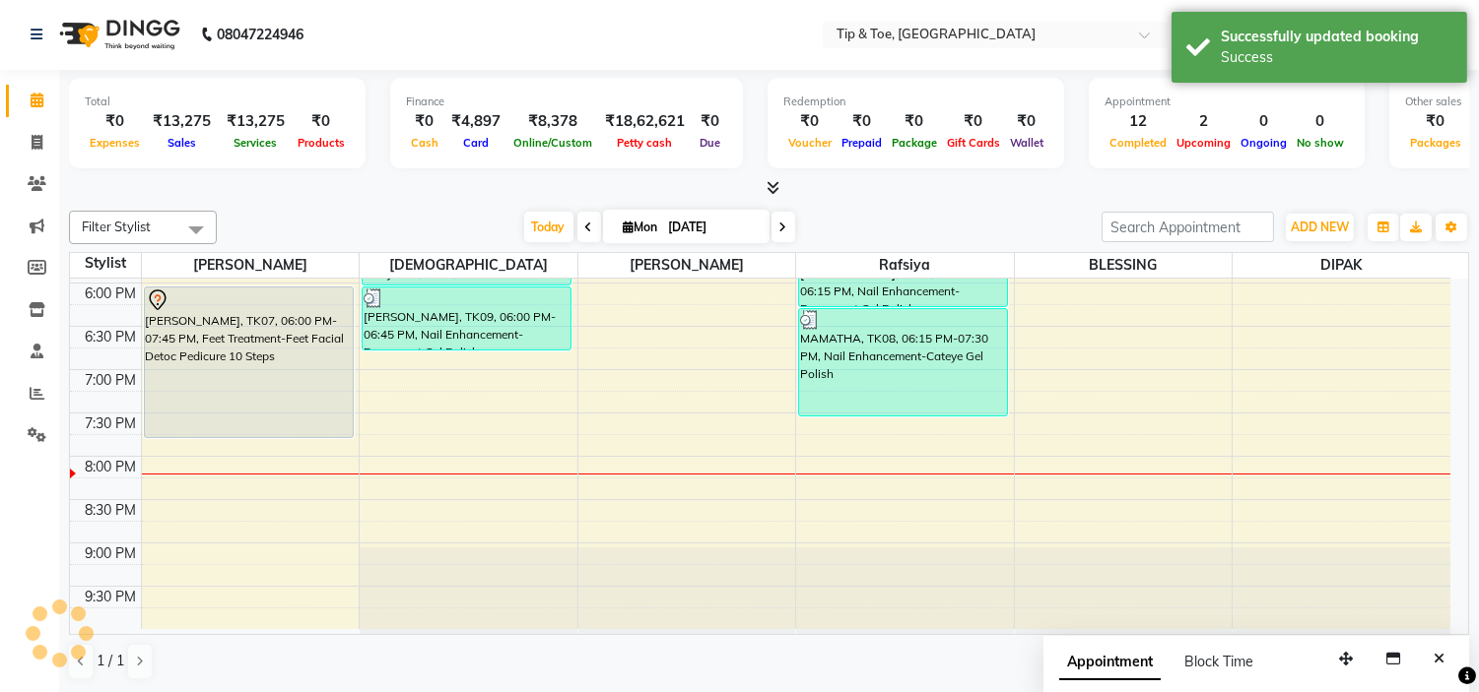
scroll to position [0, 0]
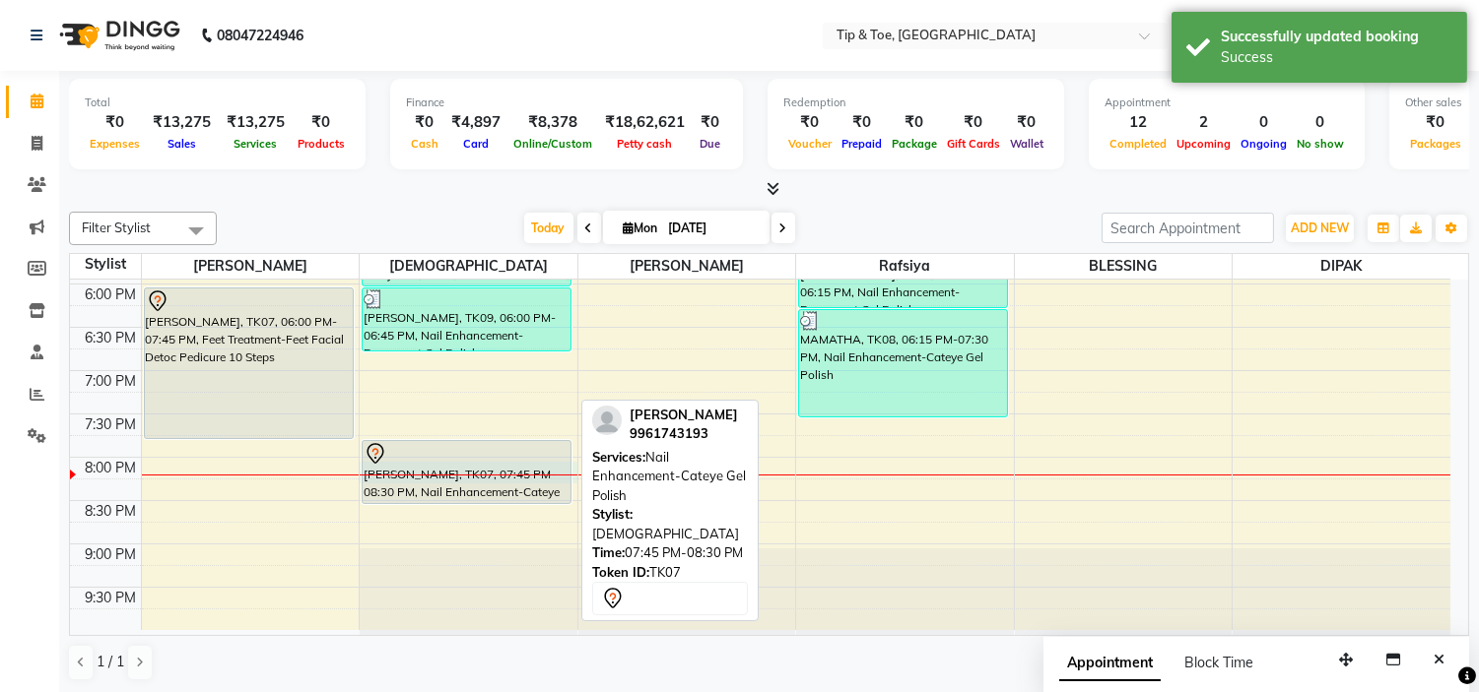
drag, startPoint x: 505, startPoint y: 473, endPoint x: 494, endPoint y: 461, distance: 16.0
click at [494, 461] on div "ELLERY, TK02, 11:15 AM-12:45 PM, Feet Treatment-Vedic Valley Pedicure RENJITHA,…" at bounding box center [469, 68] width 218 height 1126
select select "37611"
select select "tentative"
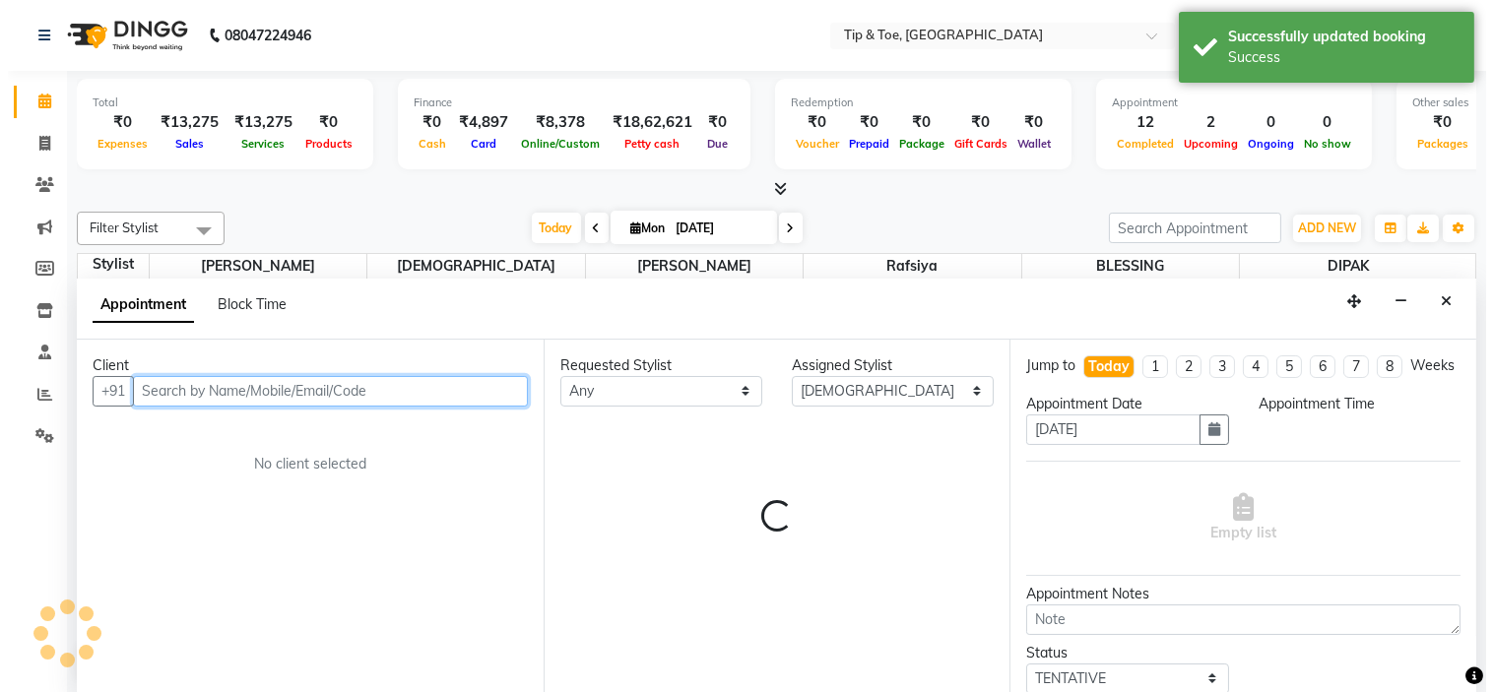
scroll to position [1, 0]
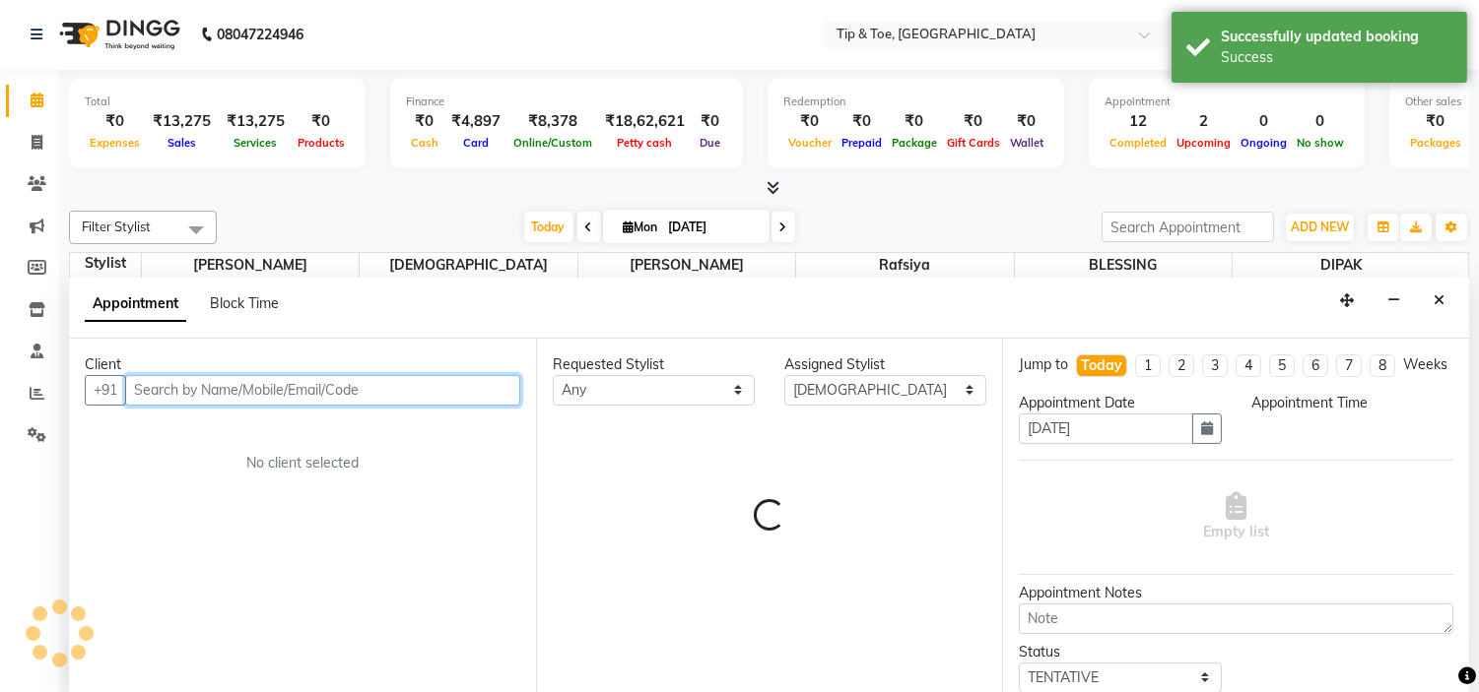
select select "1200"
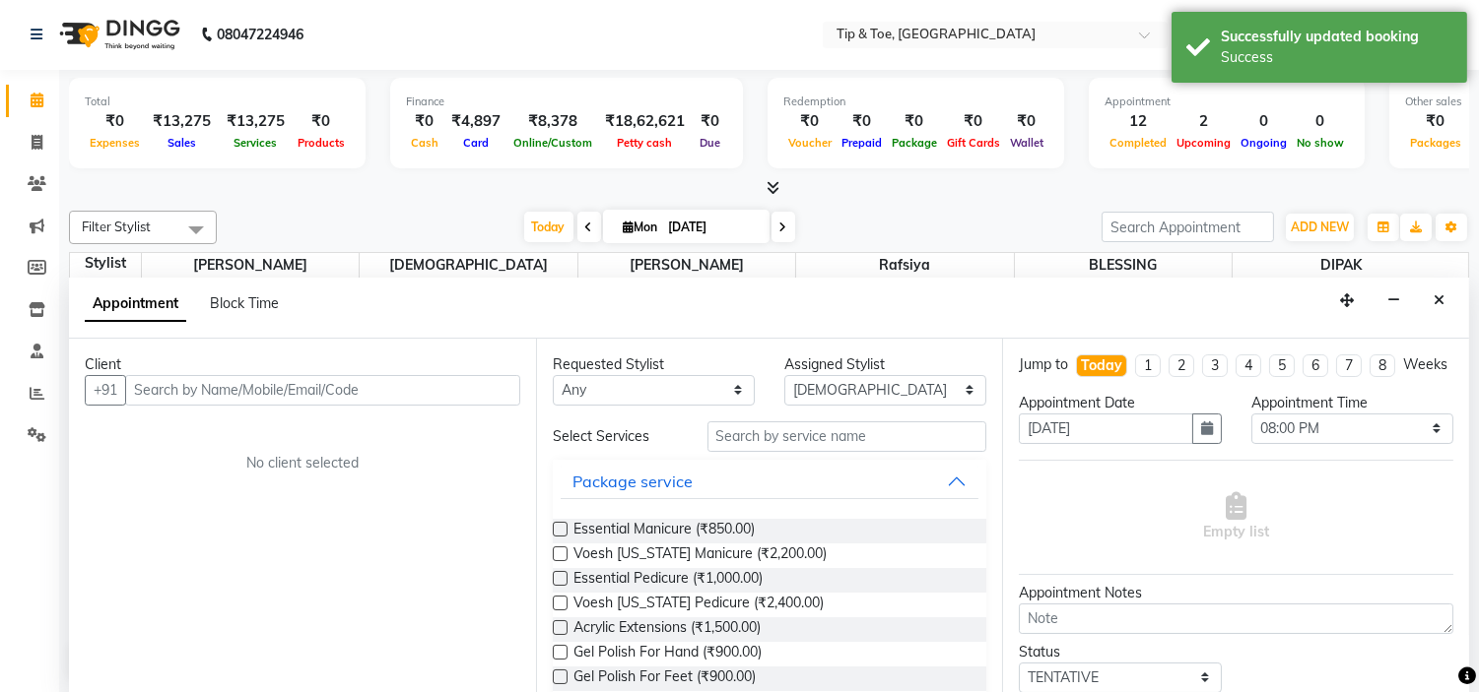
drag, startPoint x: 1443, startPoint y: 297, endPoint x: 1424, endPoint y: 297, distance: 18.7
click at [1441, 297] on icon "Close" at bounding box center [1438, 301] width 11 height 14
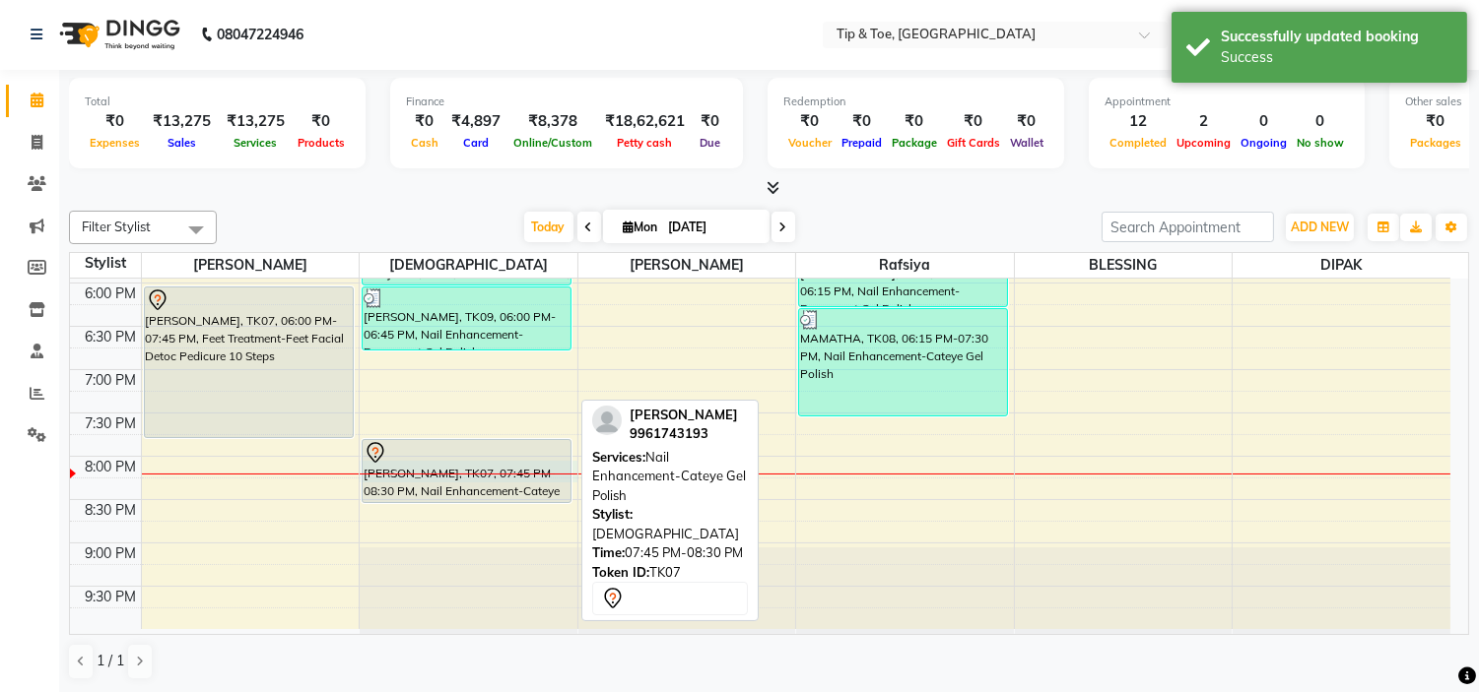
drag, startPoint x: 506, startPoint y: 470, endPoint x: 515, endPoint y: 475, distance: 10.1
click at [515, 475] on div "ELLERY, TK02, 11:15 AM-12:45 PM, Feet Treatment-Vedic Valley Pedicure RENJITHA,…" at bounding box center [469, 67] width 218 height 1126
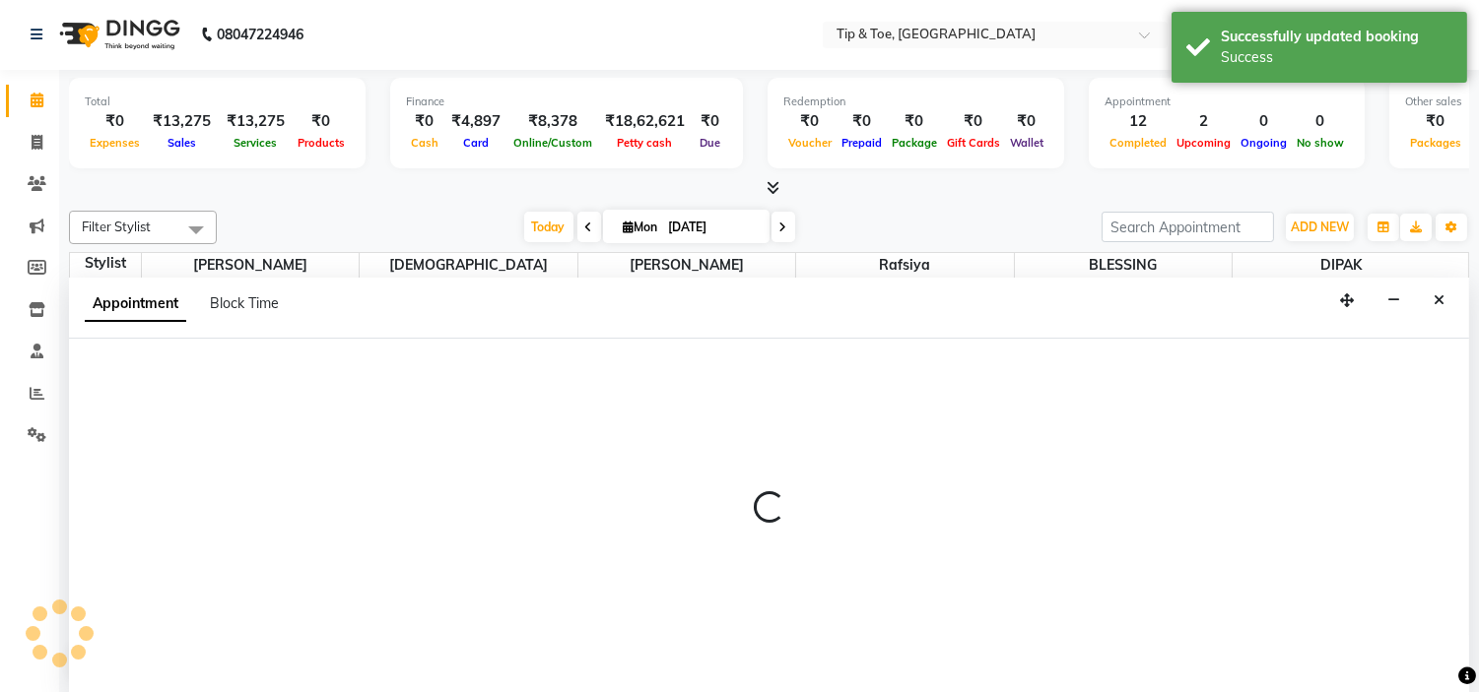
select select "37611"
select select "1200"
select select "tentative"
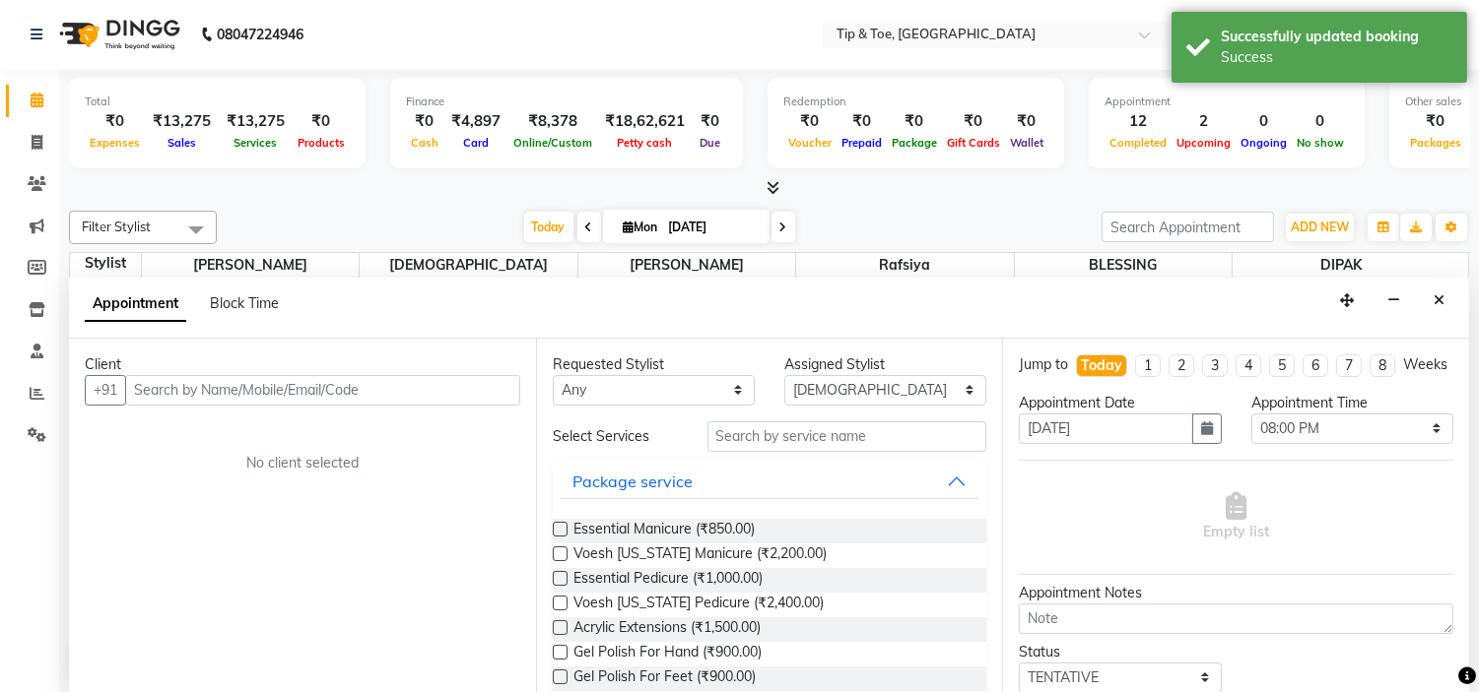
drag, startPoint x: 1442, startPoint y: 302, endPoint x: 1418, endPoint y: 307, distance: 24.1
click at [1433, 303] on icon "Close" at bounding box center [1438, 301] width 11 height 14
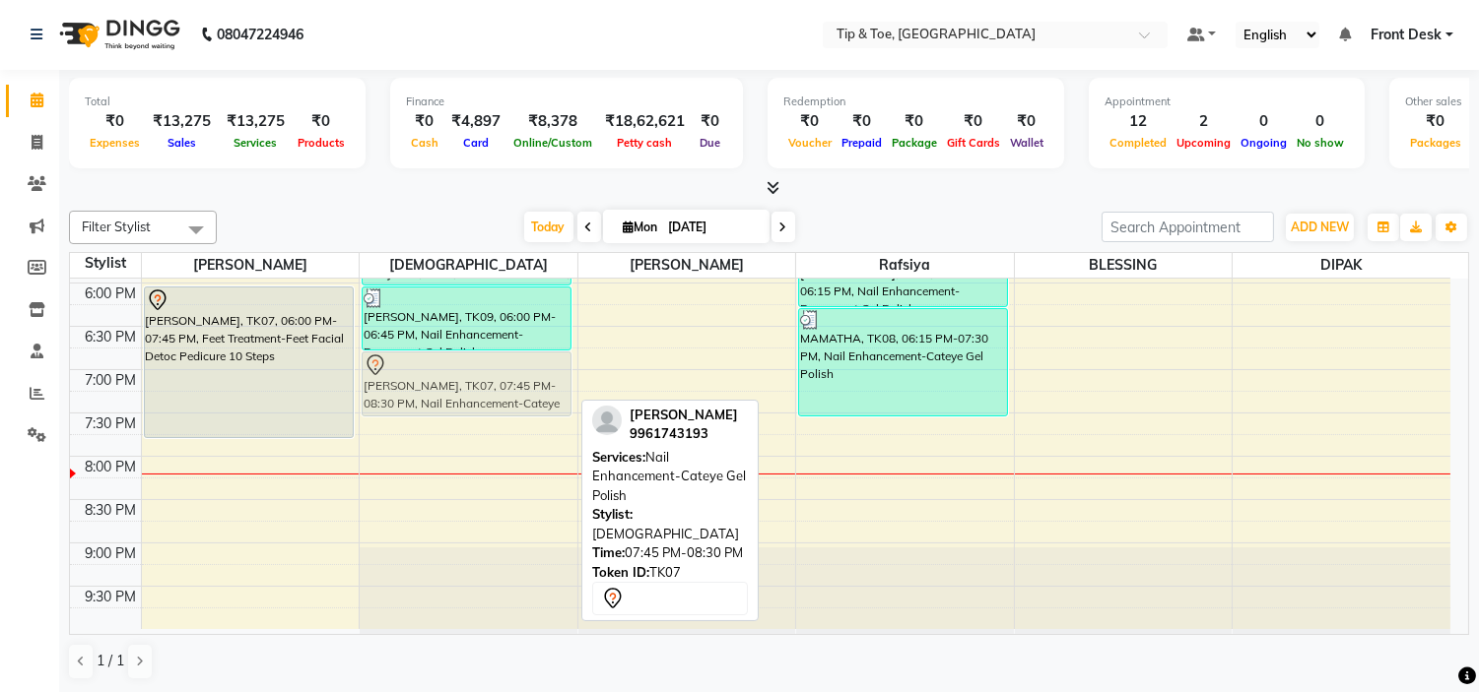
drag, startPoint x: 425, startPoint y: 459, endPoint x: 445, endPoint y: 377, distance: 84.3
click at [445, 377] on div "ELLERY, TK02, 11:15 AM-12:45 PM, Feet Treatment-Vedic Valley Pedicure RENJITHA,…" at bounding box center [469, 67] width 218 height 1126
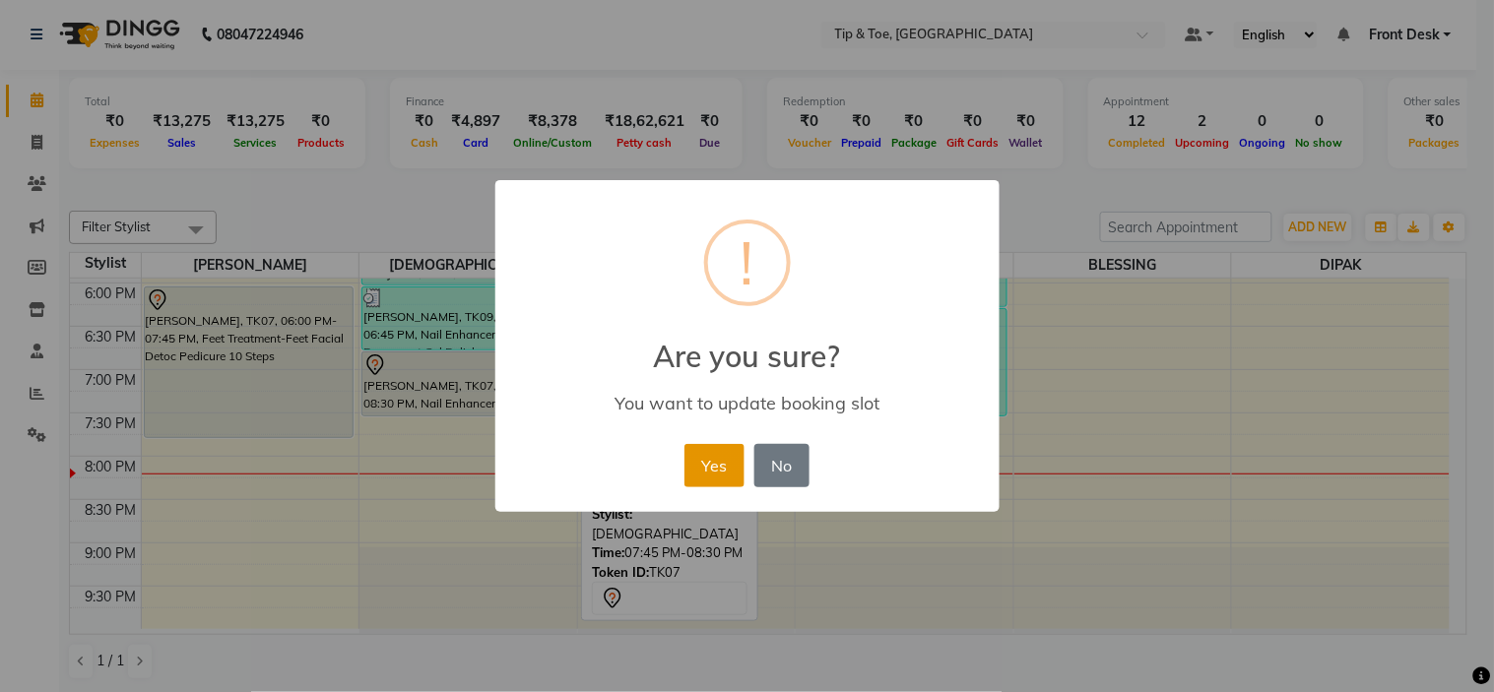
click at [714, 453] on button "Yes" at bounding box center [715, 465] width 60 height 43
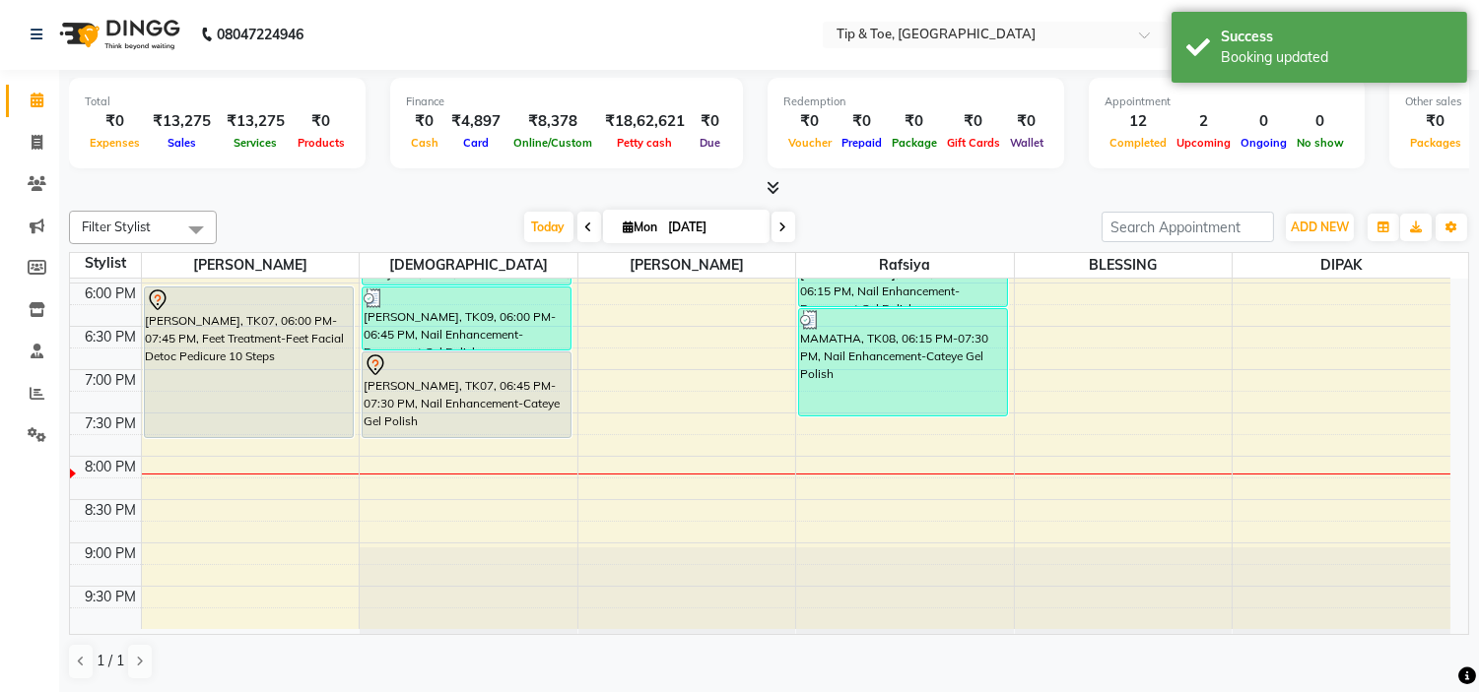
drag, startPoint x: 512, startPoint y: 417, endPoint x: 510, endPoint y: 439, distance: 22.7
click at [510, 439] on div "9:00 AM 9:30 AM 10:00 AM 10:30 AM 11:00 AM 11:30 AM 12:00 PM 12:30 PM 1:00 PM 1…" at bounding box center [760, 67] width 1380 height 1126
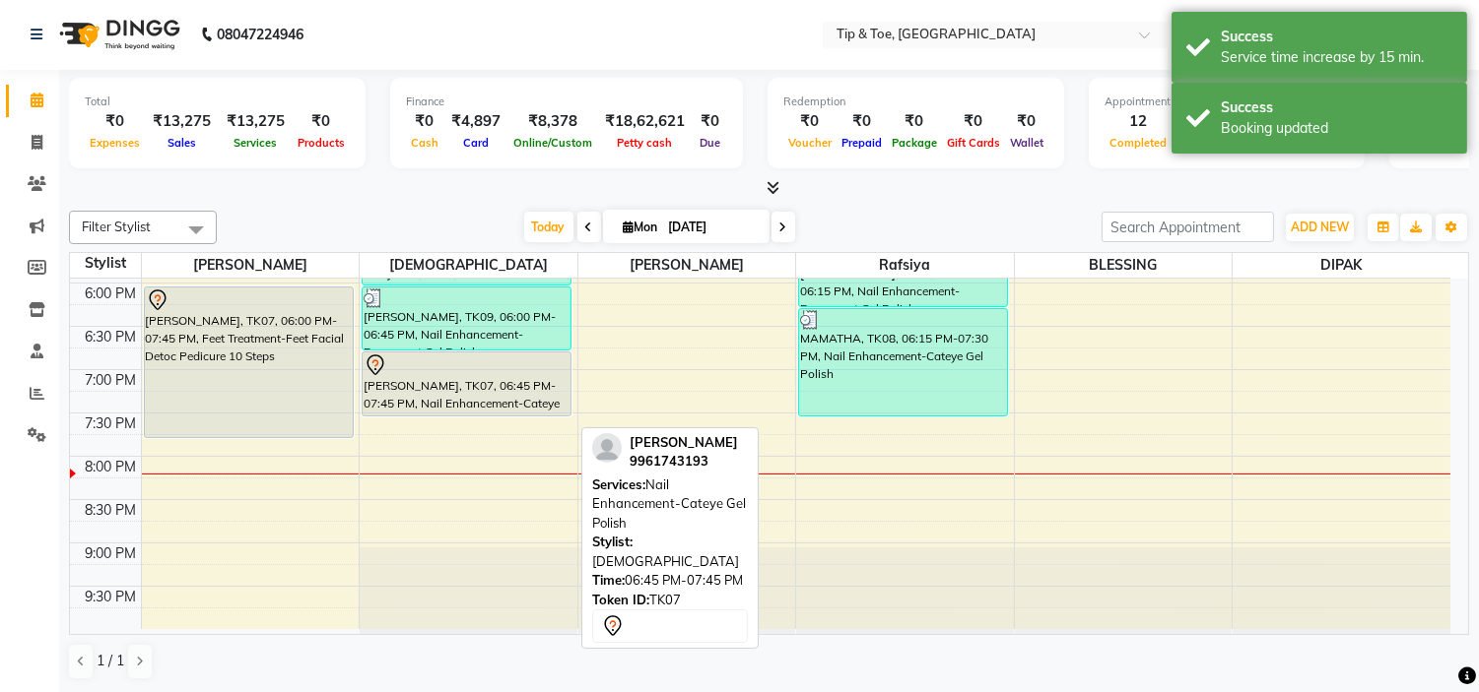
drag, startPoint x: 519, startPoint y: 433, endPoint x: 520, endPoint y: 414, distance: 19.7
click at [520, 414] on div "ELLERY, TK02, 11:15 AM-12:45 PM, Feet Treatment-Vedic Valley Pedicure RENJITHA,…" at bounding box center [469, 67] width 218 height 1126
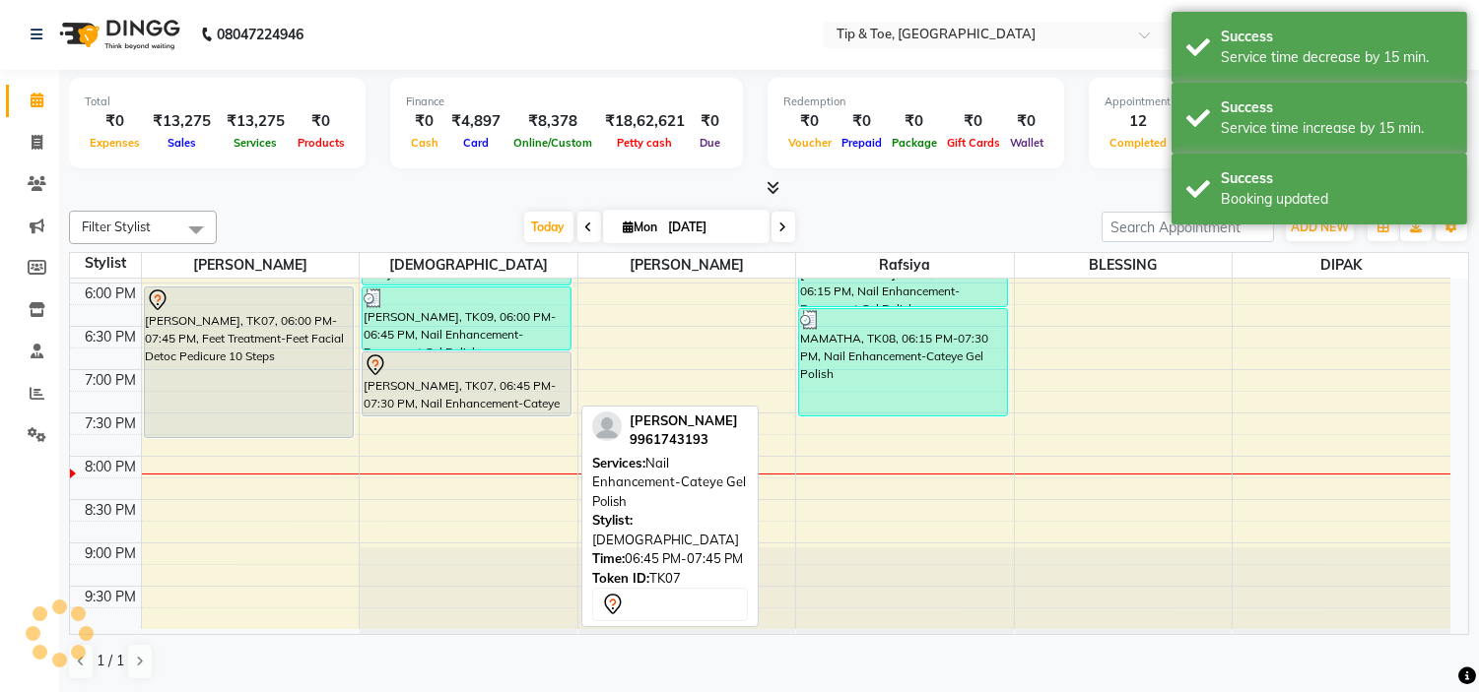
click at [527, 396] on div "AMEYA PRASAD, TK07, 06:45 PM-07:30 PM, Nail Enhancement-Cateye Gel Polish" at bounding box center [467, 384] width 208 height 63
select select "7"
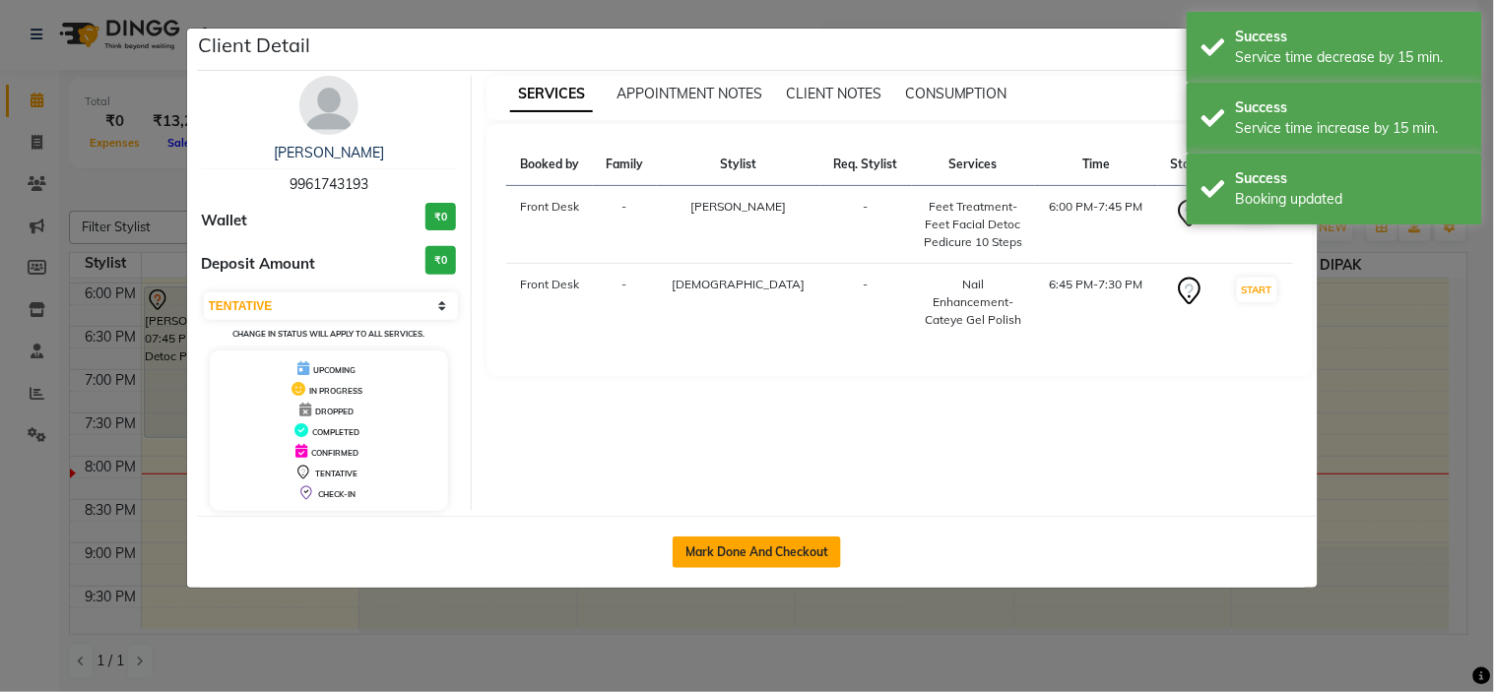
click at [736, 555] on button "Mark Done And Checkout" at bounding box center [757, 553] width 168 height 32
select select "5360"
select select "service"
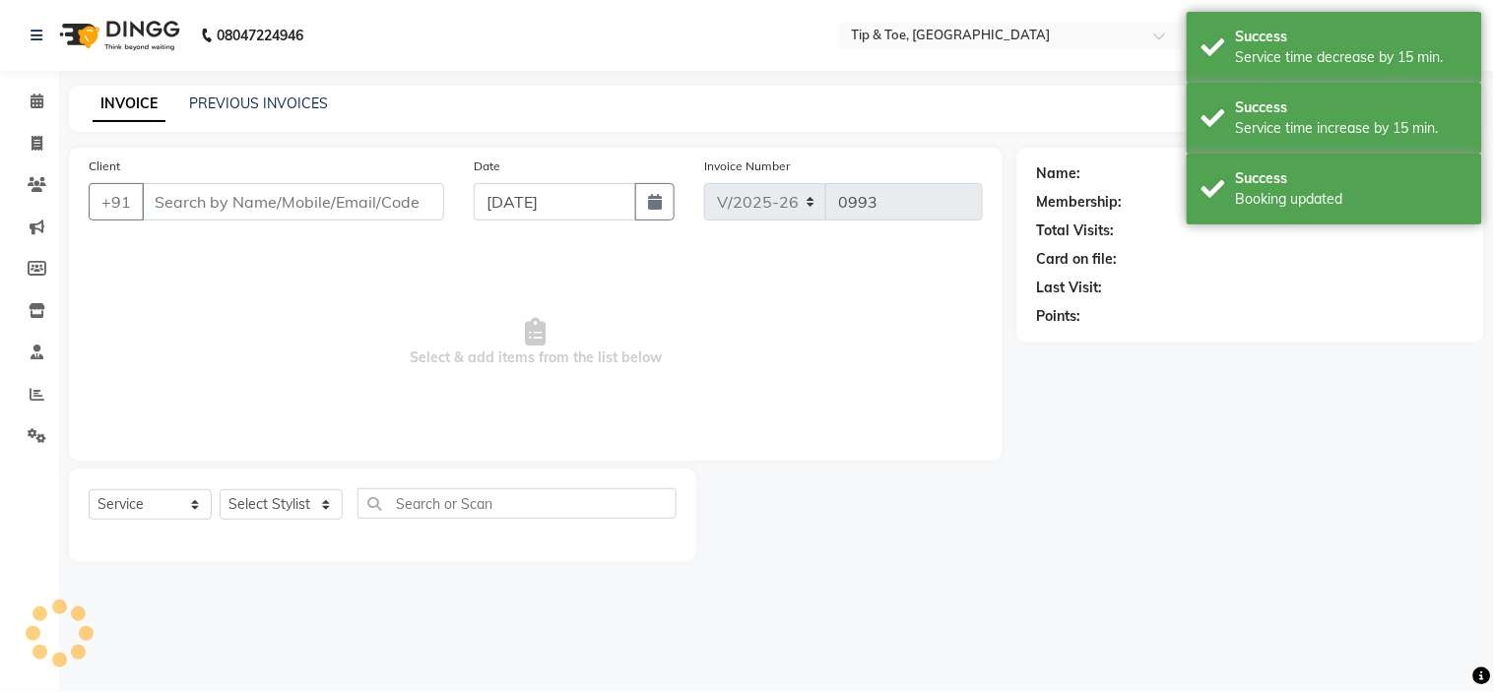
type input "9961743193"
select select "37611"
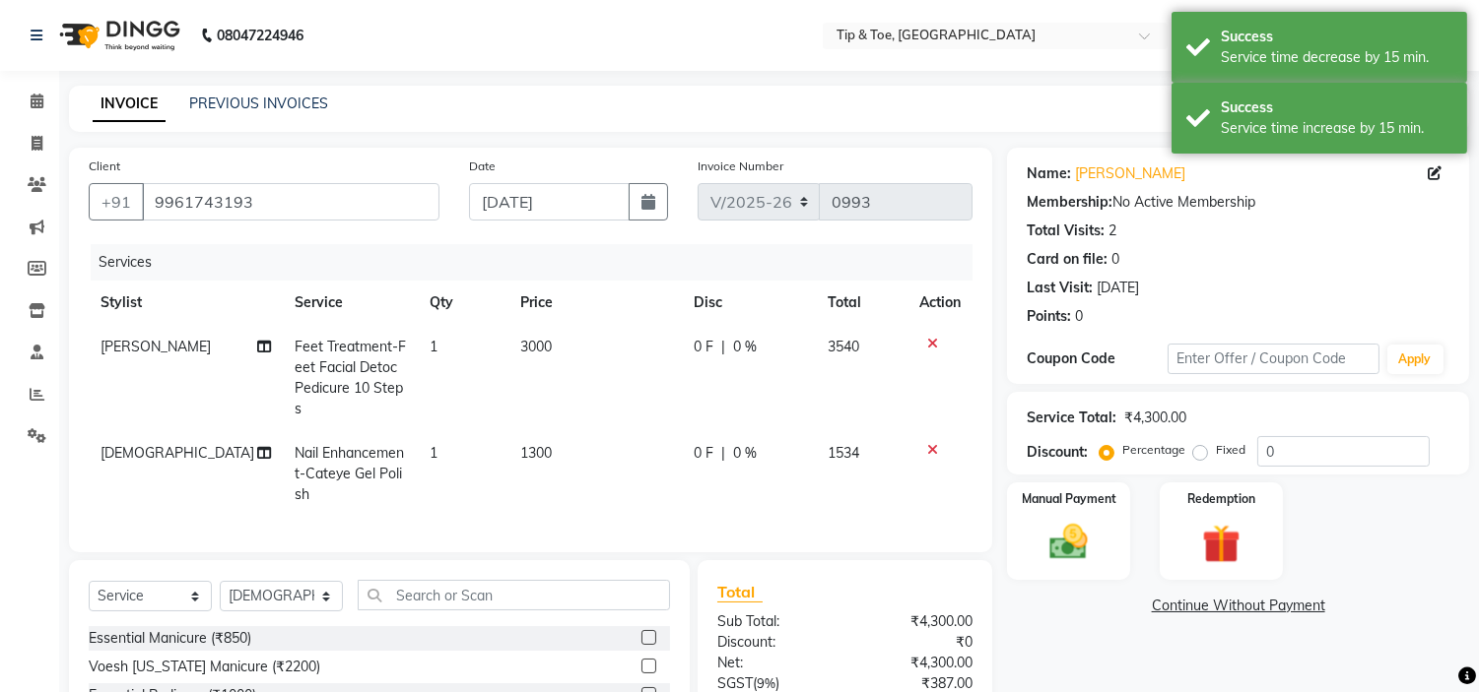
scroll to position [204, 0]
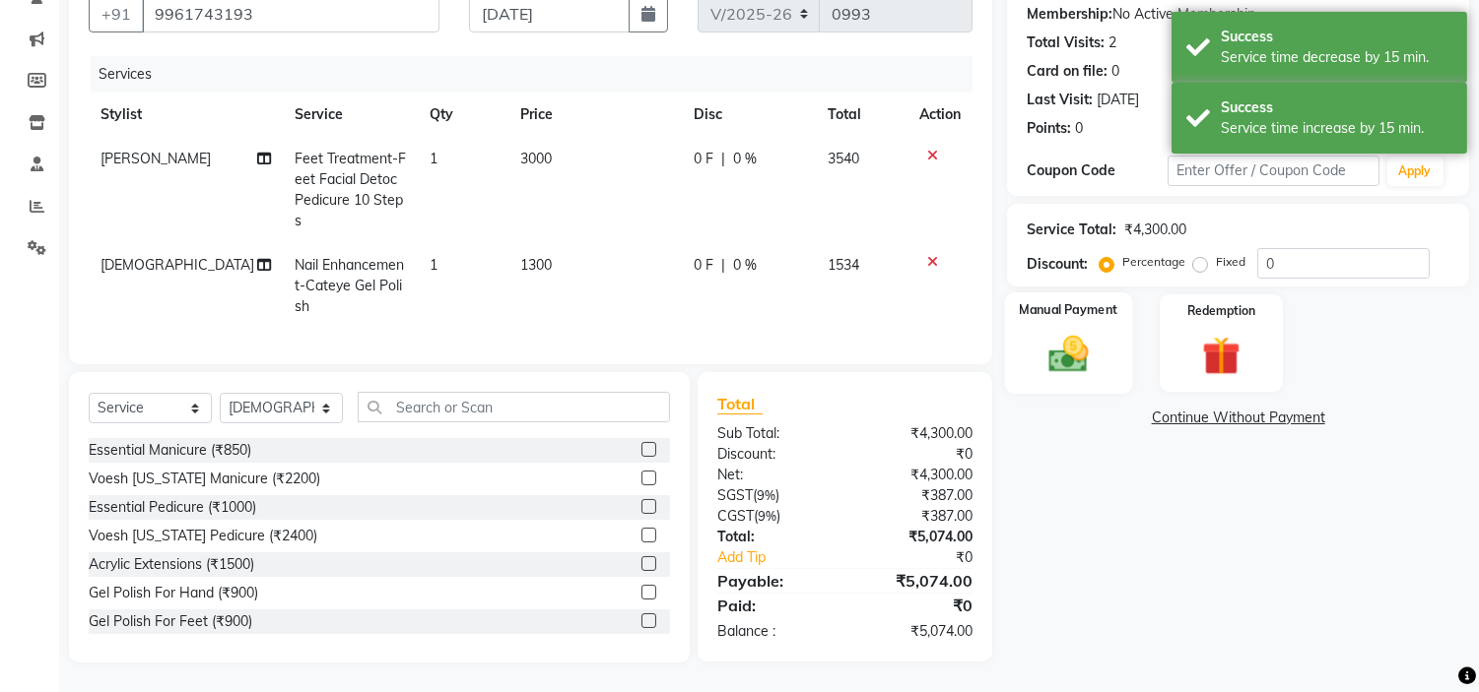
click at [1076, 360] on img at bounding box center [1068, 355] width 65 height 46
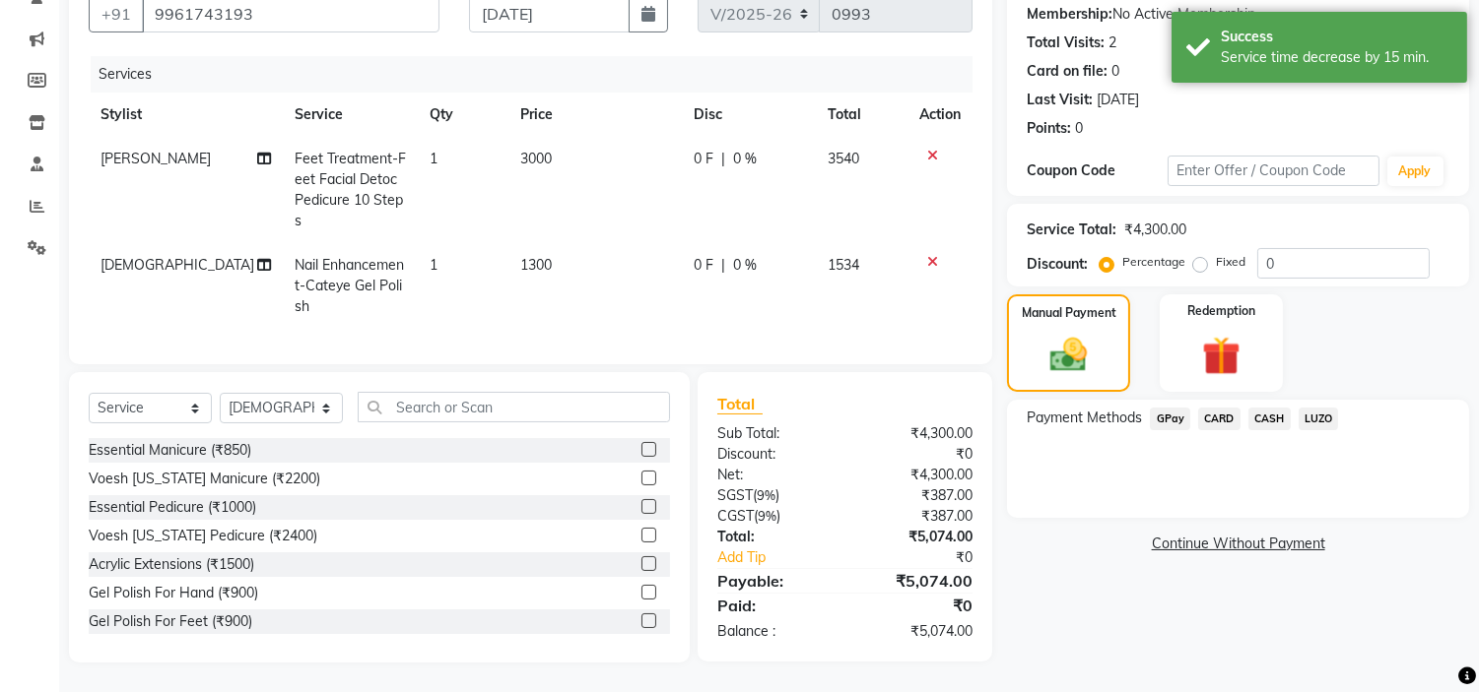
click at [1178, 408] on span "GPay" at bounding box center [1170, 419] width 40 height 23
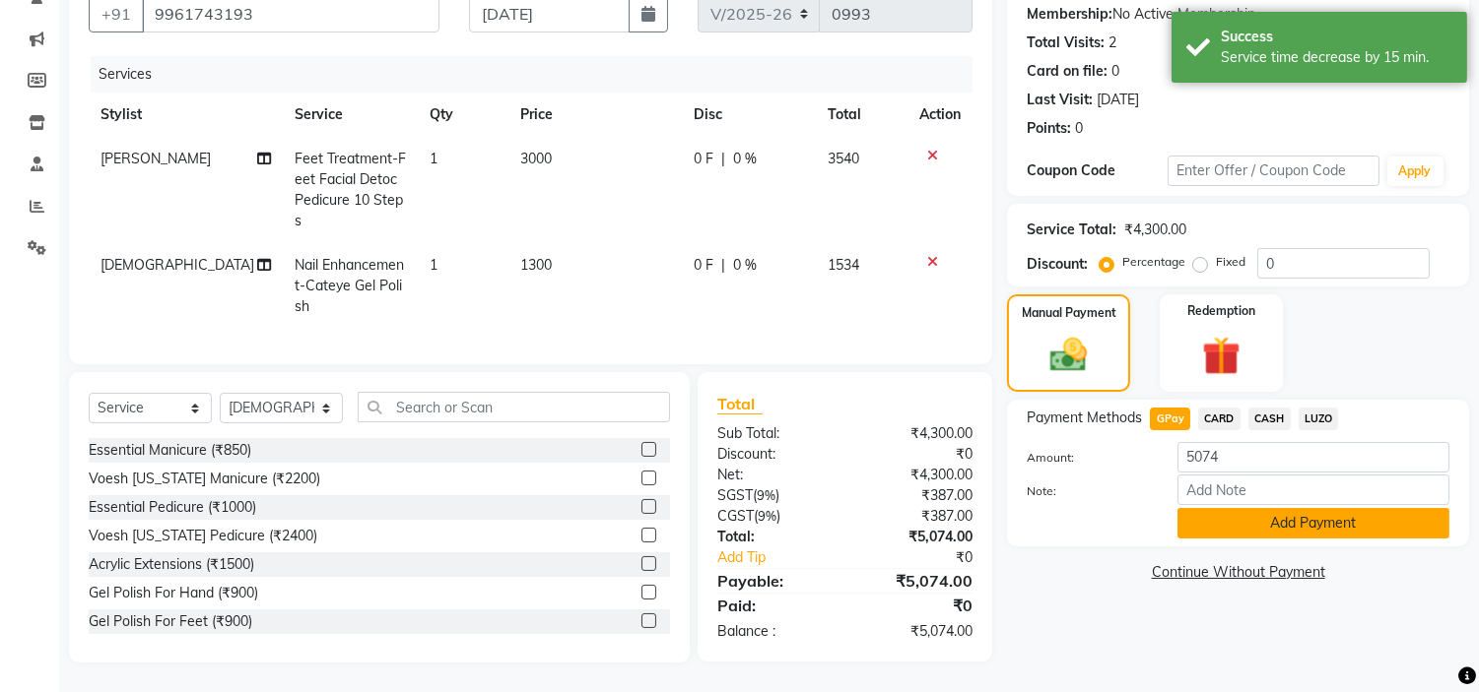
click at [1254, 508] on button "Add Payment" at bounding box center [1313, 523] width 272 height 31
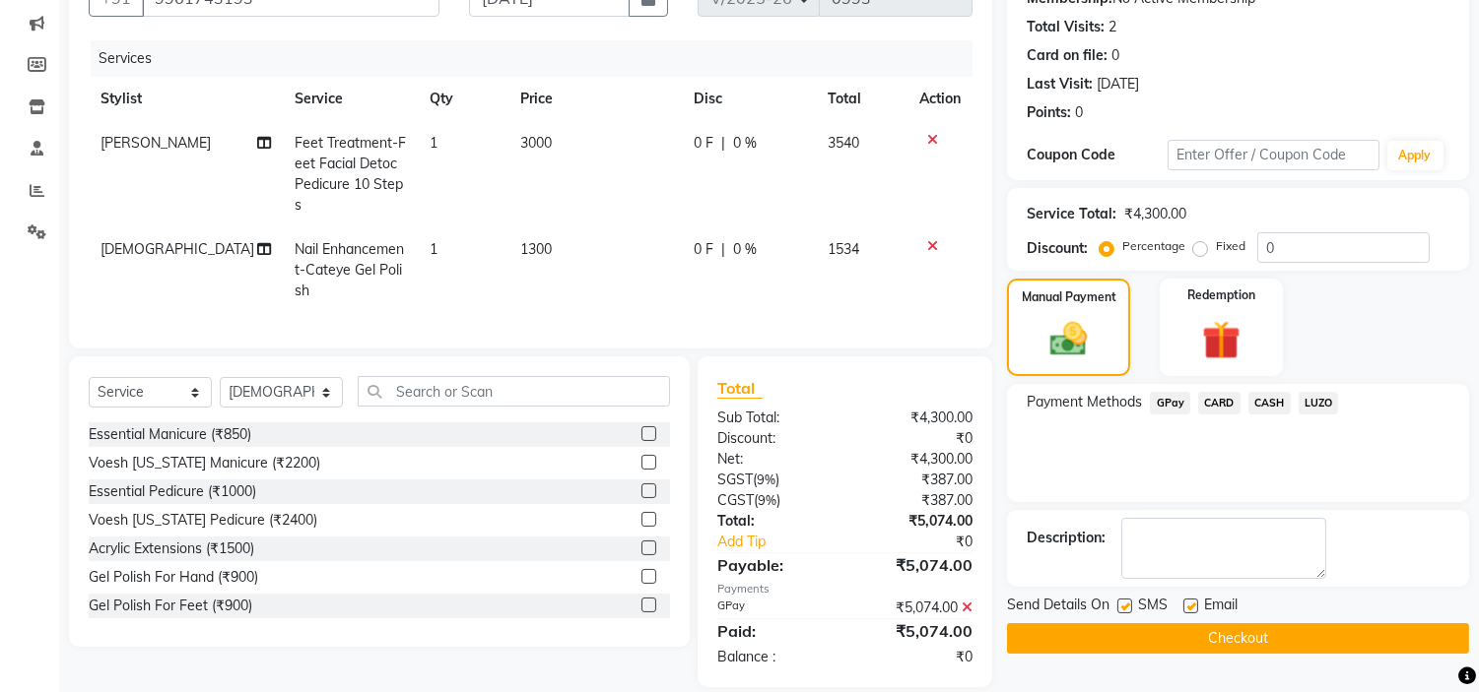
click at [1185, 604] on label at bounding box center [1190, 606] width 15 height 15
click at [1185, 604] on input "checkbox" at bounding box center [1189, 607] width 13 height 13
checkbox input "false"
click at [1200, 632] on button "Checkout" at bounding box center [1238, 639] width 462 height 31
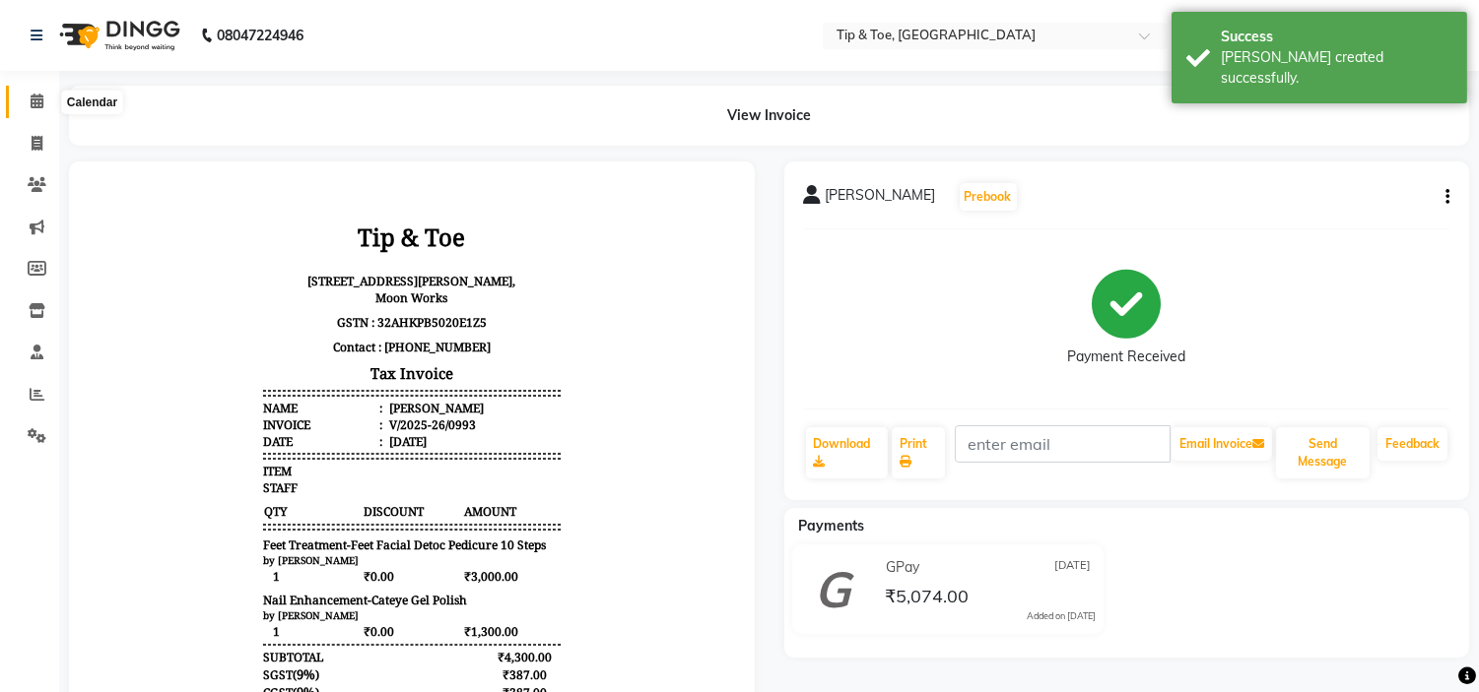
click at [27, 92] on span at bounding box center [37, 102] width 34 height 23
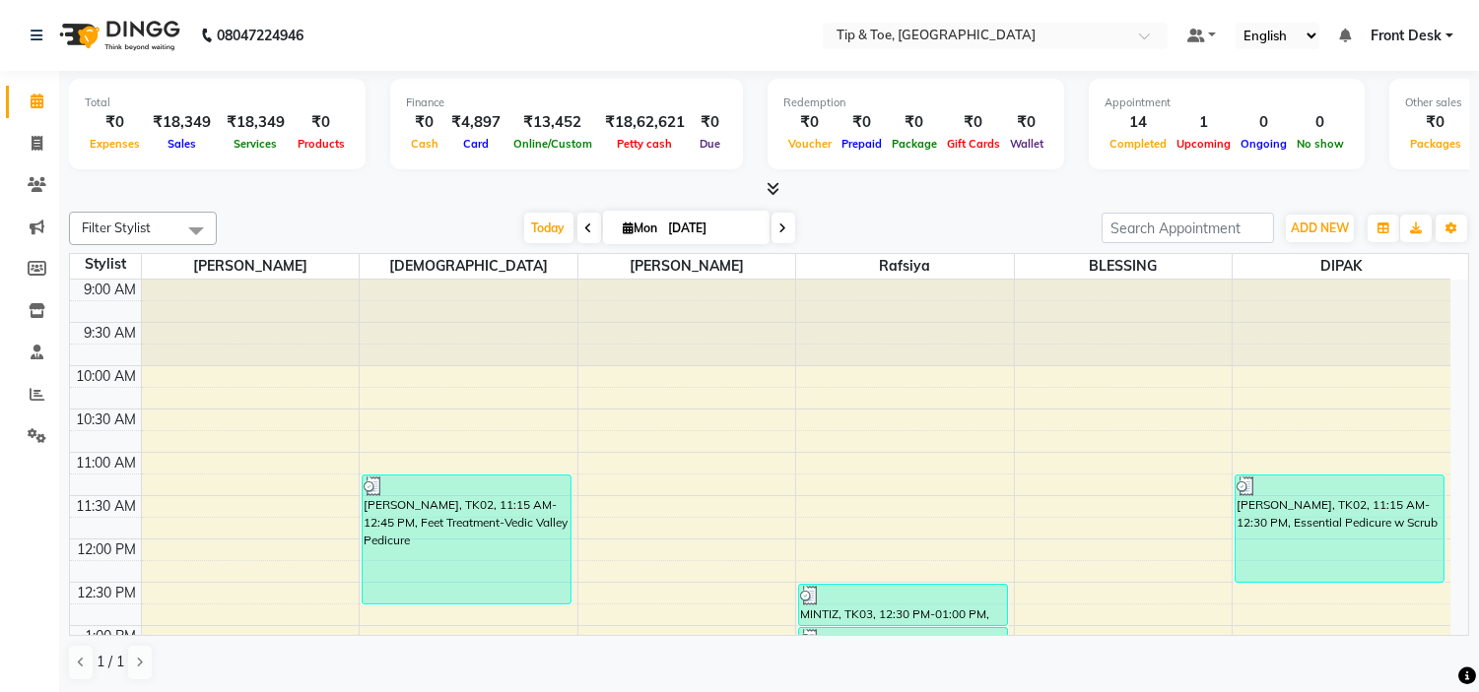
click at [784, 229] on span at bounding box center [783, 228] width 24 height 31
type input "02-09-2025"
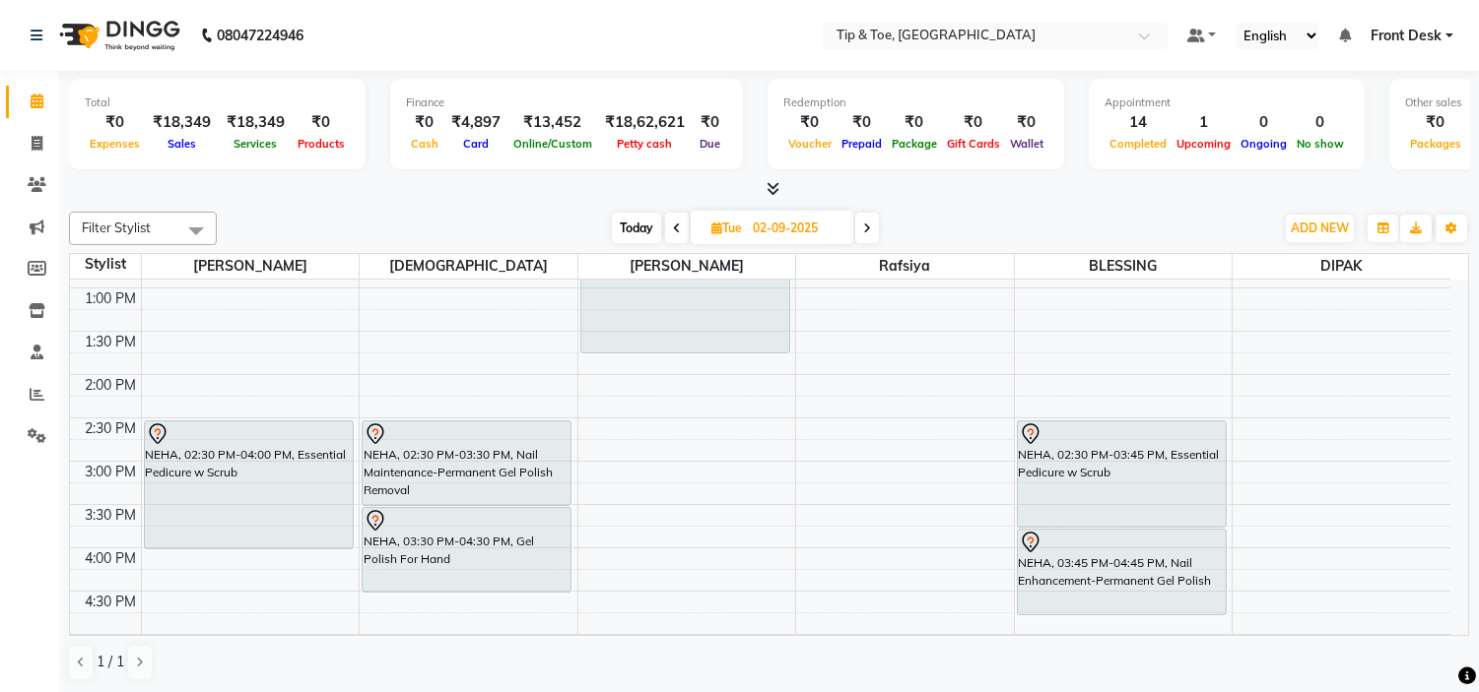
scroll to position [229, 0]
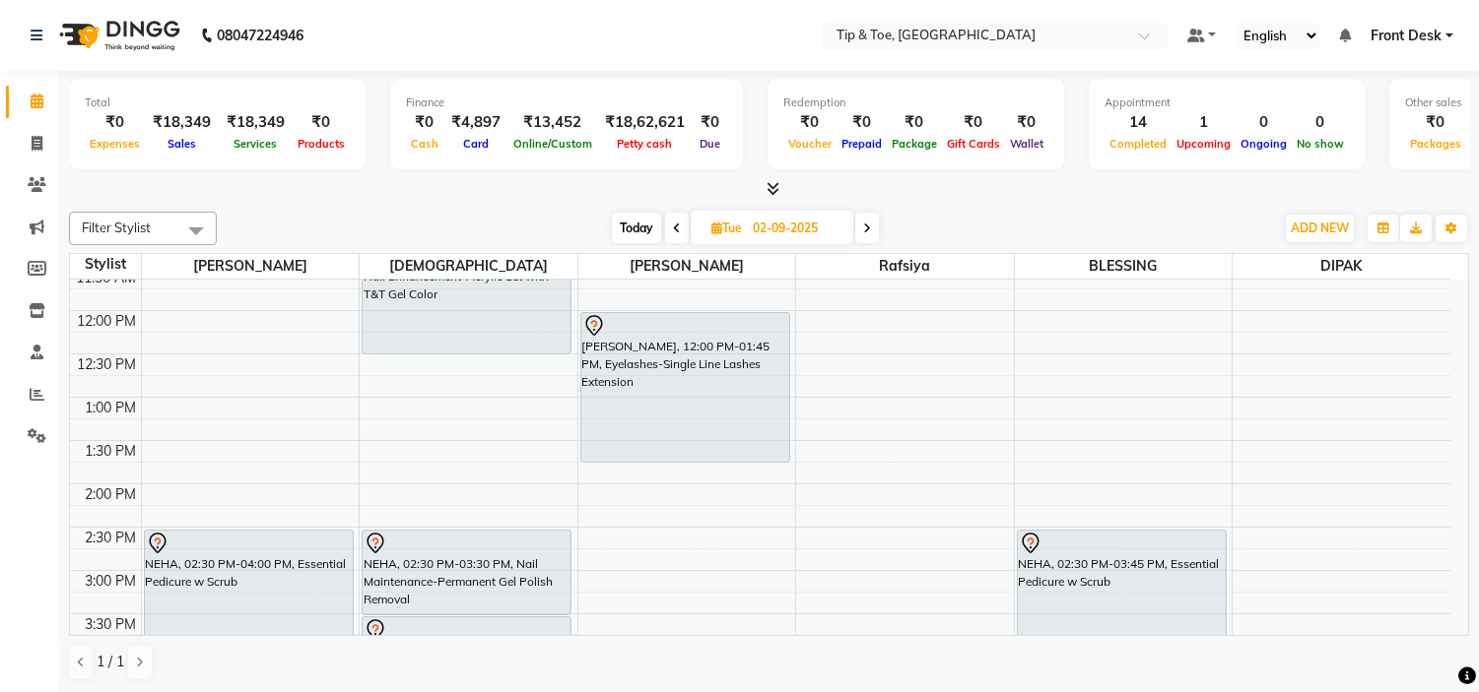
click at [885, 408] on div "9:00 AM 9:30 AM 10:00 AM 10:30 AM 11:00 AM 11:30 AM 12:00 PM 12:30 PM 1:00 PM 1…" at bounding box center [760, 614] width 1380 height 1126
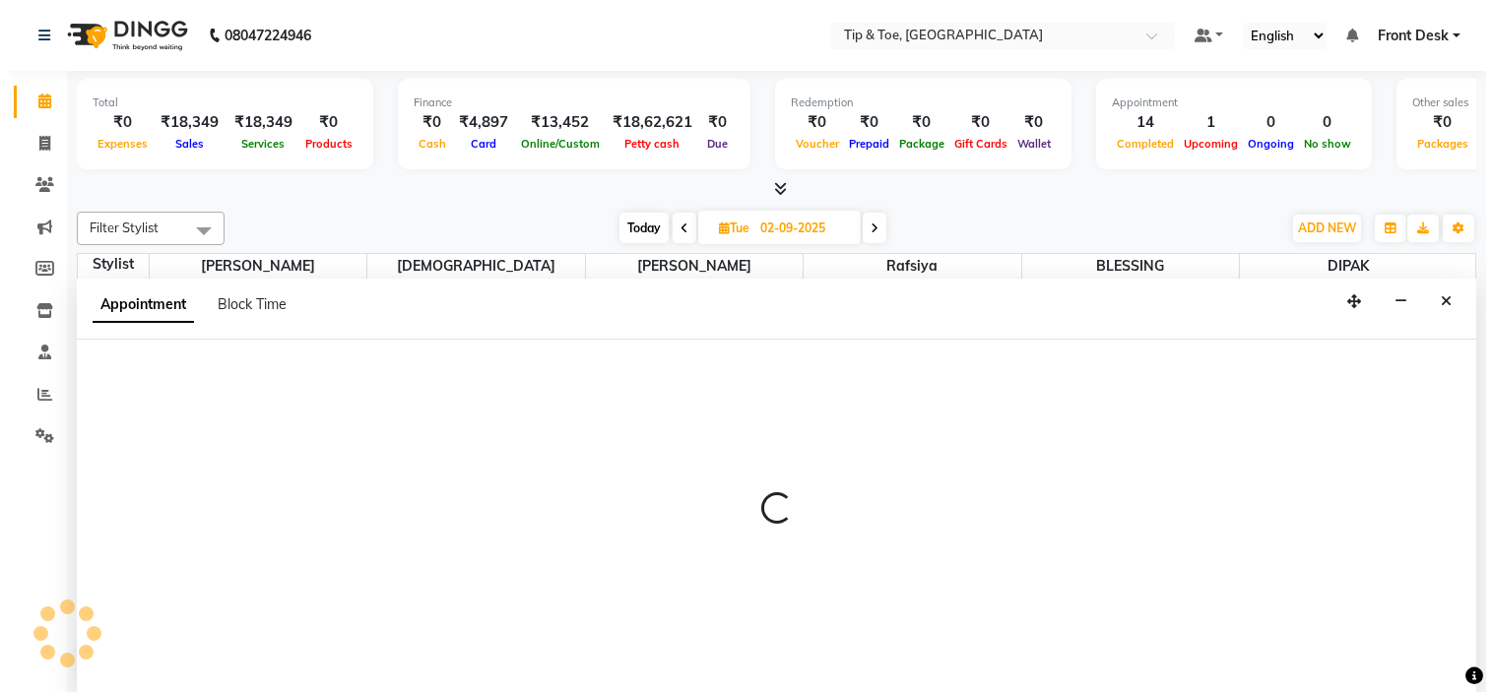
scroll to position [1, 0]
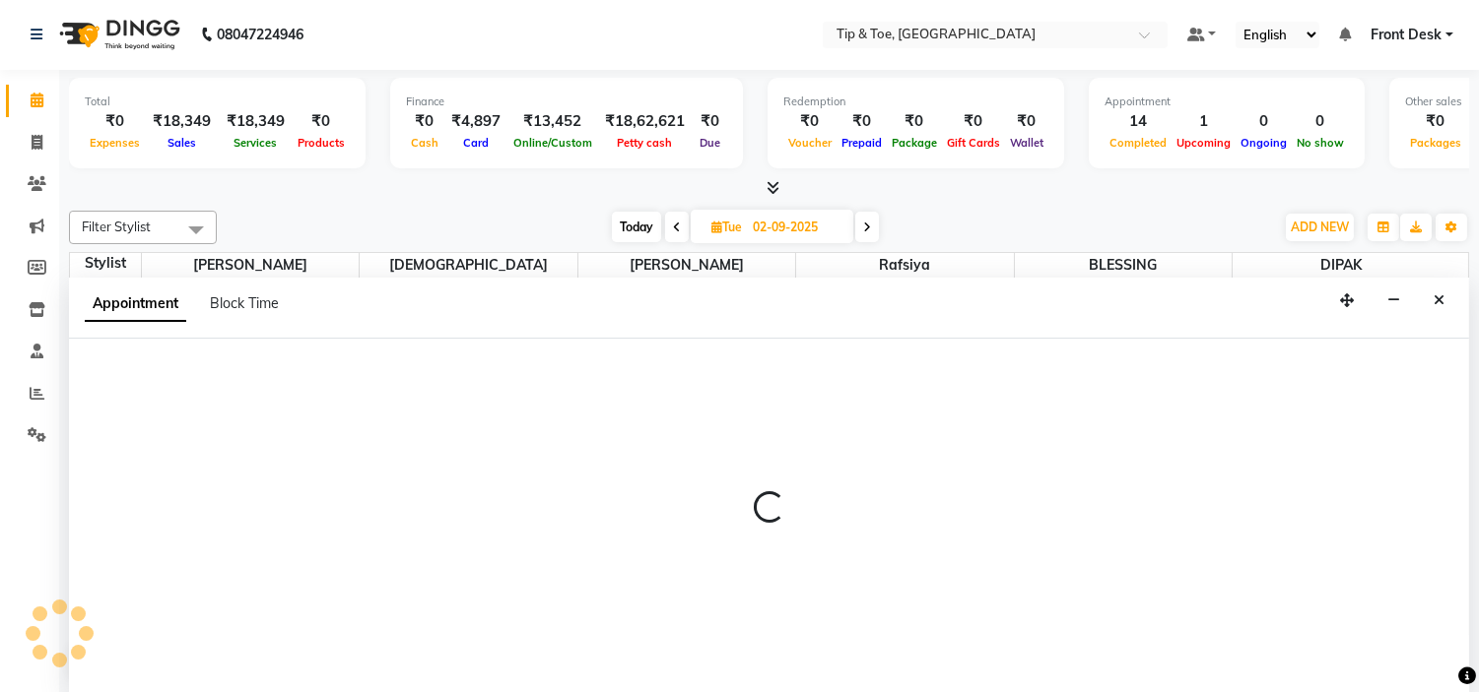
select select "48143"
select select "tentative"
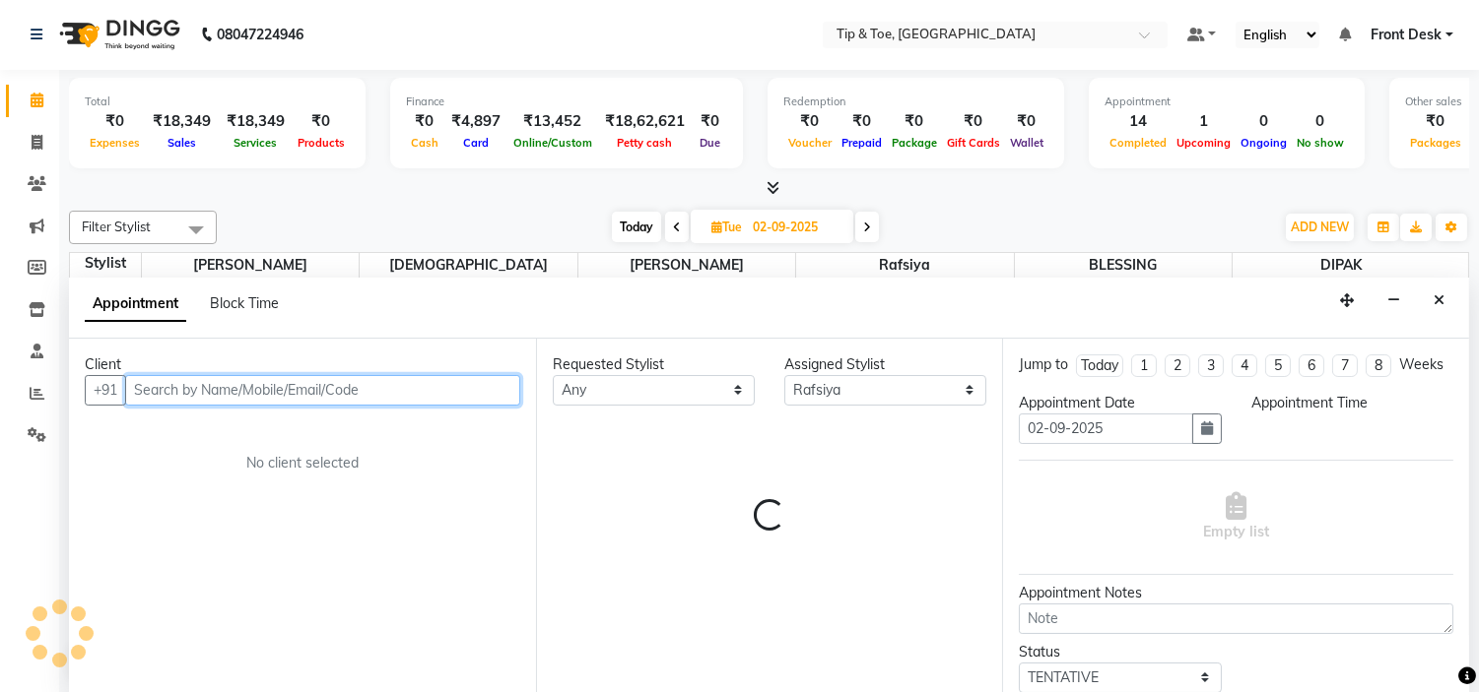
select select "780"
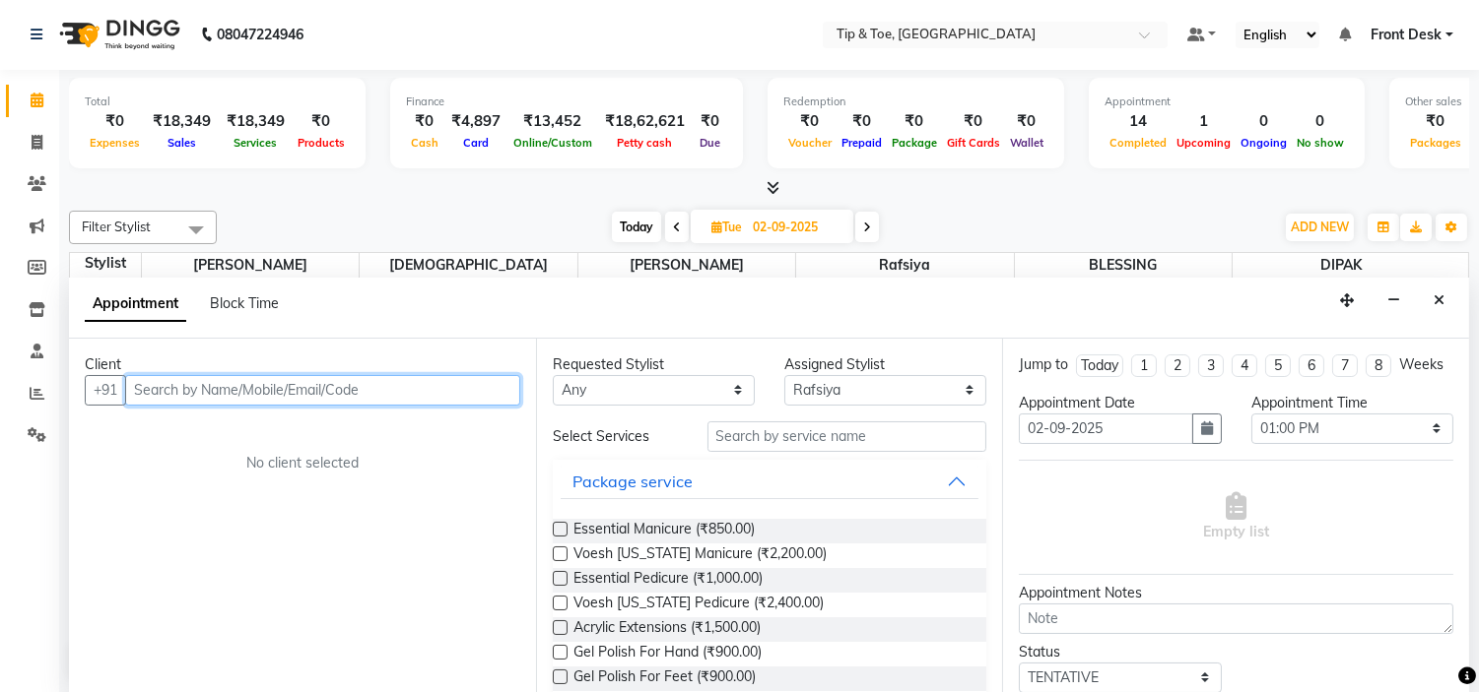
click at [411, 391] on input "text" at bounding box center [322, 390] width 395 height 31
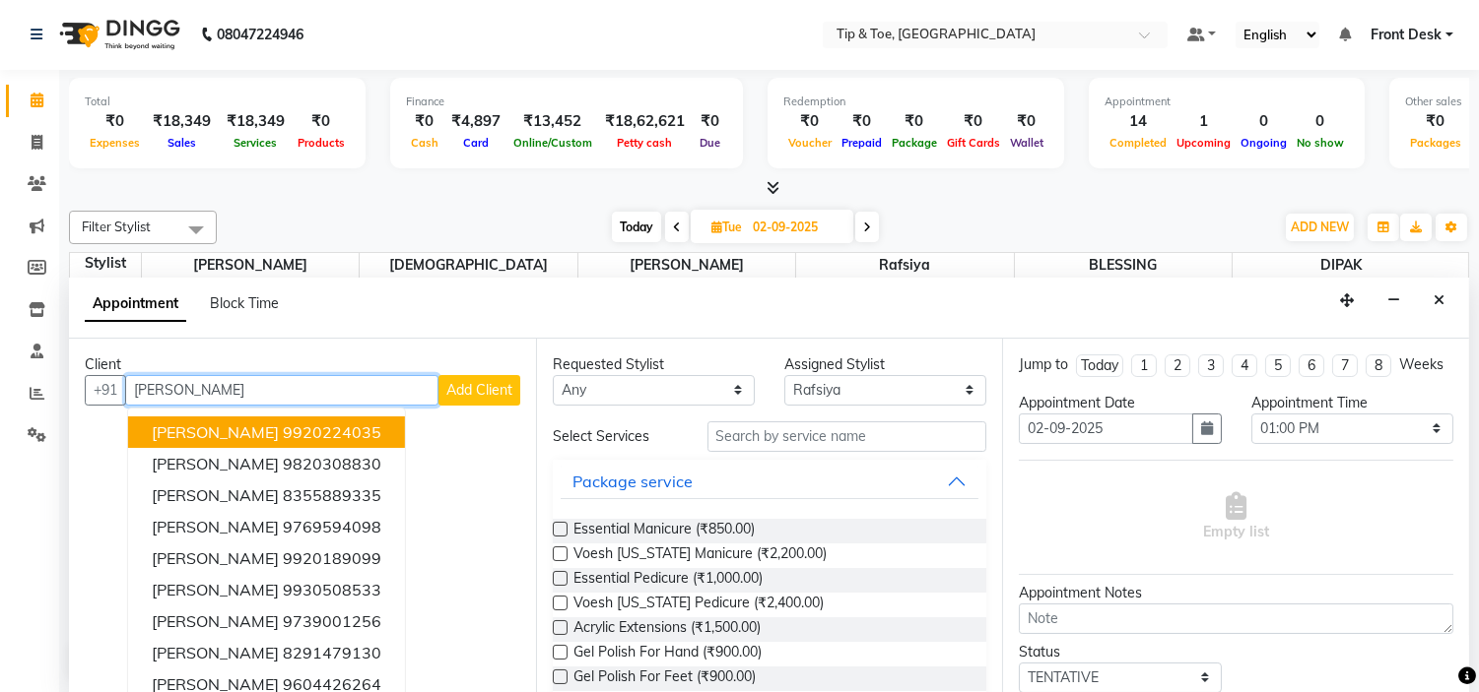
click at [328, 382] on input "KARI" at bounding box center [281, 390] width 313 height 31
type input "K"
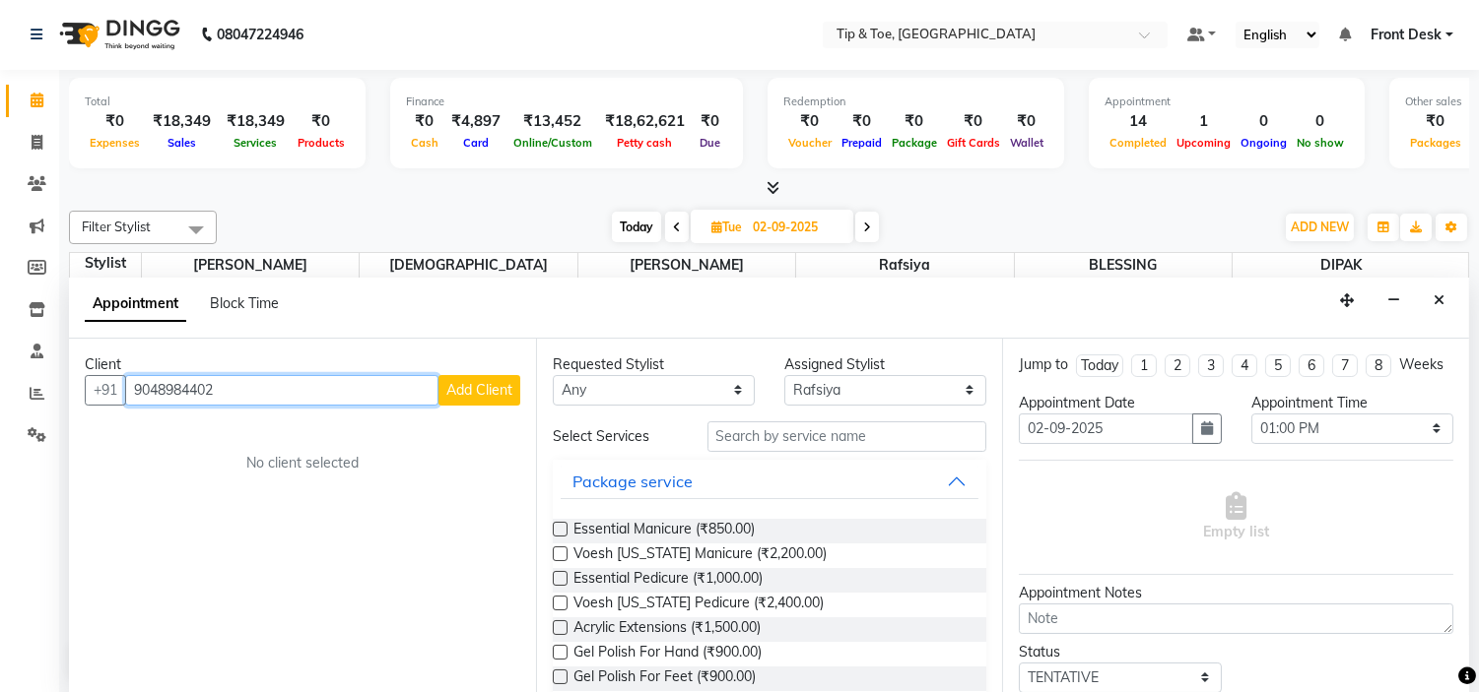
type input "9048984402"
click at [464, 384] on span "Add Client" at bounding box center [479, 390] width 66 height 18
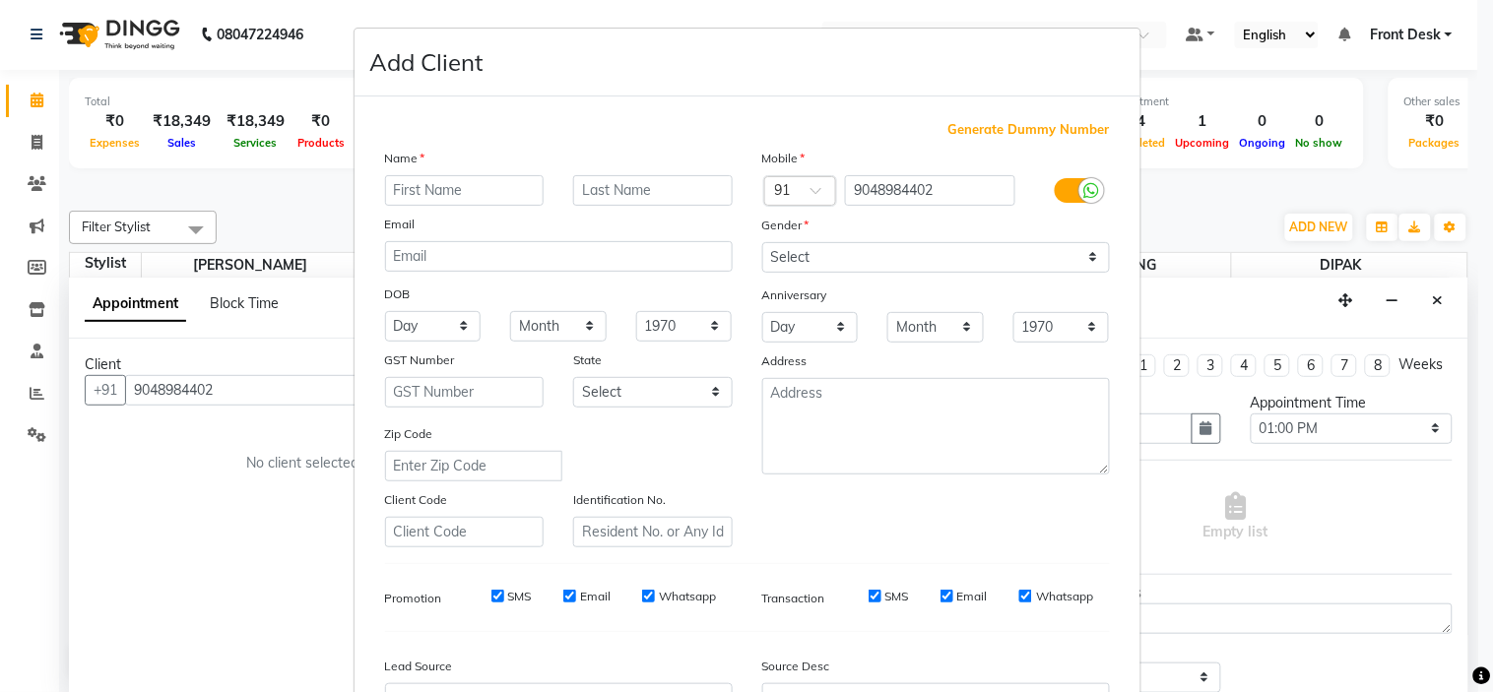
click at [459, 185] on input "text" at bounding box center [465, 190] width 160 height 31
type input "KARISHMA"
drag, startPoint x: 796, startPoint y: 250, endPoint x: 813, endPoint y: 257, distance: 18.1
click at [796, 250] on select "Select [DEMOGRAPHIC_DATA] [DEMOGRAPHIC_DATA] Other Prefer Not To Say" at bounding box center [936, 257] width 348 height 31
select select "[DEMOGRAPHIC_DATA]"
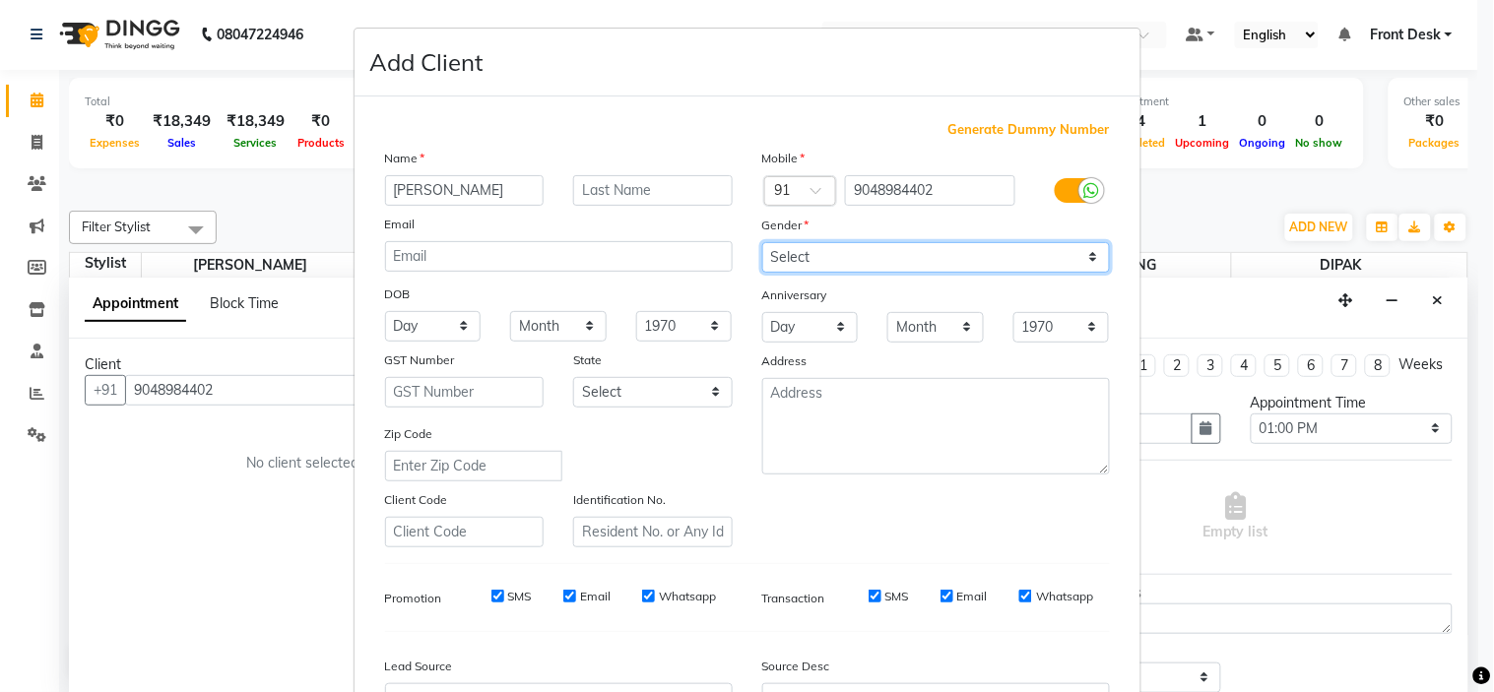
click at [762, 242] on select "Select [DEMOGRAPHIC_DATA] [DEMOGRAPHIC_DATA] Other Prefer Not To Say" at bounding box center [936, 257] width 348 height 31
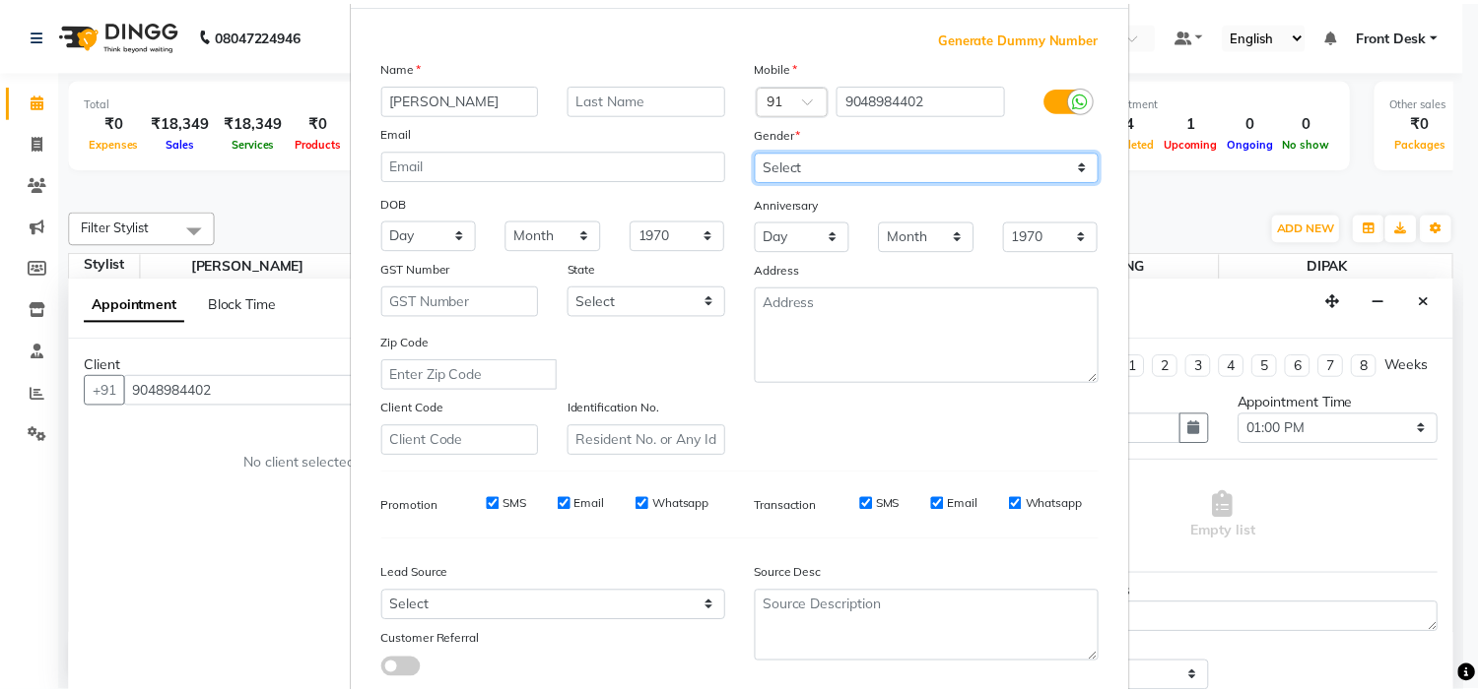
scroll to position [218, 0]
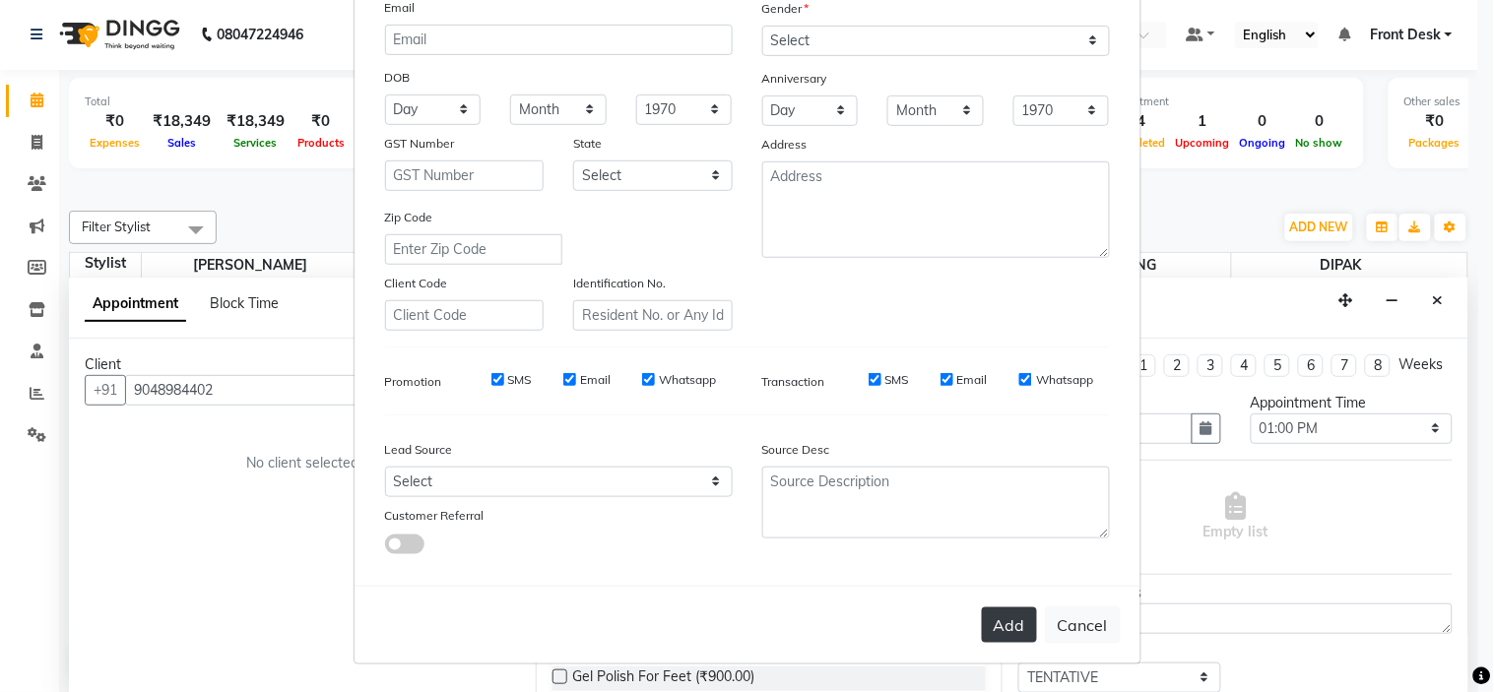
click at [995, 626] on button "Add" at bounding box center [1009, 625] width 55 height 35
select select
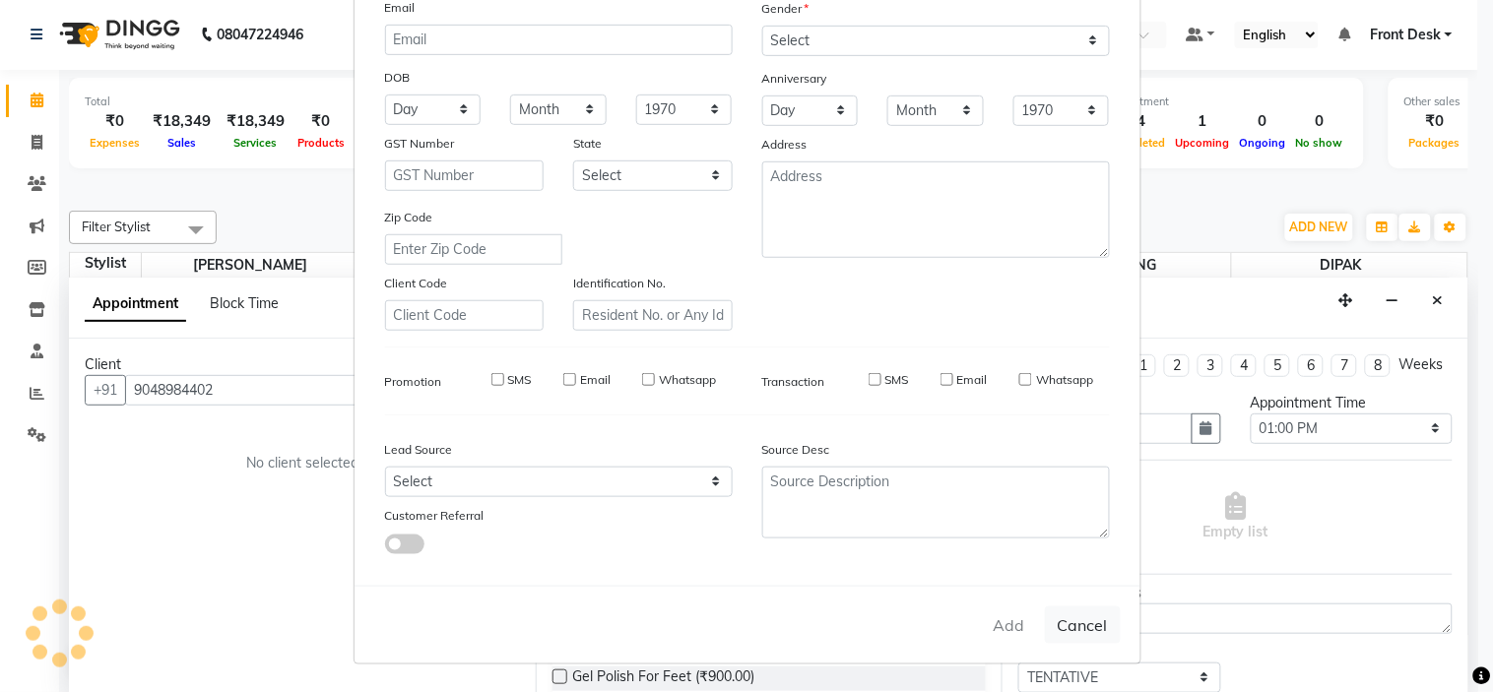
select select
checkbox input "false"
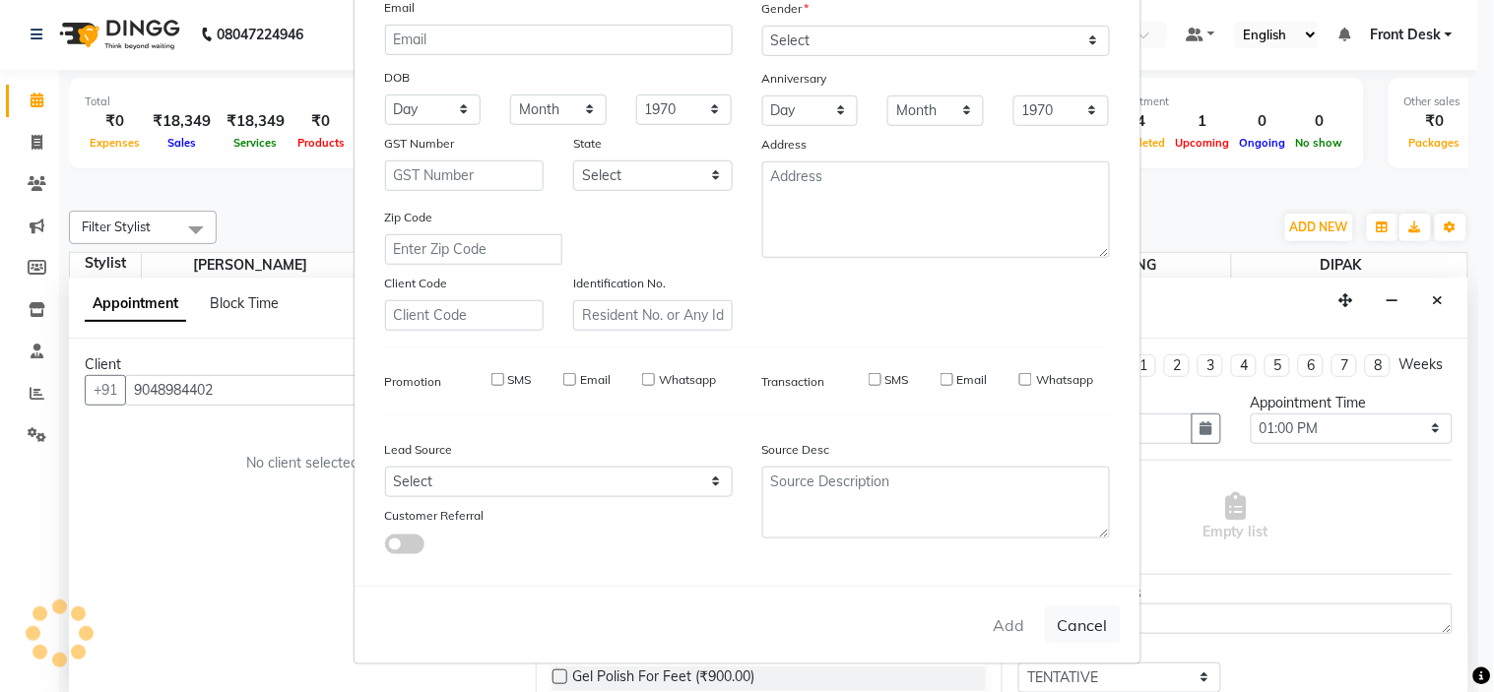
checkbox input "false"
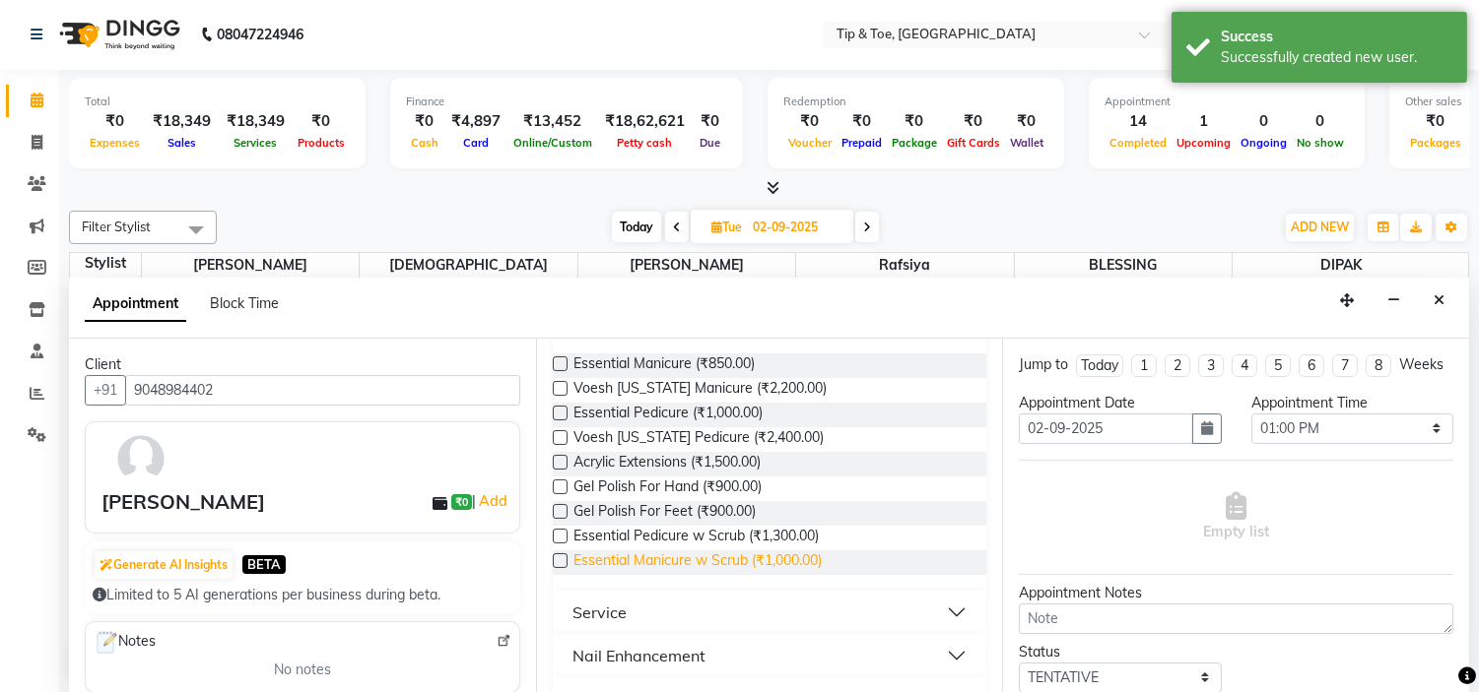
scroll to position [328, 0]
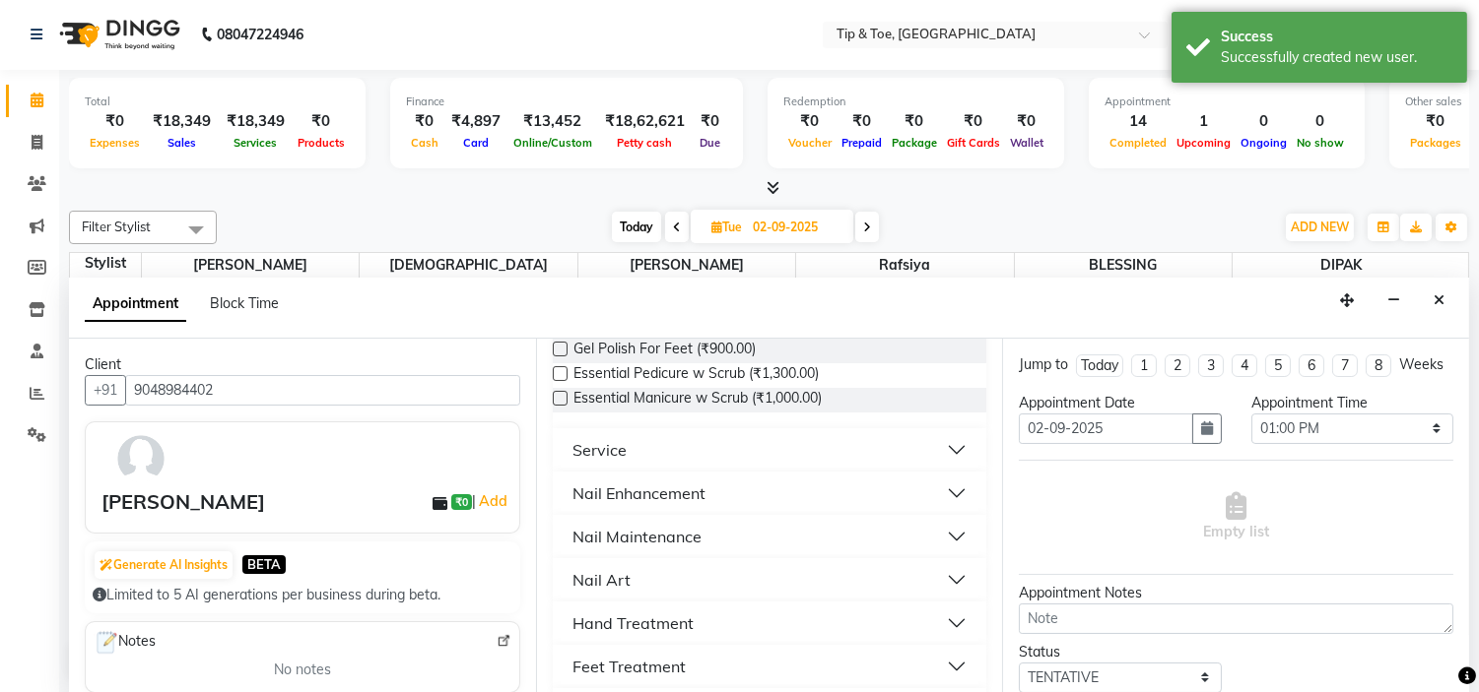
click at [726, 494] on button "Nail Enhancement" at bounding box center [769, 493] width 419 height 35
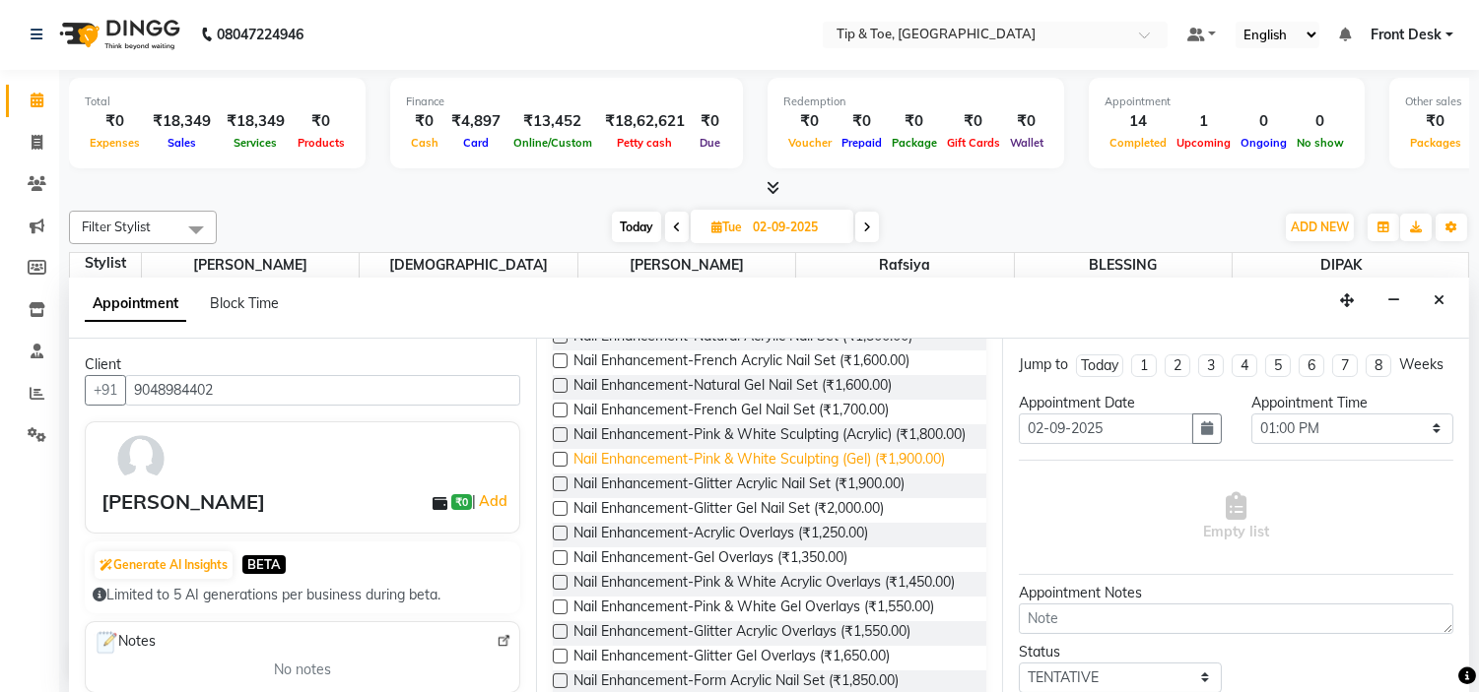
scroll to position [656, 0]
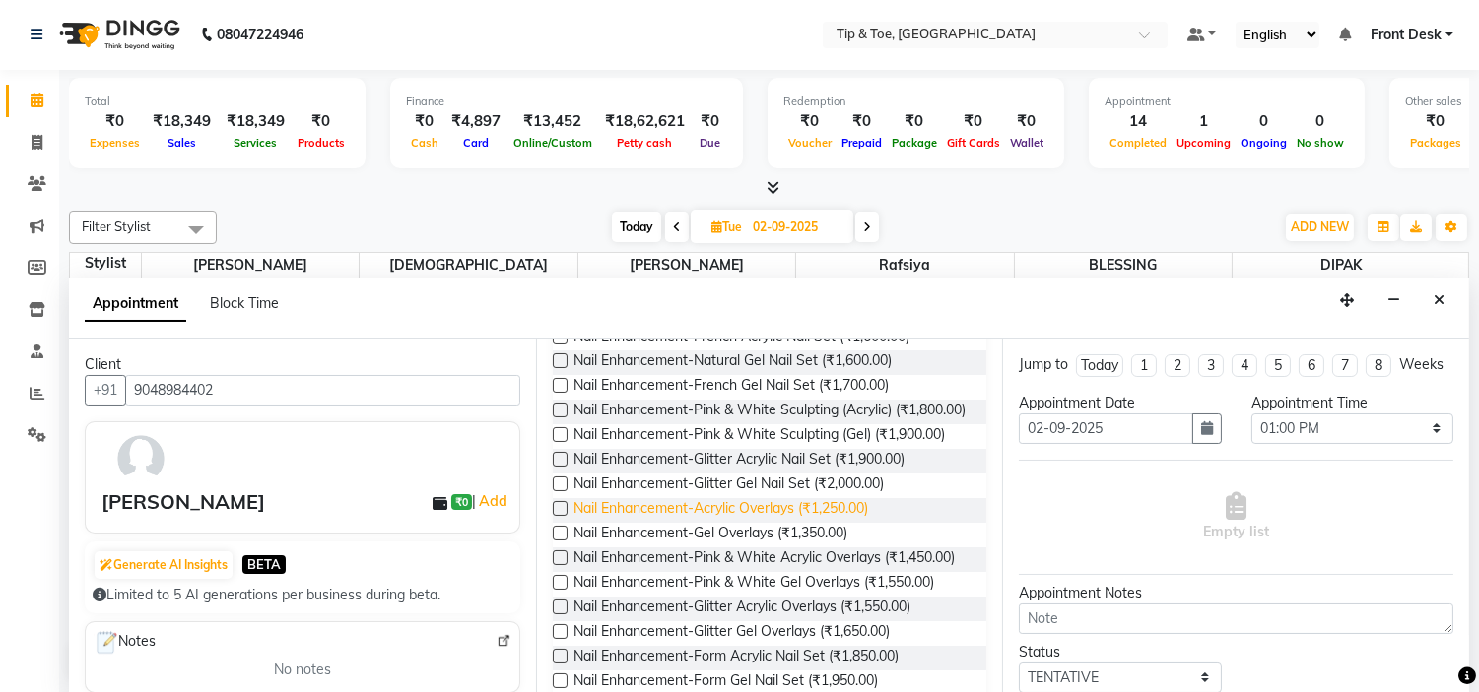
click at [834, 523] on span "Nail Enhancement-Acrylic Overlays (₹1,250.00)" at bounding box center [720, 510] width 295 height 25
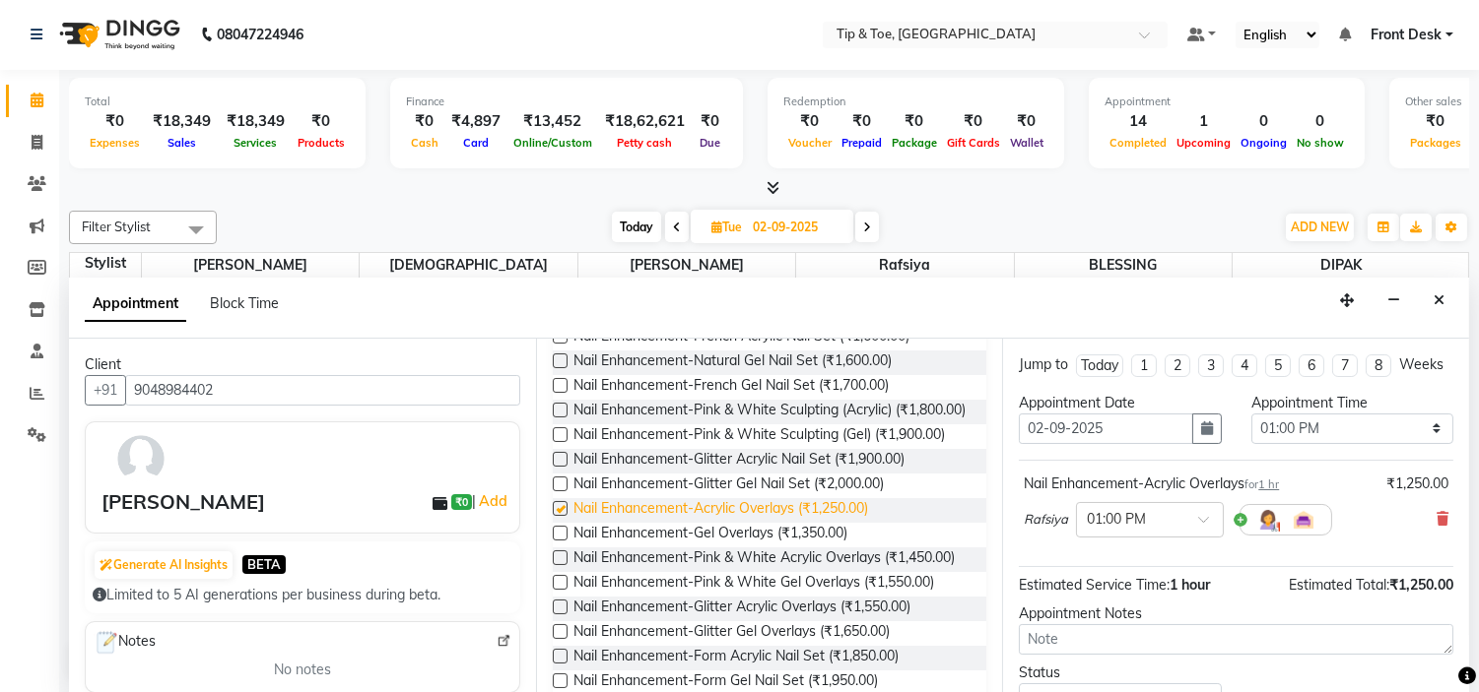
checkbox input "false"
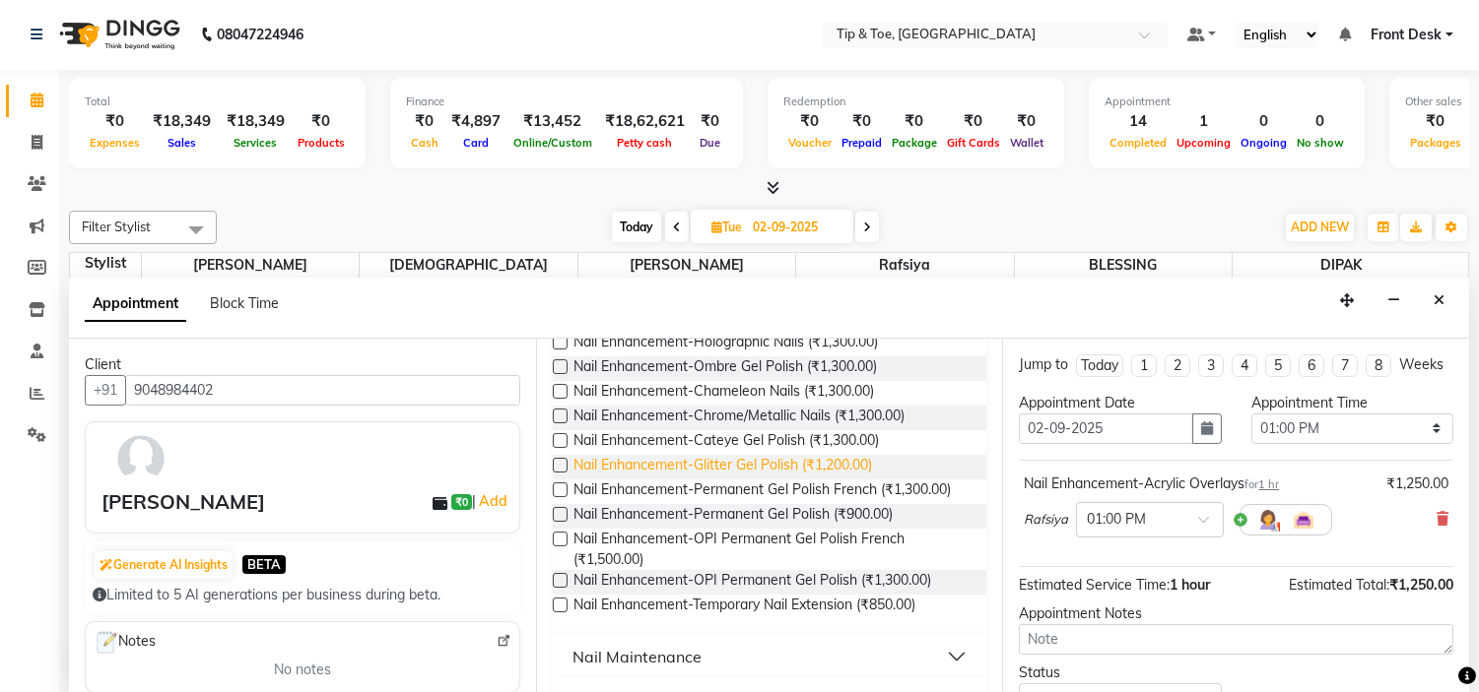
scroll to position [1094, 0]
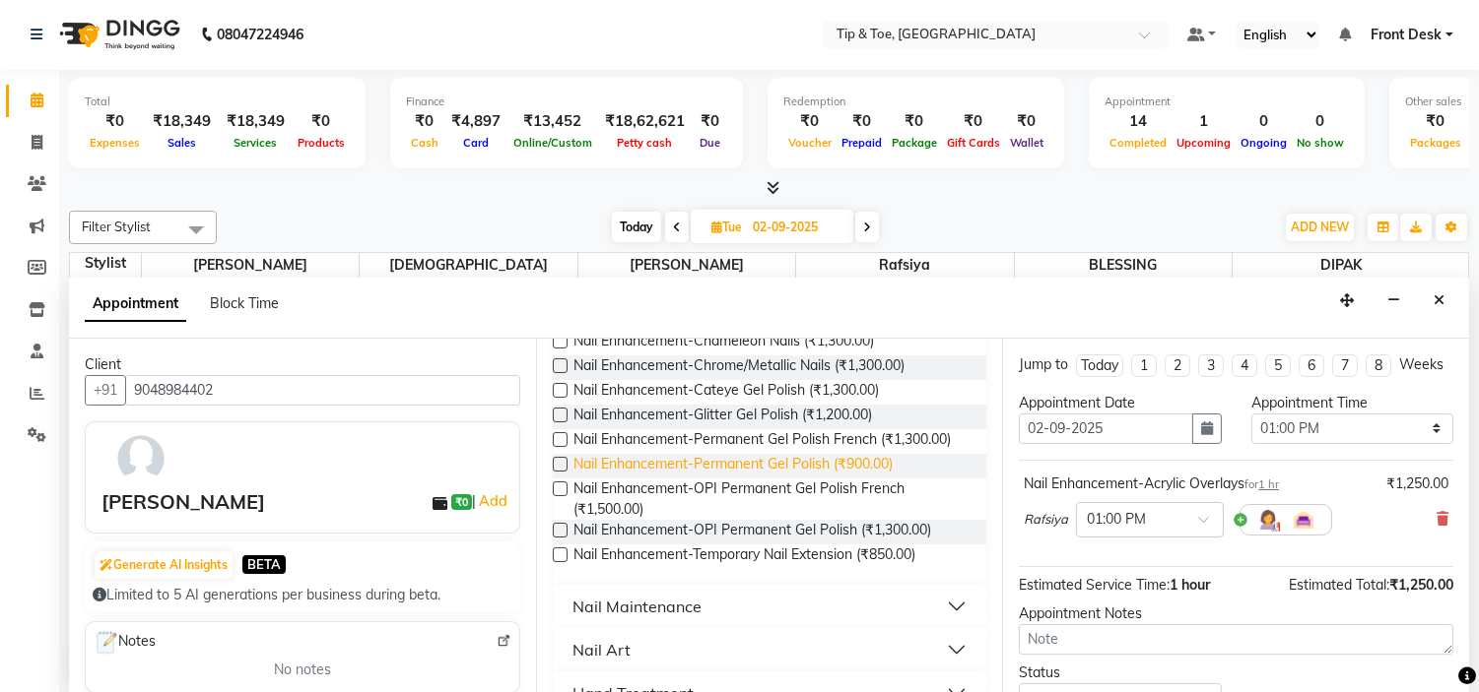
click at [847, 479] on span "Nail Enhancement-Permanent Gel Polish (₹900.00)" at bounding box center [732, 466] width 319 height 25
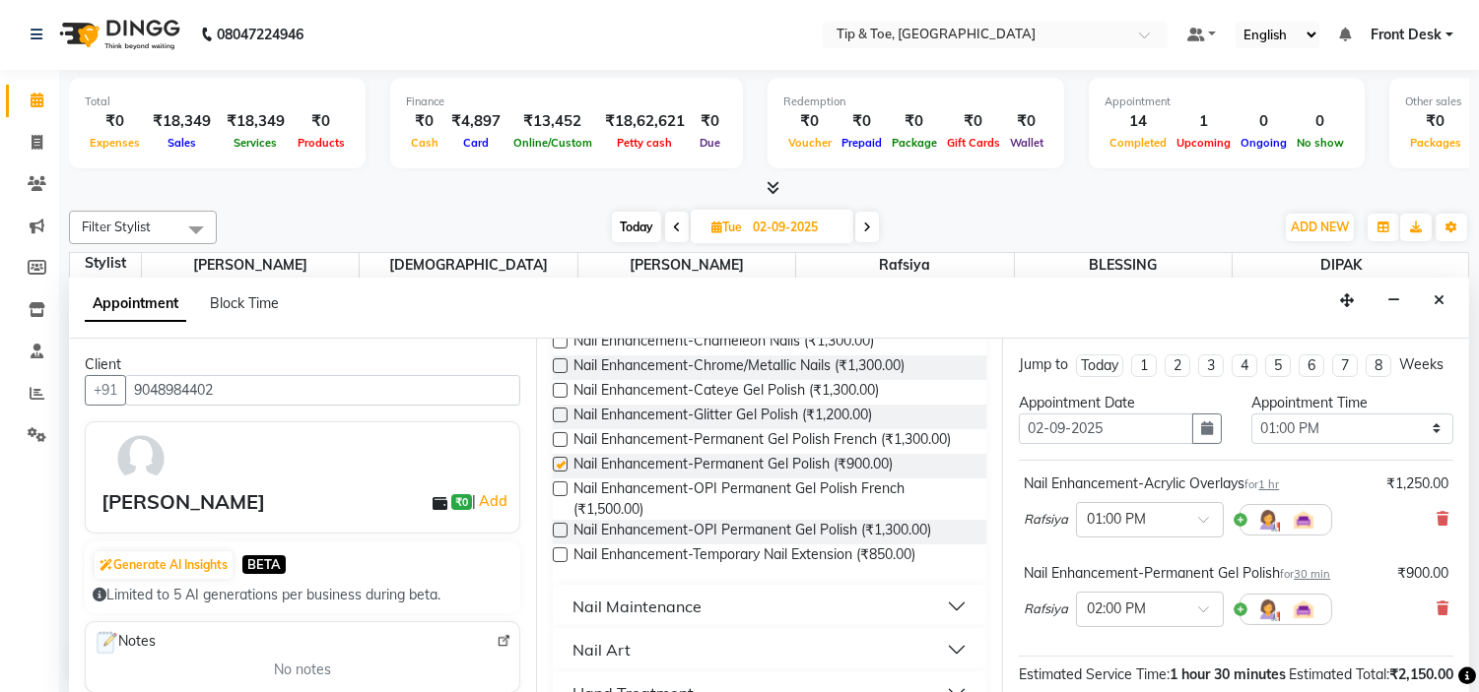
checkbox input "false"
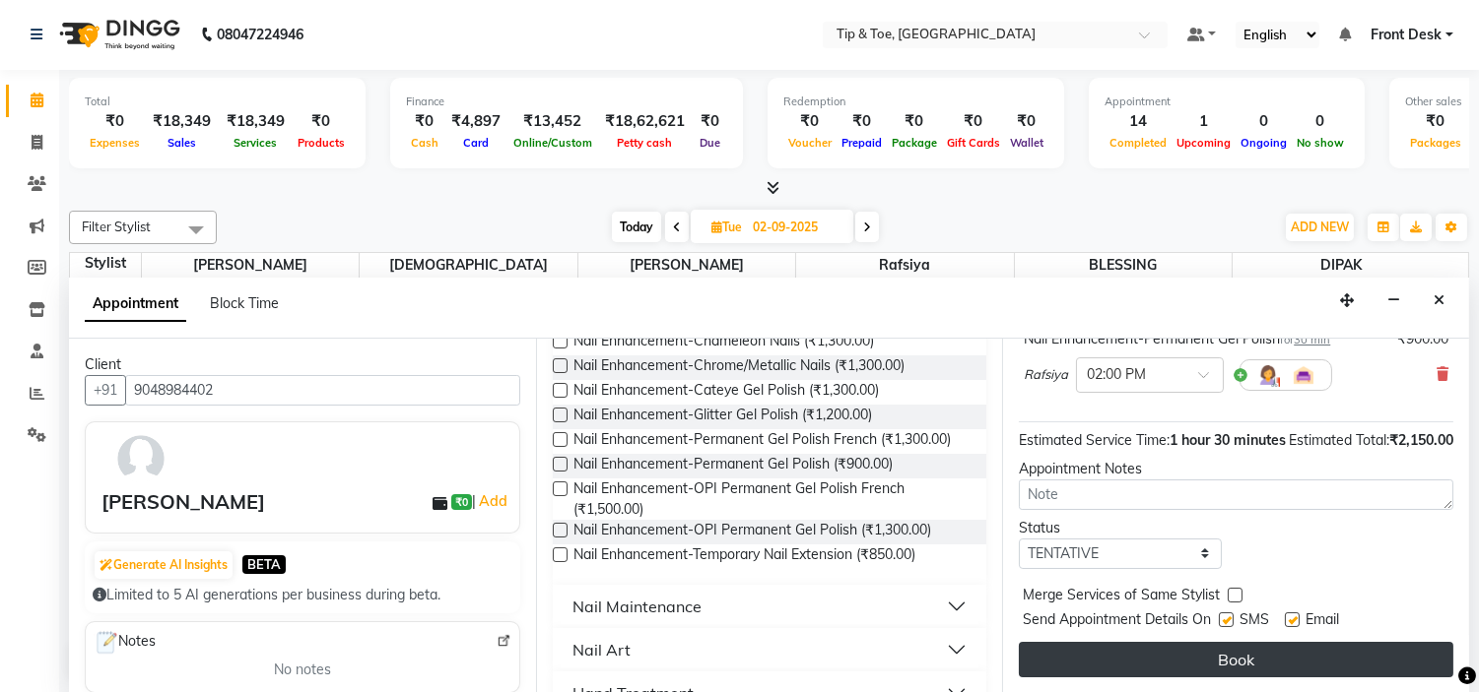
scroll to position [273, 0]
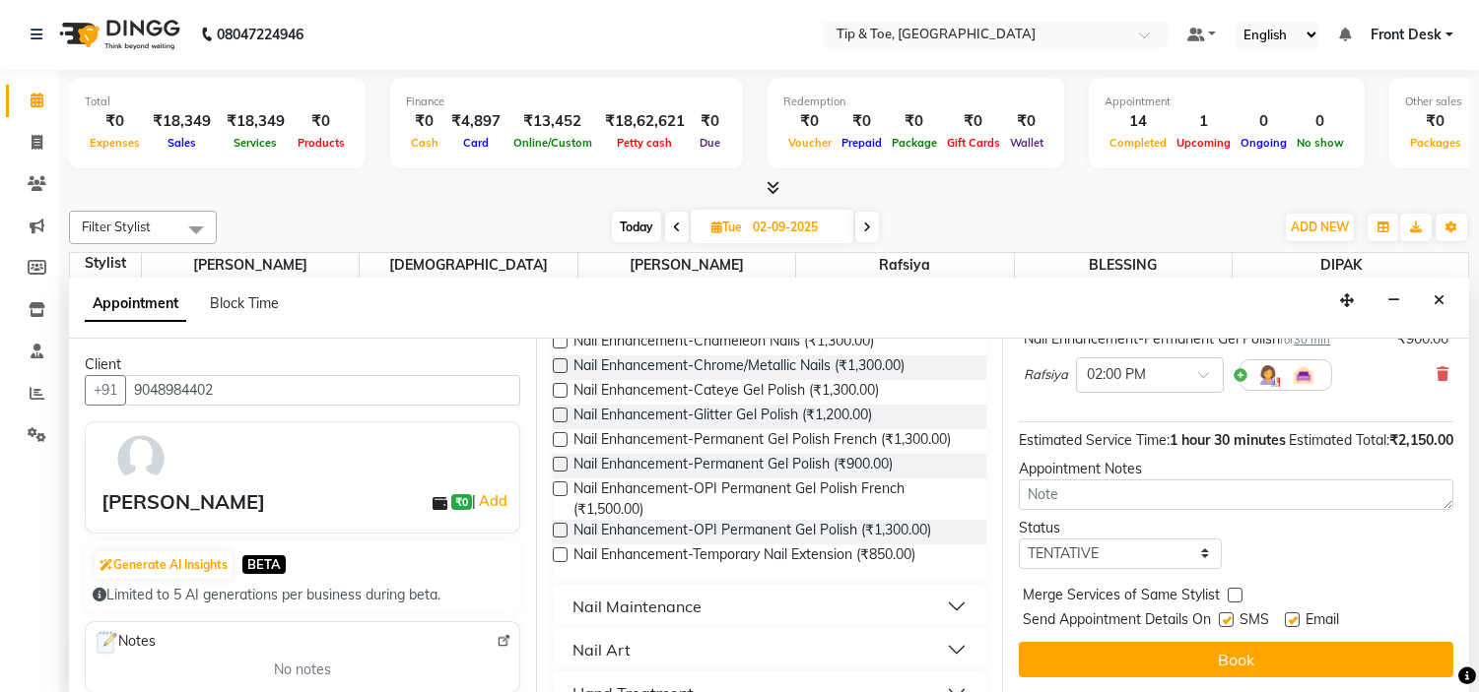
click at [1294, 623] on label at bounding box center [1292, 620] width 15 height 15
click at [1294, 623] on input "checkbox" at bounding box center [1291, 622] width 13 height 13
checkbox input "false"
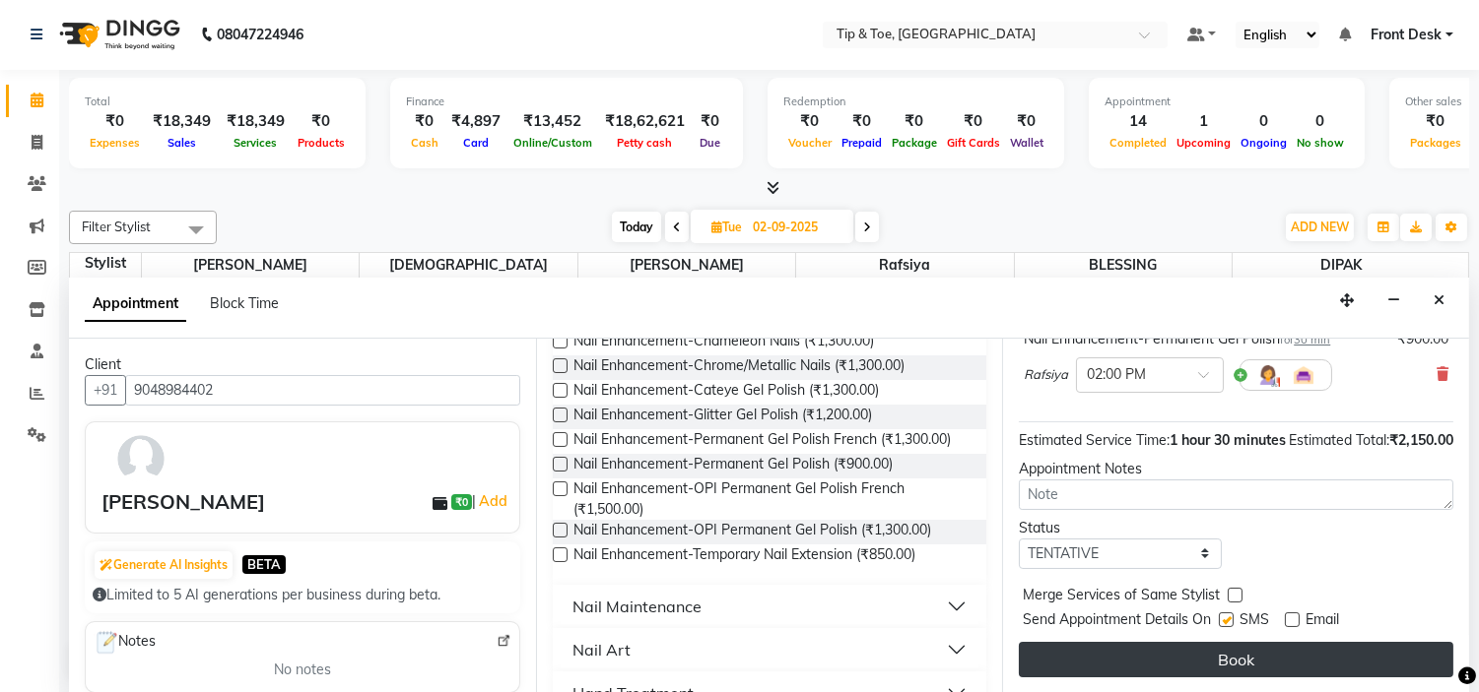
click at [1295, 651] on button "Book" at bounding box center [1236, 659] width 434 height 35
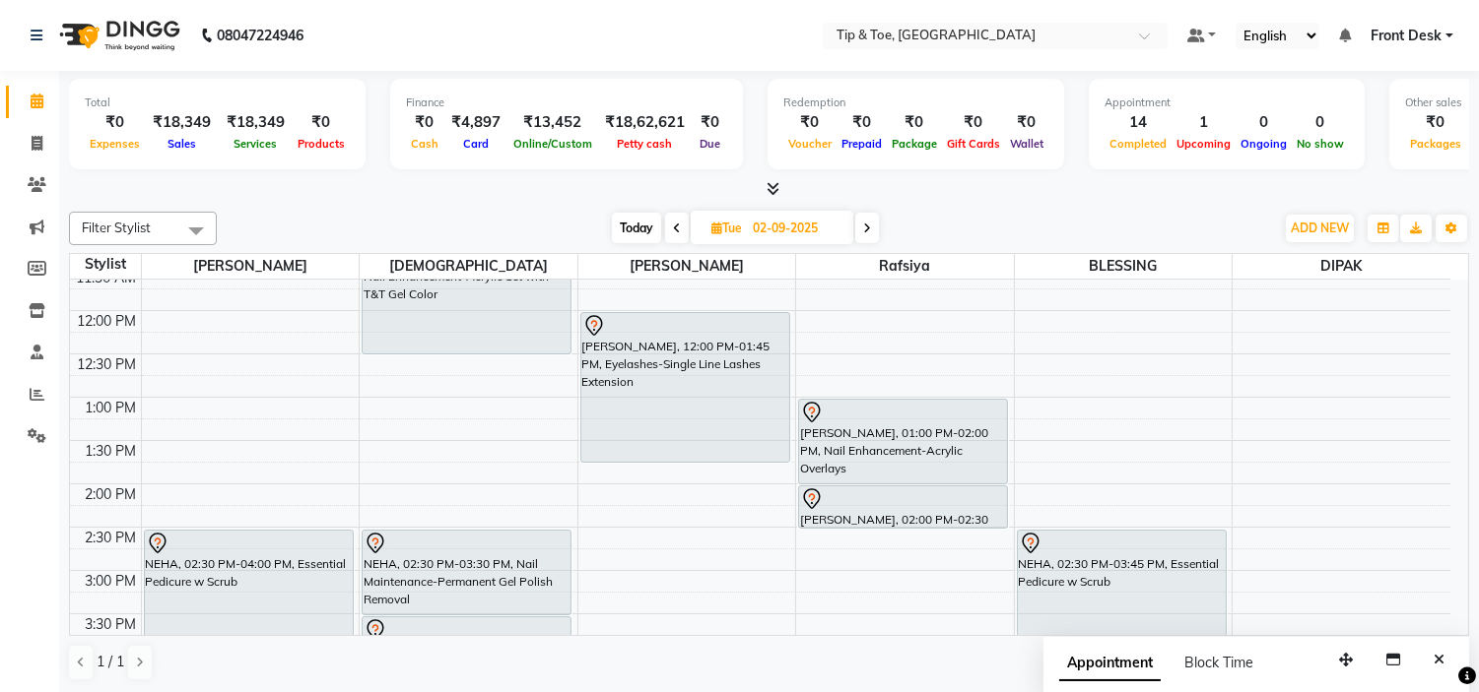
scroll to position [338, 0]
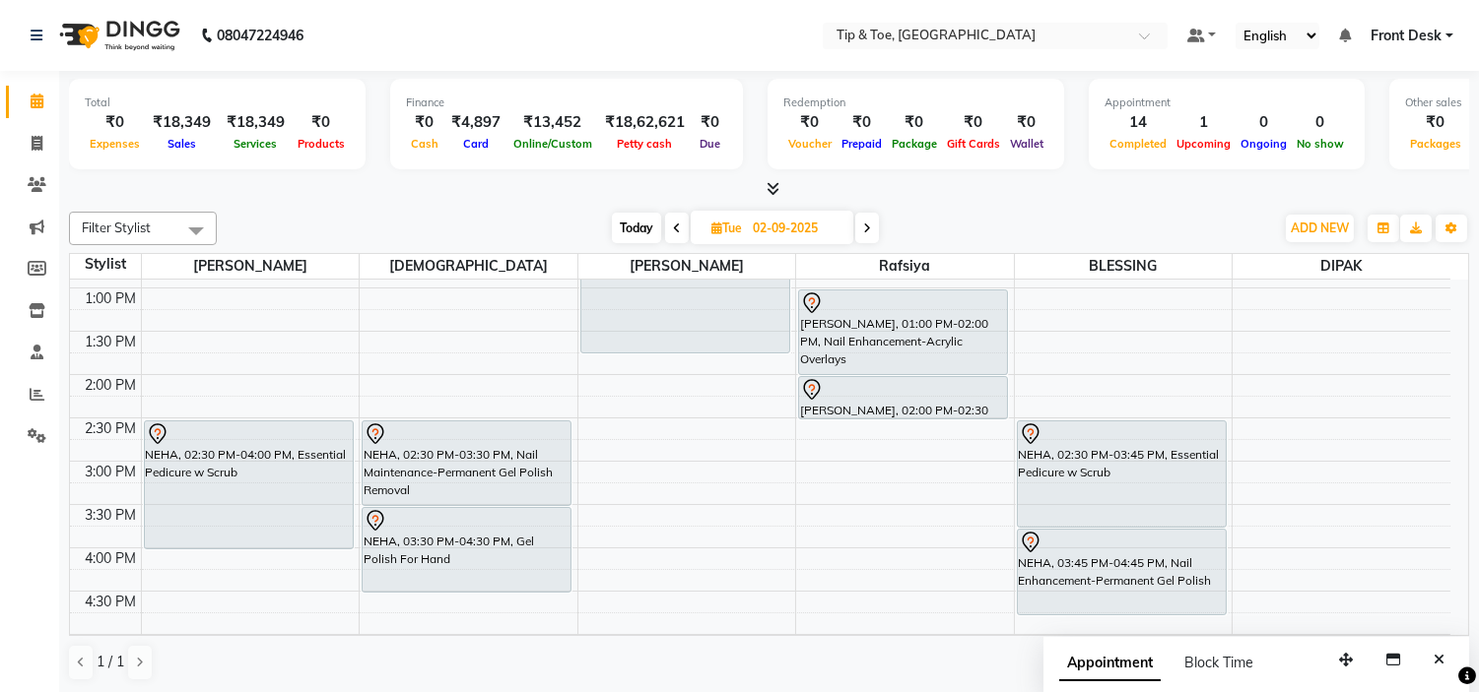
click at [685, 234] on span at bounding box center [677, 228] width 24 height 31
type input "[DATE]"
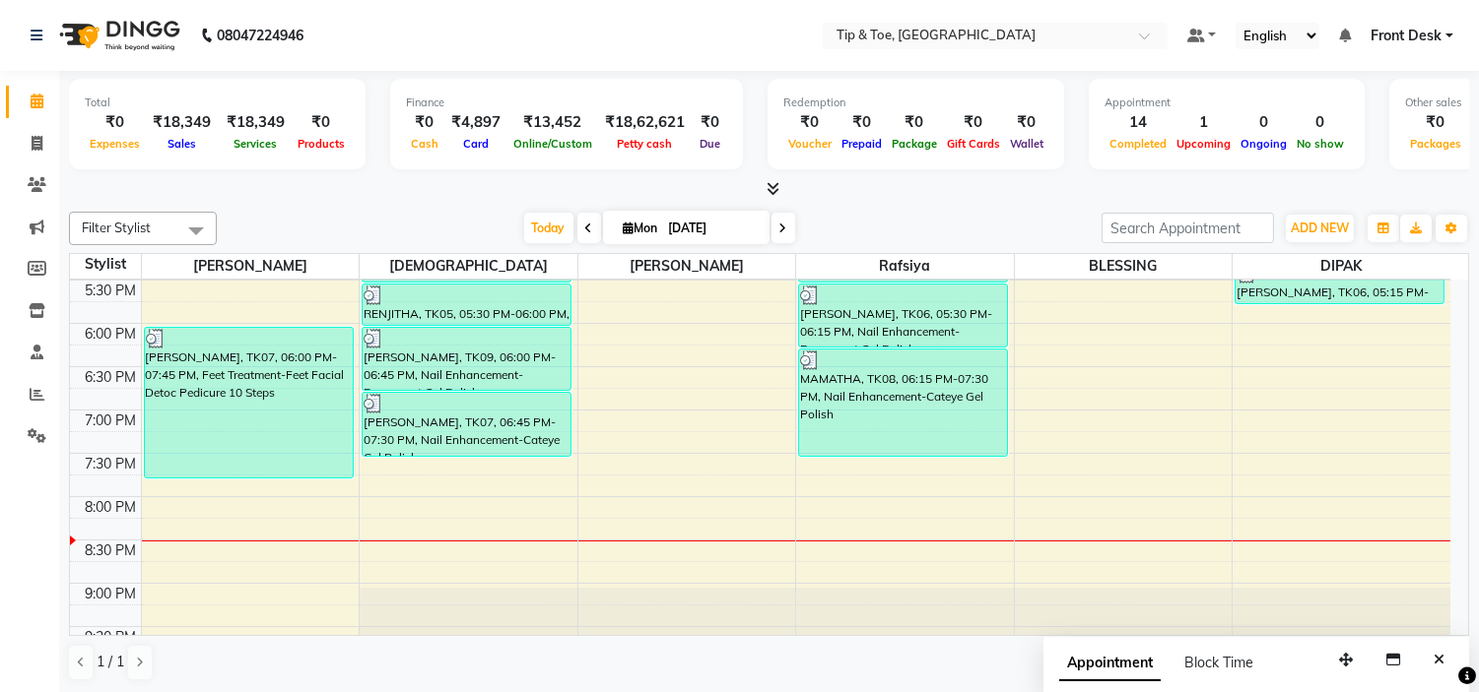
scroll to position [775, 0]
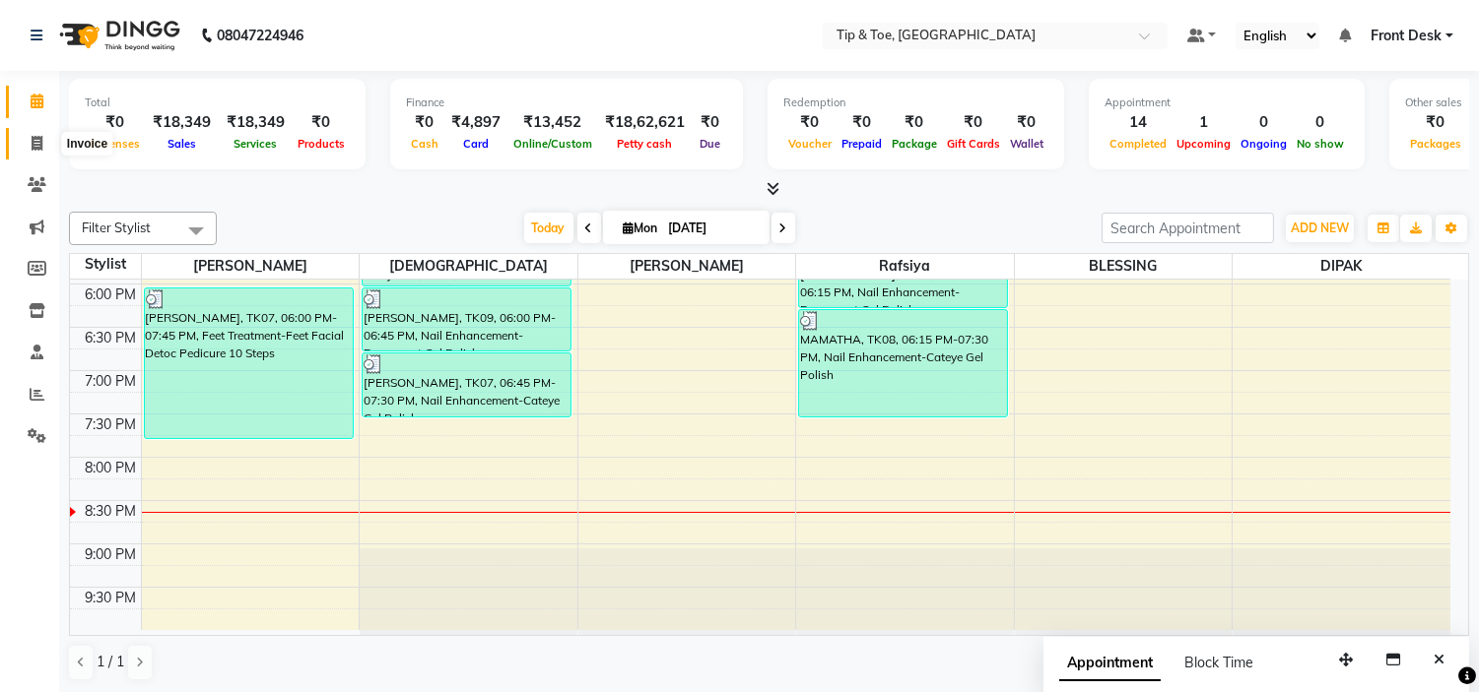
click at [39, 152] on span at bounding box center [37, 144] width 34 height 23
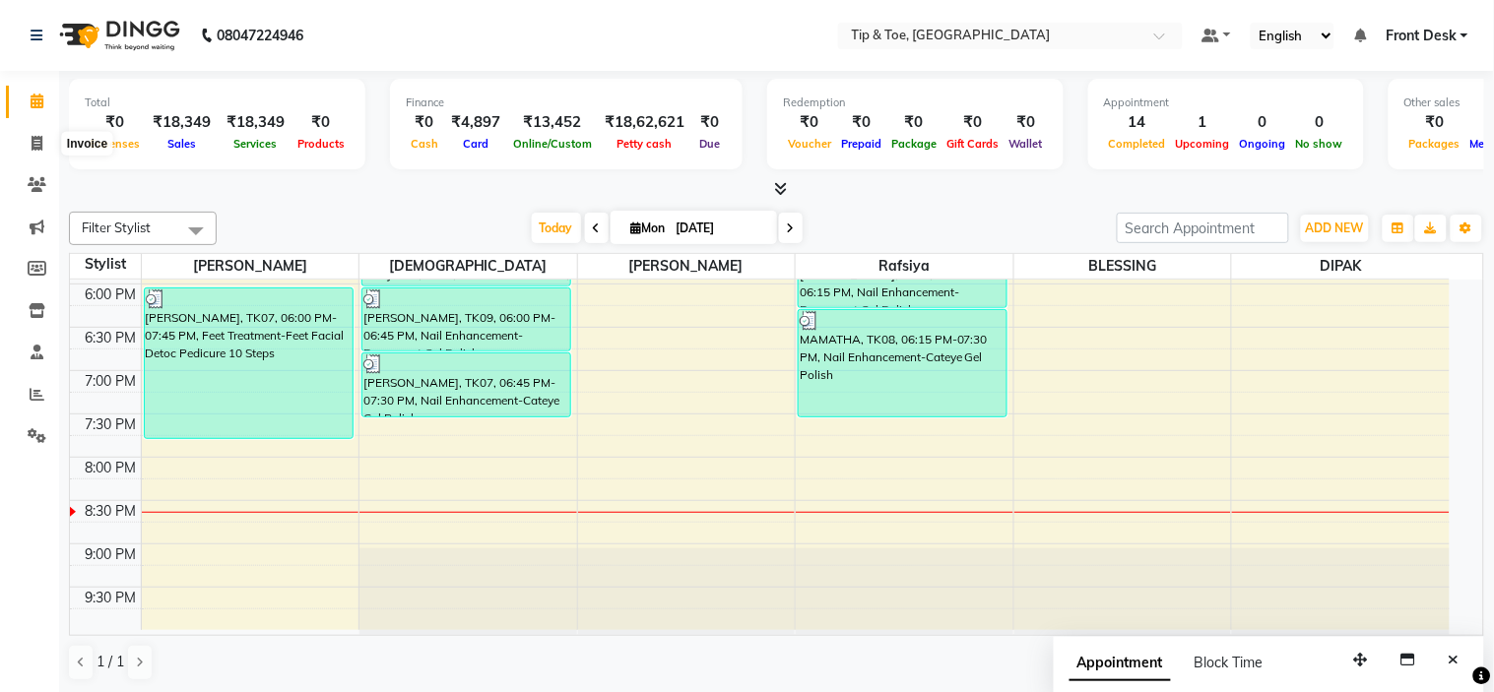
select select "5360"
select select "service"
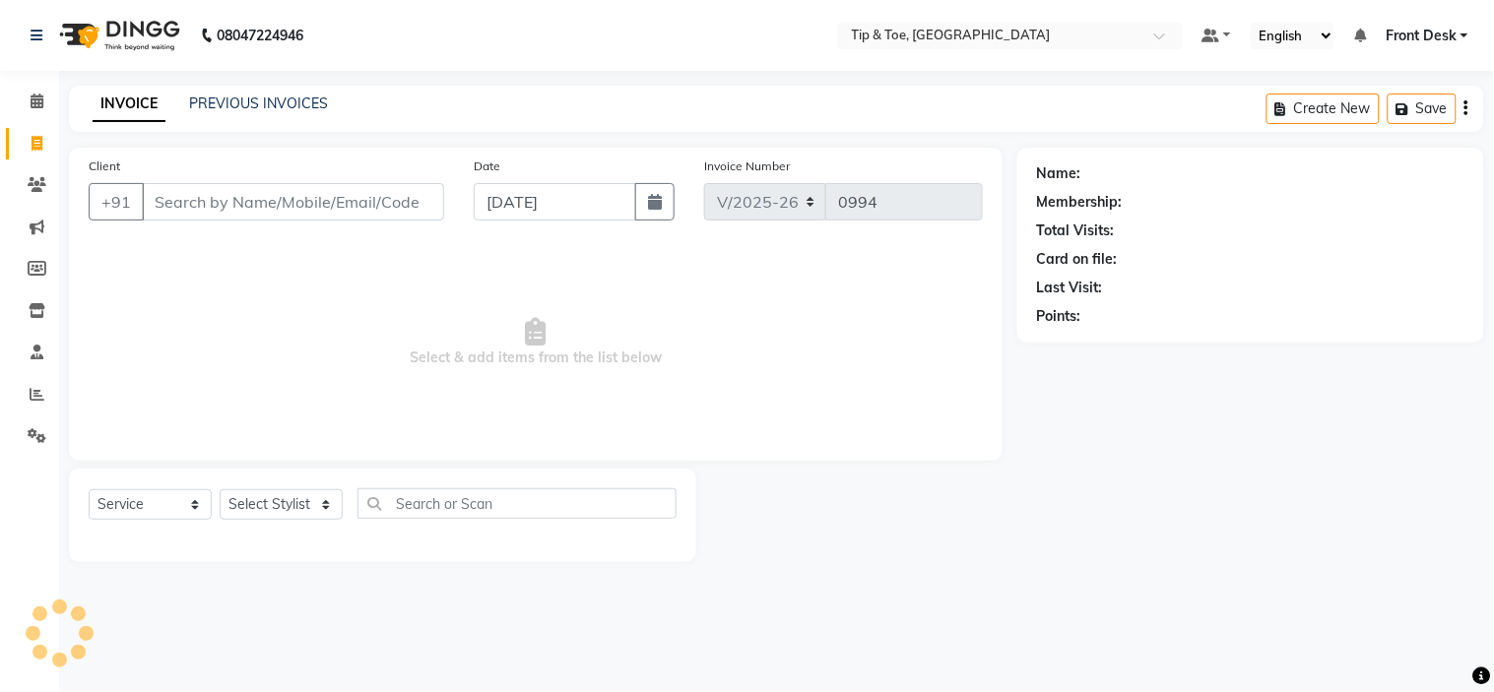
click at [214, 92] on div "INVOICE PREVIOUS INVOICES Create New Save" at bounding box center [777, 109] width 1416 height 46
click at [229, 110] on link "PREVIOUS INVOICES" at bounding box center [258, 104] width 139 height 18
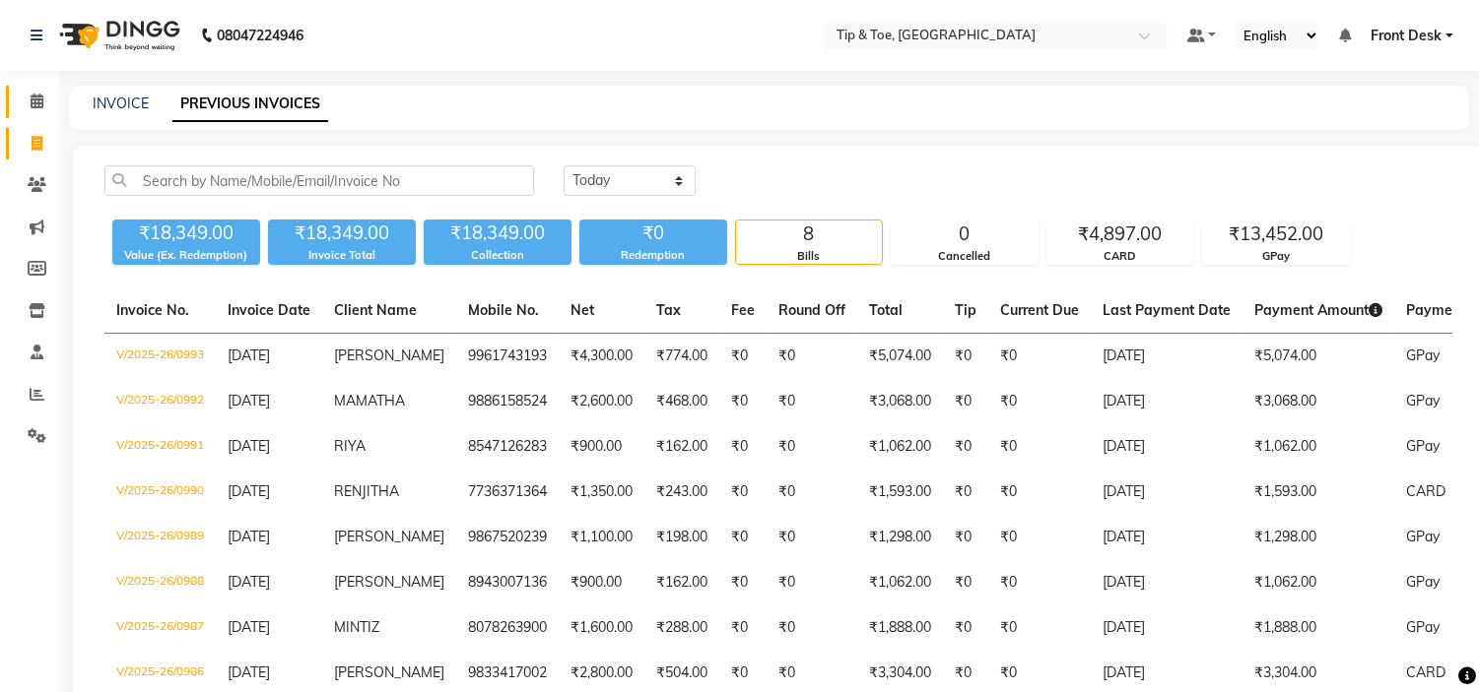
click at [44, 113] on link "Calendar" at bounding box center [29, 102] width 47 height 33
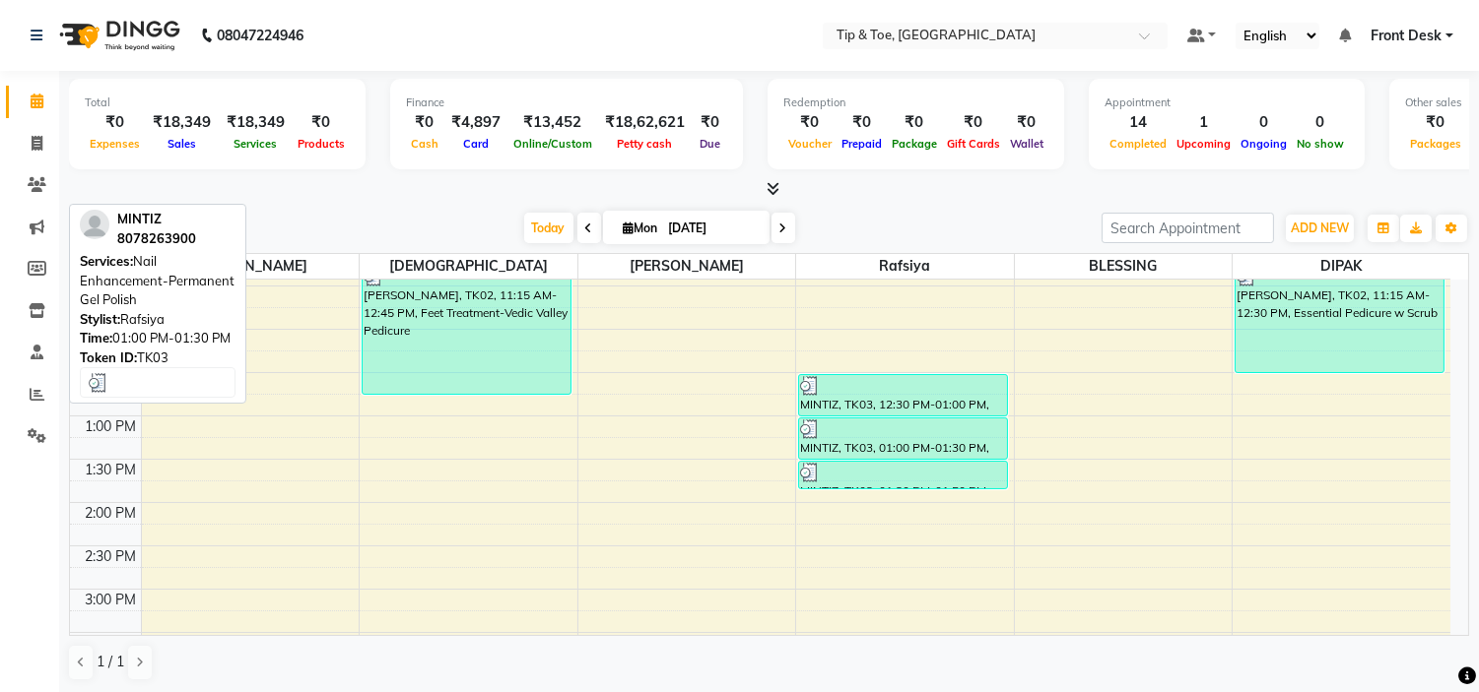
scroll to position [219, 0]
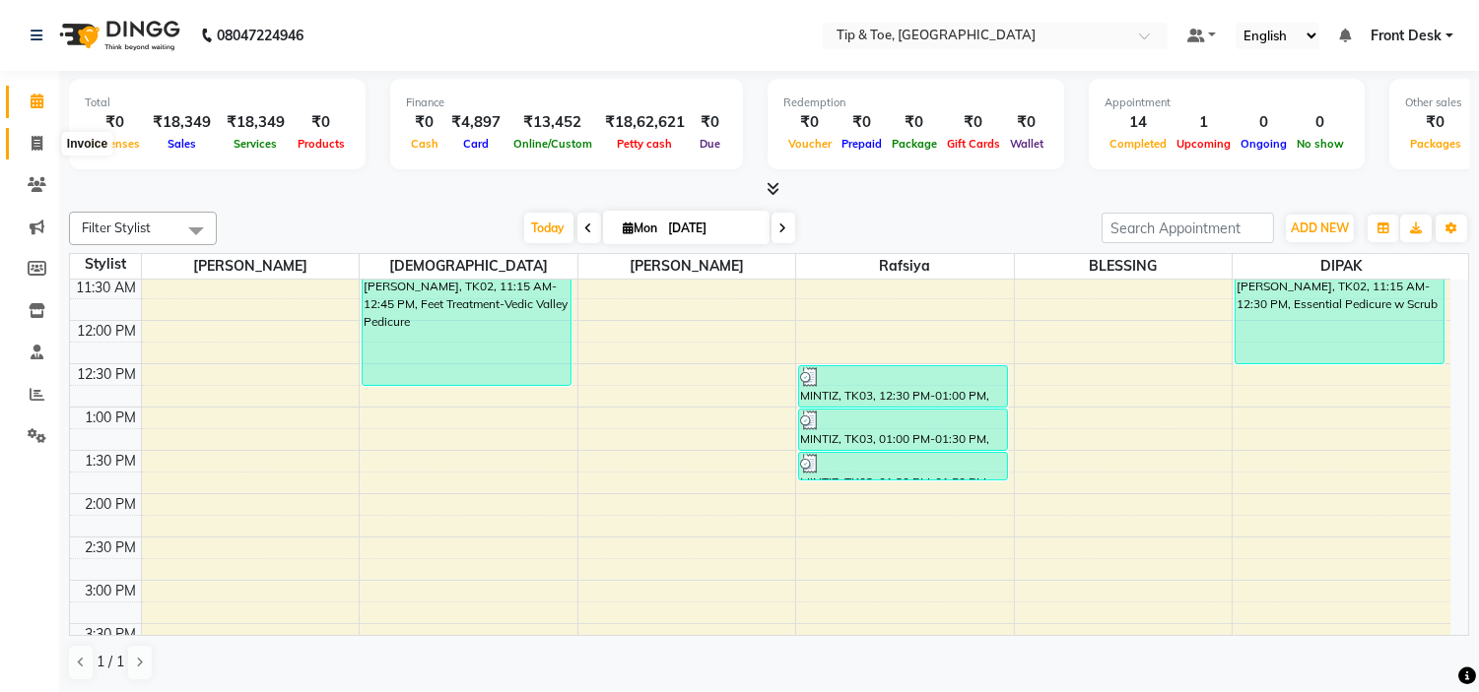
drag, startPoint x: 32, startPoint y: 146, endPoint x: 46, endPoint y: 140, distance: 15.9
click at [32, 146] on icon at bounding box center [37, 143] width 11 height 15
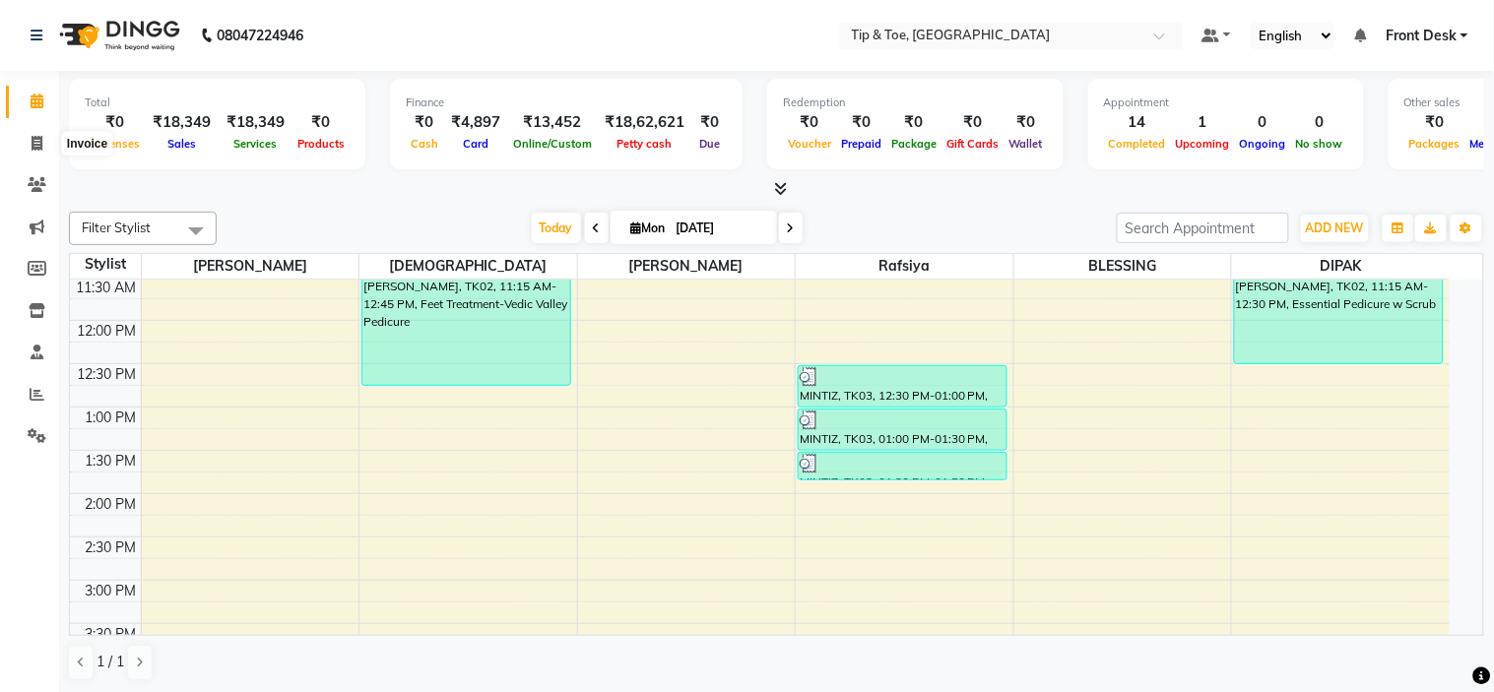
select select "5360"
select select "service"
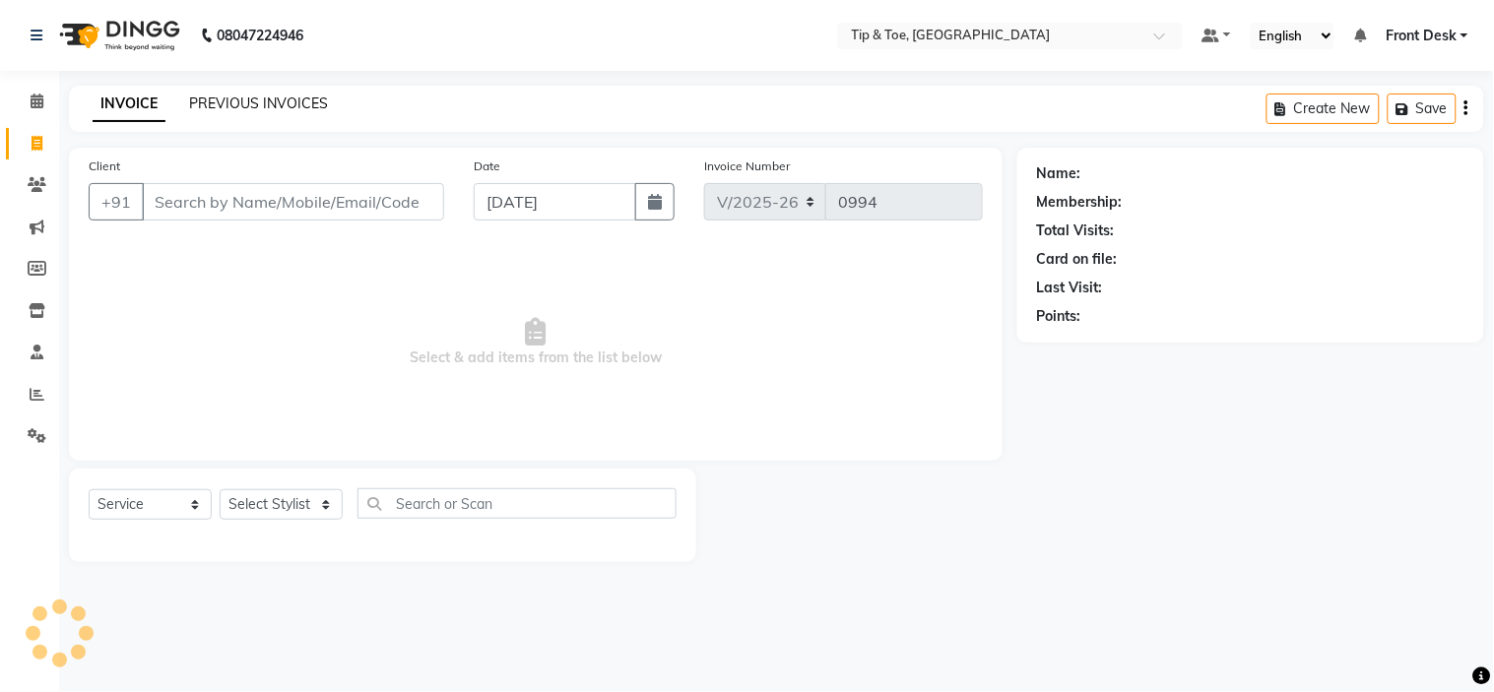
click at [198, 109] on link "PREVIOUS INVOICES" at bounding box center [258, 104] width 139 height 18
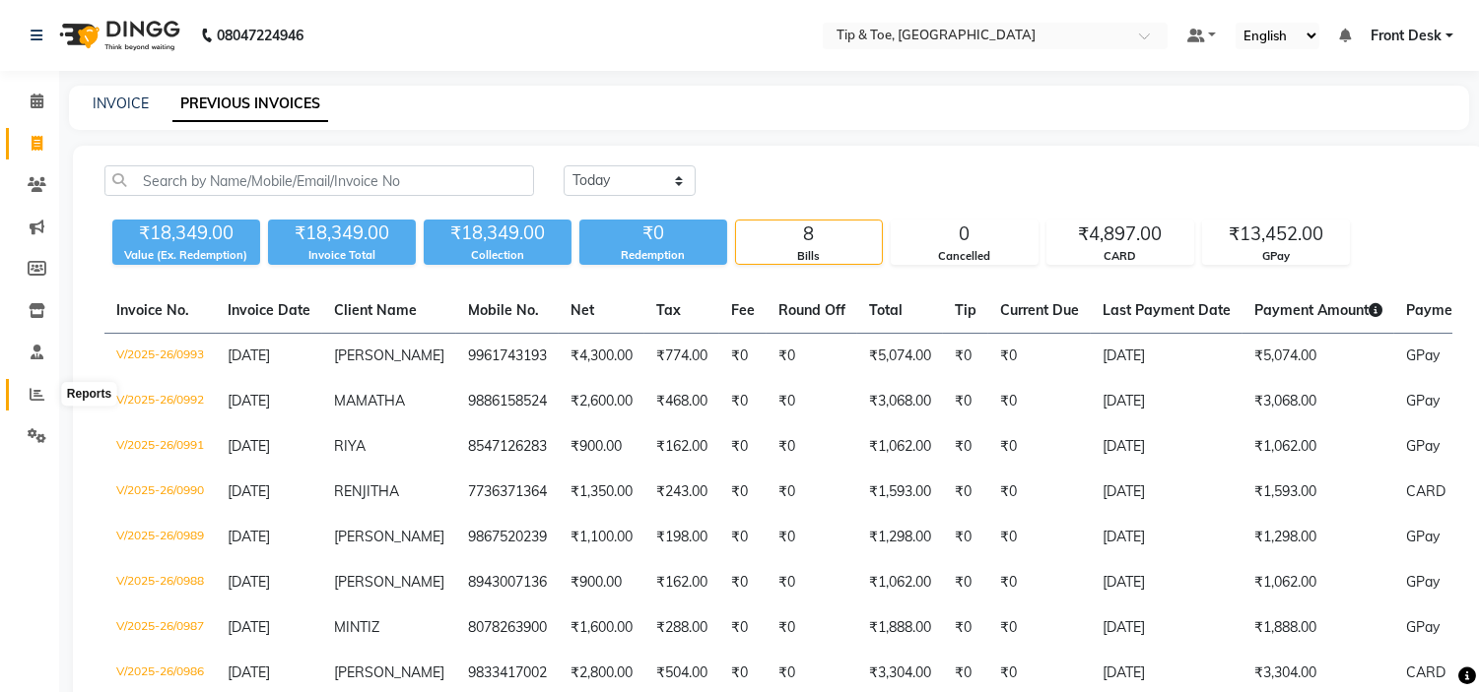
click at [30, 397] on icon at bounding box center [37, 394] width 15 height 15
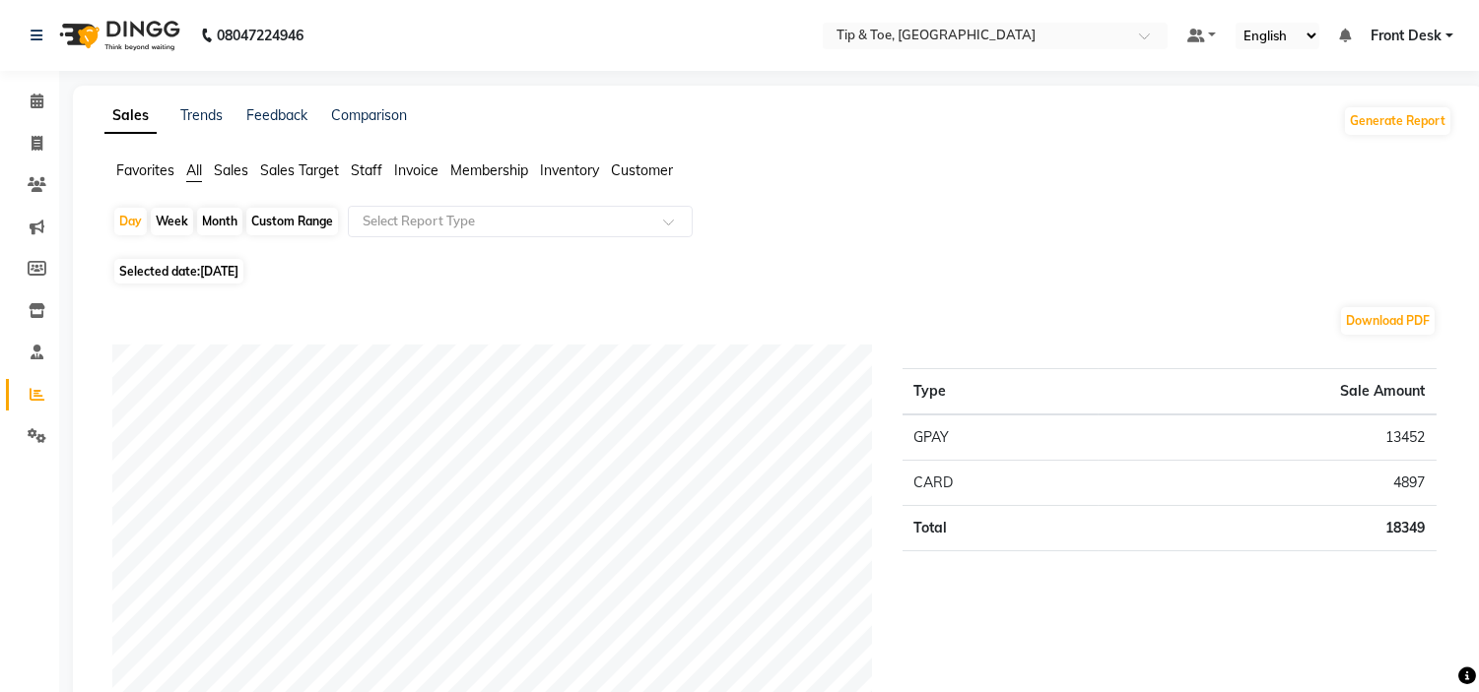
click at [356, 170] on span "Staff" at bounding box center [367, 171] width 32 height 18
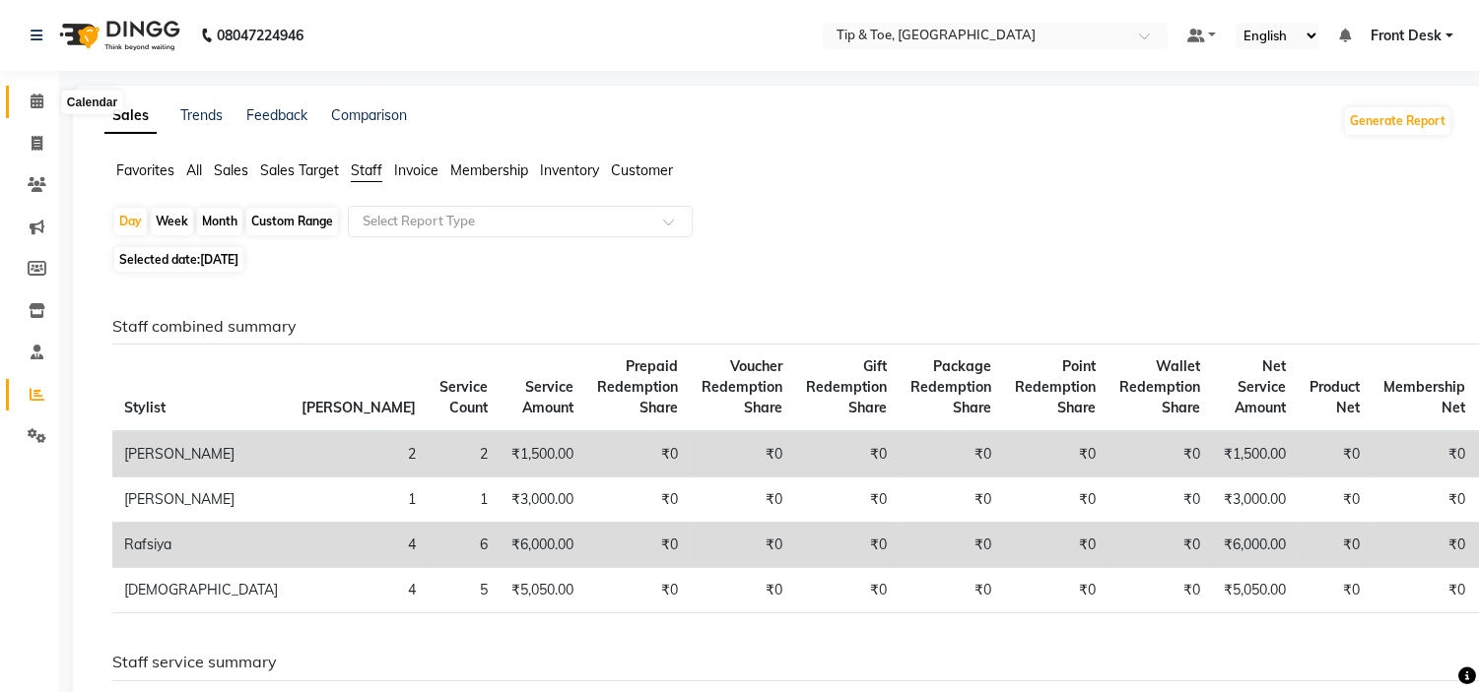
click at [35, 108] on icon at bounding box center [37, 101] width 13 height 15
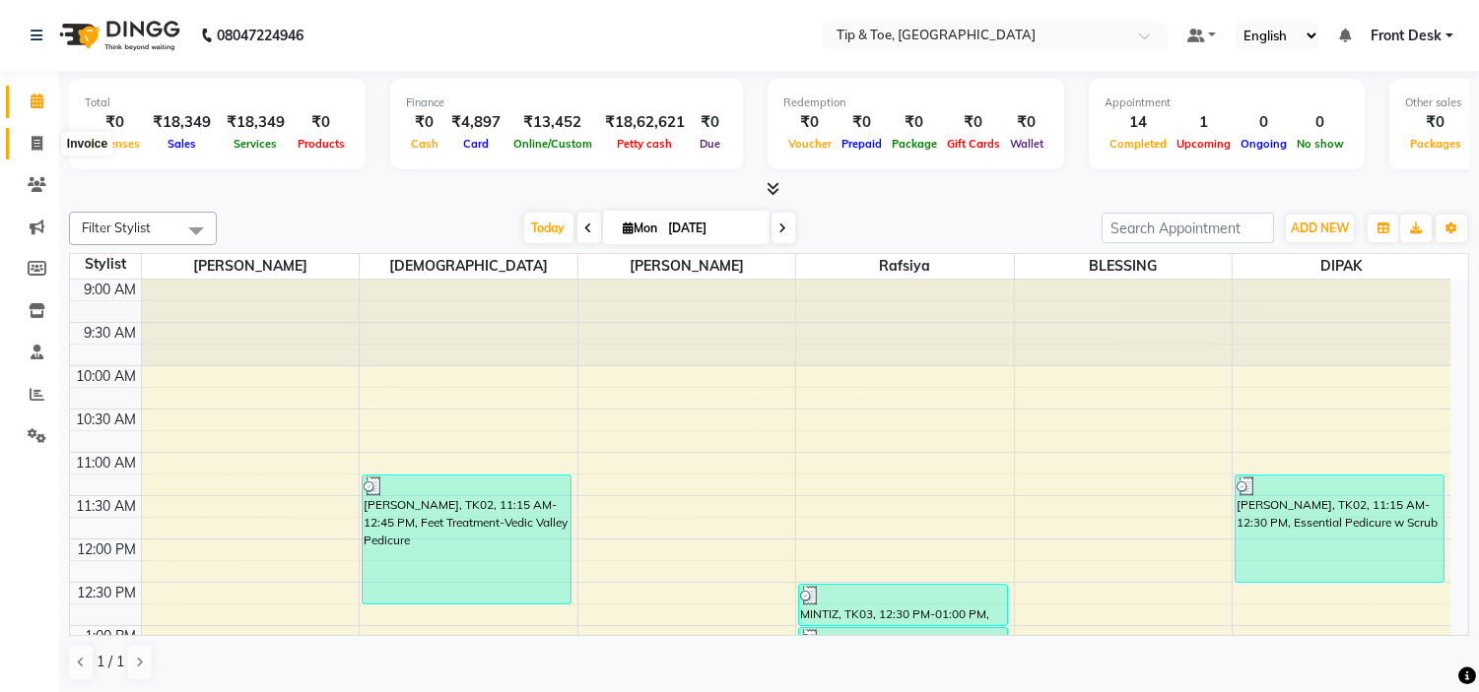
click at [50, 138] on span at bounding box center [37, 144] width 34 height 23
select select "service"
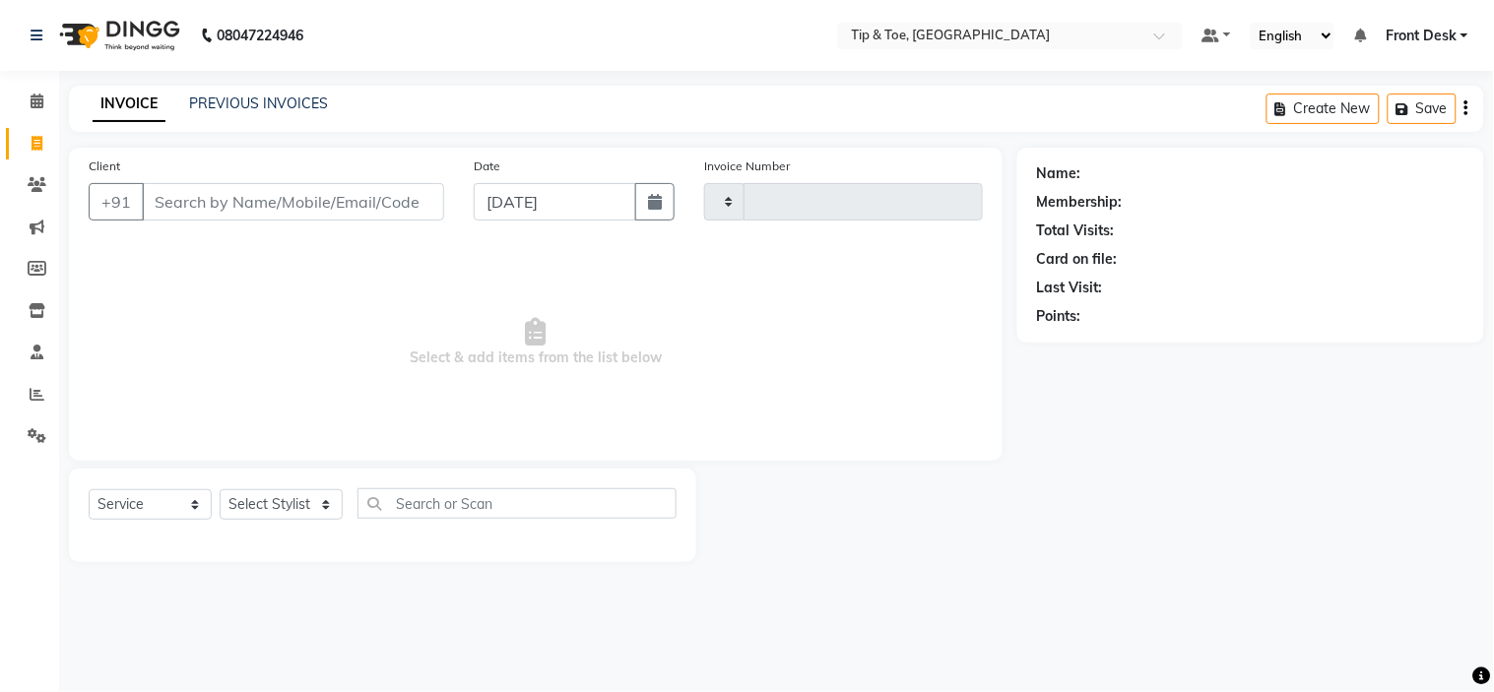
type input "0994"
select select "5360"
click at [43, 101] on span at bounding box center [37, 102] width 34 height 23
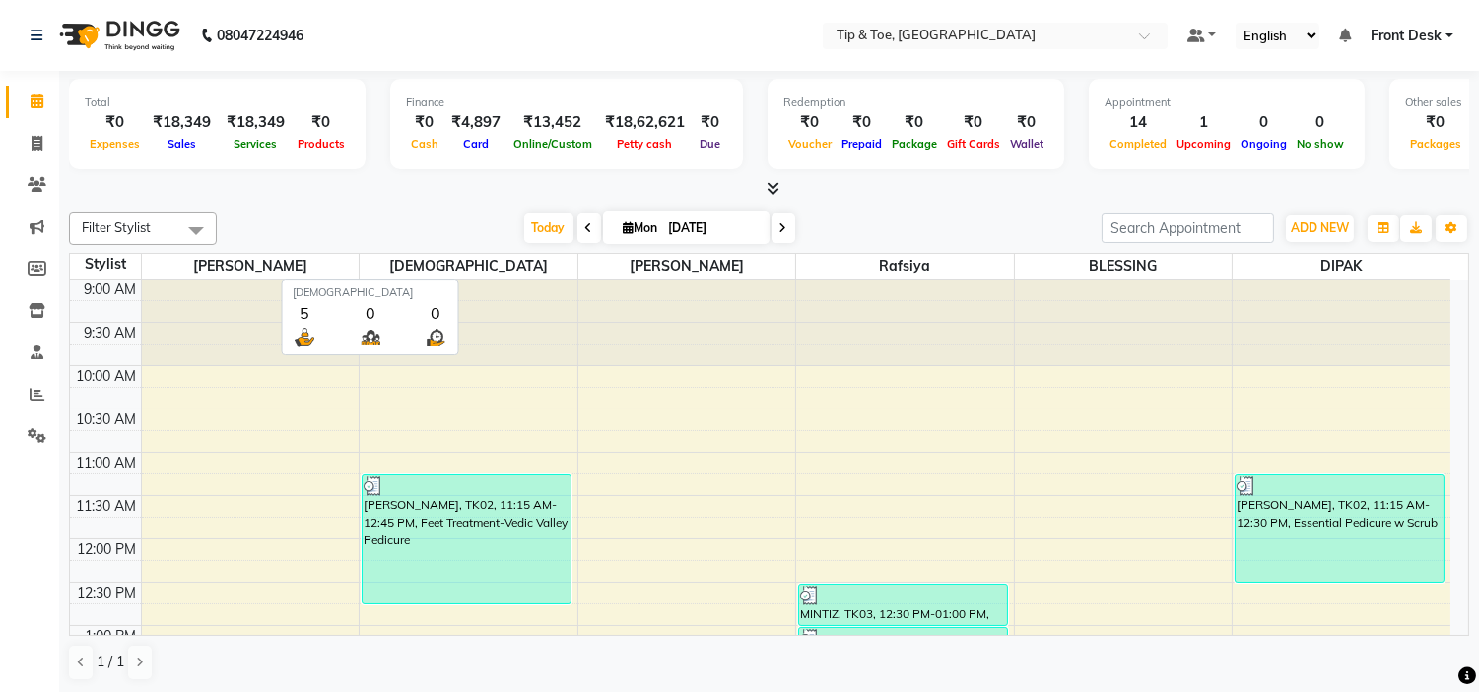
scroll to position [1, 0]
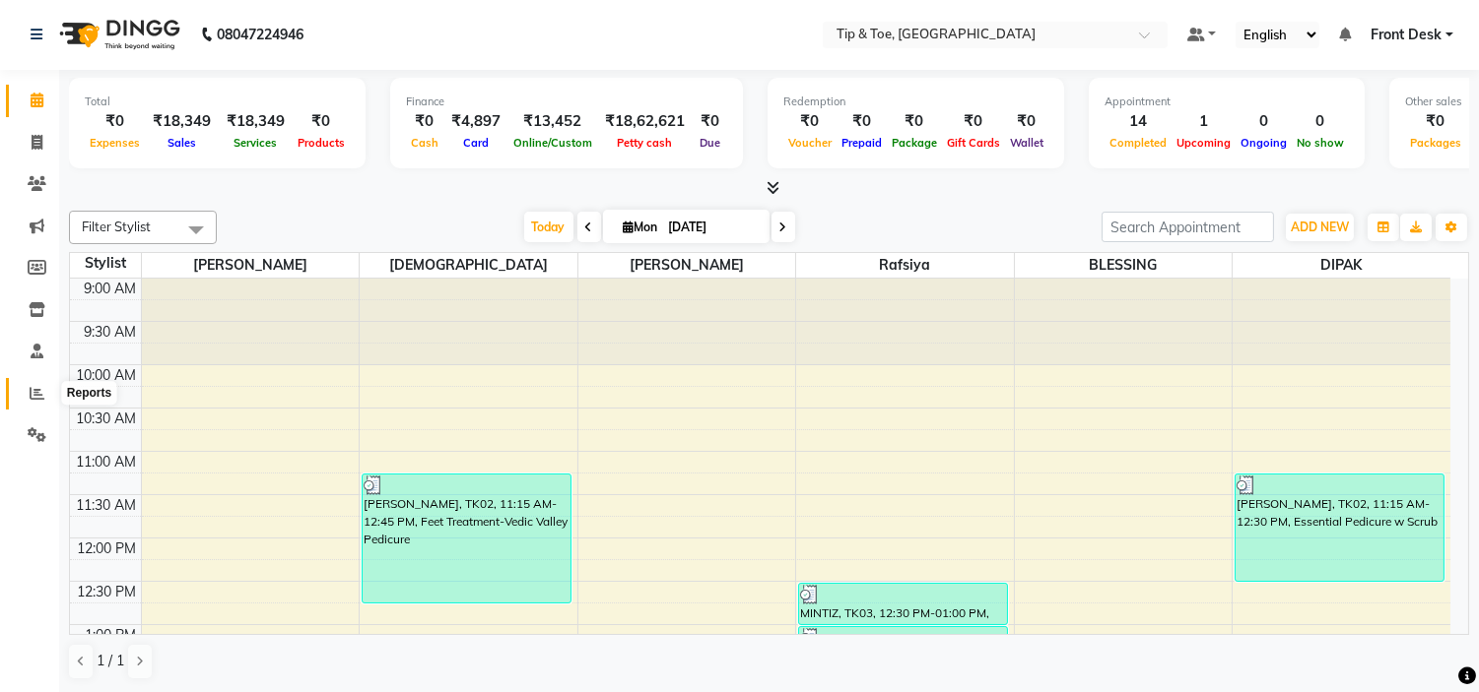
click at [27, 400] on span at bounding box center [37, 394] width 34 height 23
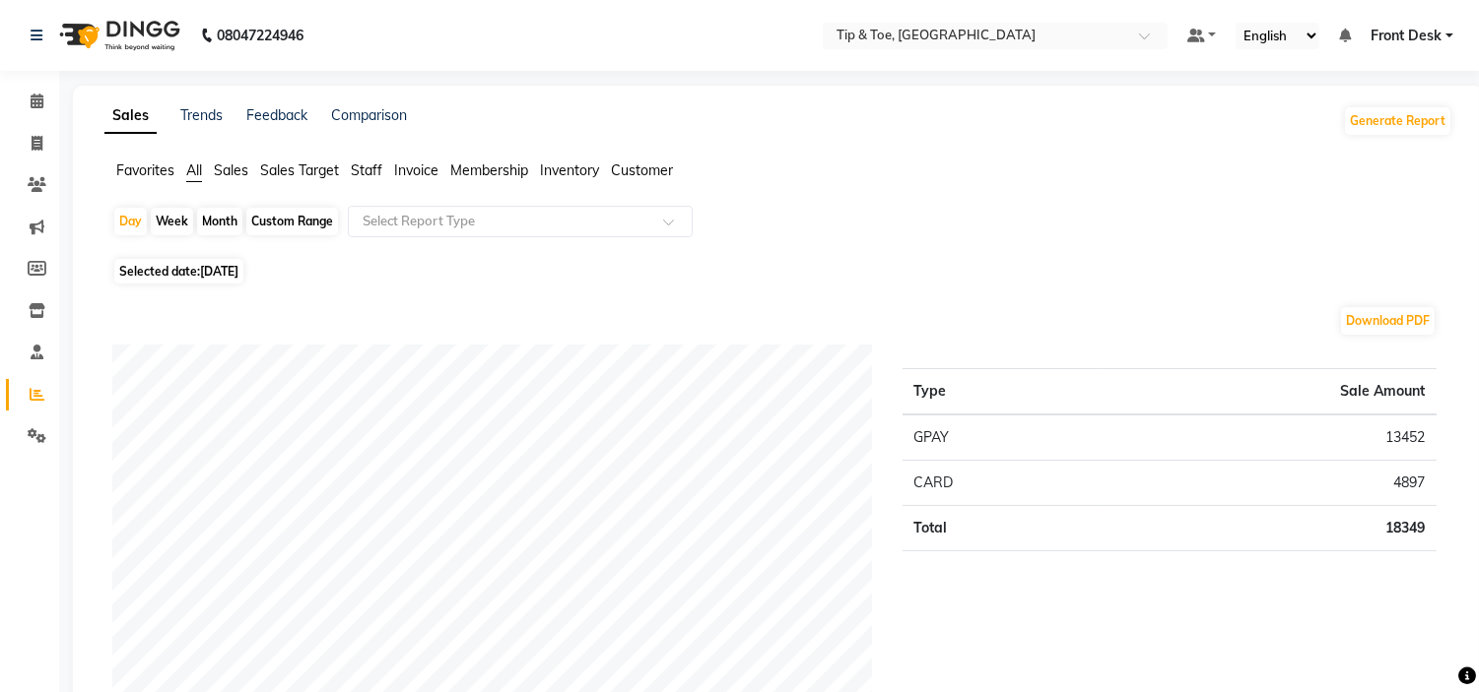
click at [362, 173] on span "Staff" at bounding box center [367, 171] width 32 height 18
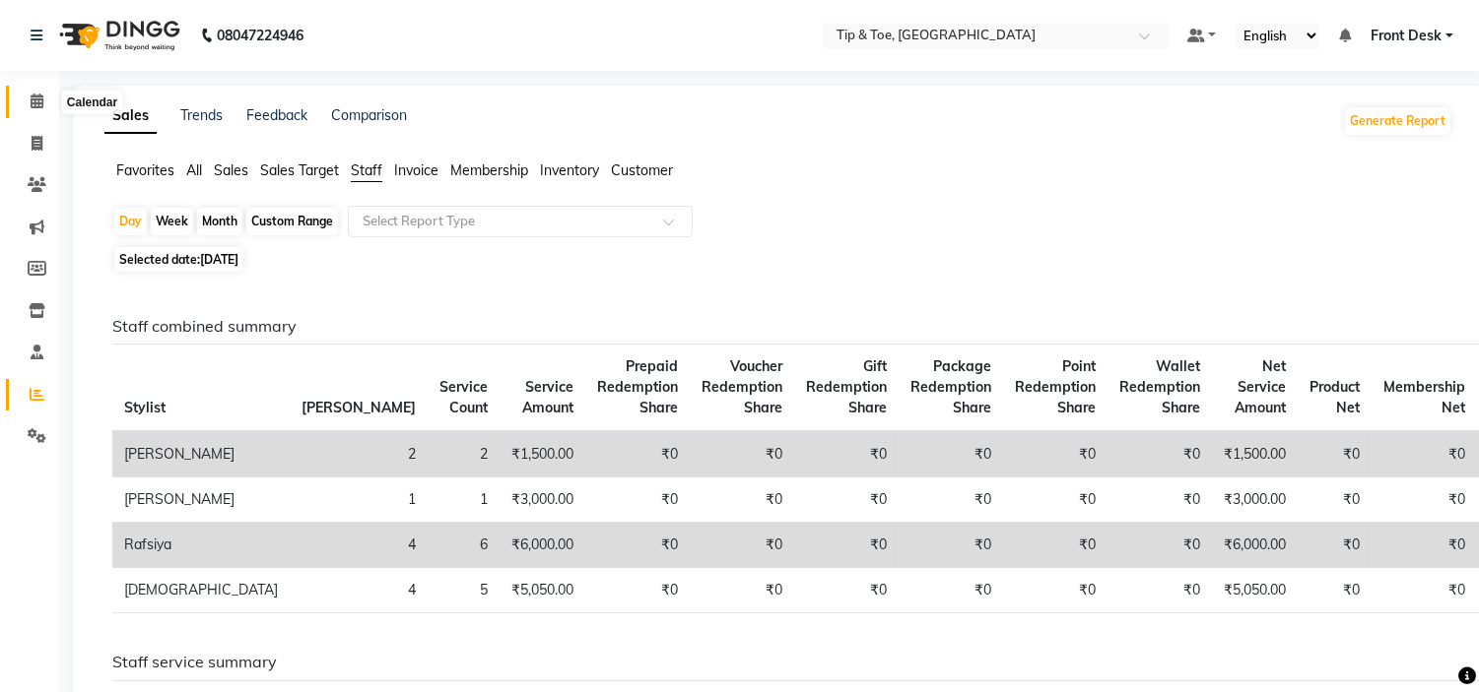
click at [47, 99] on span at bounding box center [37, 102] width 34 height 23
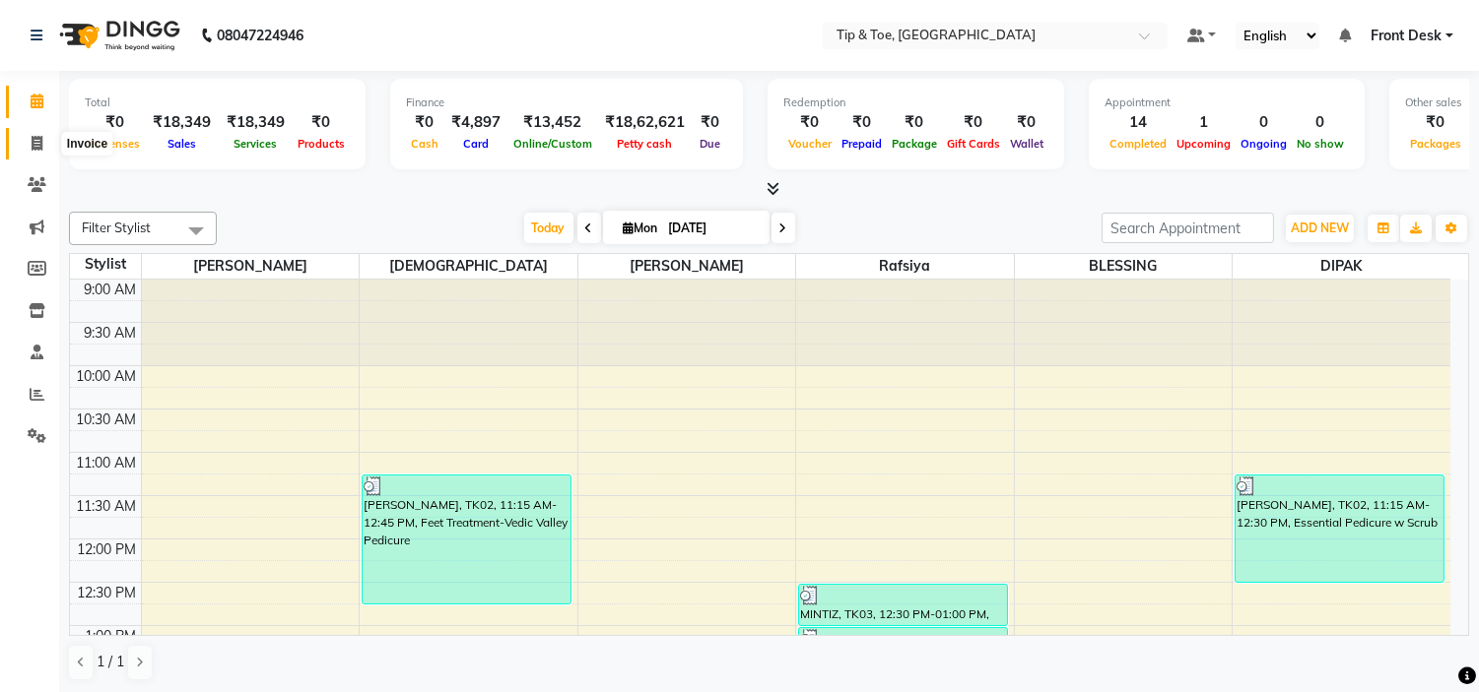
click at [32, 151] on icon at bounding box center [37, 143] width 11 height 15
select select "service"
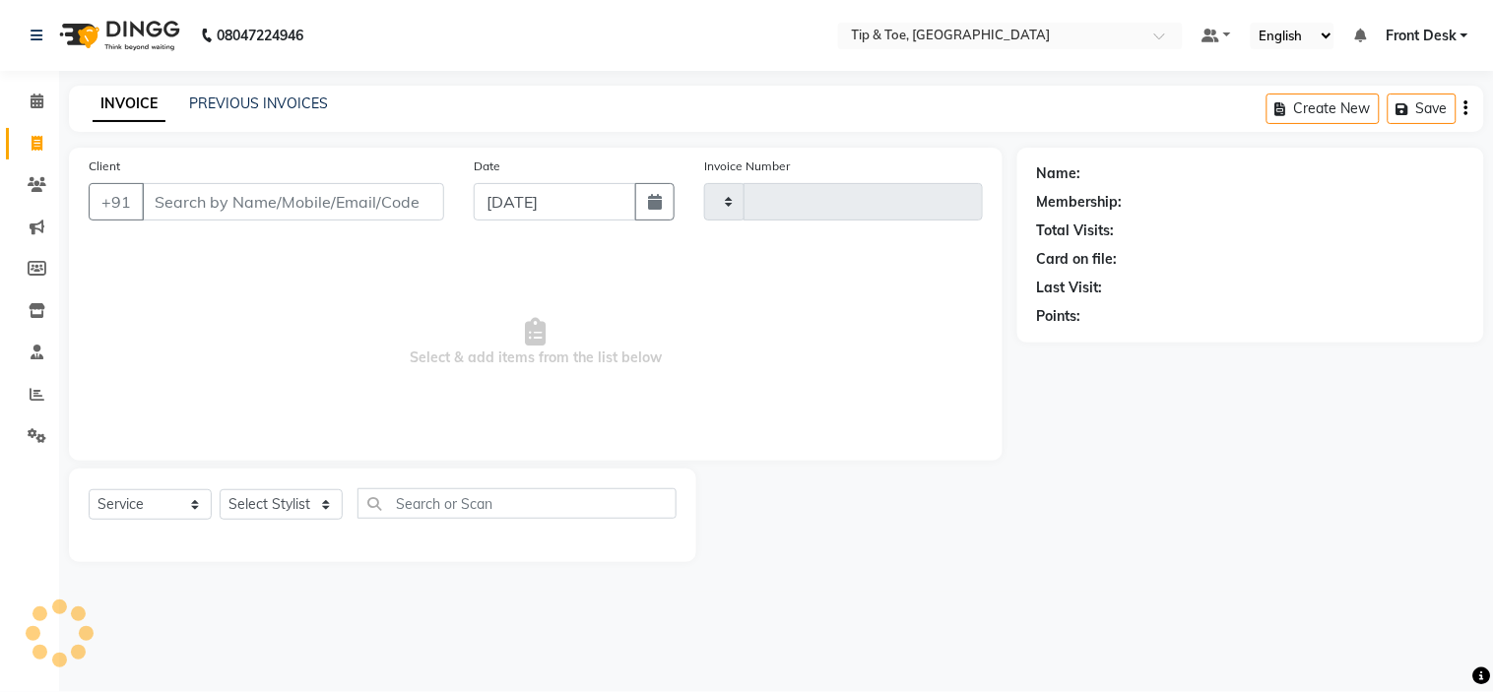
type input "0994"
select select "5360"
click at [193, 110] on link "PREVIOUS INVOICES" at bounding box center [258, 104] width 139 height 18
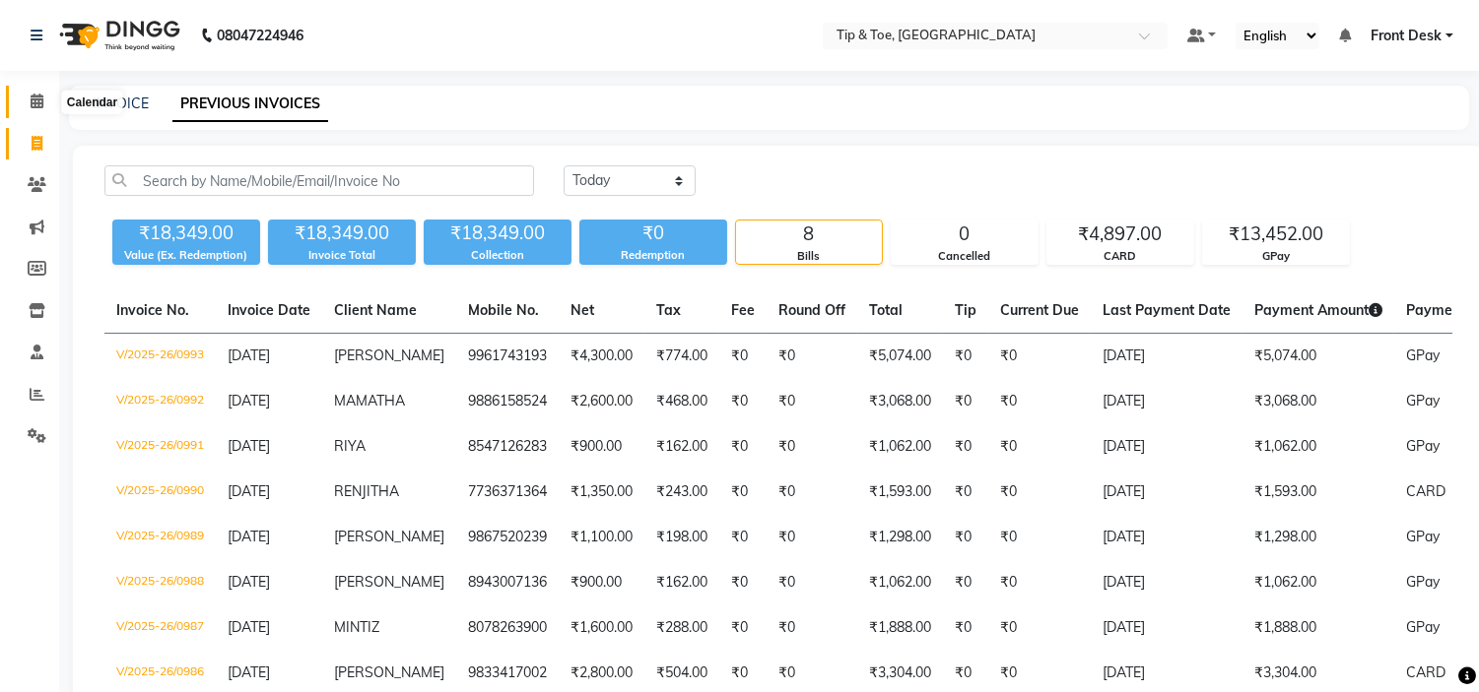
click at [34, 96] on icon at bounding box center [37, 101] width 13 height 15
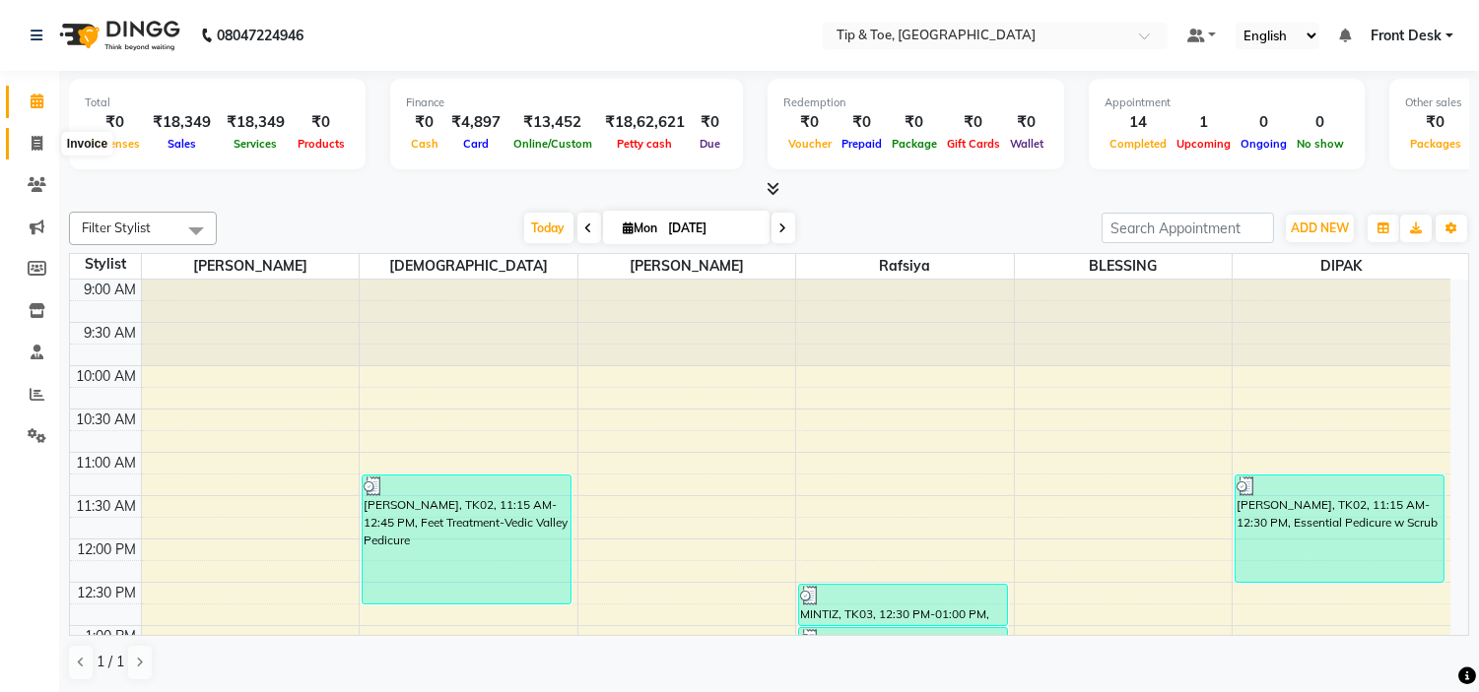
click at [40, 145] on icon at bounding box center [37, 143] width 11 height 15
select select "service"
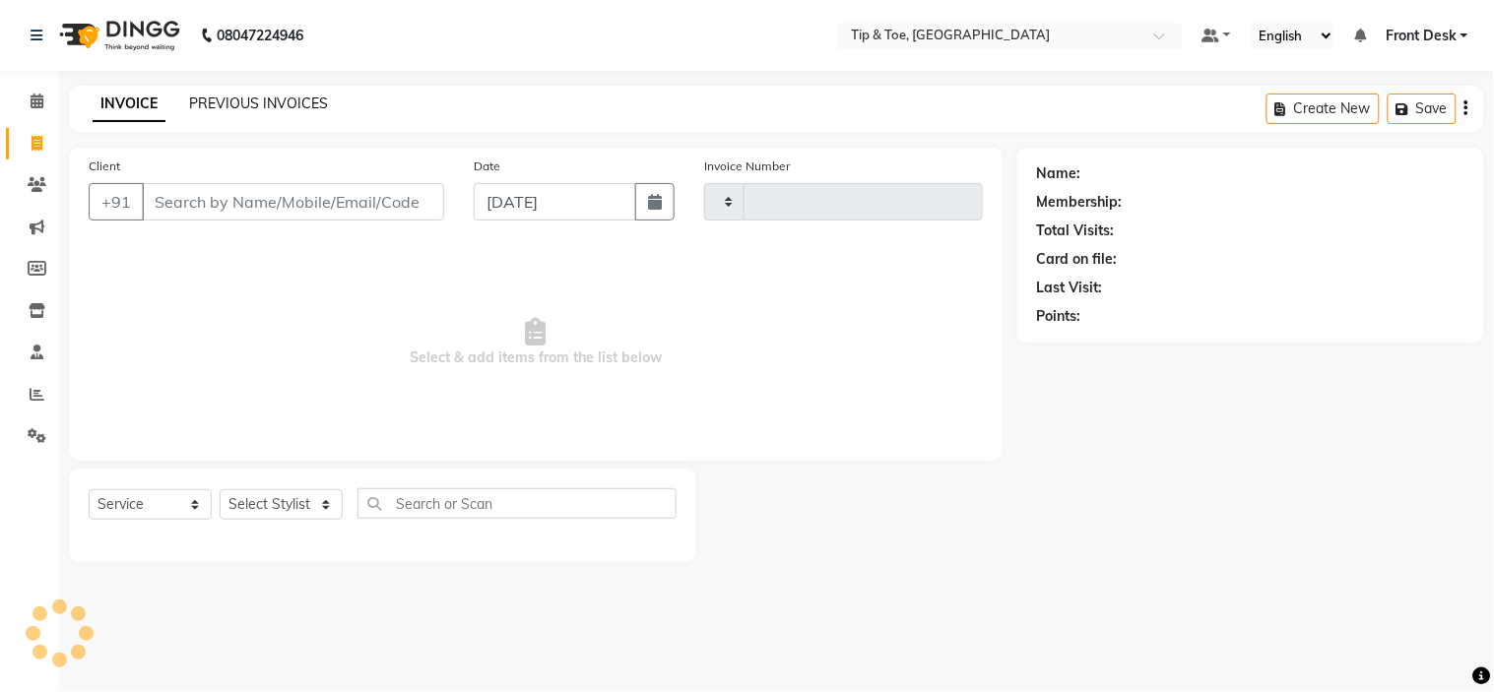
type input "0994"
select select "5360"
click at [296, 102] on link "PREVIOUS INVOICES" at bounding box center [258, 104] width 139 height 18
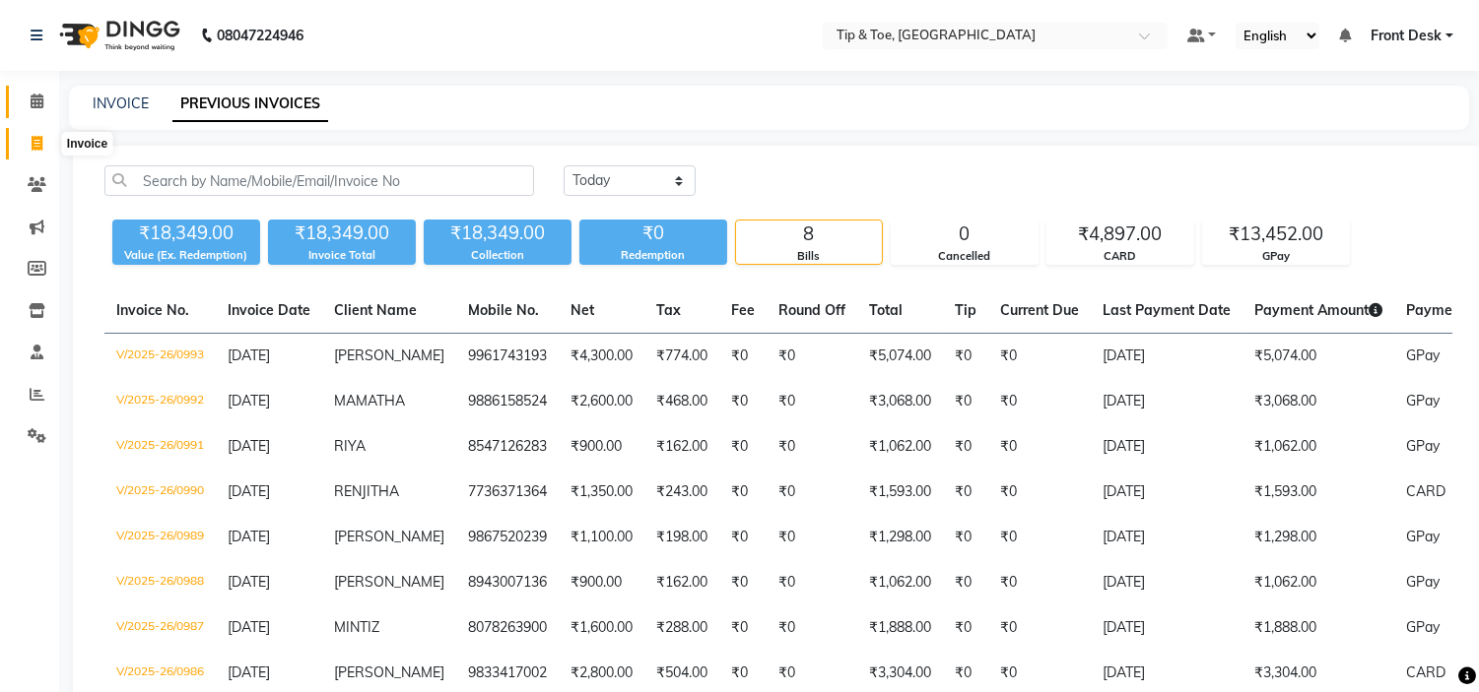
drag, startPoint x: 33, startPoint y: 148, endPoint x: 27, endPoint y: 114, distance: 34.2
click at [33, 148] on icon at bounding box center [37, 143] width 11 height 15
select select "service"
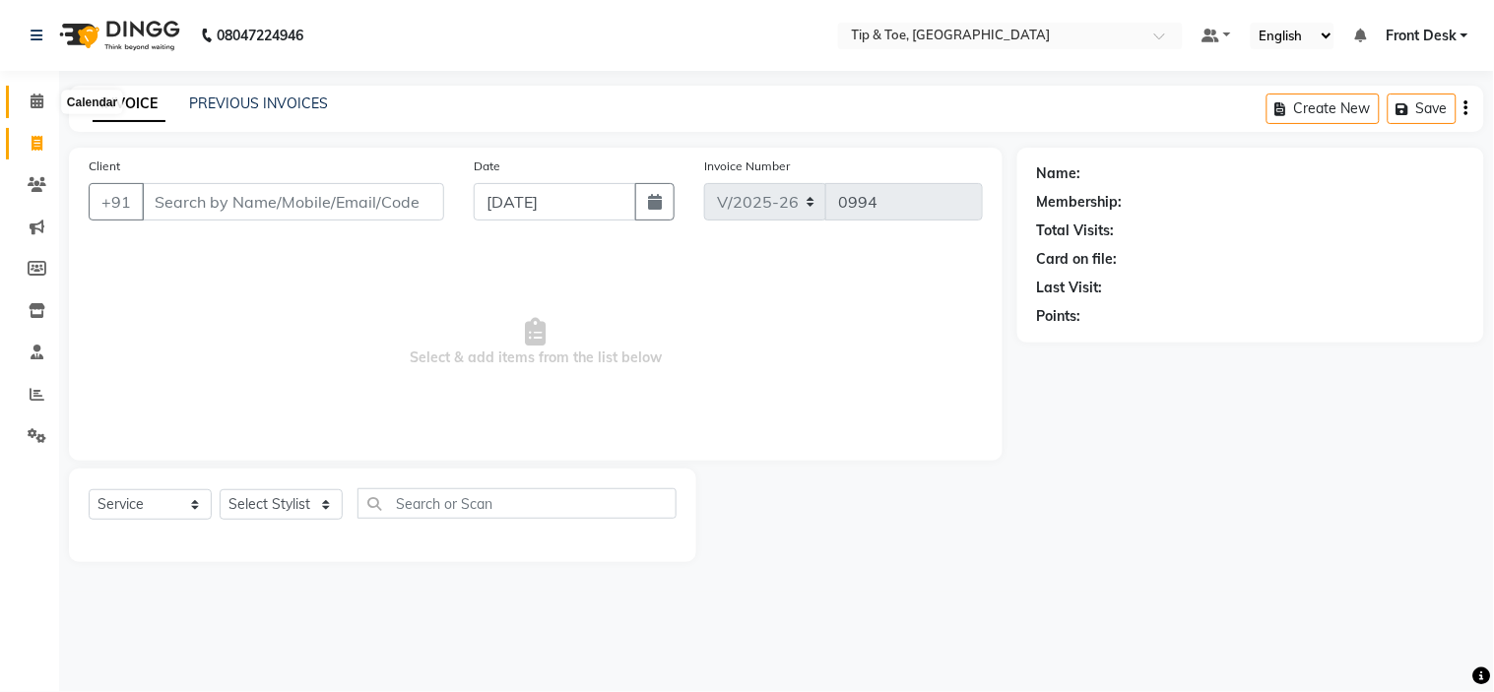
click at [24, 104] on span at bounding box center [37, 102] width 34 height 23
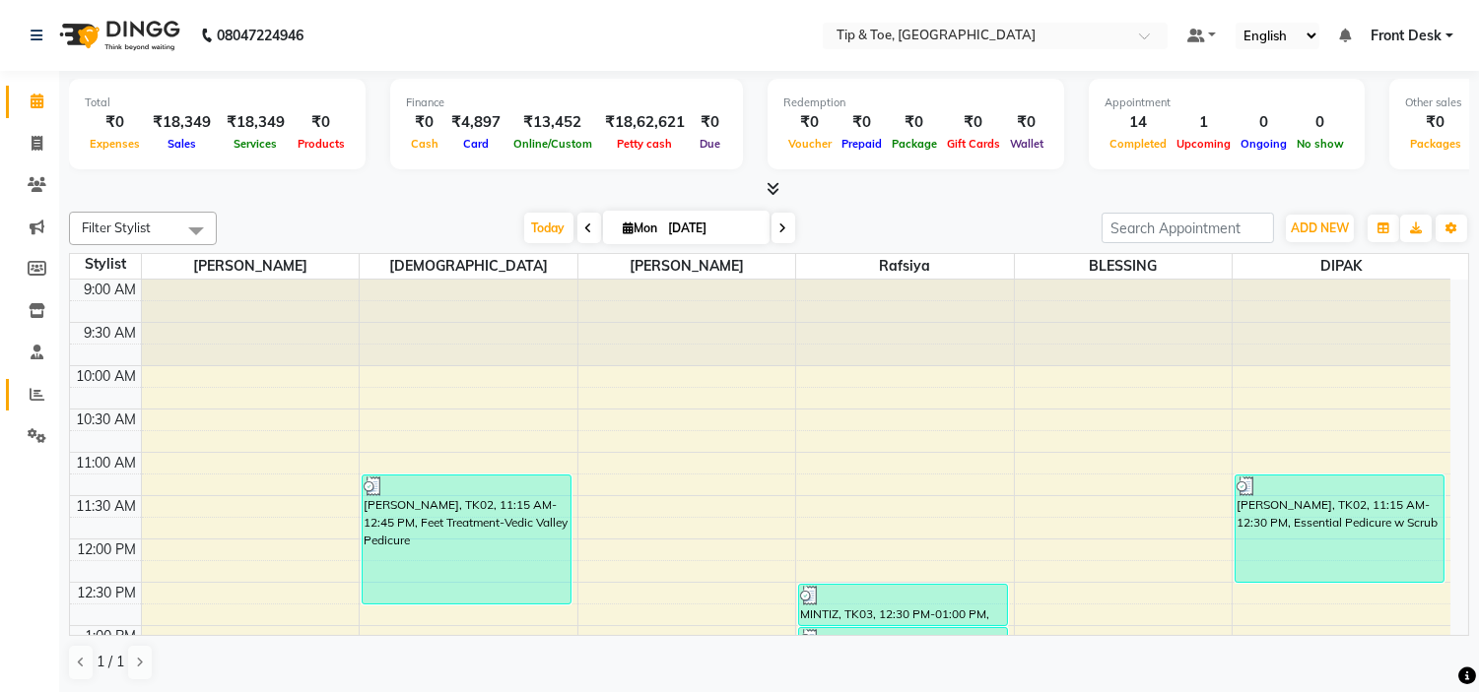
click at [15, 399] on link "Reports" at bounding box center [29, 395] width 47 height 33
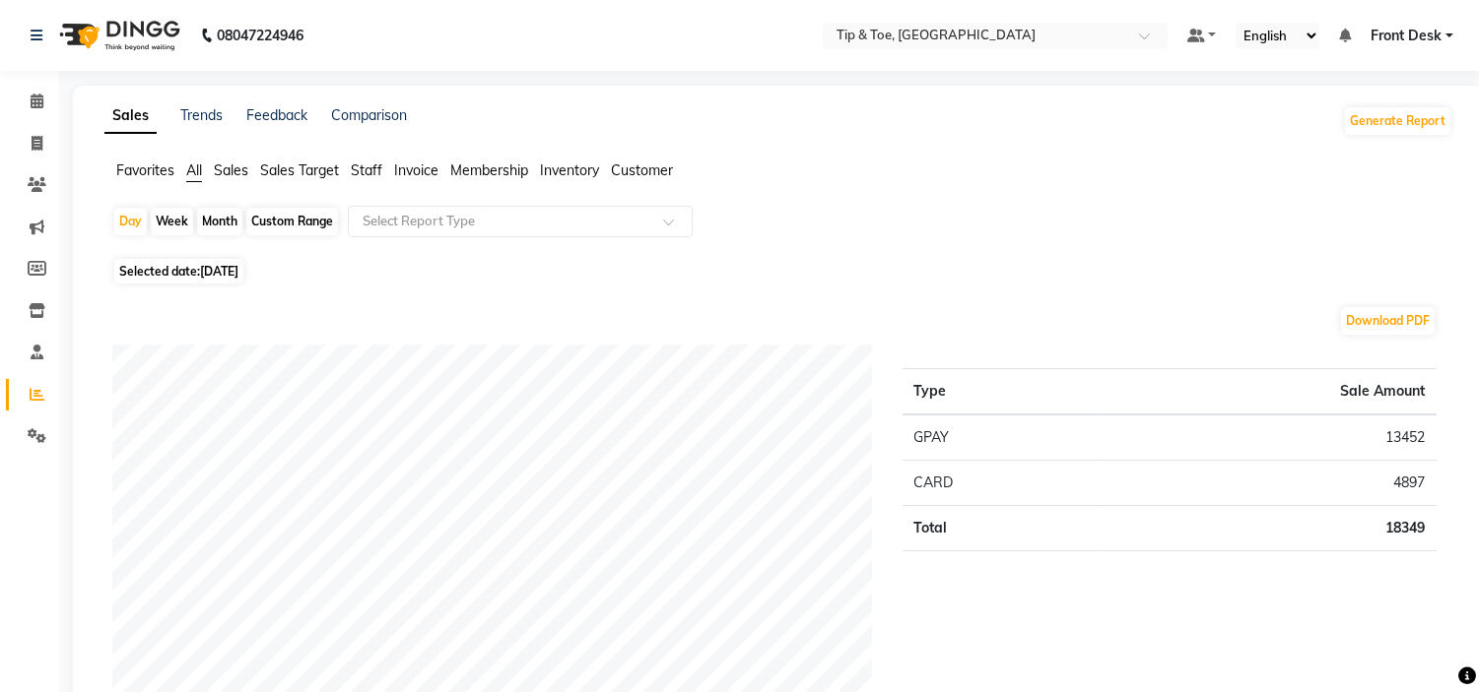
click at [367, 168] on span "Staff" at bounding box center [367, 171] width 32 height 18
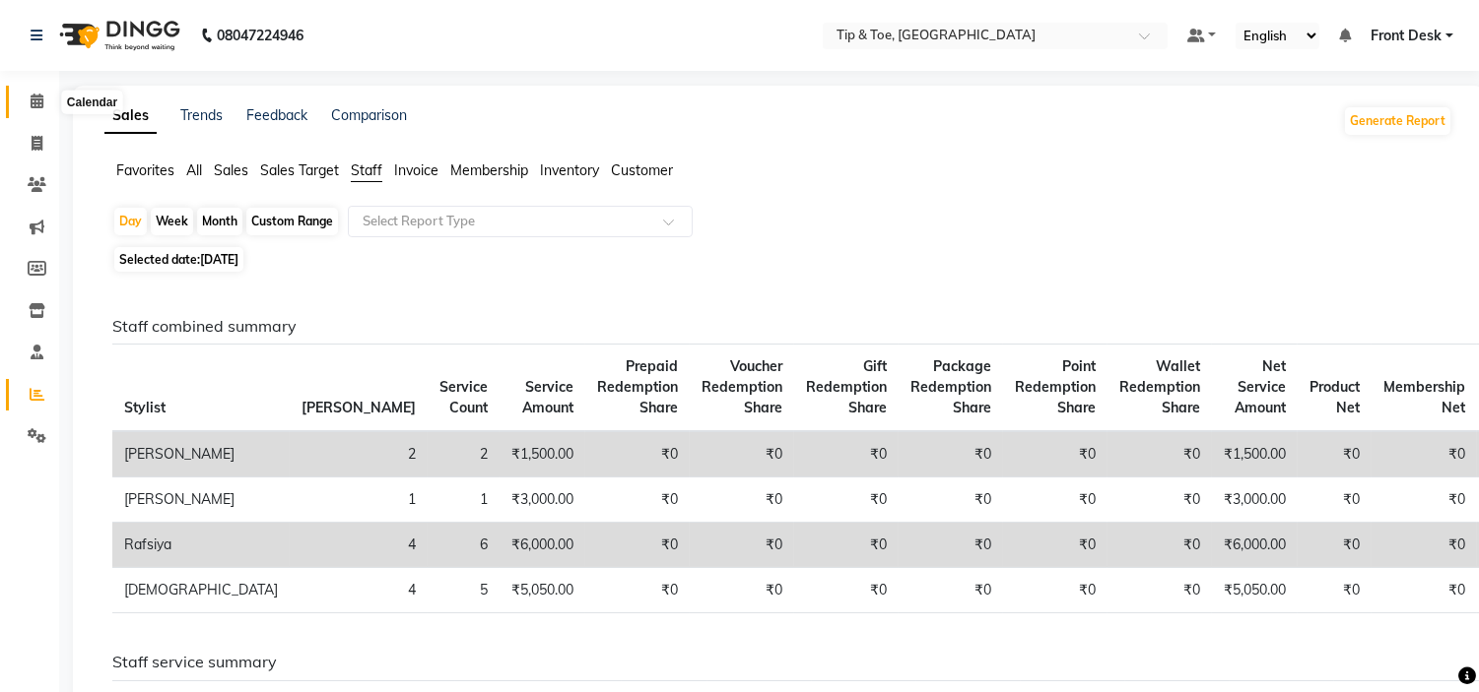
click at [27, 92] on span at bounding box center [37, 102] width 34 height 23
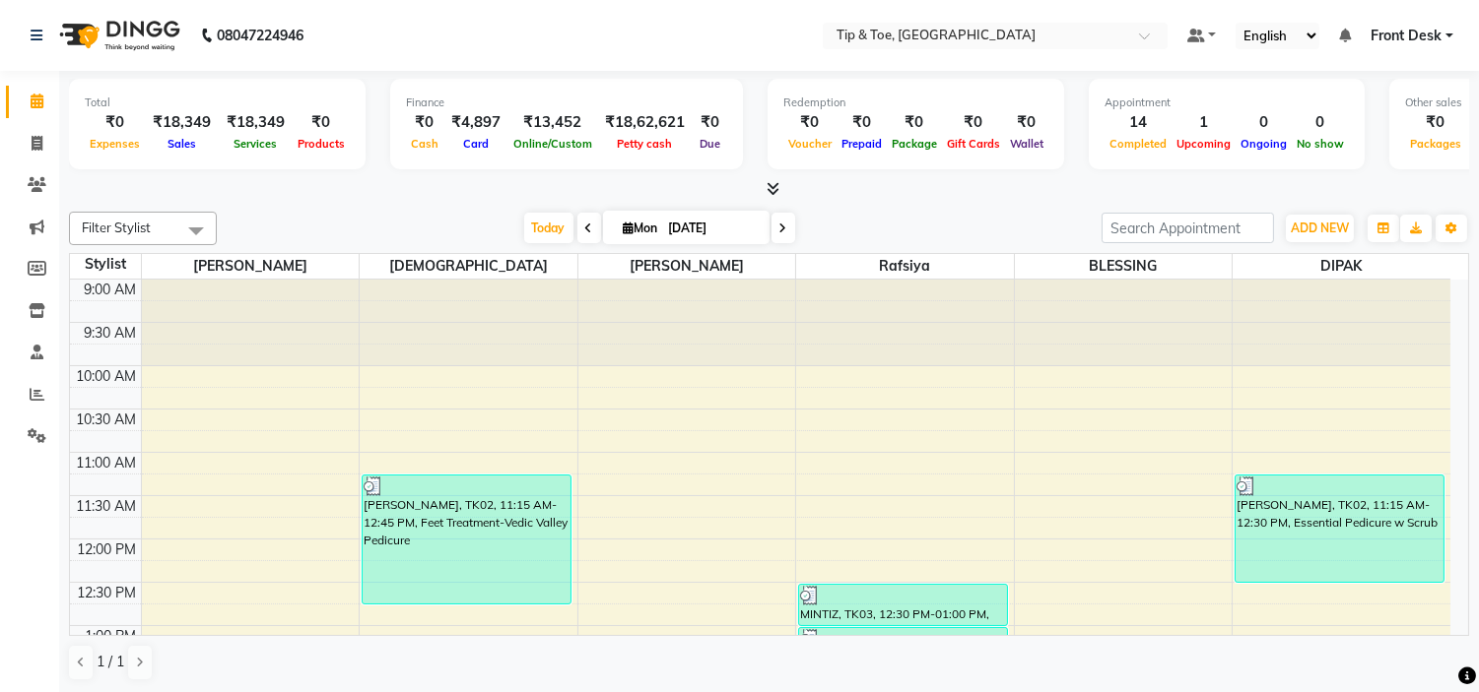
scroll to position [109, 0]
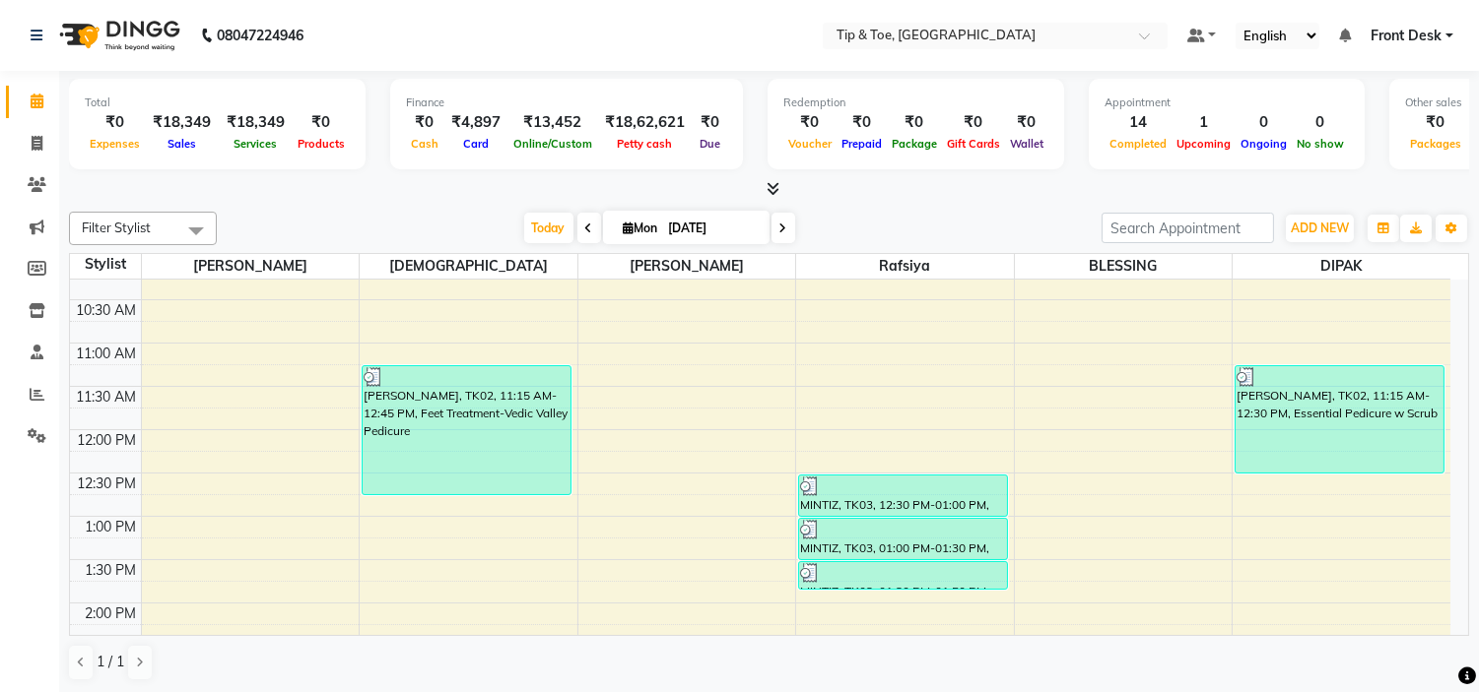
click at [779, 236] on span at bounding box center [783, 228] width 24 height 31
type input "02-09-2025"
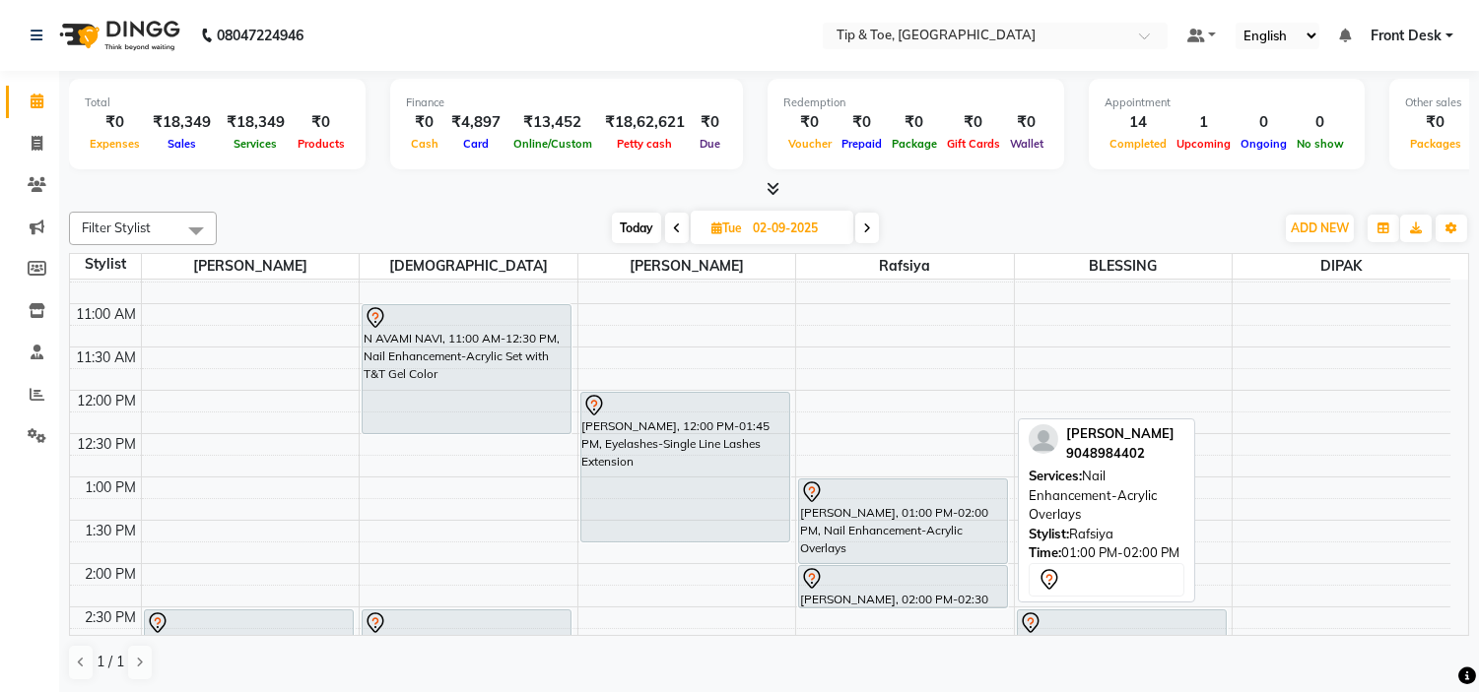
scroll to position [0, 0]
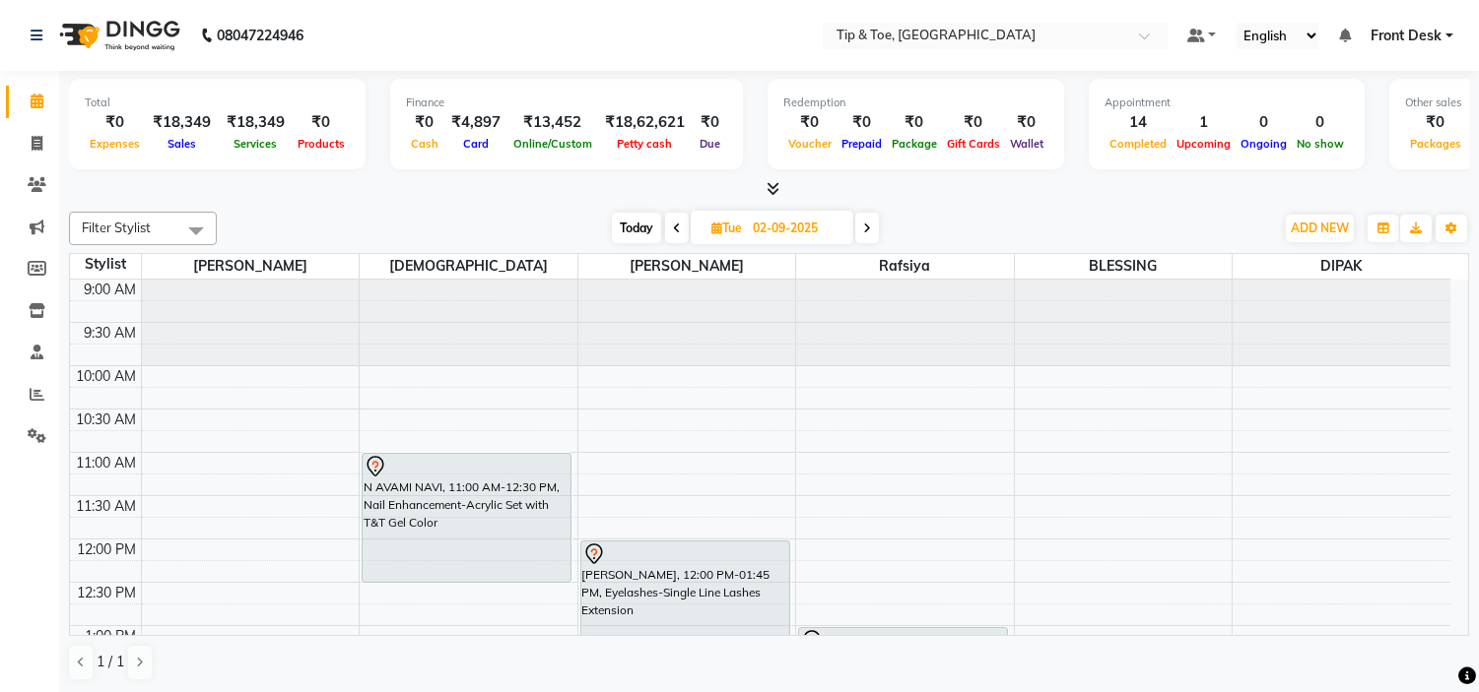
click at [780, 230] on input "02-09-2025" at bounding box center [796, 229] width 99 height 30
select select "9"
select select "2025"
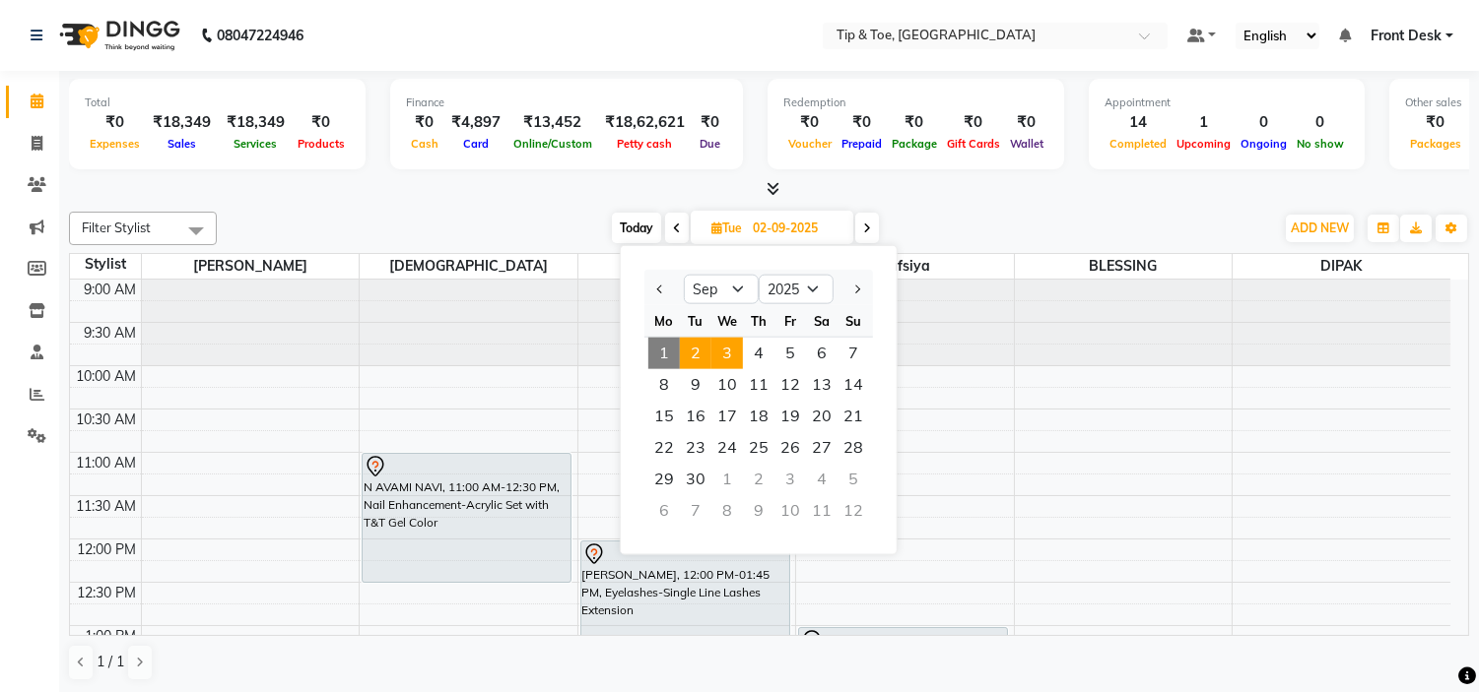
click at [735, 345] on span "3" at bounding box center [727, 354] width 32 height 32
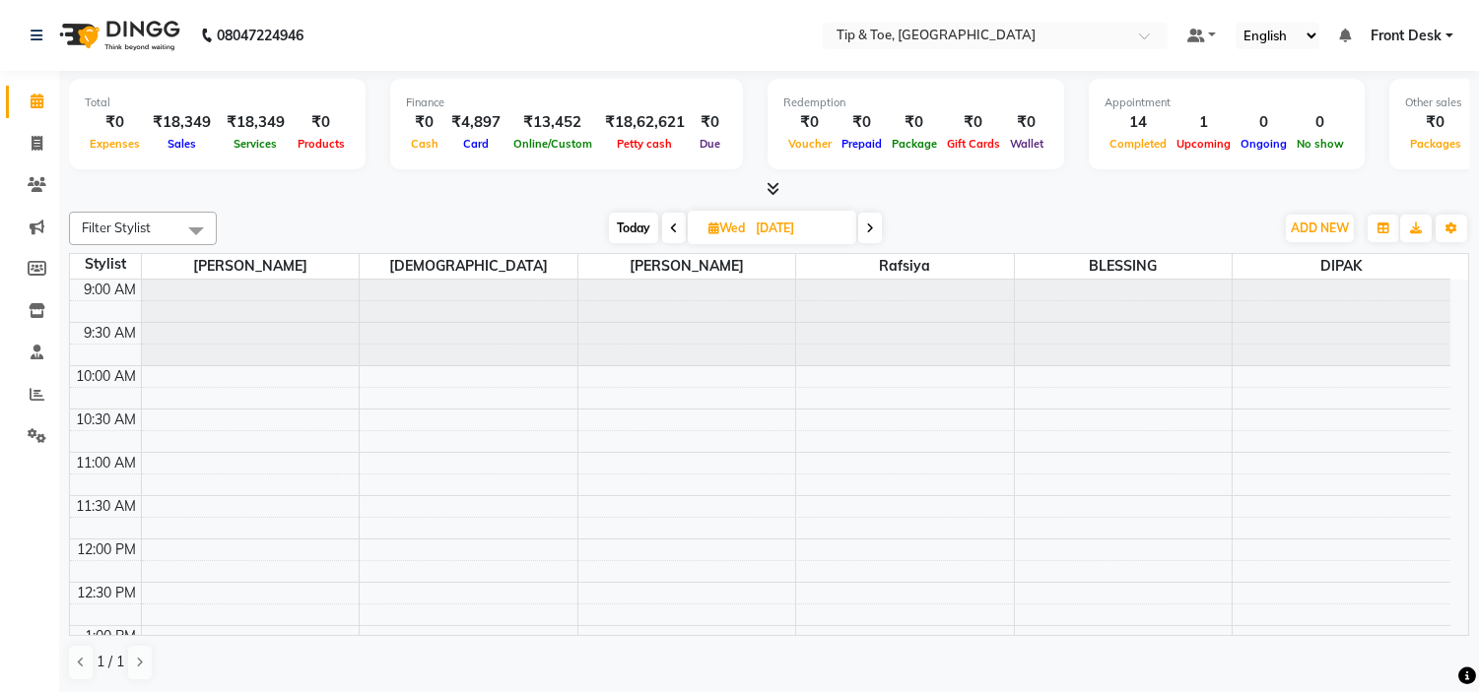
click at [672, 229] on icon at bounding box center [674, 229] width 8 height 12
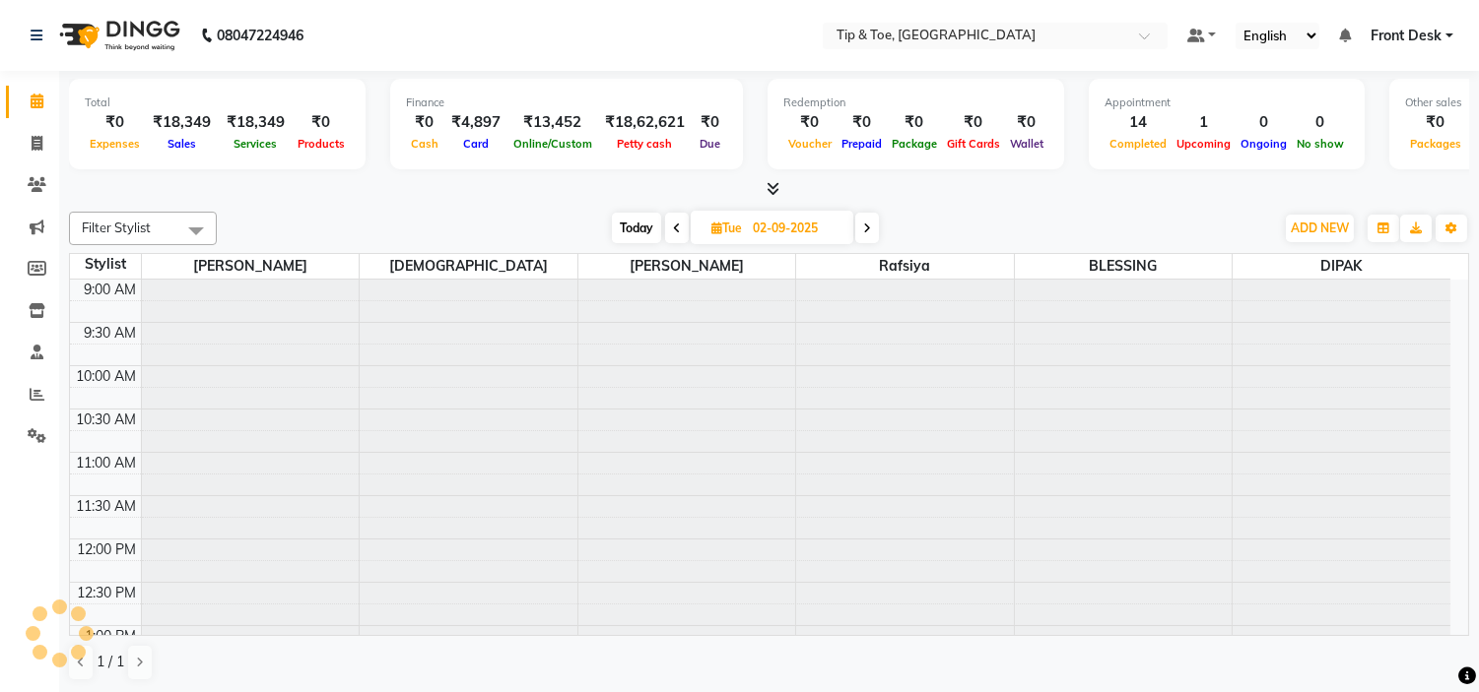
scroll to position [775, 0]
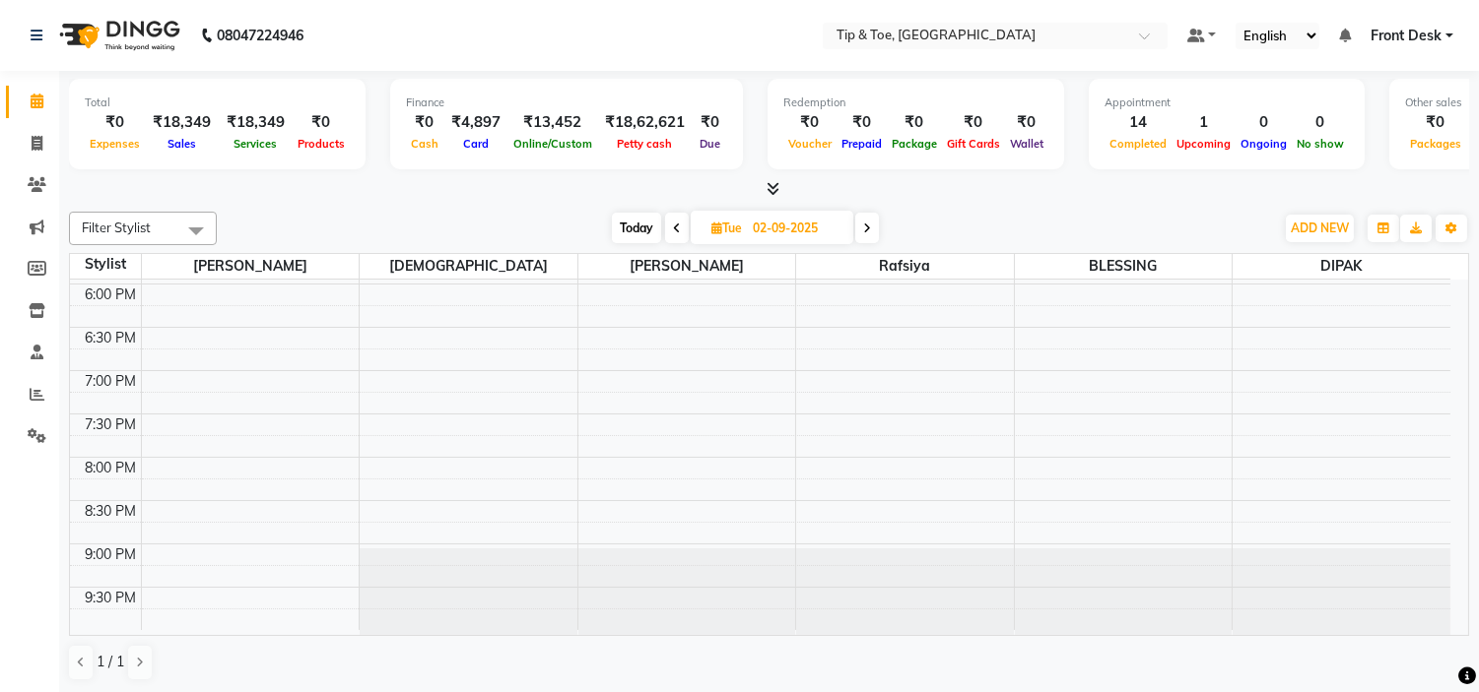
click at [673, 229] on icon at bounding box center [677, 229] width 8 height 12
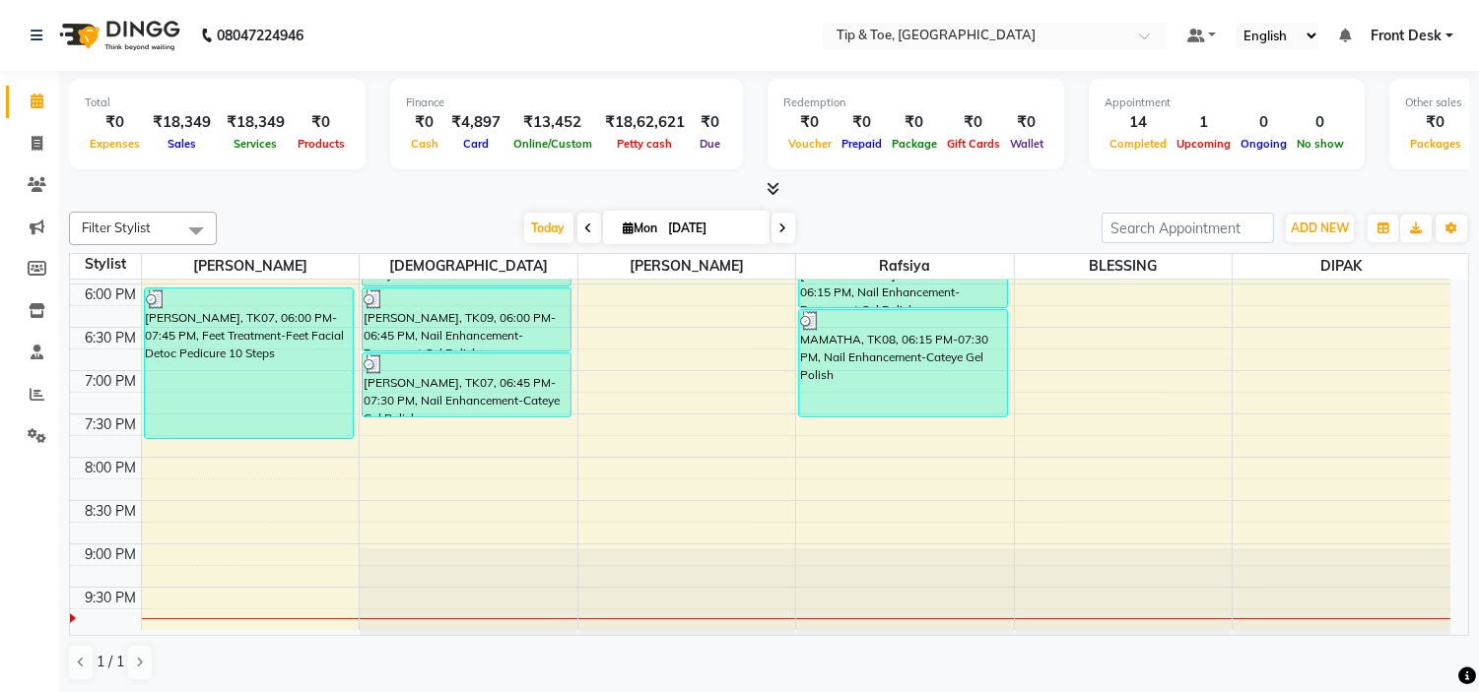
scroll to position [666, 0]
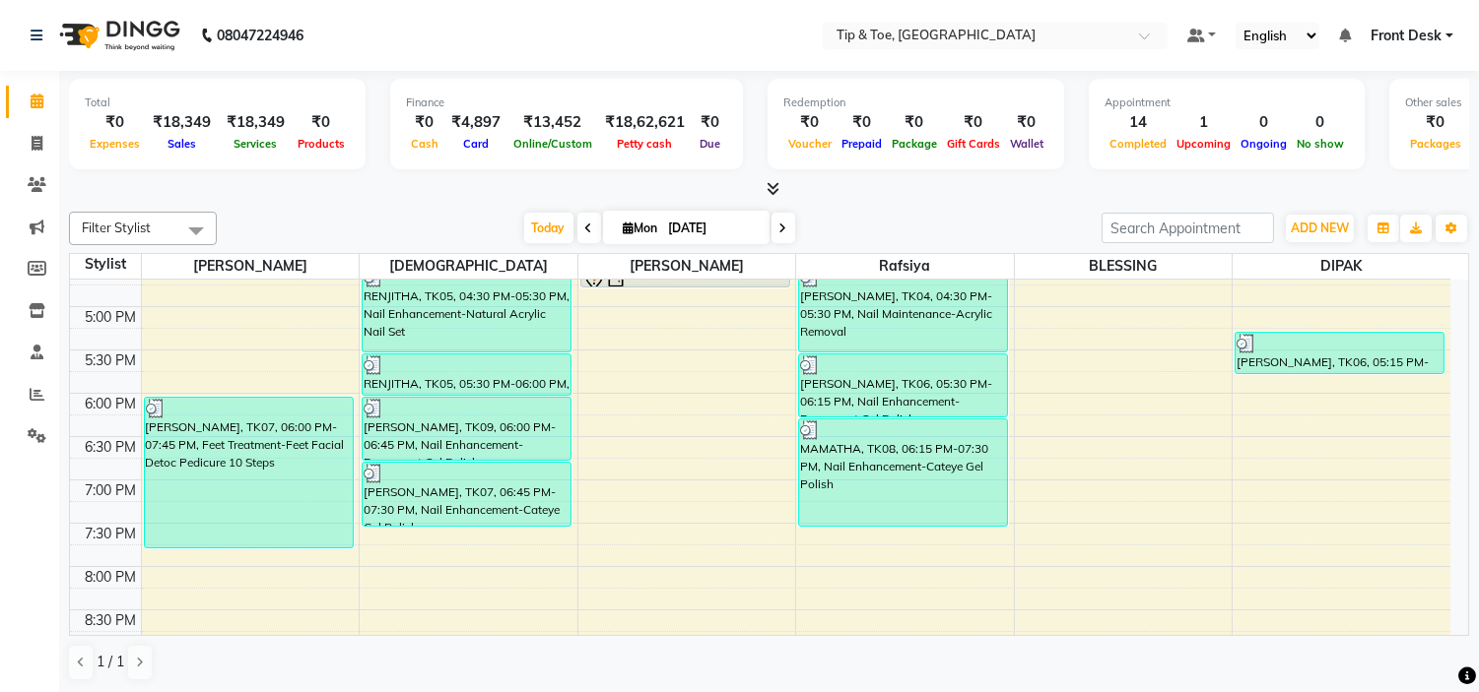
click at [783, 221] on span at bounding box center [783, 228] width 24 height 31
type input "02-09-2025"
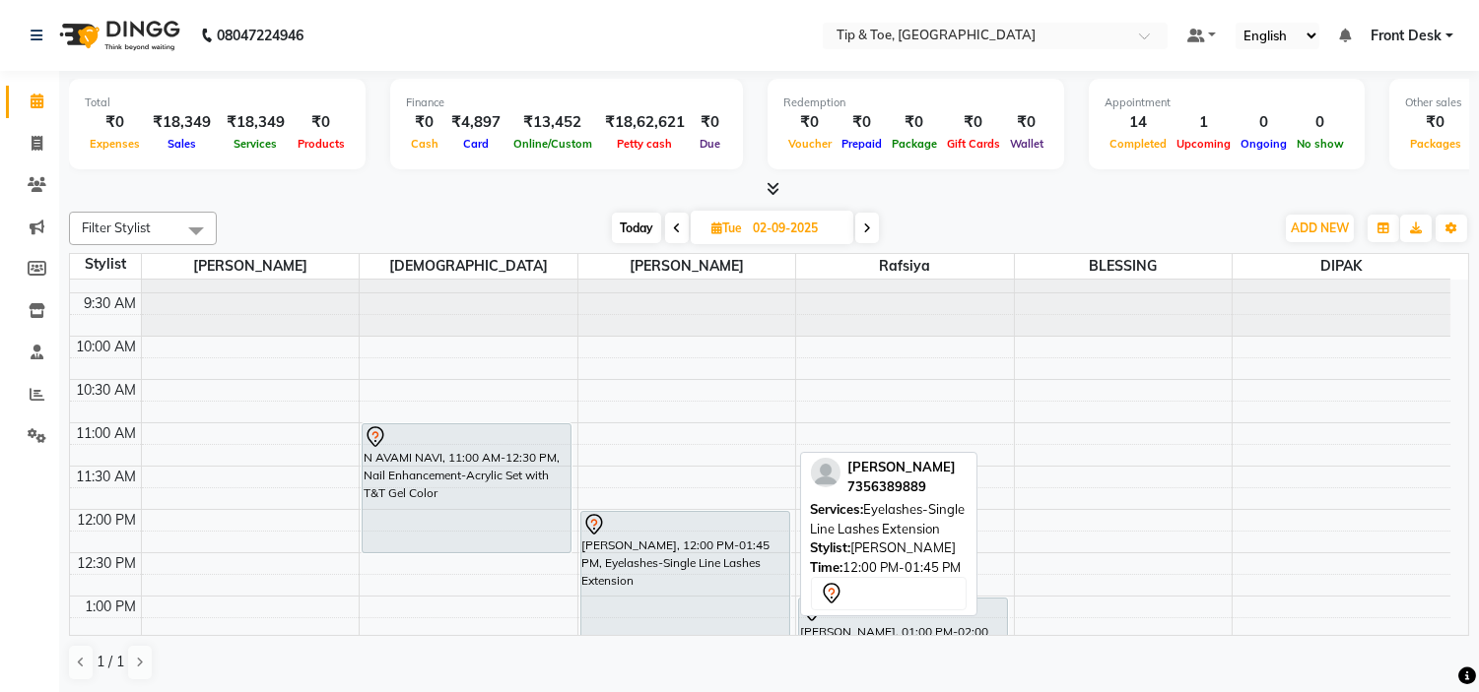
scroll to position [0, 0]
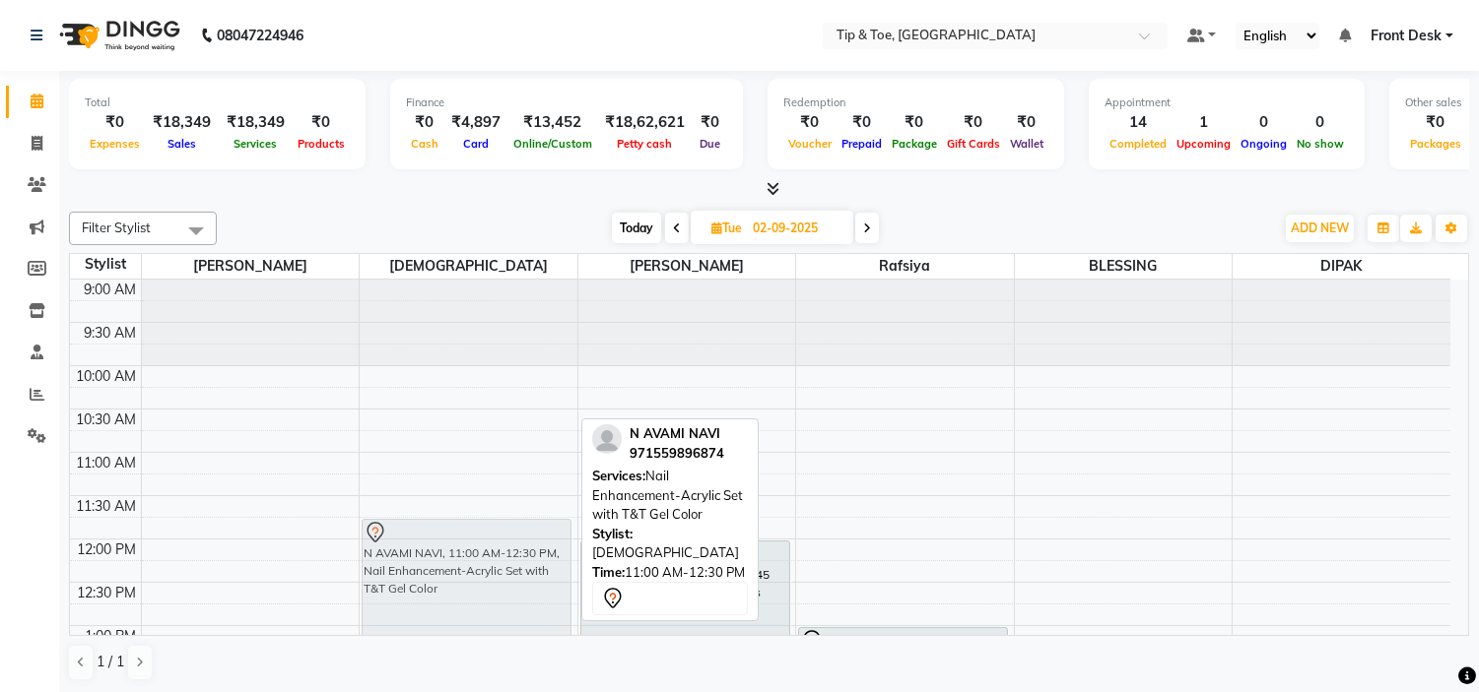
drag, startPoint x: 486, startPoint y: 509, endPoint x: 488, endPoint y: 572, distance: 63.1
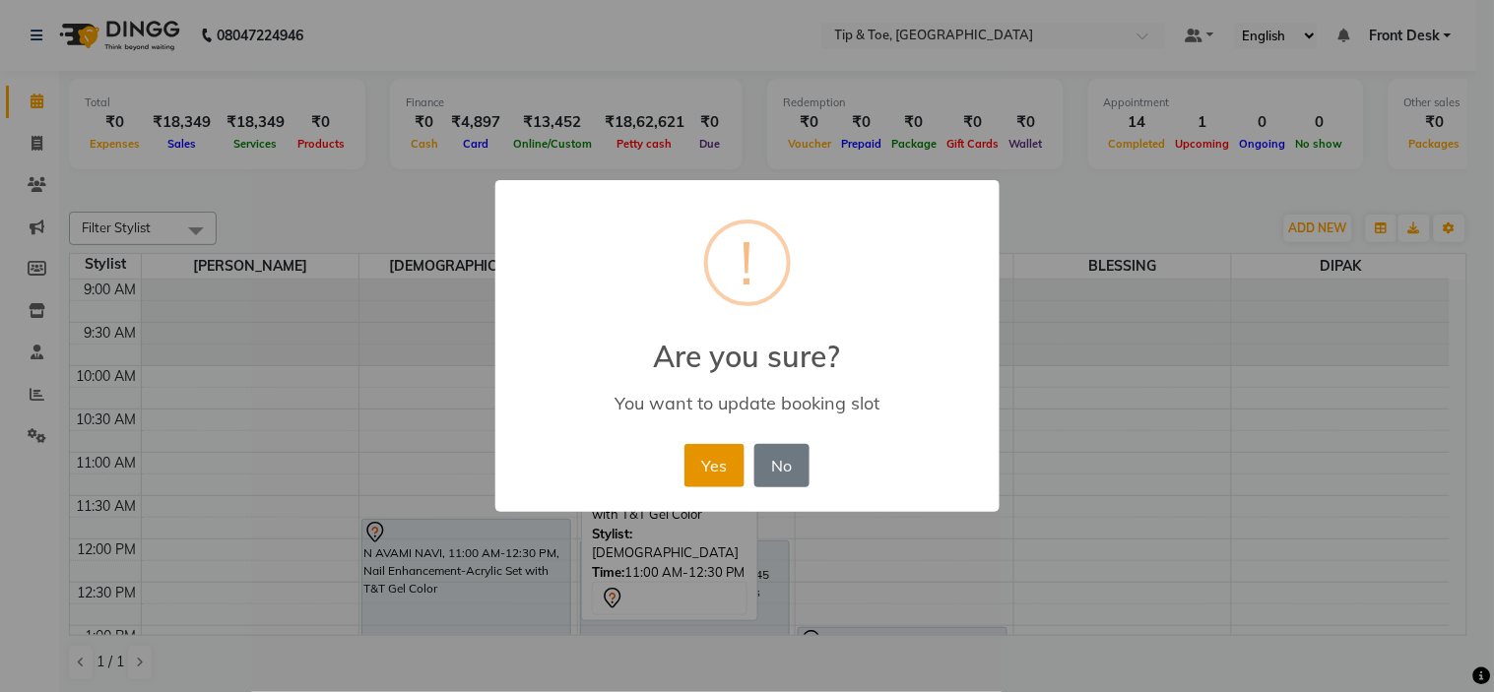
click at [736, 457] on button "Yes" at bounding box center [715, 465] width 60 height 43
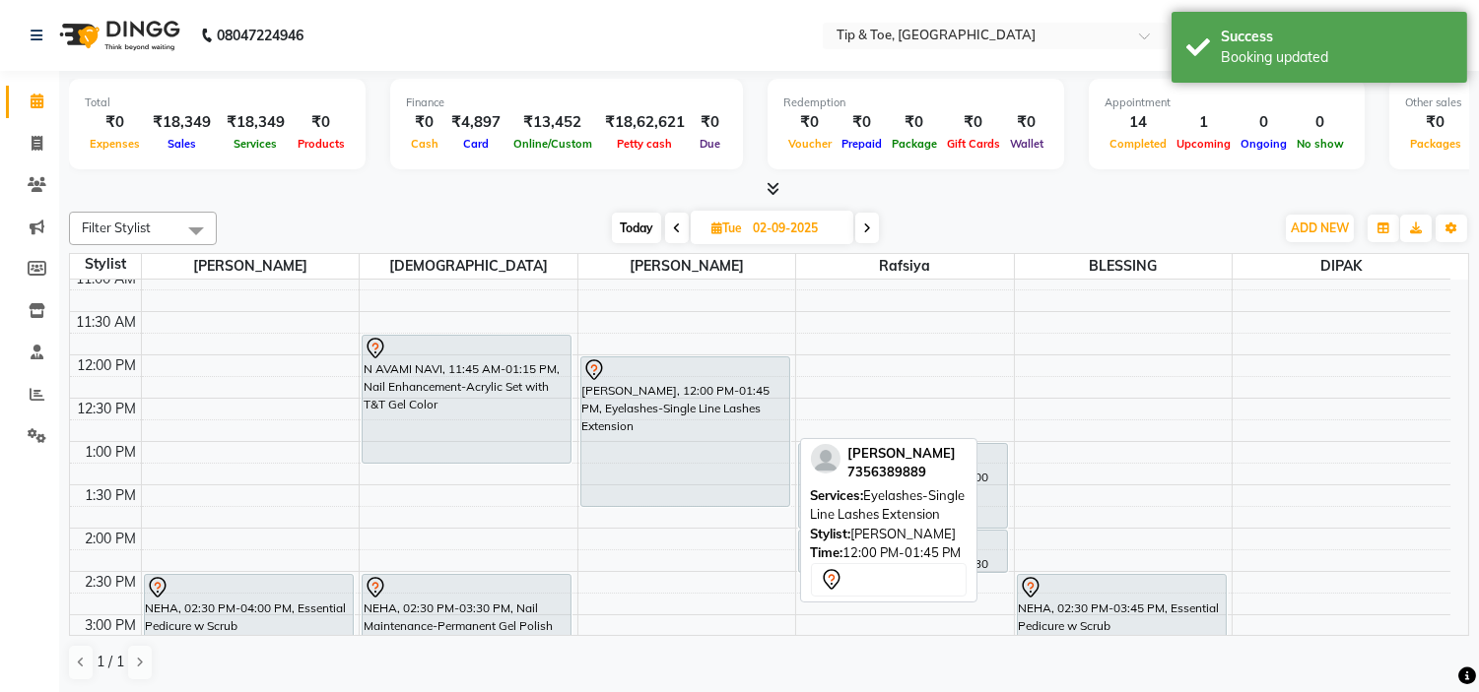
scroll to position [219, 0]
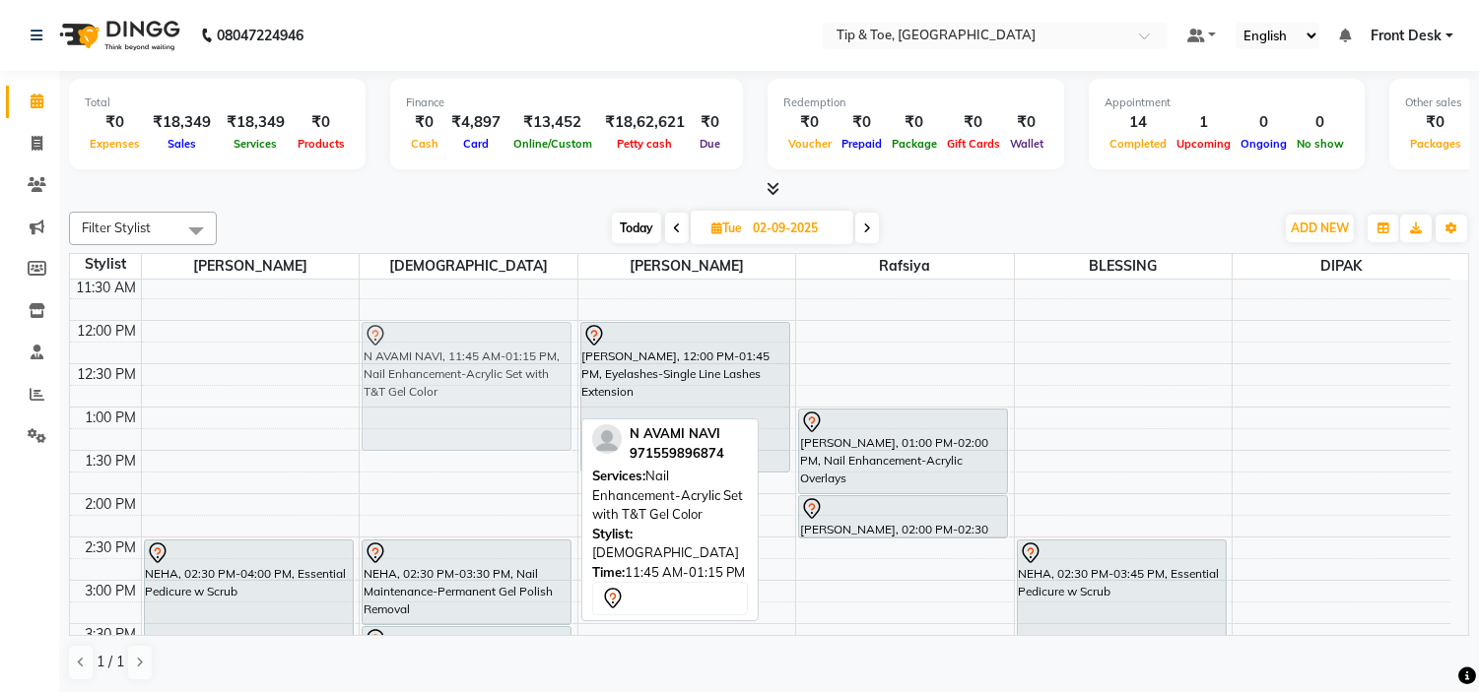
drag, startPoint x: 522, startPoint y: 346, endPoint x: 526, endPoint y: 368, distance: 23.0
click at [526, 368] on div "N AVAMI NAVI, 11:45 AM-01:15 PM, Nail Enhancement-Acrylic Set with T&T Gel Colo…" at bounding box center [469, 624] width 218 height 1126
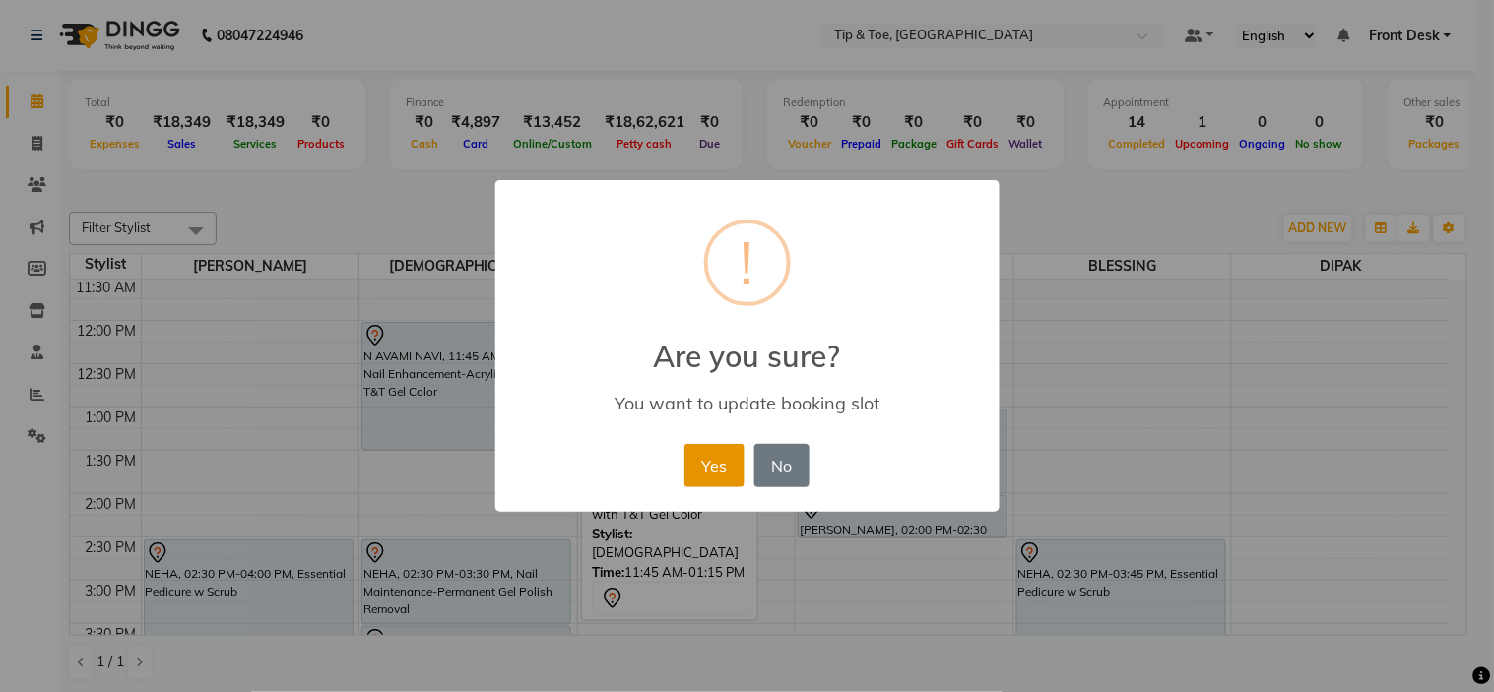
click at [735, 461] on button "Yes" at bounding box center [715, 465] width 60 height 43
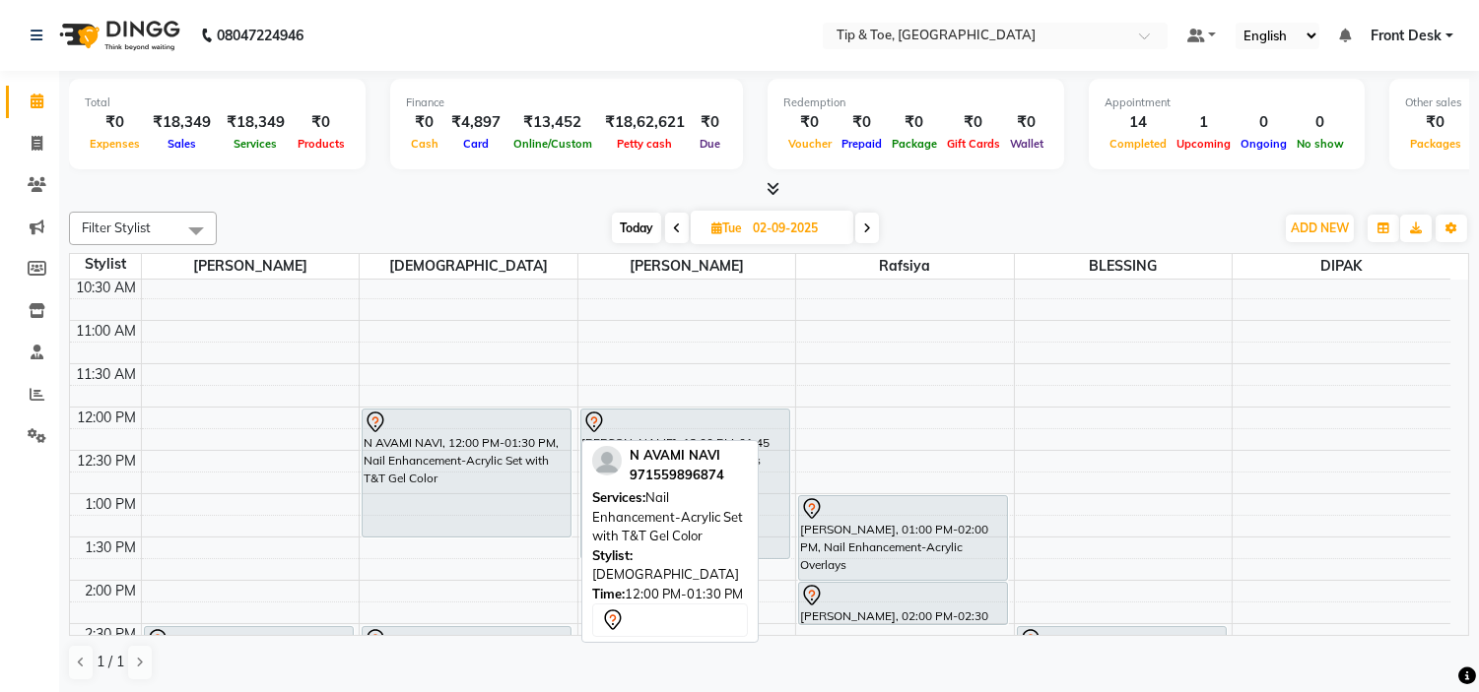
scroll to position [0, 0]
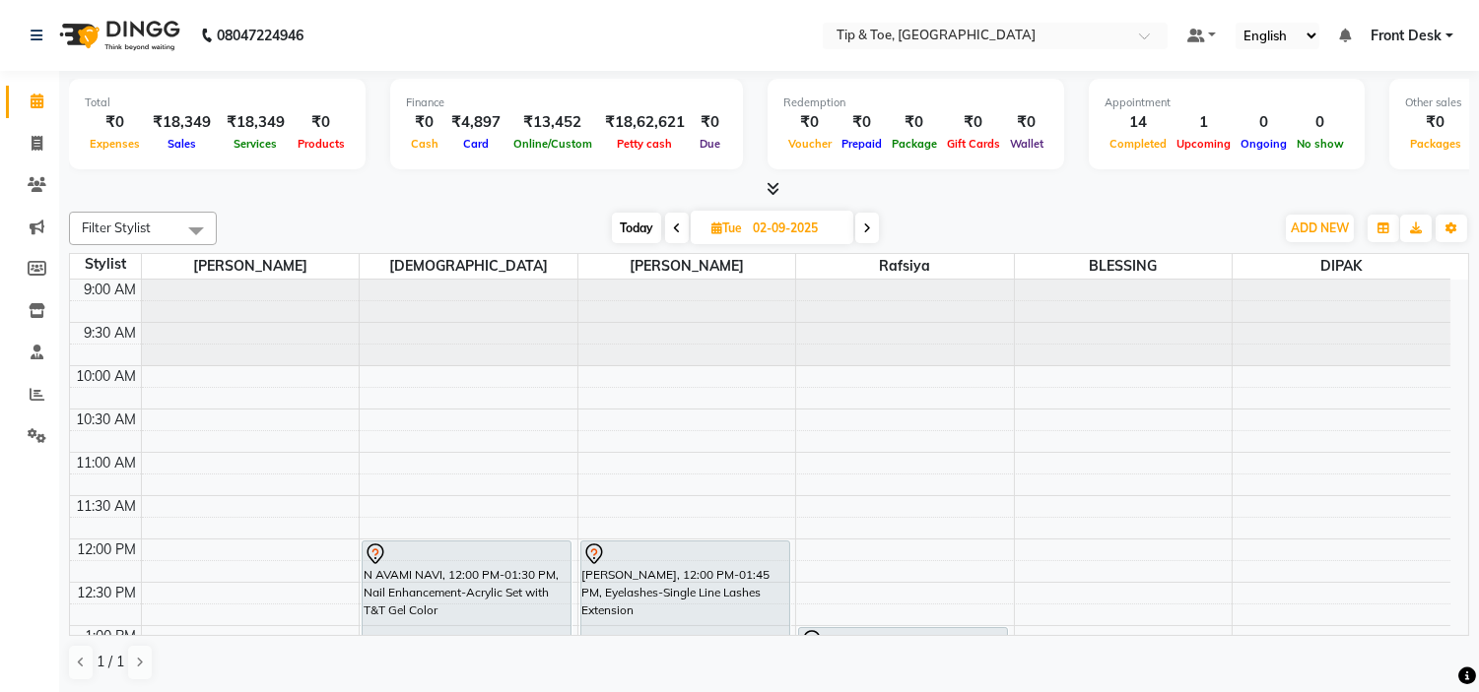
click at [1146, 518] on td at bounding box center [795, 528] width 1309 height 22
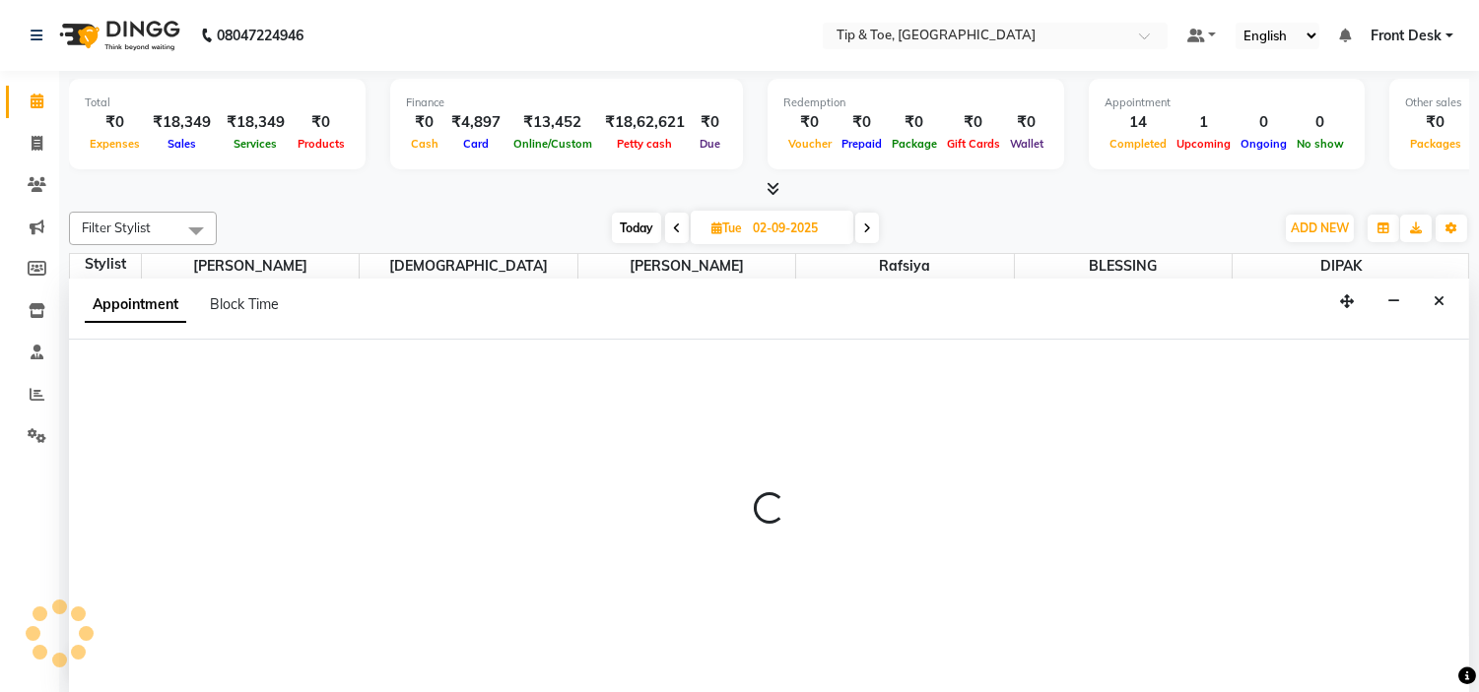
scroll to position [1, 0]
select select "50942"
select select "690"
select select "tentative"
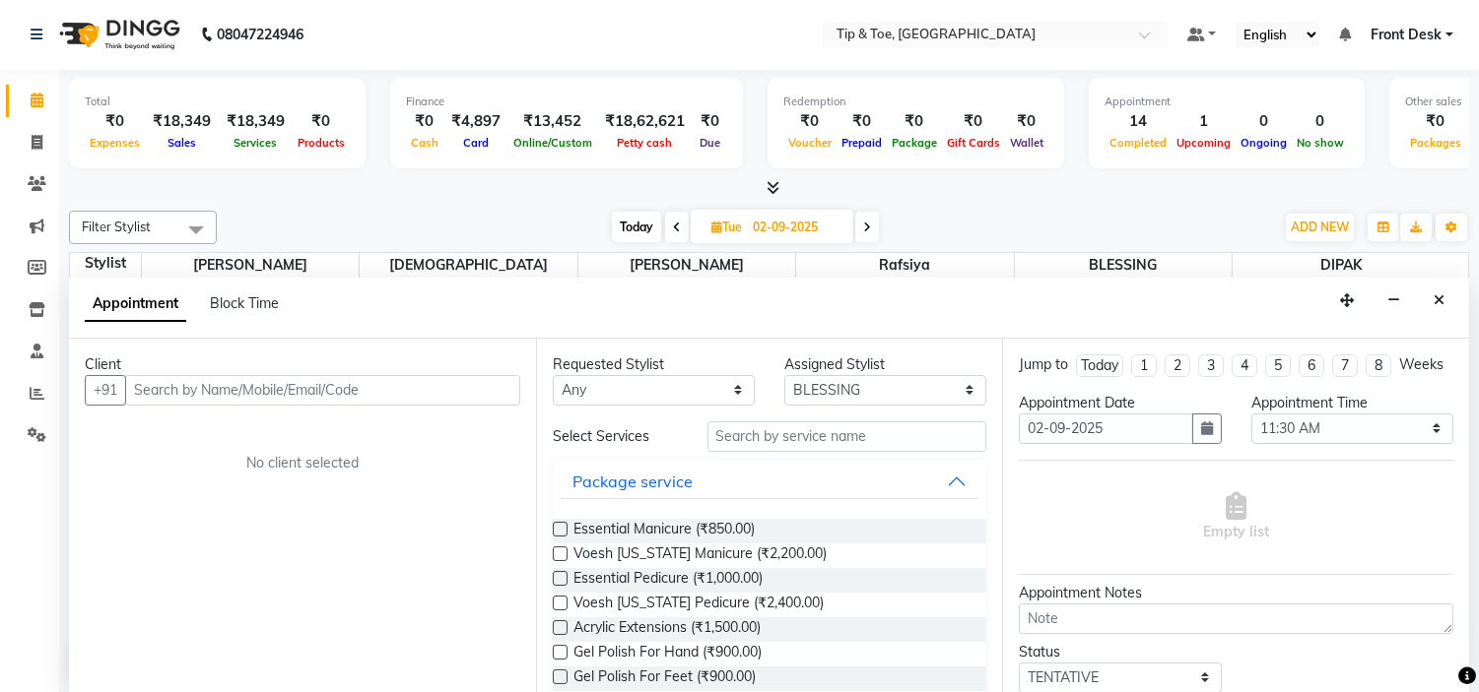
click at [1446, 309] on button "Close" at bounding box center [1438, 301] width 29 height 31
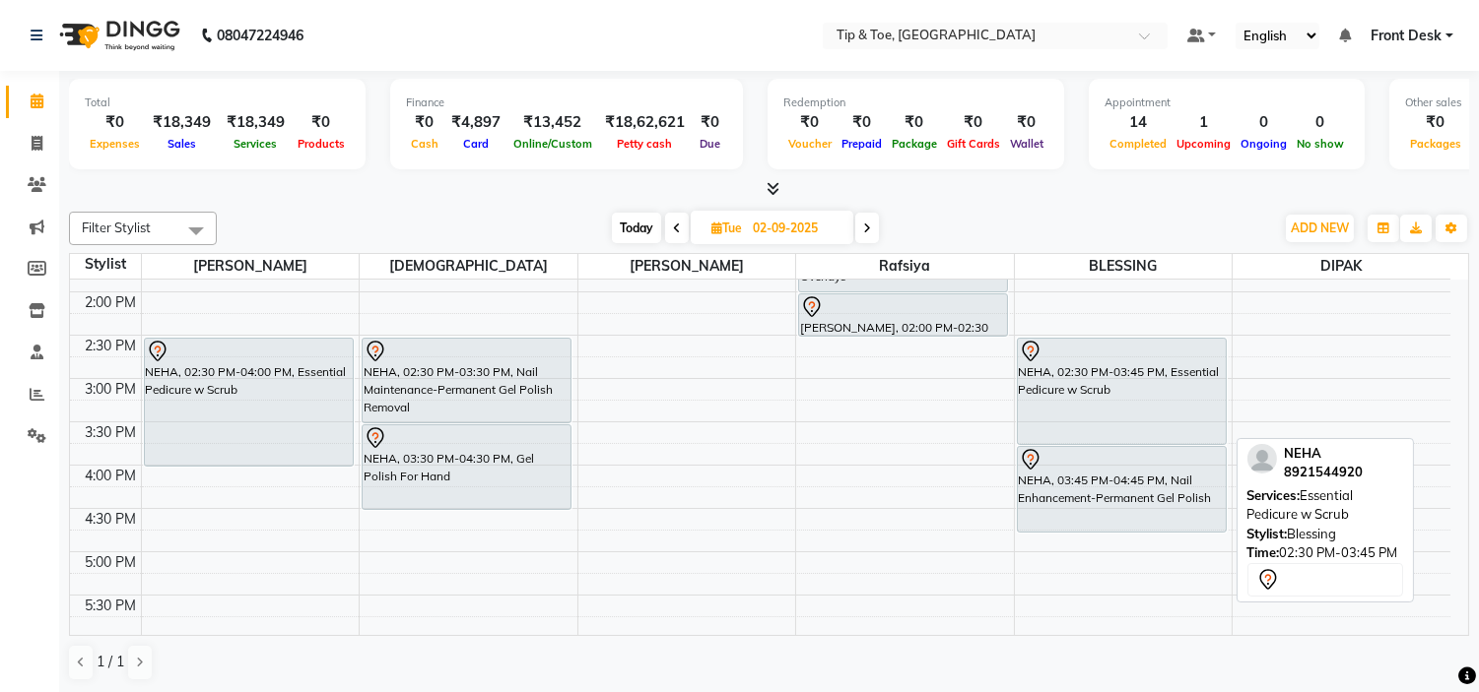
scroll to position [437, 0]
